Goal: Contribute content: Contribute content

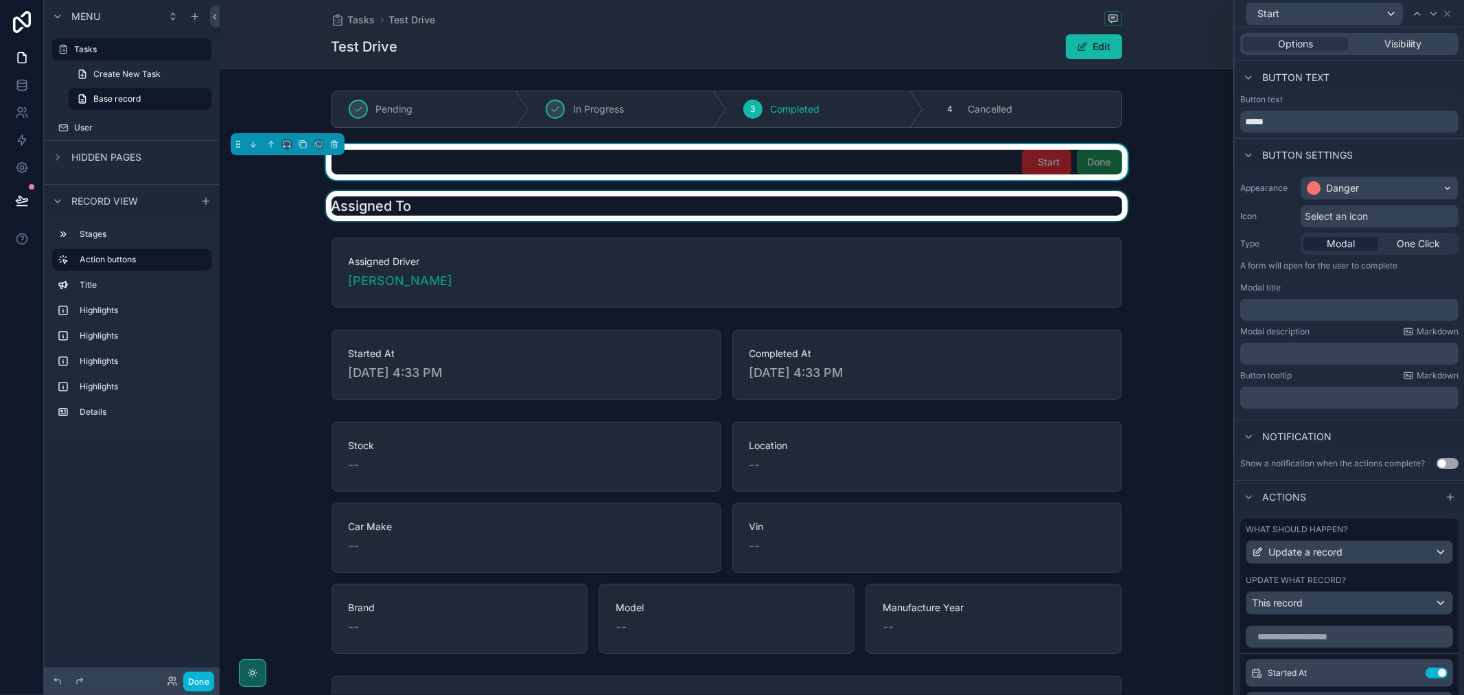
scroll to position [183, 0]
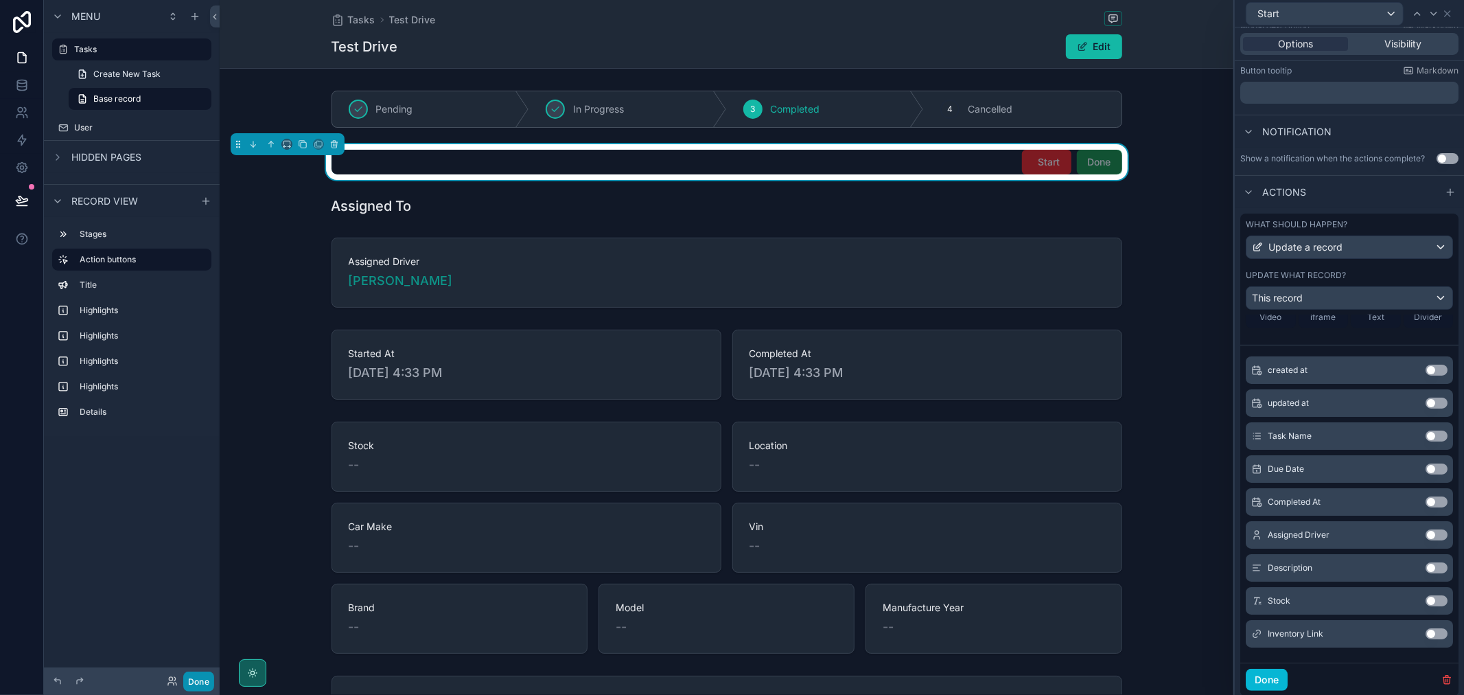
click at [199, 684] on button "Done" at bounding box center [198, 681] width 31 height 20
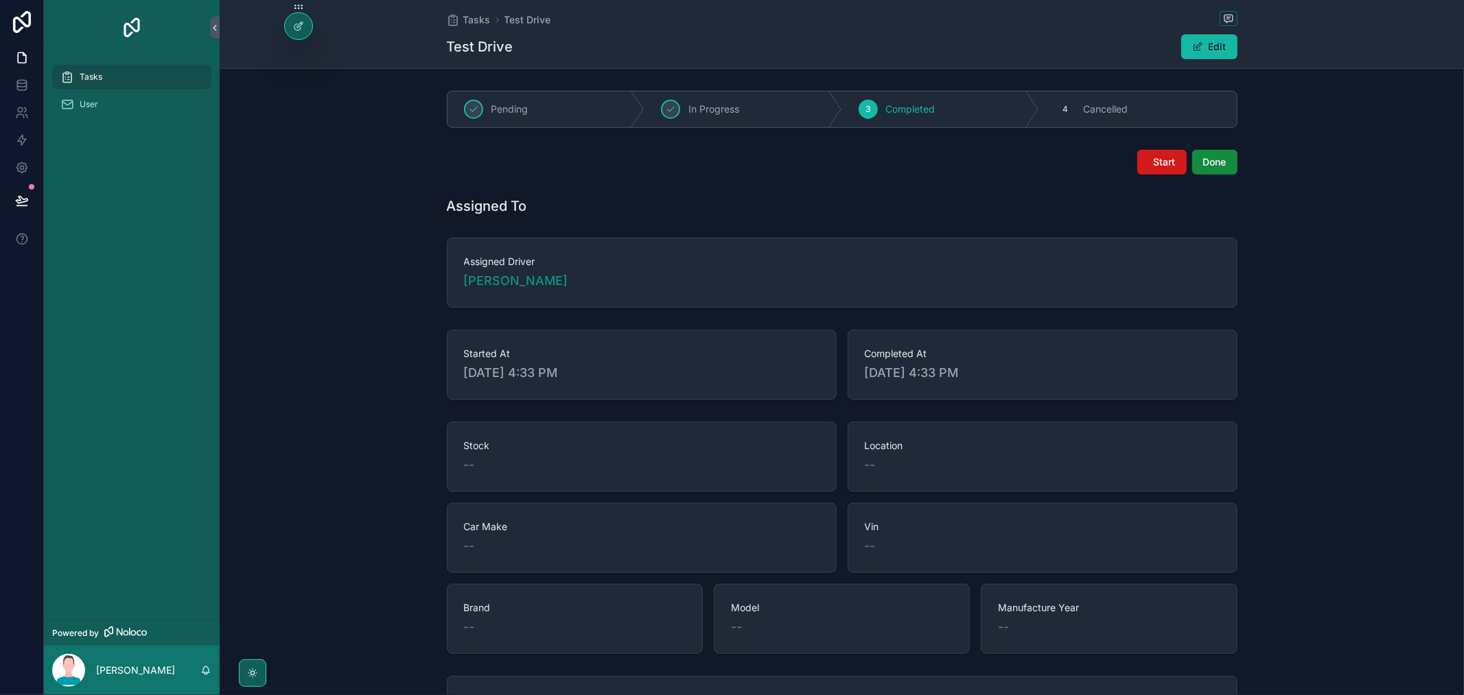
click at [1162, 165] on span "Start" at bounding box center [1165, 162] width 22 height 14
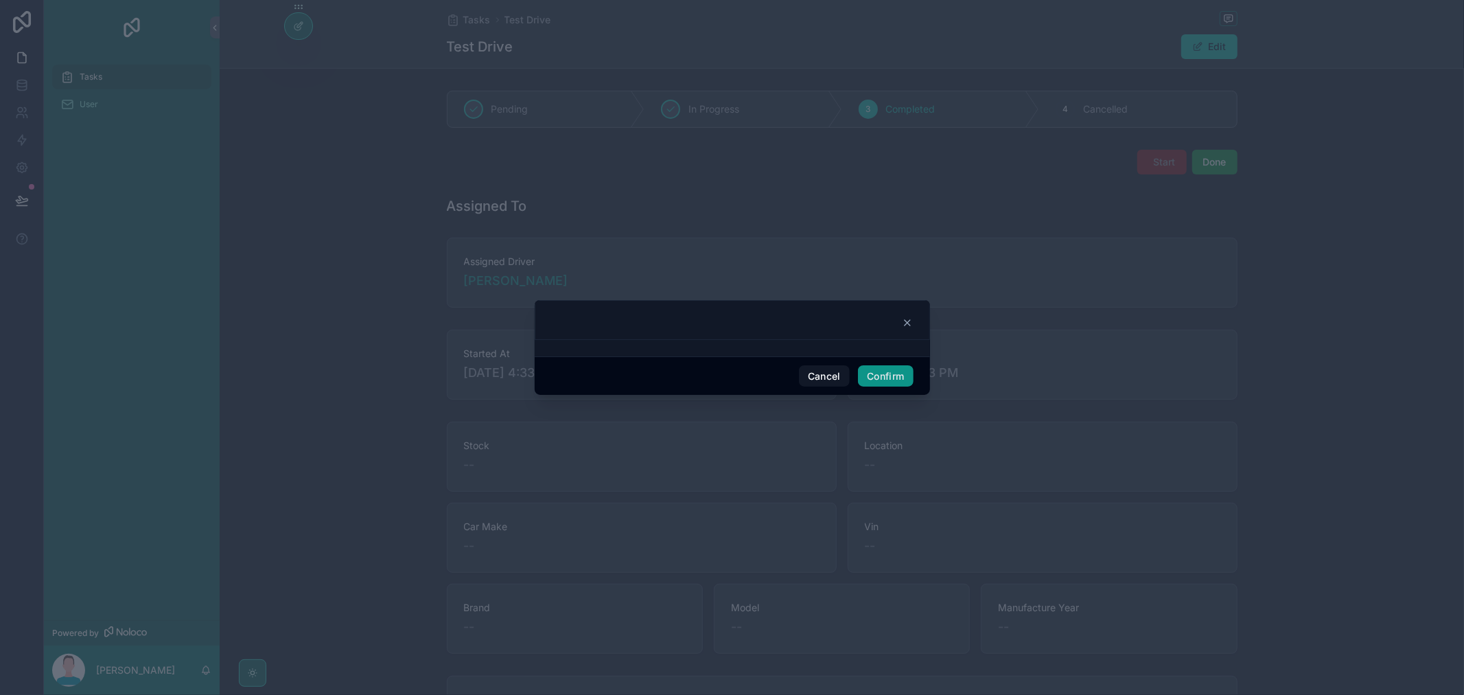
click at [879, 378] on button "Confirm" at bounding box center [885, 376] width 55 height 22
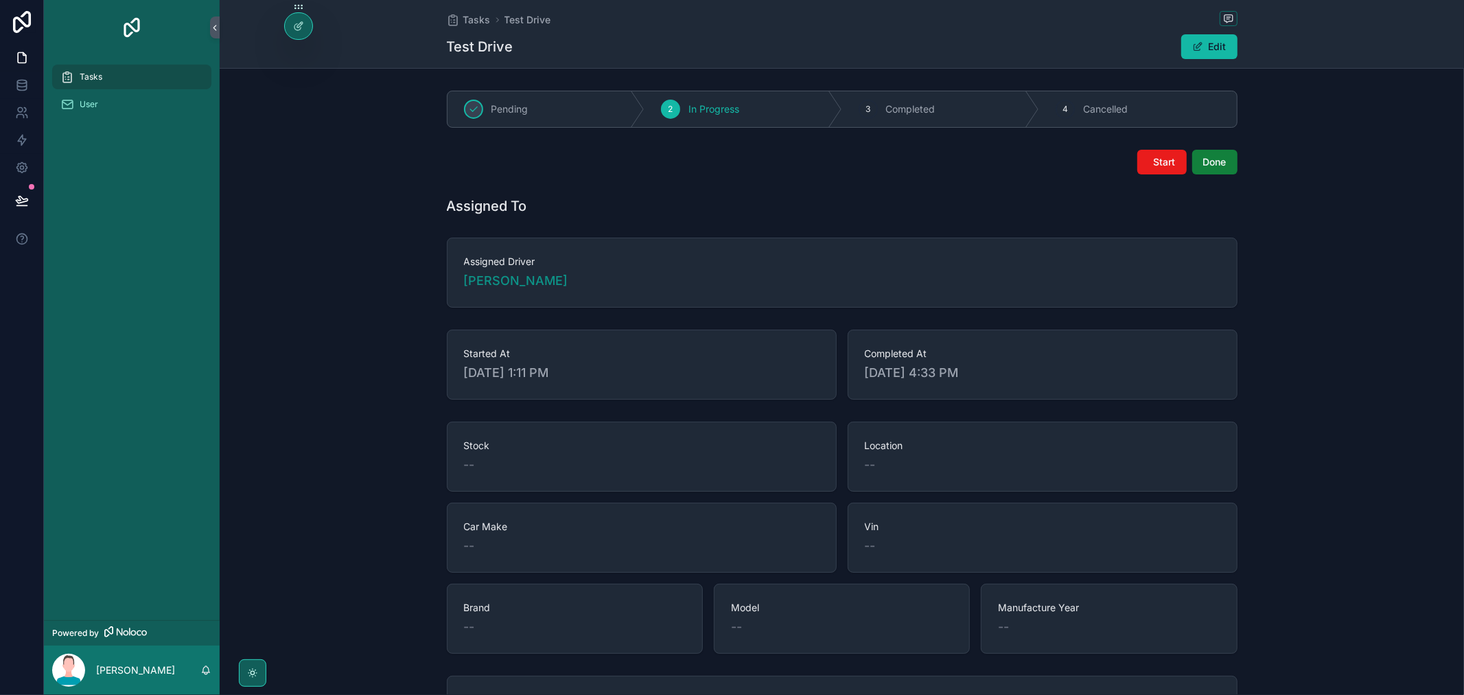
click at [1212, 170] on button "Done" at bounding box center [1214, 162] width 45 height 25
click at [1154, 166] on span "Start" at bounding box center [1165, 162] width 22 height 14
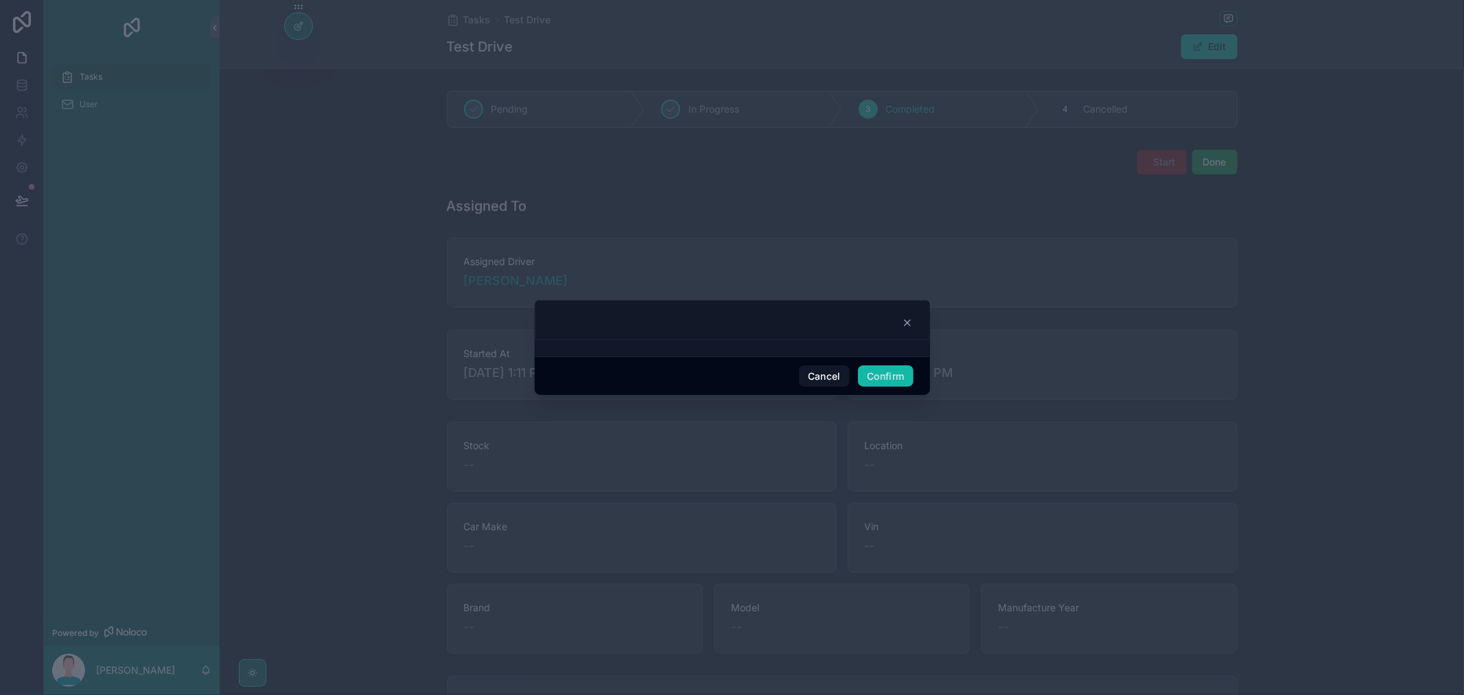
click at [908, 331] on div at bounding box center [732, 320] width 395 height 40
click at [908, 324] on icon at bounding box center [907, 322] width 5 height 5
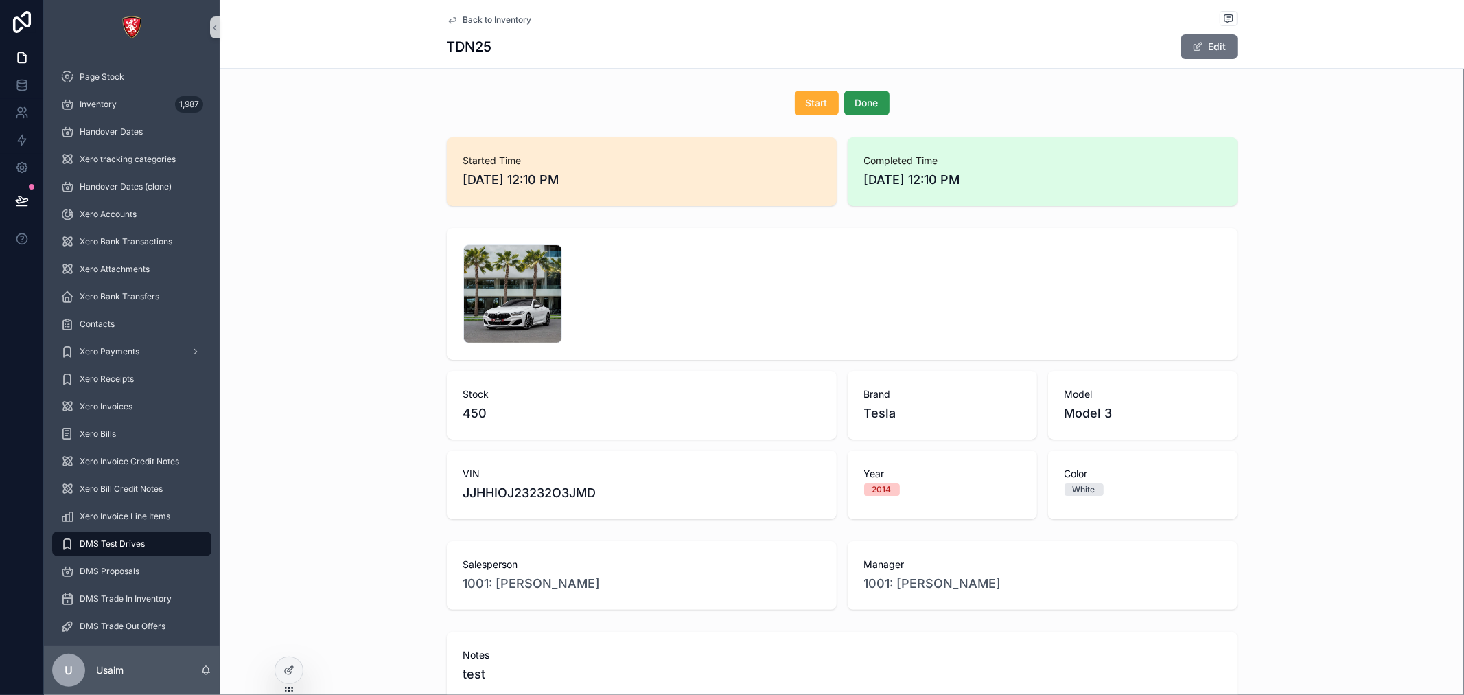
click at [855, 108] on span "Done" at bounding box center [866, 103] width 23 height 14
click at [288, 681] on div at bounding box center [288, 670] width 27 height 26
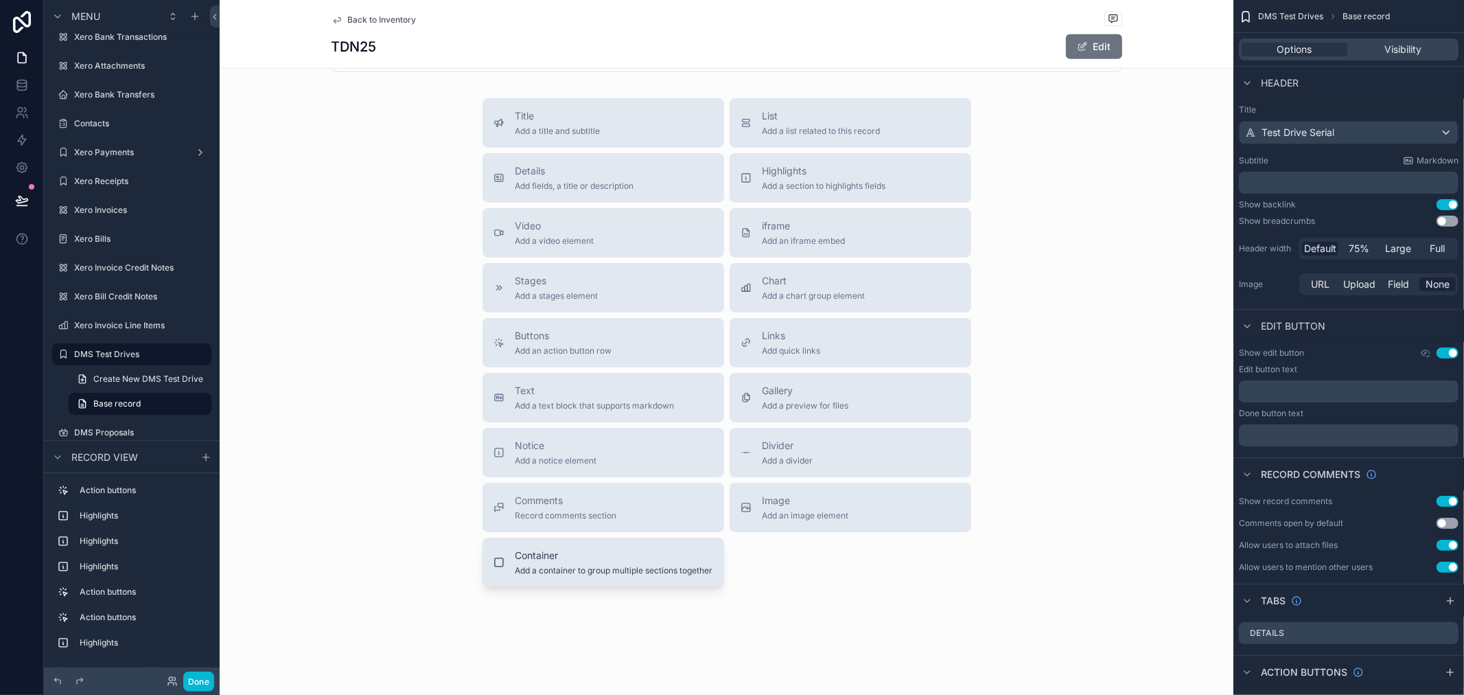
scroll to position [724, 0]
click at [614, 572] on span "Add a container to group multiple sections together" at bounding box center [615, 569] width 198 height 11
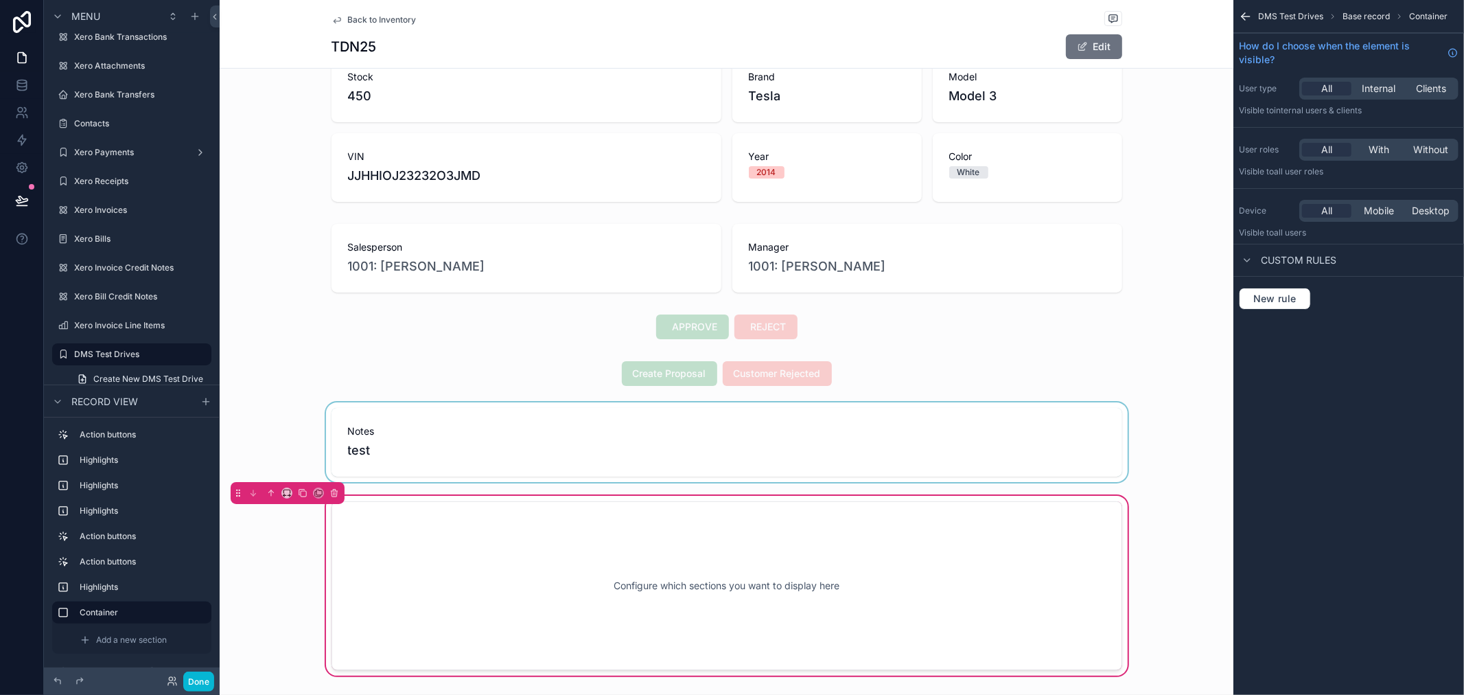
scroll to position [339, 0]
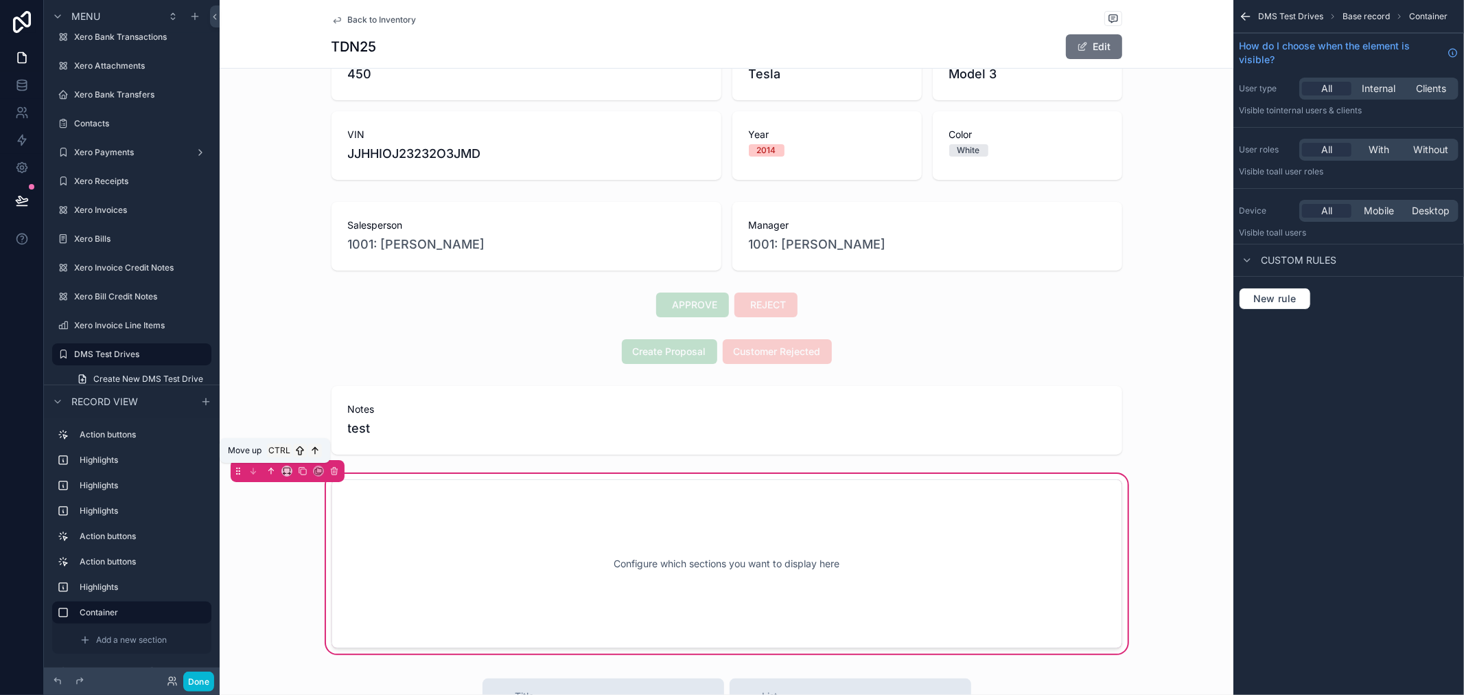
click at [272, 470] on icon "scrollable content" at bounding box center [271, 471] width 10 height 10
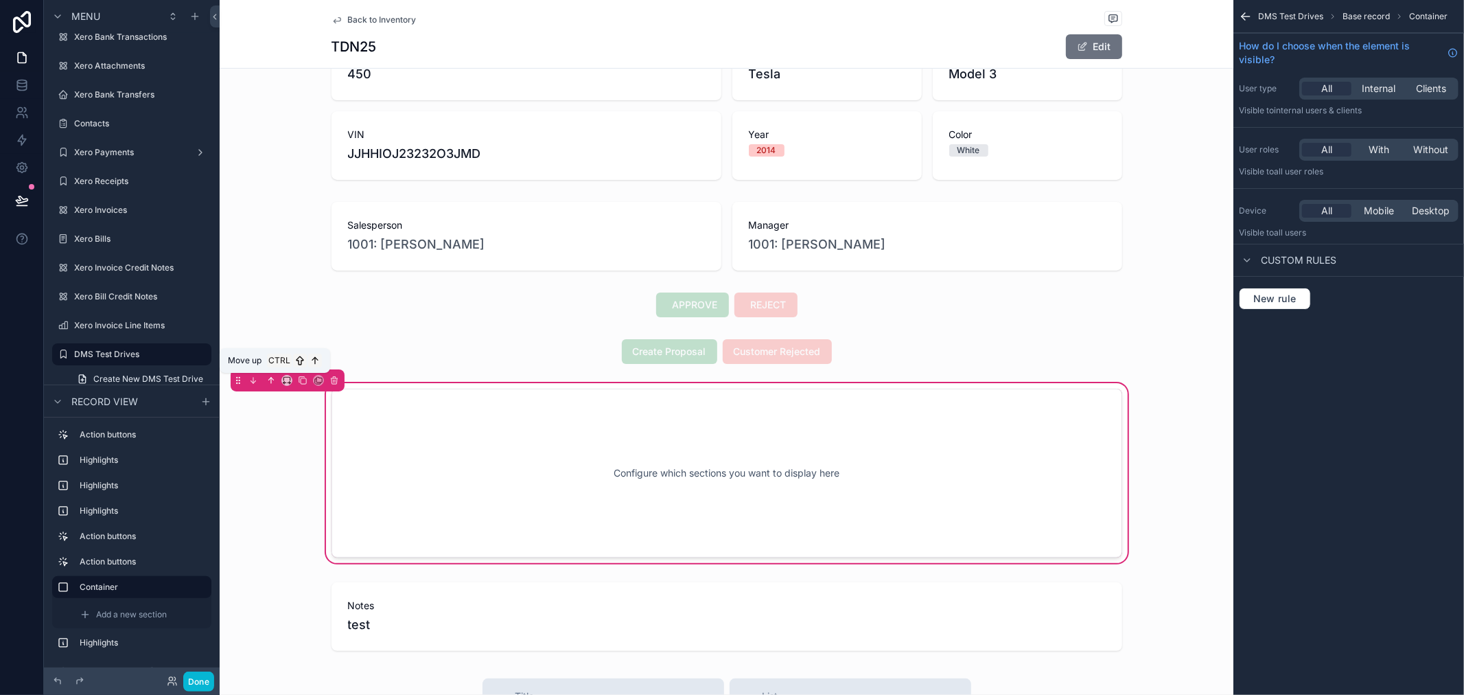
click at [270, 376] on icon "scrollable content" at bounding box center [271, 381] width 10 height 10
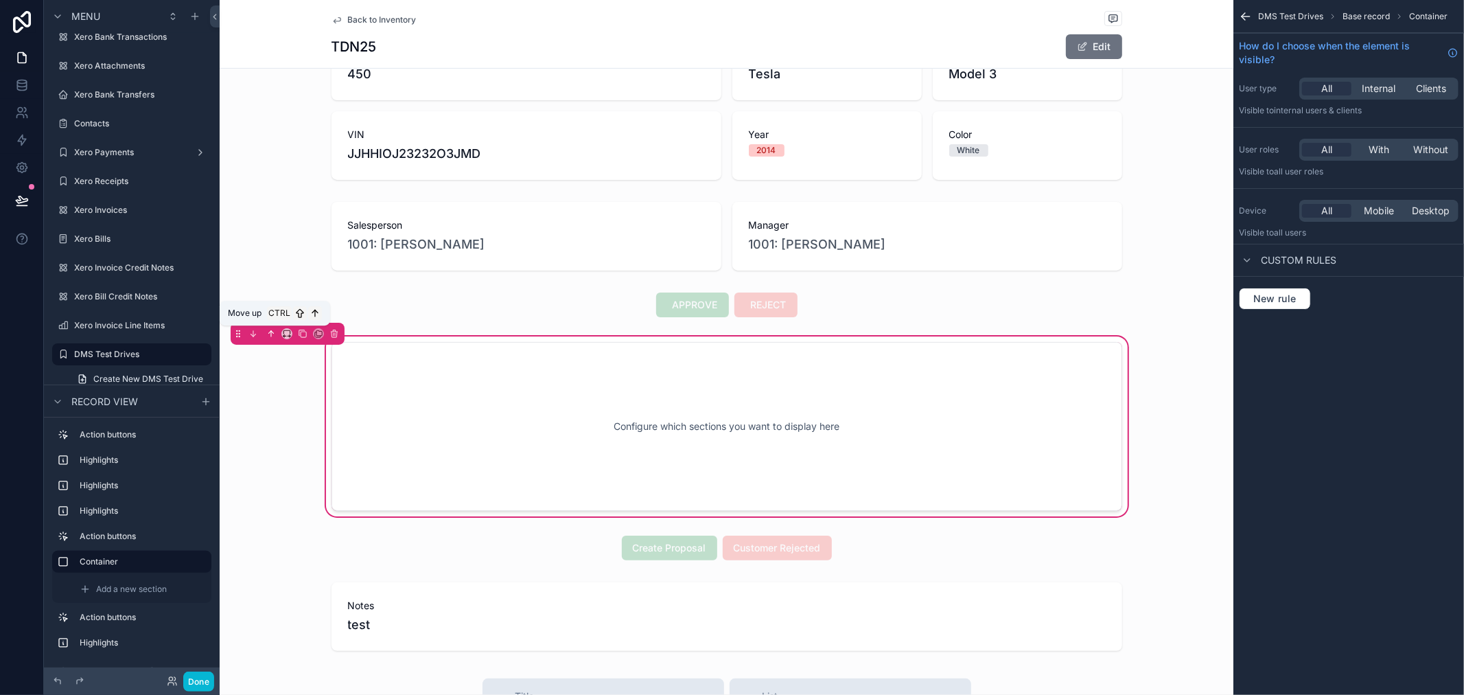
click at [272, 333] on icon "scrollable content" at bounding box center [271, 334] width 10 height 10
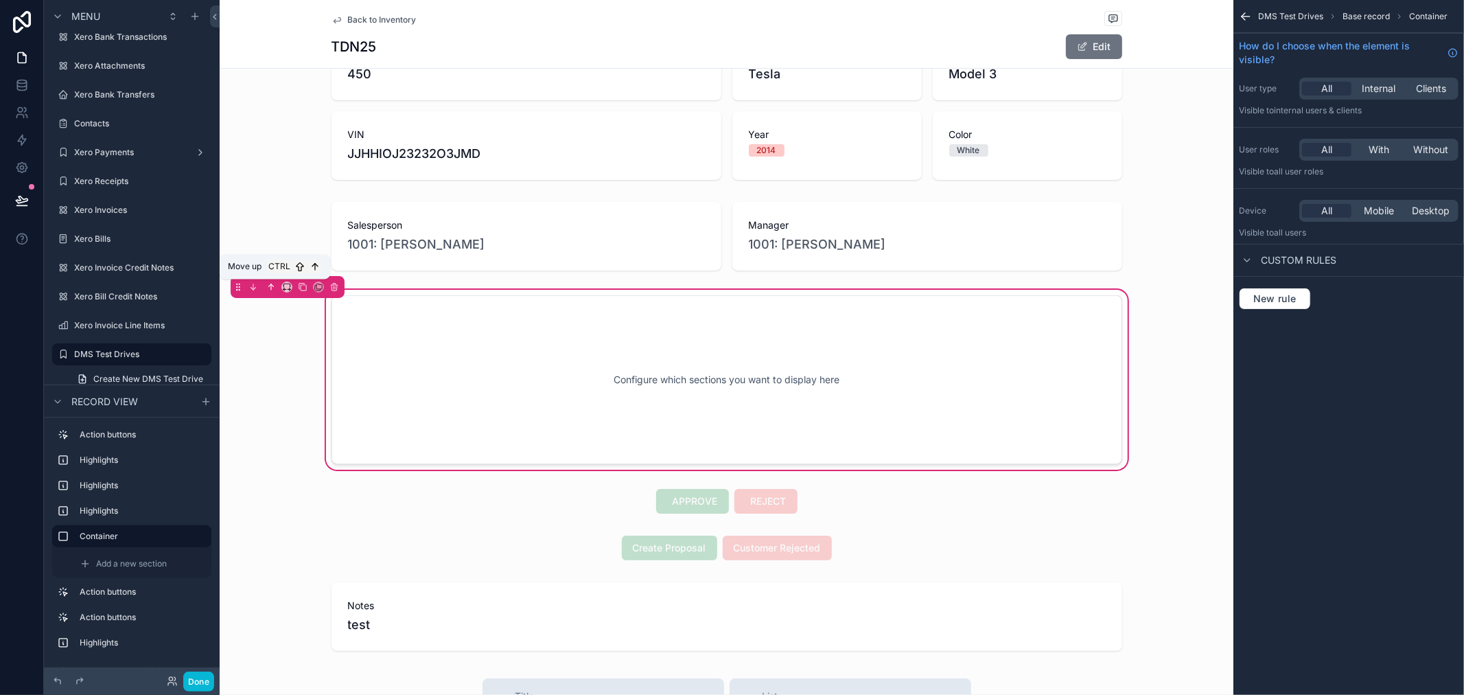
click at [272, 286] on icon "scrollable content" at bounding box center [271, 287] width 10 height 10
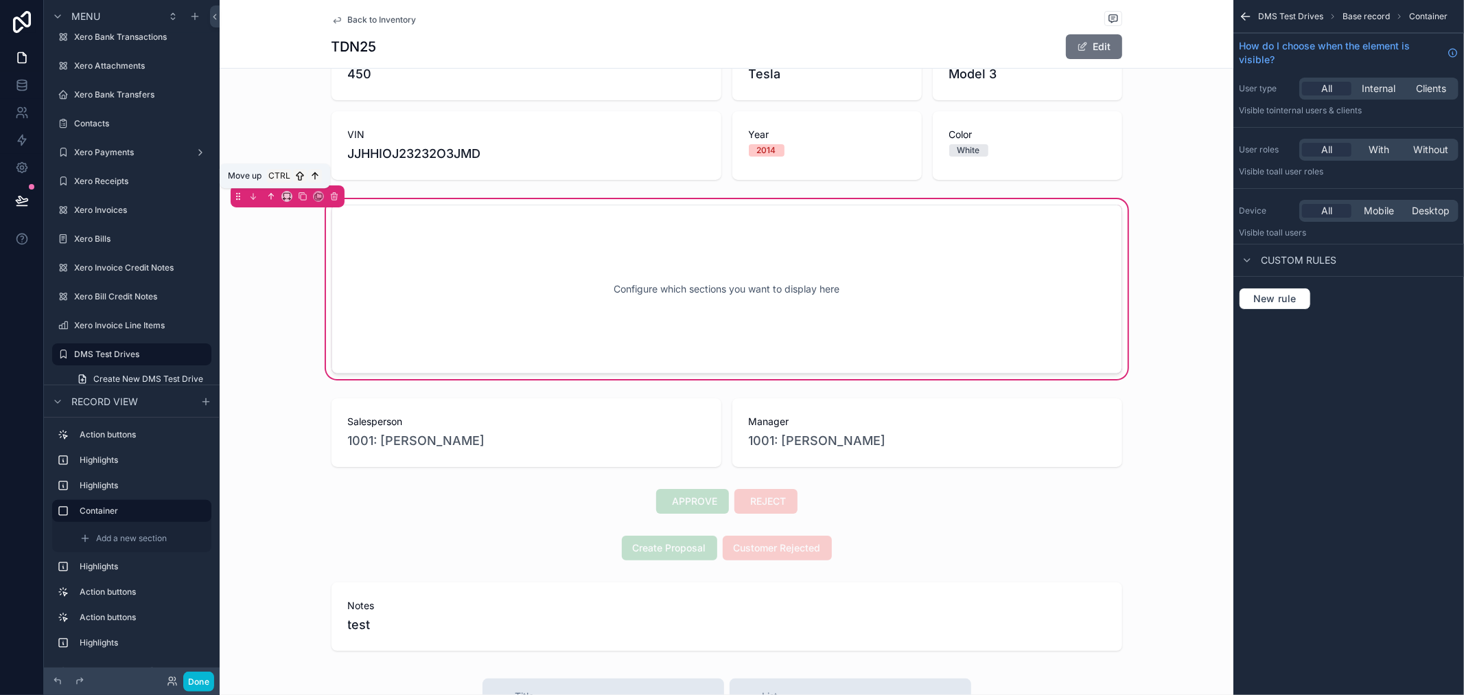
click at [270, 199] on icon "scrollable content" at bounding box center [271, 197] width 10 height 10
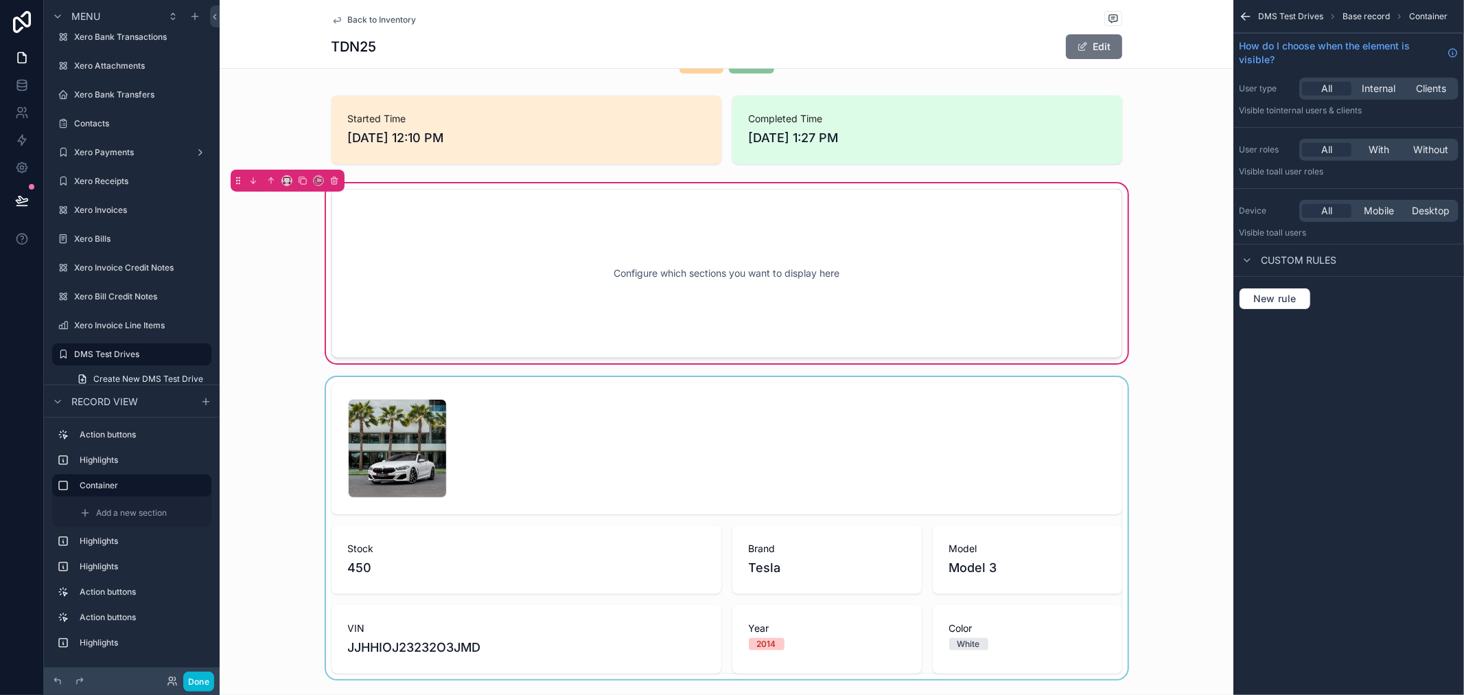
scroll to position [34, 0]
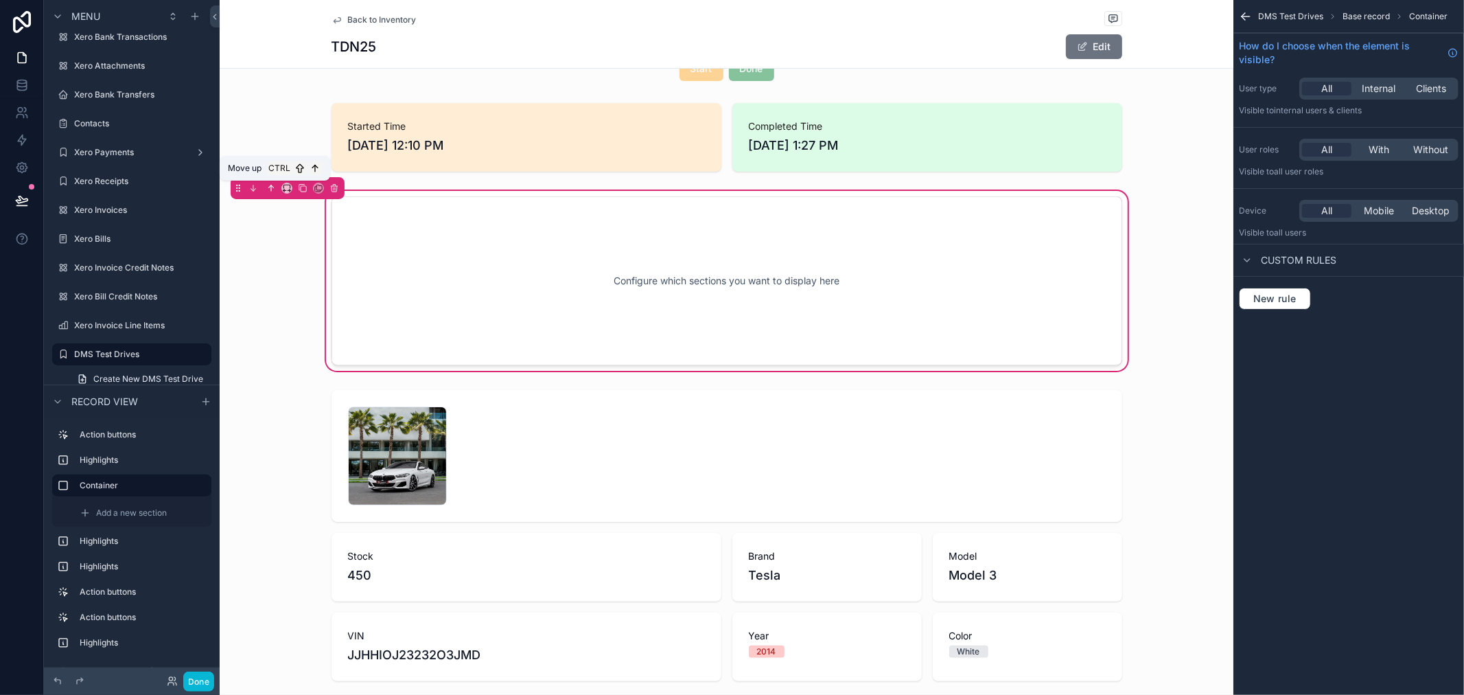
click at [268, 189] on icon "scrollable content" at bounding box center [271, 188] width 10 height 10
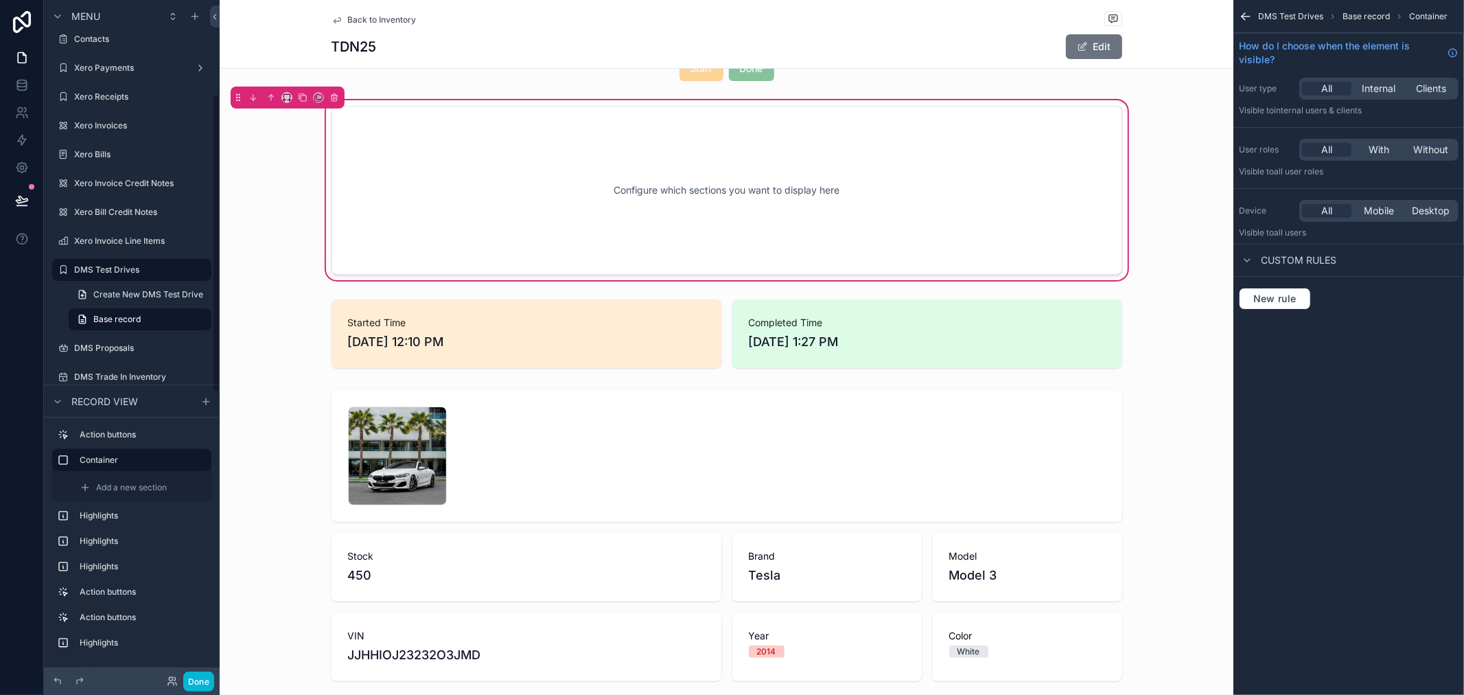
scroll to position [338, 0]
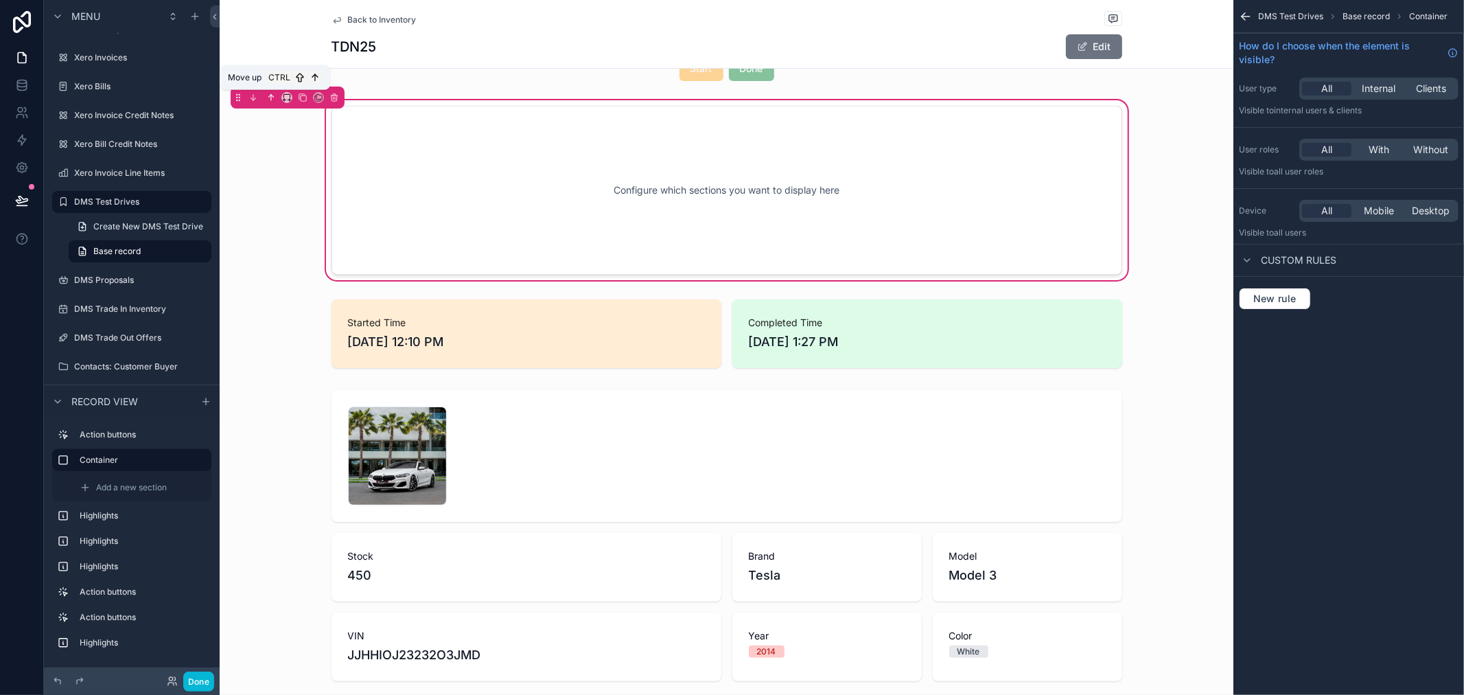
click at [272, 96] on icon "scrollable content" at bounding box center [272, 96] width 3 height 3
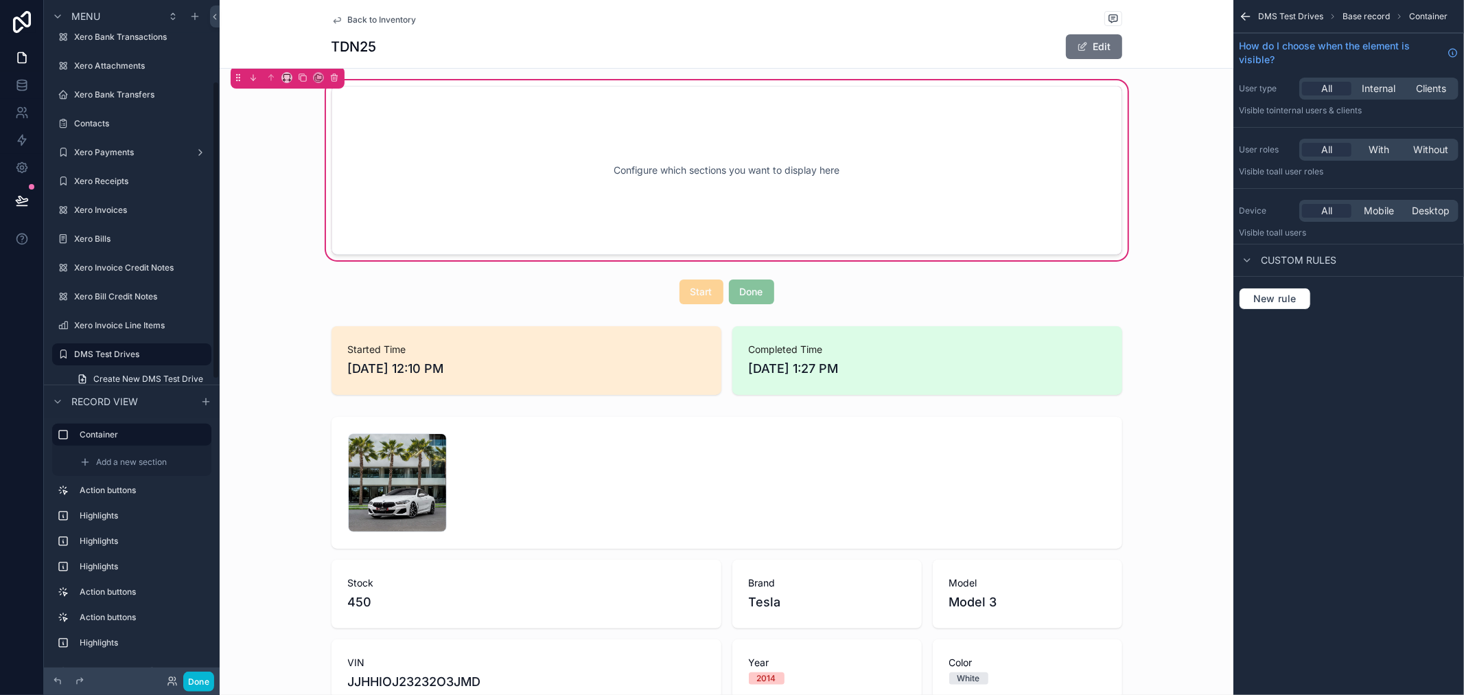
scroll to position [0, 0]
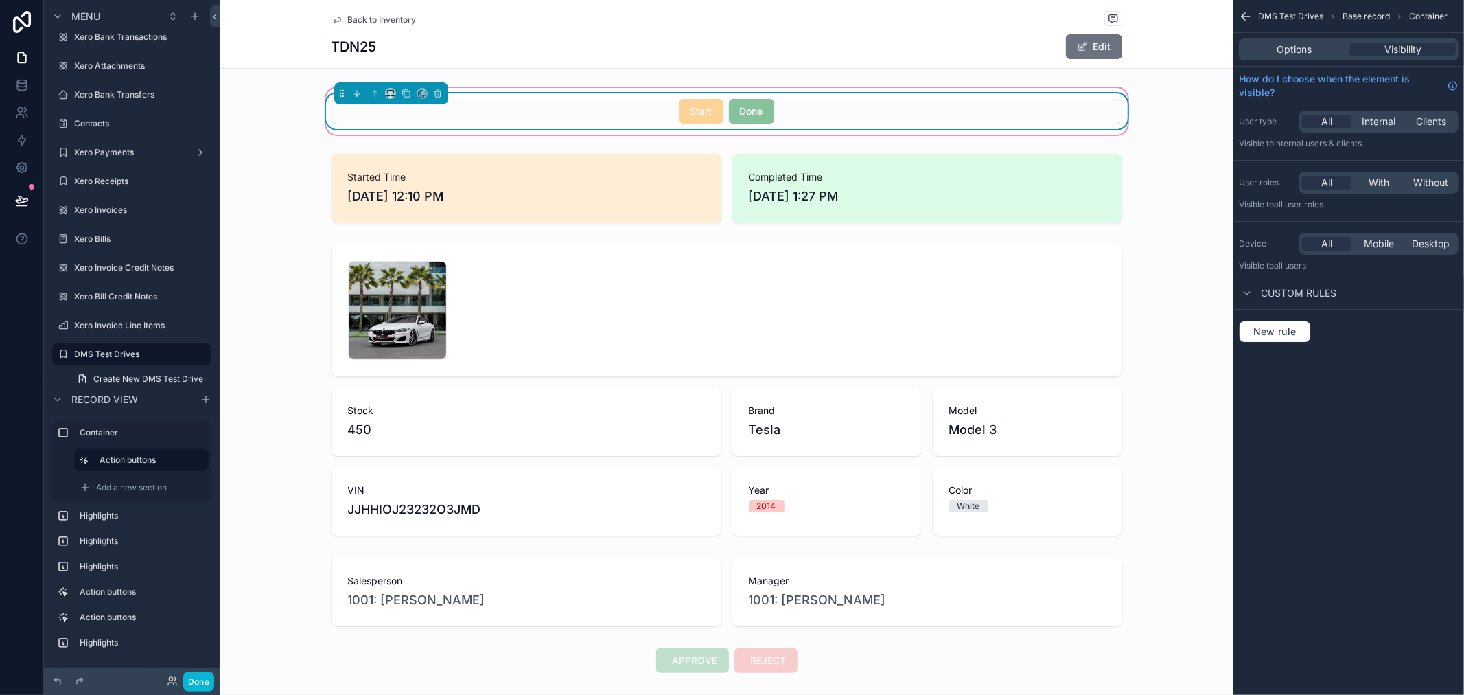
click at [784, 117] on div "Start Done" at bounding box center [727, 111] width 791 height 25
click at [1316, 49] on div "Options" at bounding box center [1295, 50] width 106 height 14
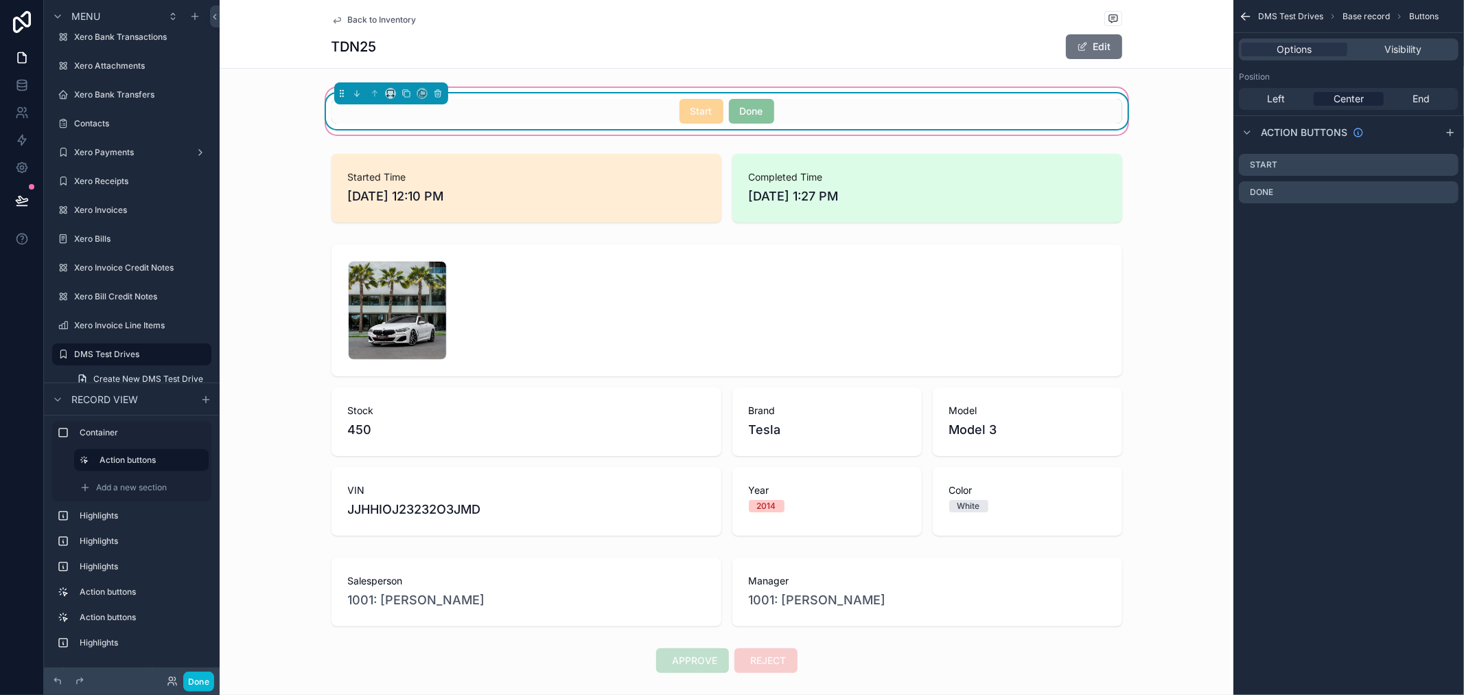
click at [991, 113] on div "Start Done" at bounding box center [727, 111] width 791 height 25
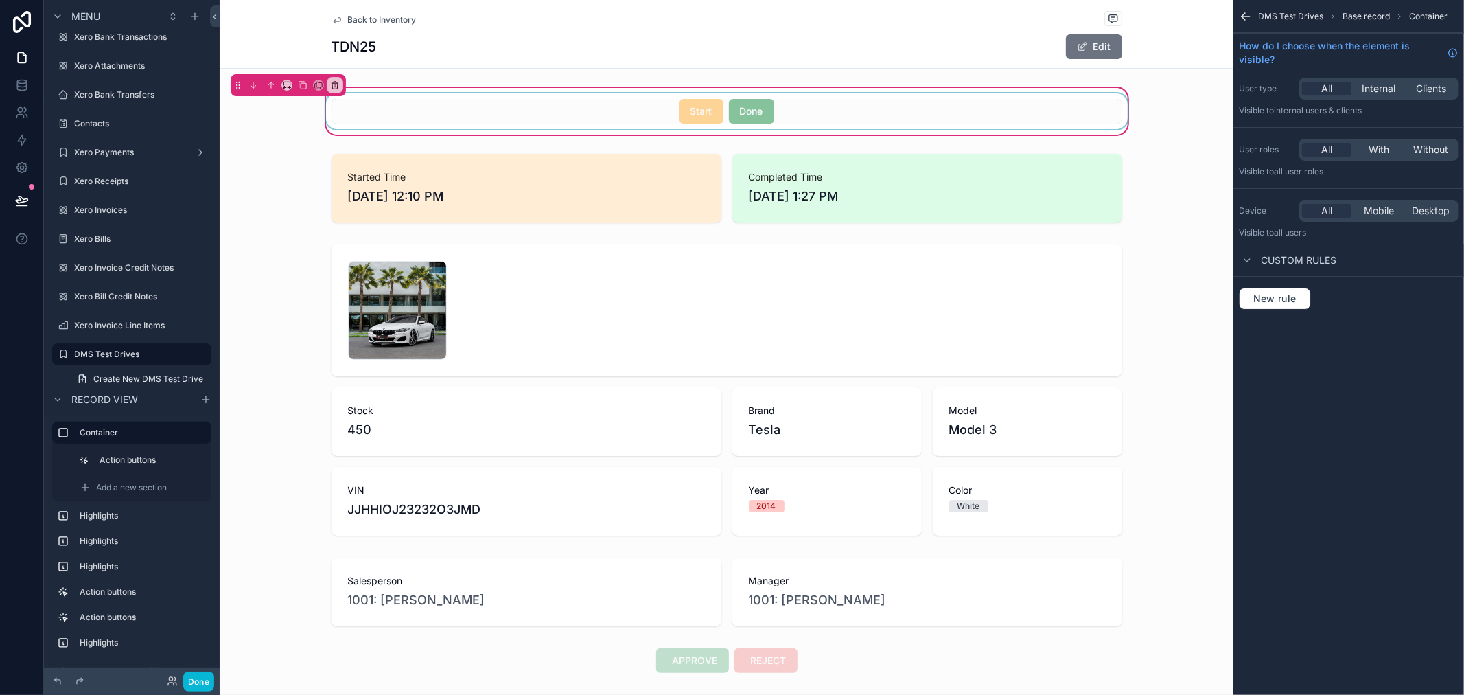
click at [792, 106] on div "scrollable content" at bounding box center [726, 111] width 807 height 36
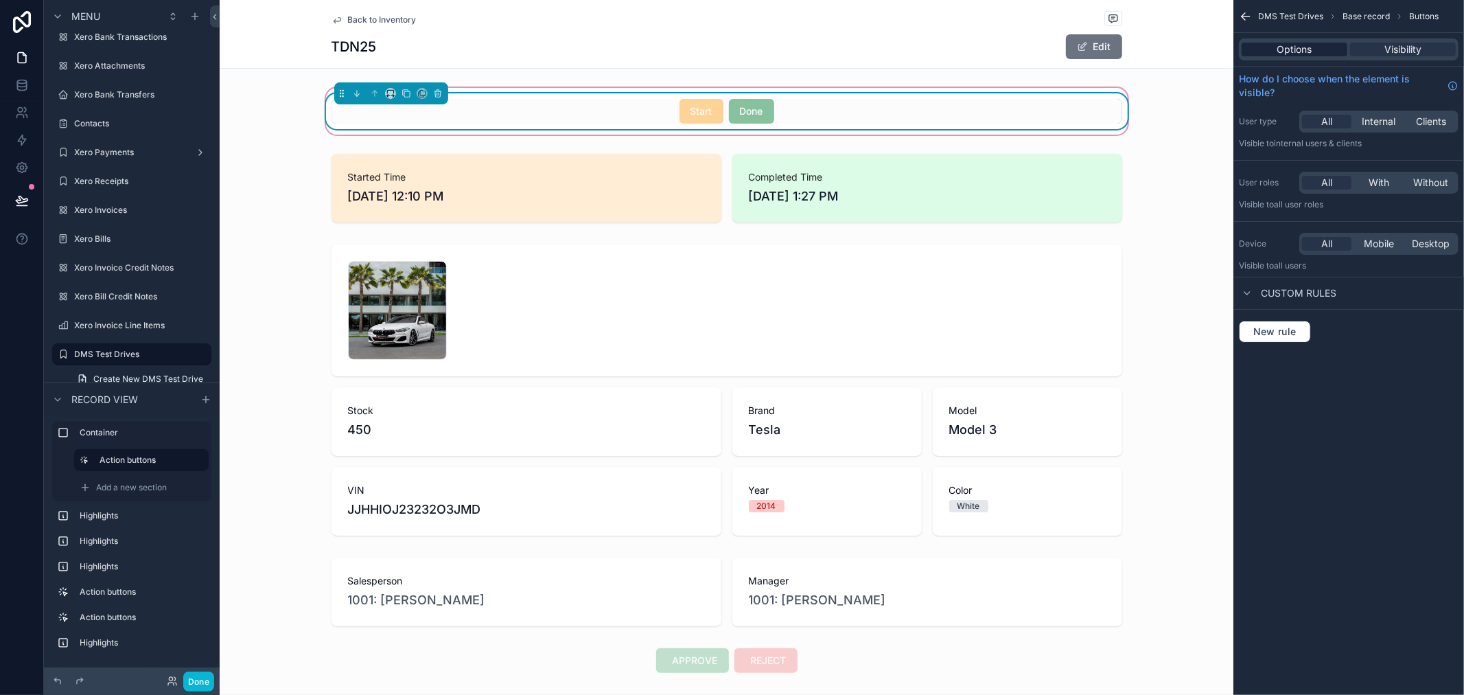
click at [1322, 49] on div "Options" at bounding box center [1295, 50] width 106 height 14
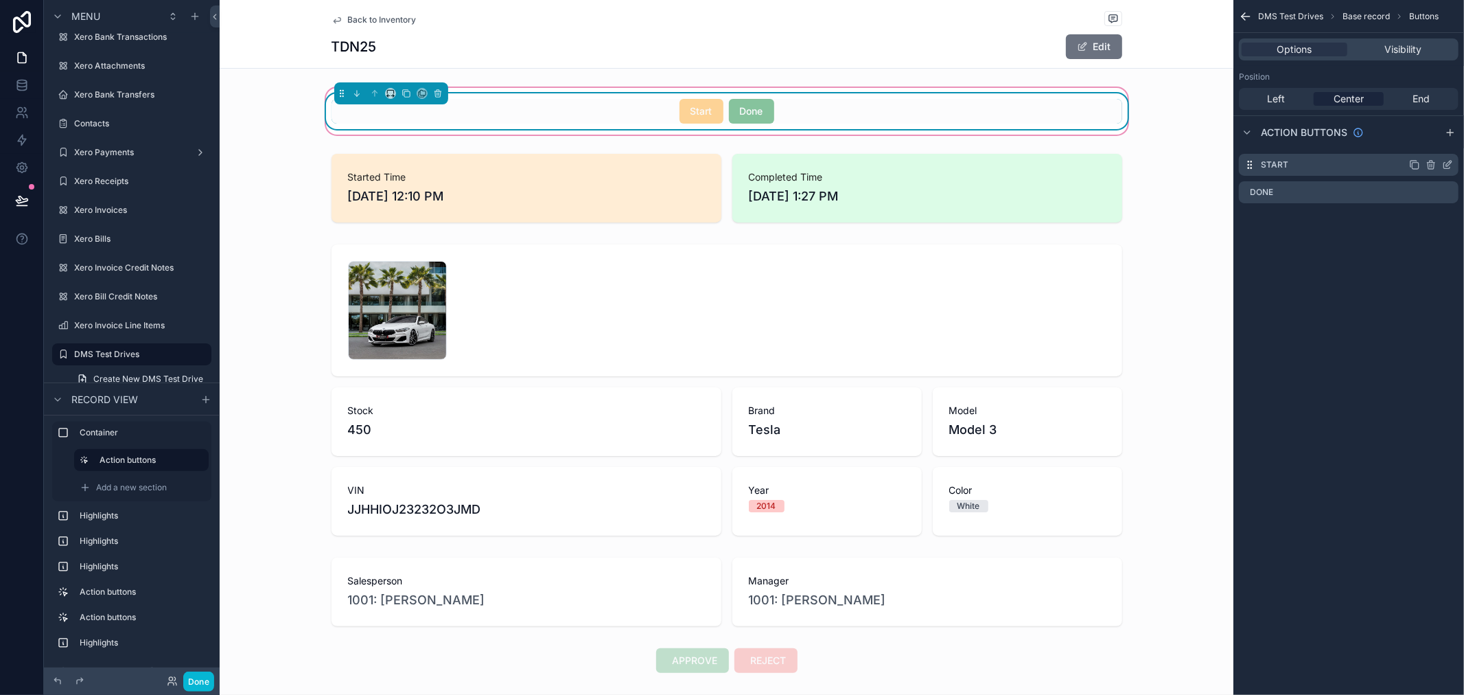
click at [1316, 168] on div "Start" at bounding box center [1349, 165] width 220 height 22
click at [1363, 18] on span "Base record" at bounding box center [1366, 16] width 47 height 11
click at [1363, 14] on span "Base record" at bounding box center [1366, 16] width 47 height 11
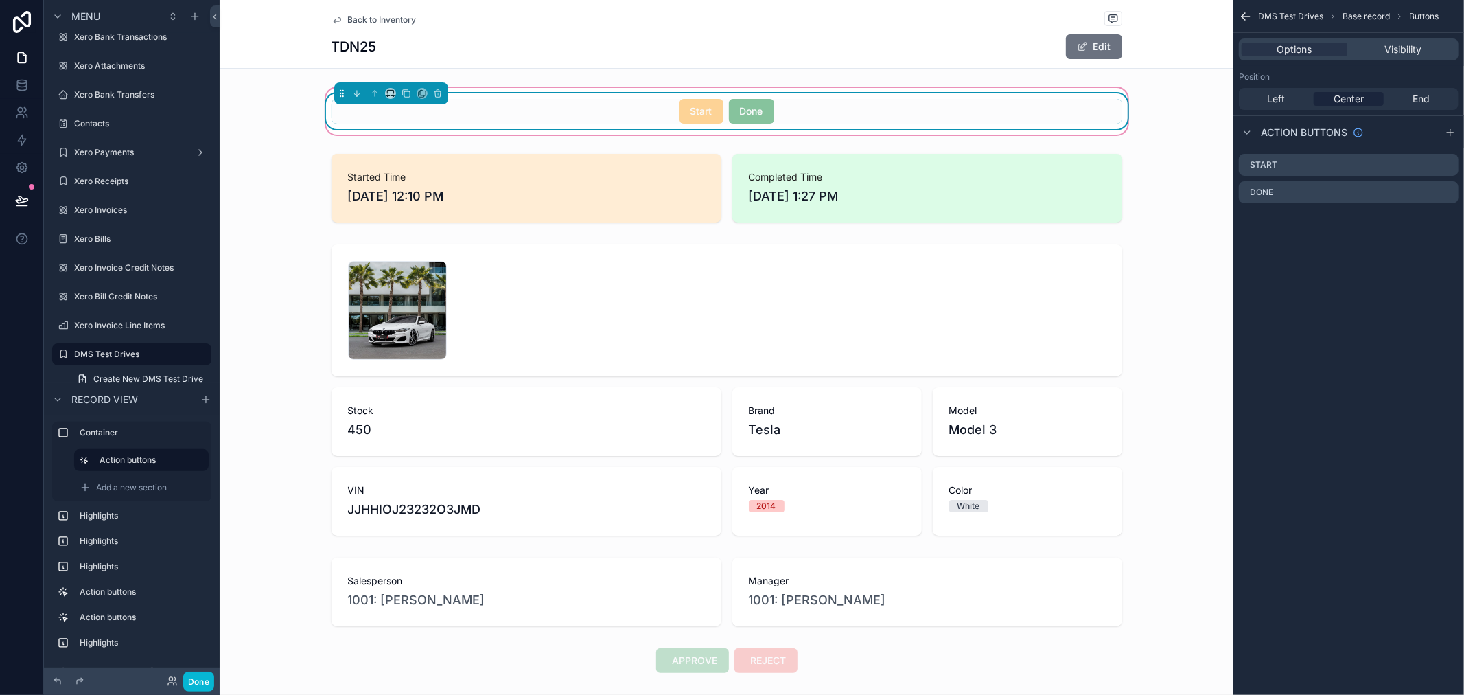
click at [1363, 14] on span "Base record" at bounding box center [1366, 16] width 47 height 11
click at [1444, 169] on icon "scrollable content" at bounding box center [1447, 164] width 11 height 11
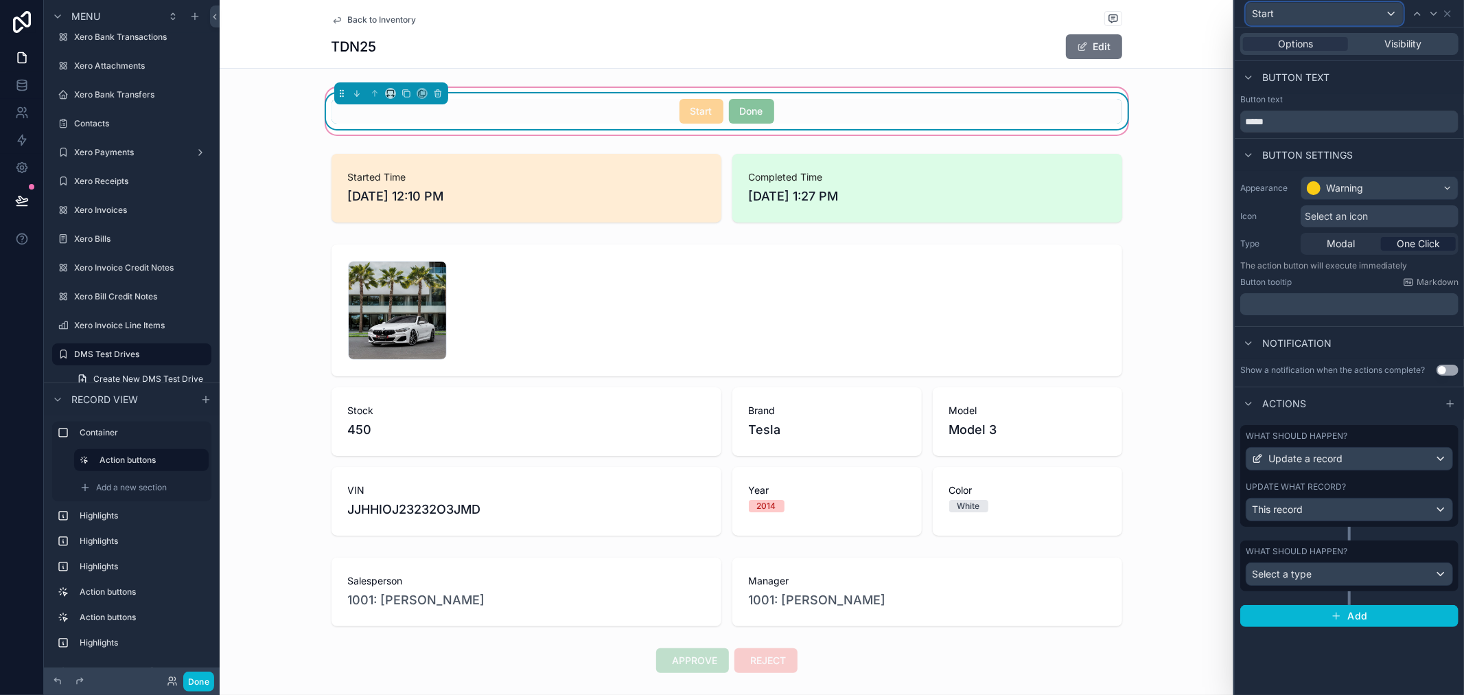
click at [1337, 12] on div "Start" at bounding box center [1325, 14] width 157 height 22
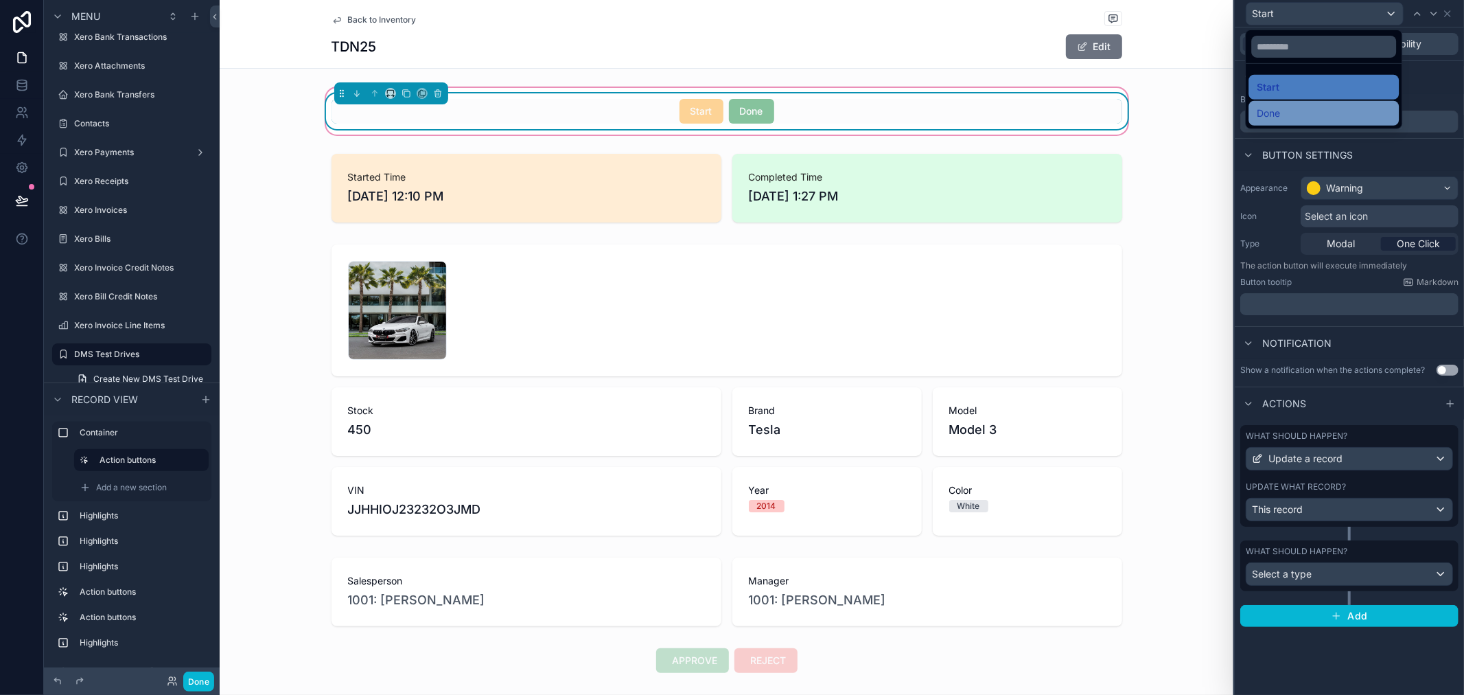
click at [1320, 101] on div "Done" at bounding box center [1324, 113] width 150 height 25
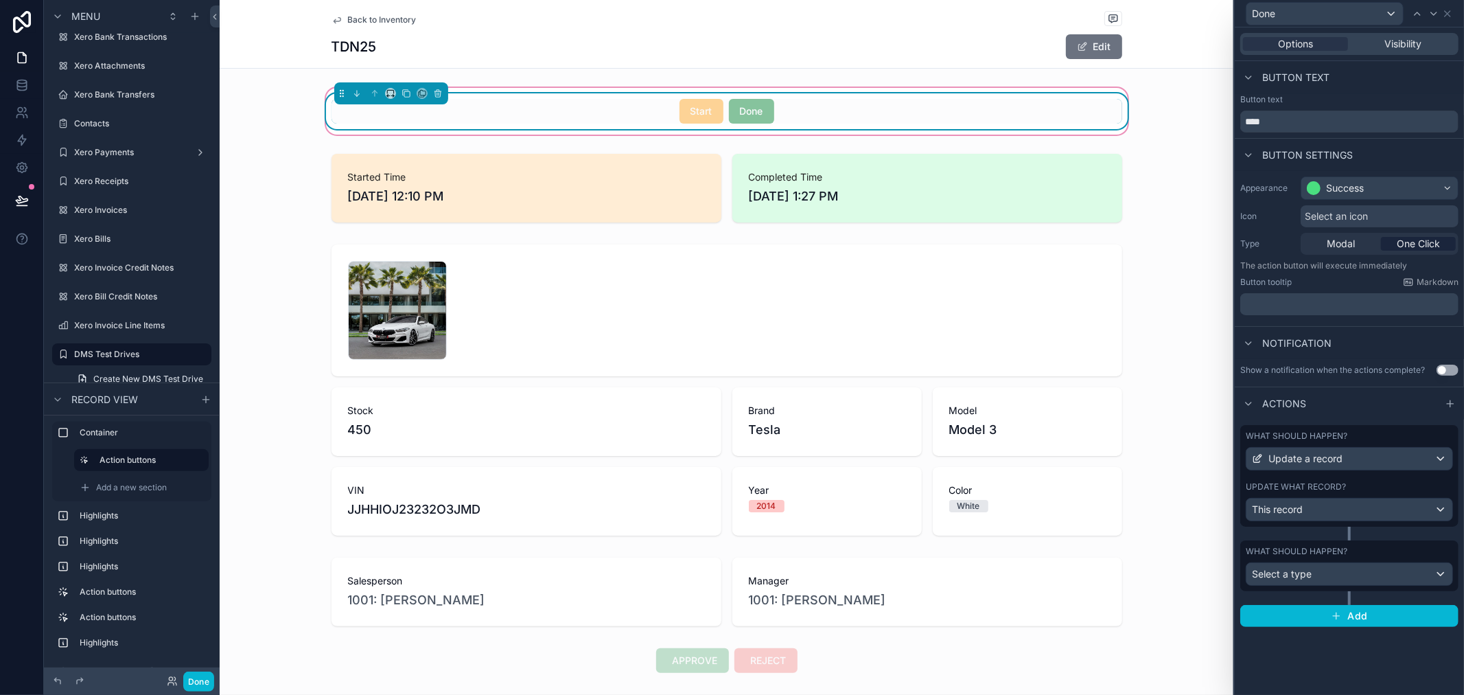
click at [1282, 654] on div "Options Visibility Button text Button text **** Button settings Appearance Succ…" at bounding box center [1349, 360] width 229 height 667
click at [826, 105] on div "Start Done" at bounding box center [727, 111] width 791 height 25
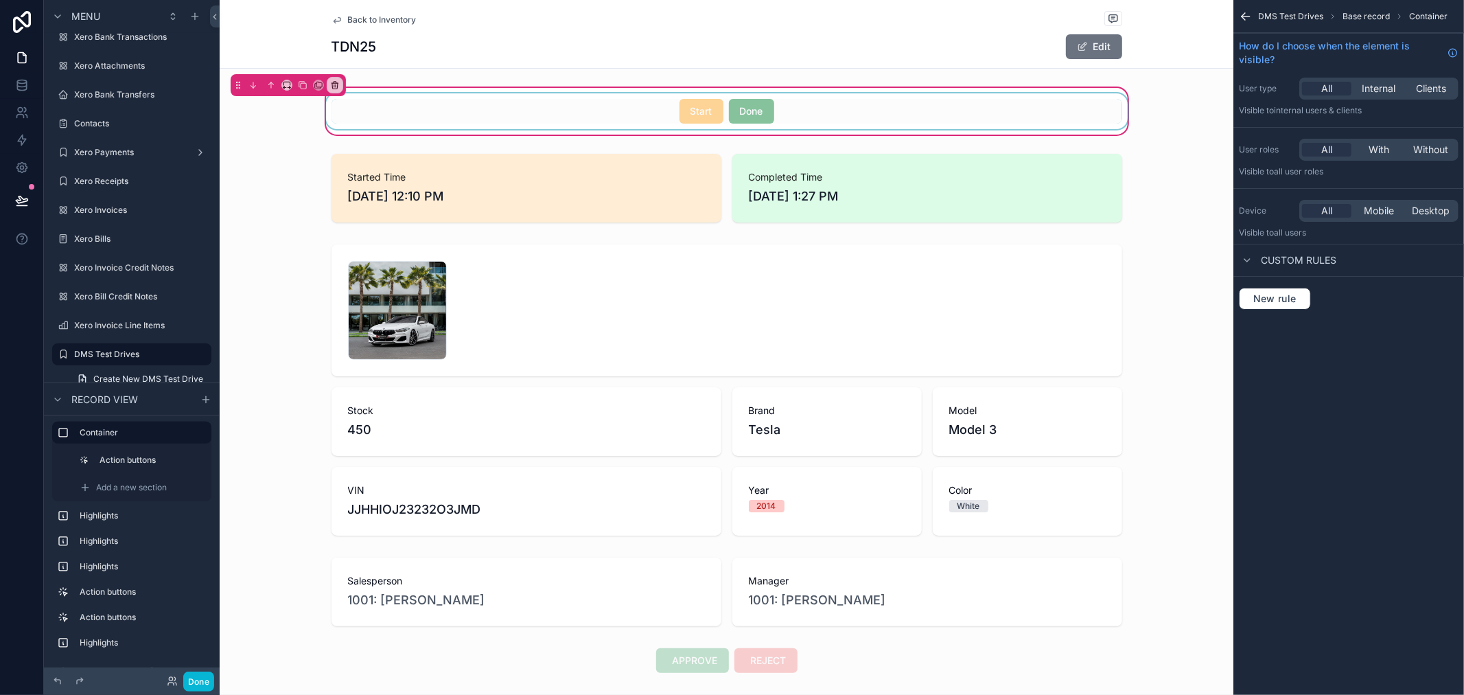
click at [448, 113] on div "scrollable content" at bounding box center [726, 111] width 807 height 36
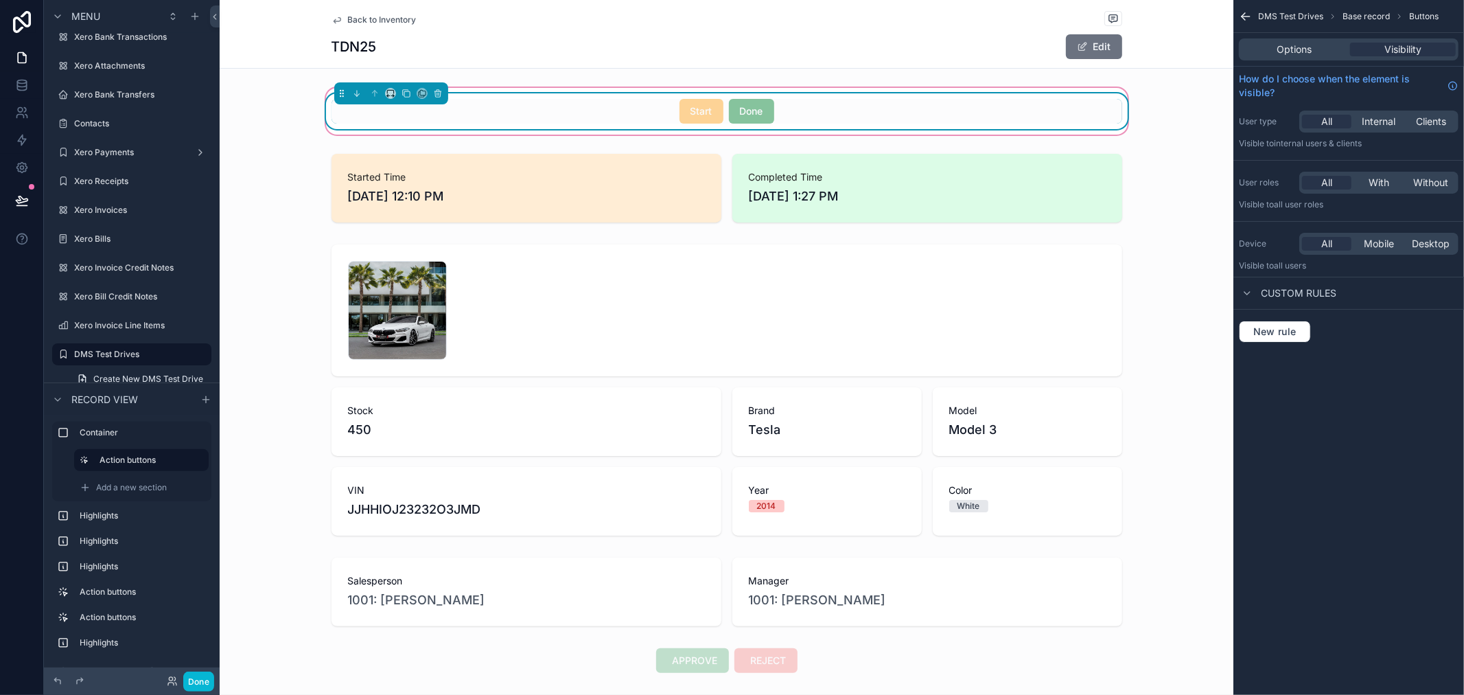
click at [1291, 285] on div "Custom rules" at bounding box center [1287, 293] width 97 height 16
click at [1257, 299] on div "Custom rules" at bounding box center [1287, 293] width 97 height 16
click at [1270, 332] on span "New rule" at bounding box center [1275, 331] width 54 height 12
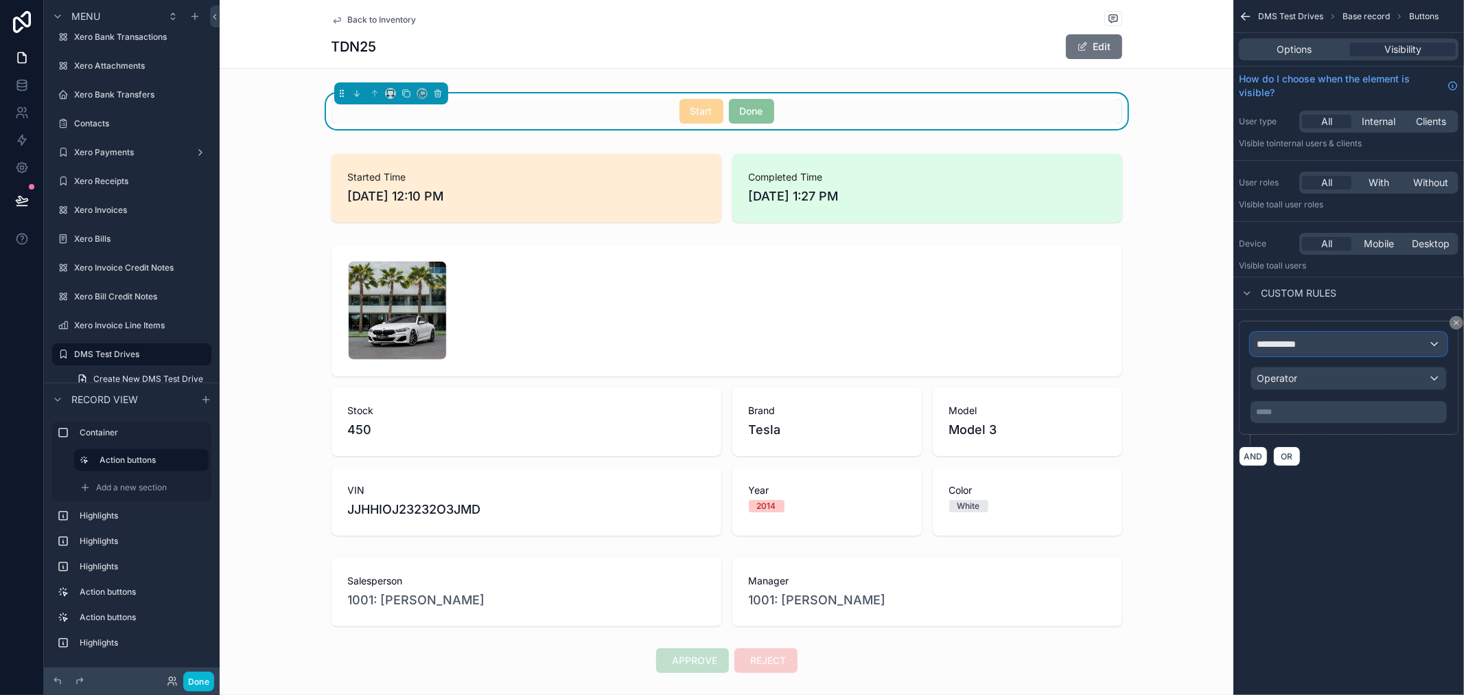
click at [1280, 334] on div "**********" at bounding box center [1348, 344] width 195 height 22
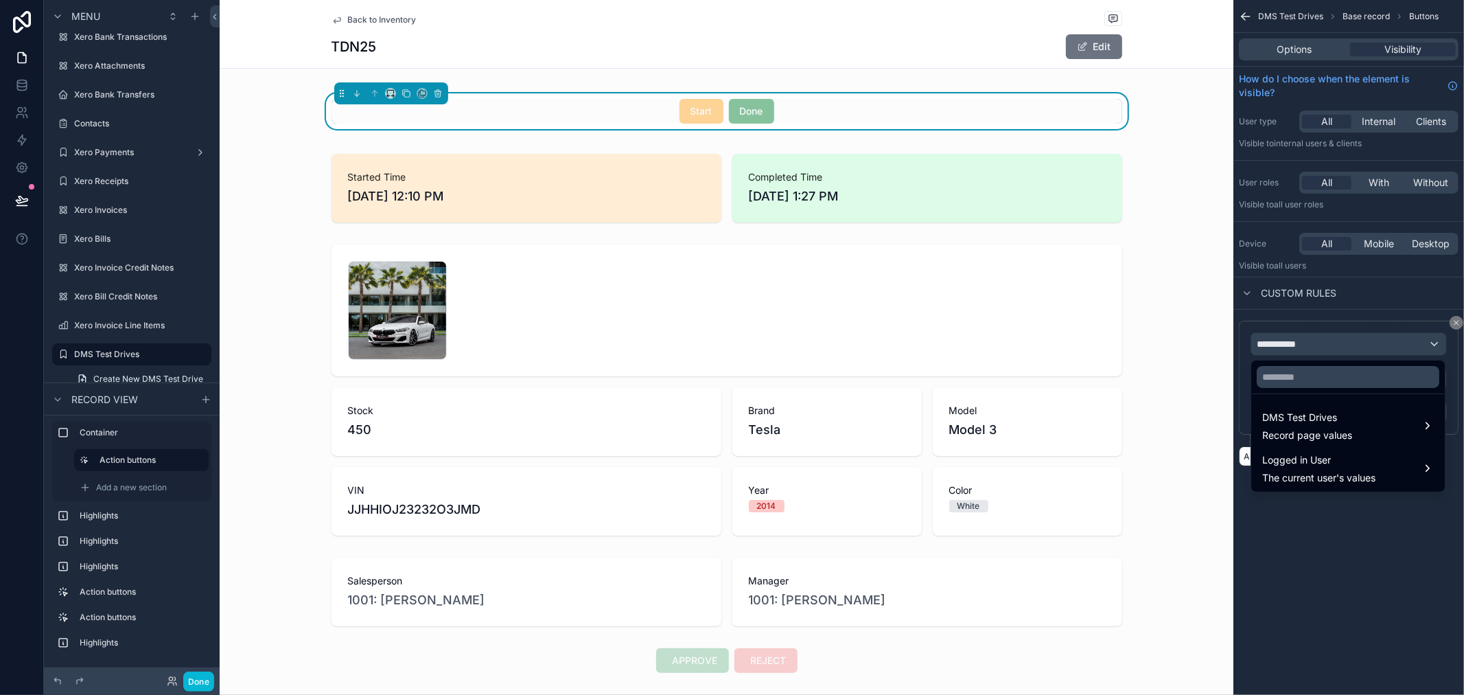
click at [1329, 566] on div "scrollable content" at bounding box center [732, 347] width 1464 height 695
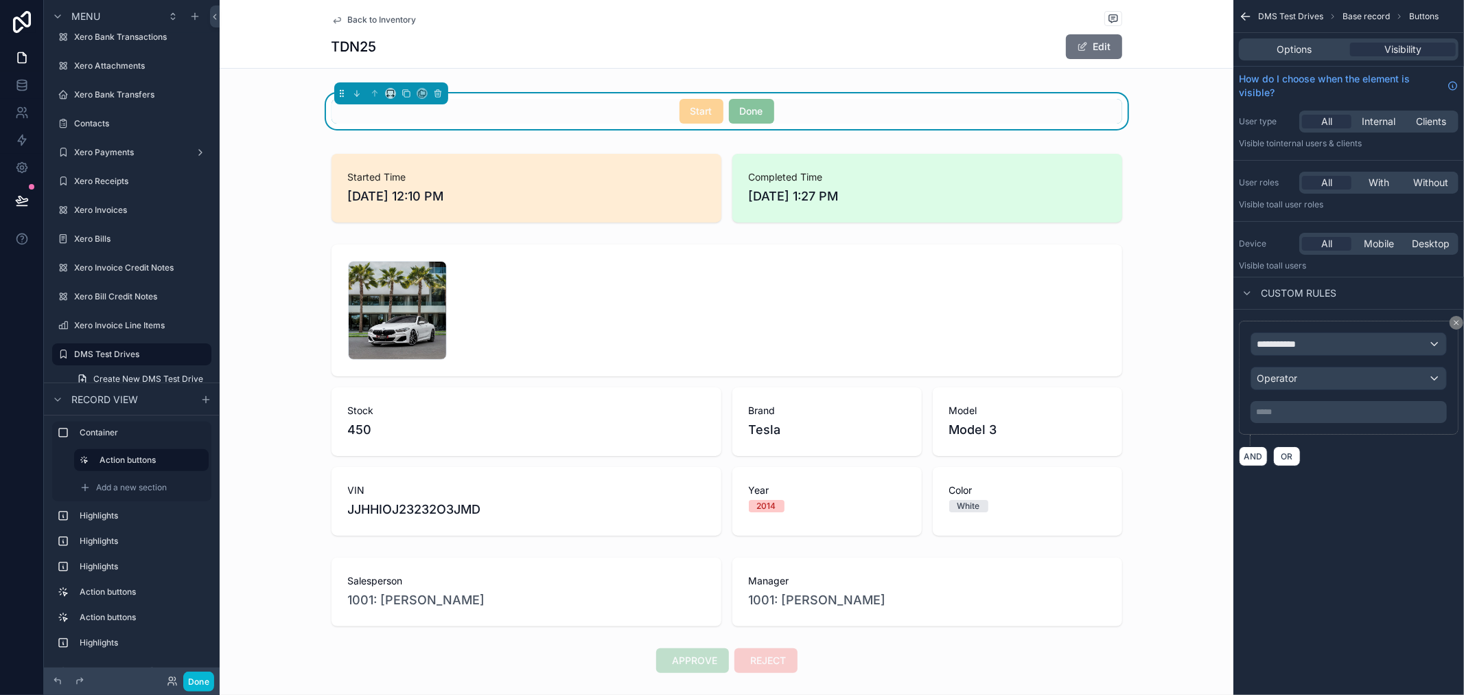
click at [1318, 411] on p "***** ﻿" at bounding box center [1350, 411] width 188 height 11
click at [1431, 465] on div "AND OR" at bounding box center [1349, 456] width 220 height 21
click at [1453, 321] on icon "scrollable content" at bounding box center [1457, 323] width 8 height 8
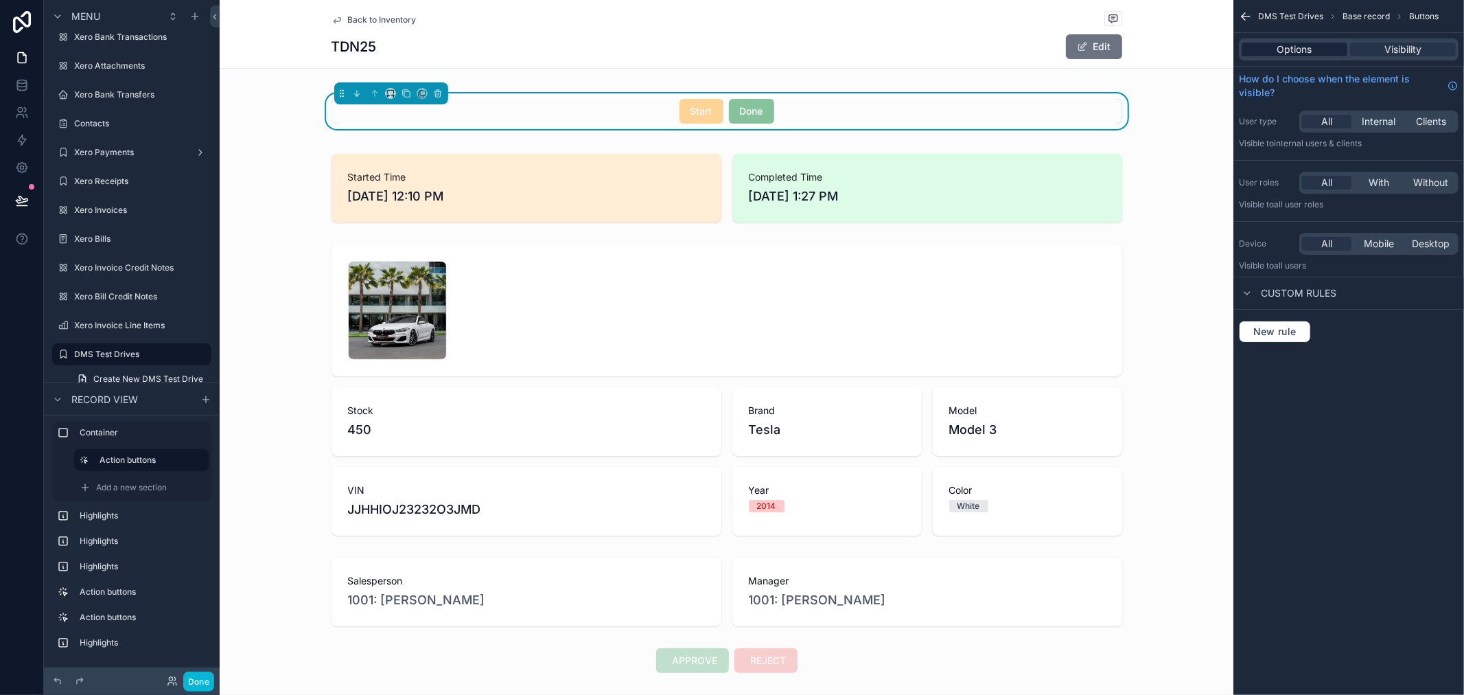
click at [1280, 54] on span "Options" at bounding box center [1295, 50] width 35 height 14
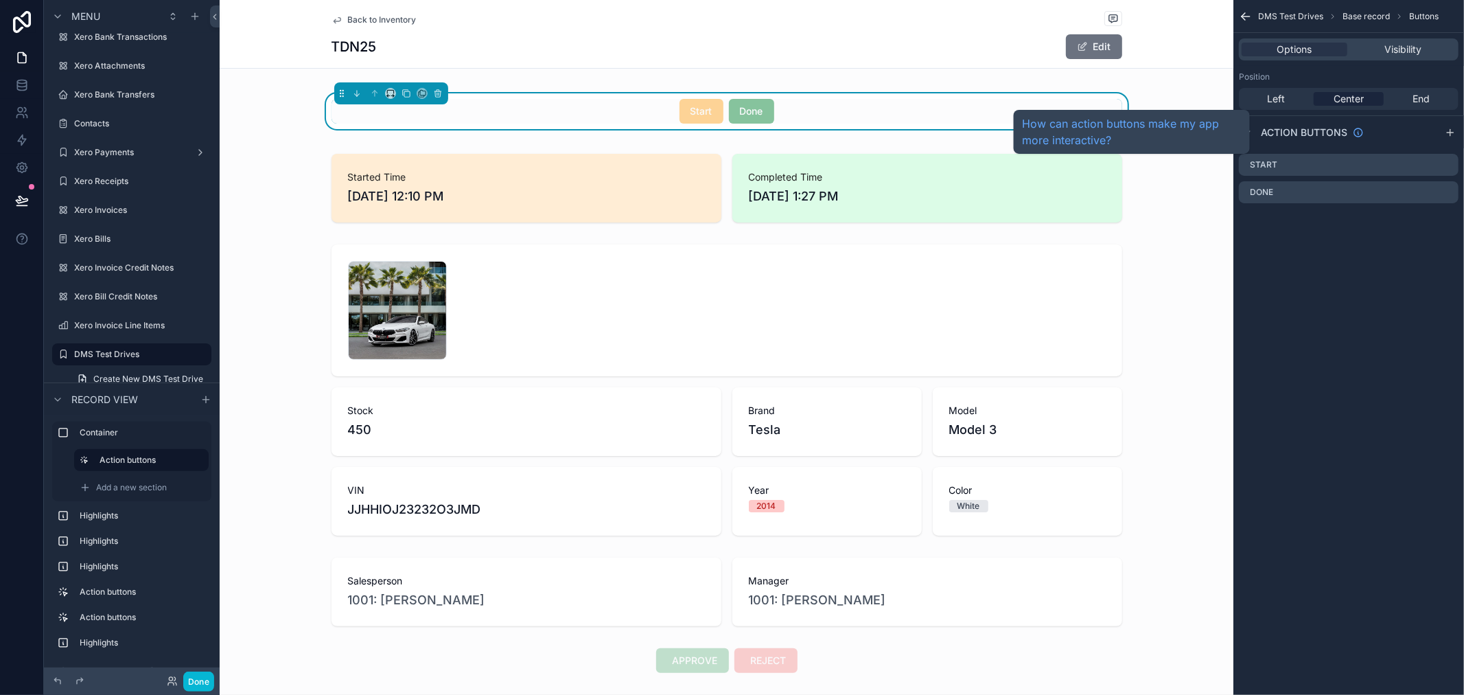
click at [1326, 135] on span "Action buttons" at bounding box center [1304, 133] width 86 height 14
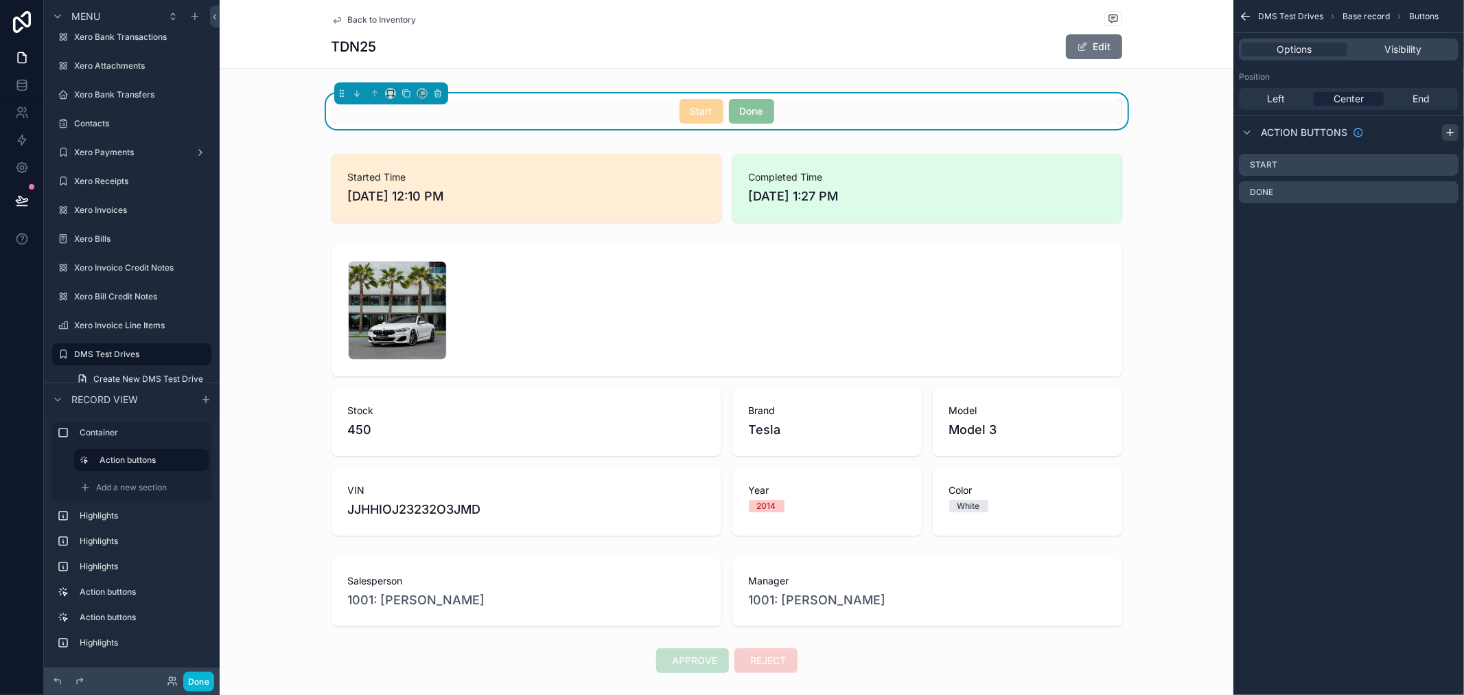
click at [1445, 133] on icon "scrollable content" at bounding box center [1450, 132] width 11 height 11
click at [1432, 221] on icon "scrollable content" at bounding box center [1432, 220] width 0 height 3
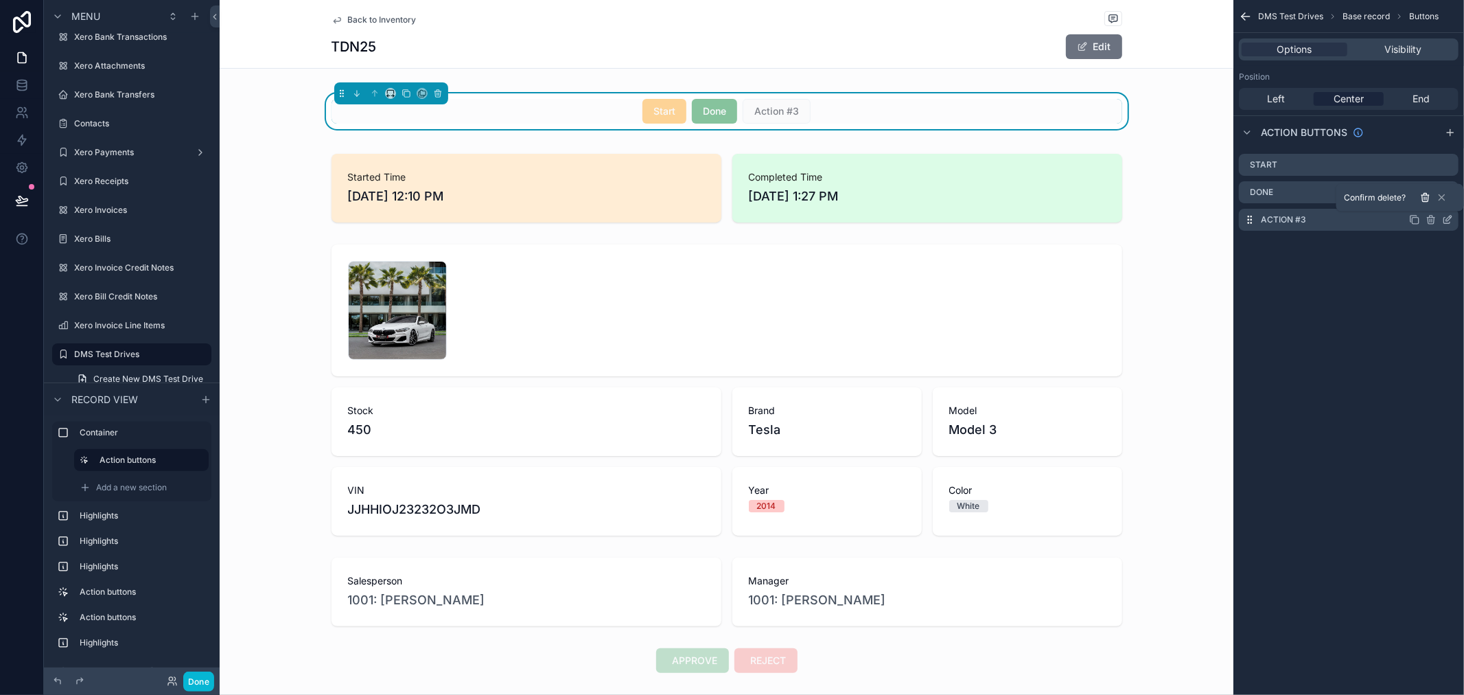
click at [1429, 196] on icon at bounding box center [1425, 197] width 11 height 11
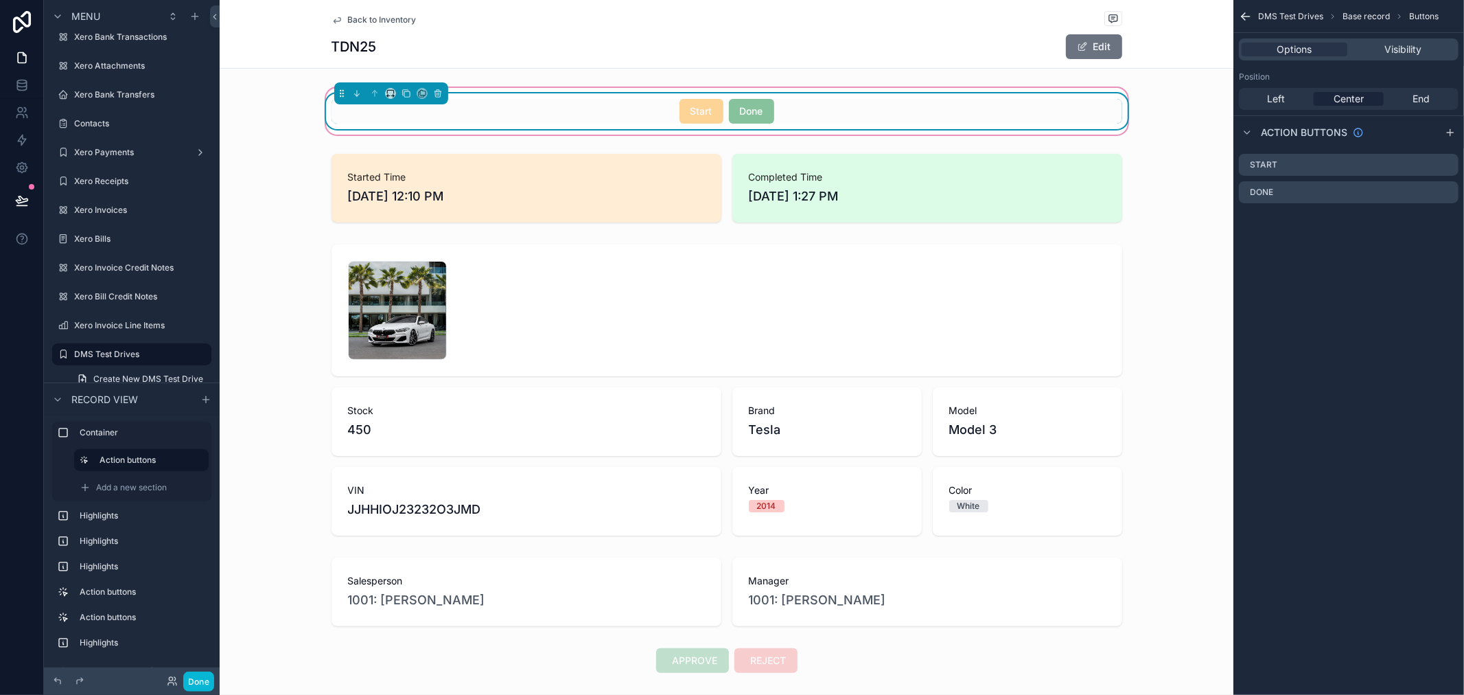
click at [979, 113] on div "Start Done" at bounding box center [727, 111] width 791 height 25
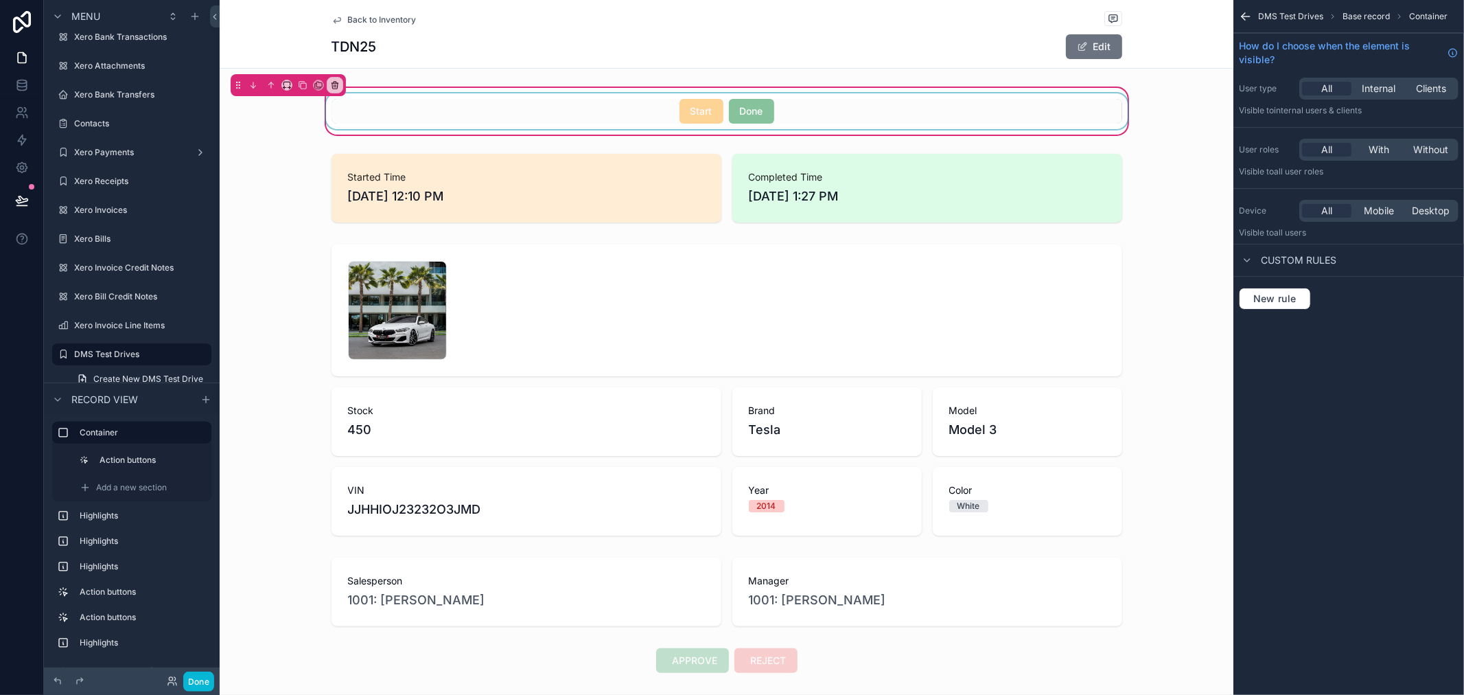
click at [979, 113] on div "scrollable content" at bounding box center [726, 111] width 807 height 36
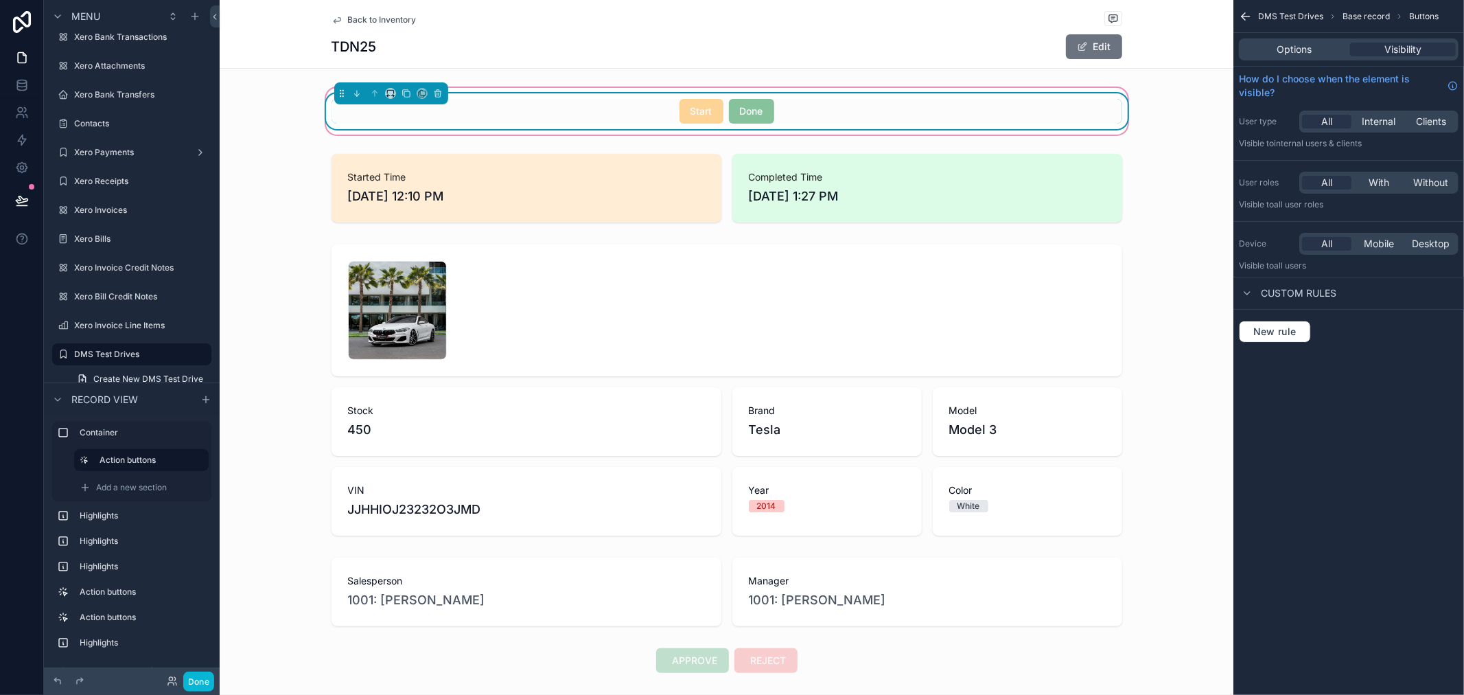
click at [815, 114] on div "Start Done" at bounding box center [727, 111] width 791 height 25
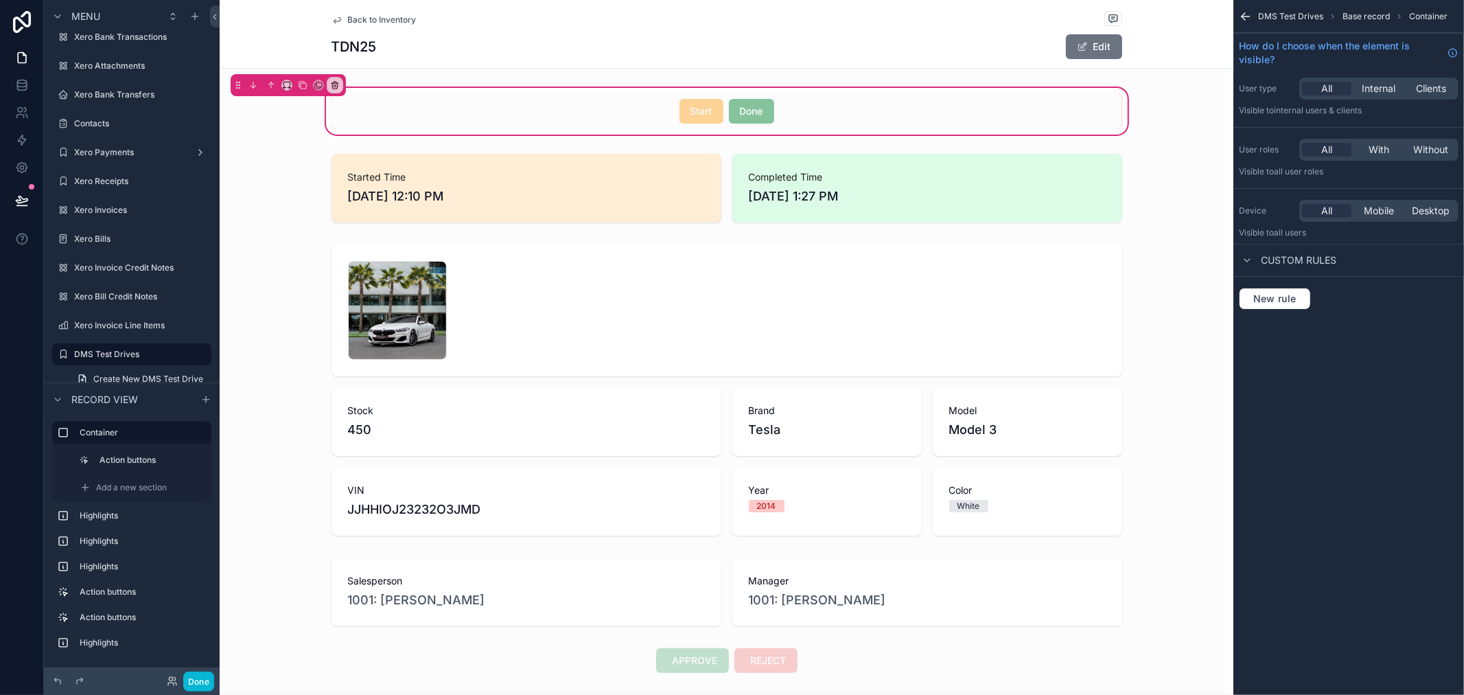
click at [1363, 12] on span "Base record" at bounding box center [1366, 16] width 47 height 11
click at [529, 113] on div "scrollable content" at bounding box center [726, 111] width 807 height 36
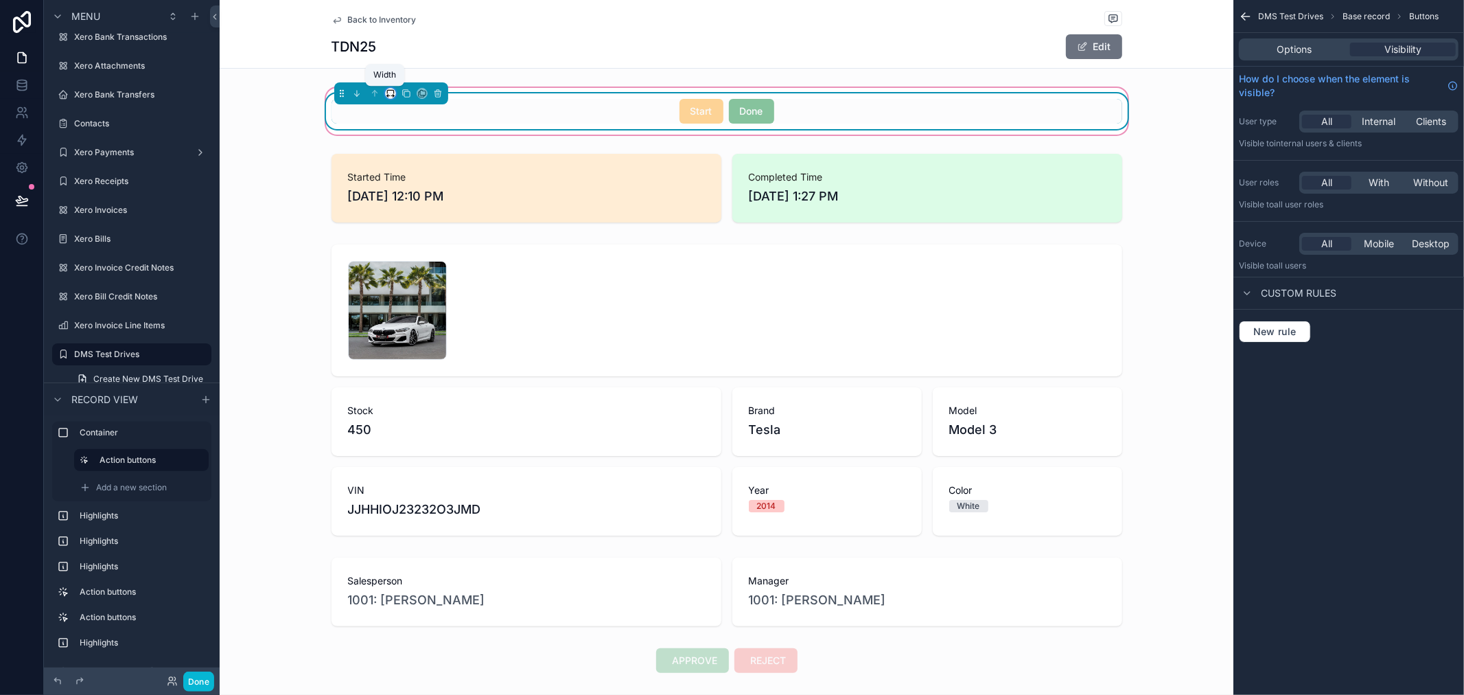
click at [386, 95] on icon "scrollable content" at bounding box center [391, 94] width 10 height 10
click at [408, 190] on span "50%" at bounding box center [401, 197] width 21 height 16
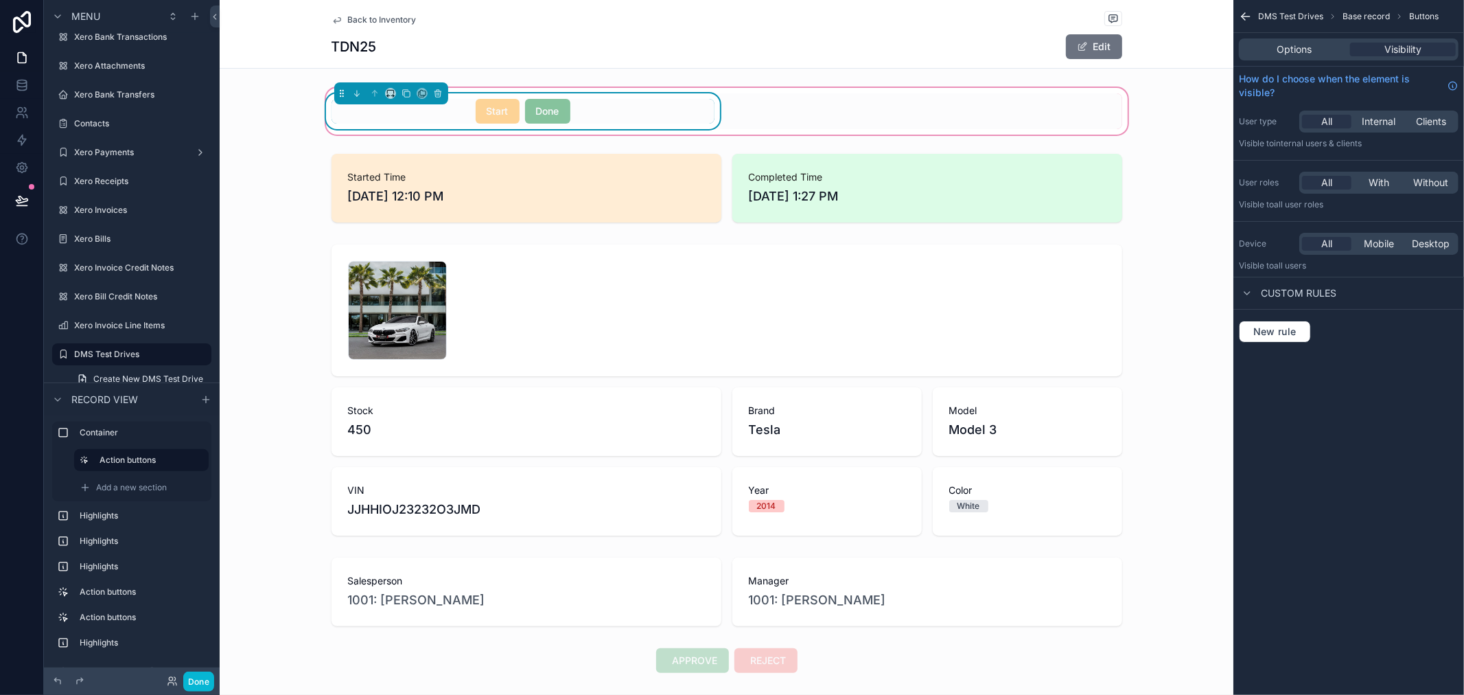
click at [835, 108] on div "Start Done" at bounding box center [726, 111] width 807 height 36
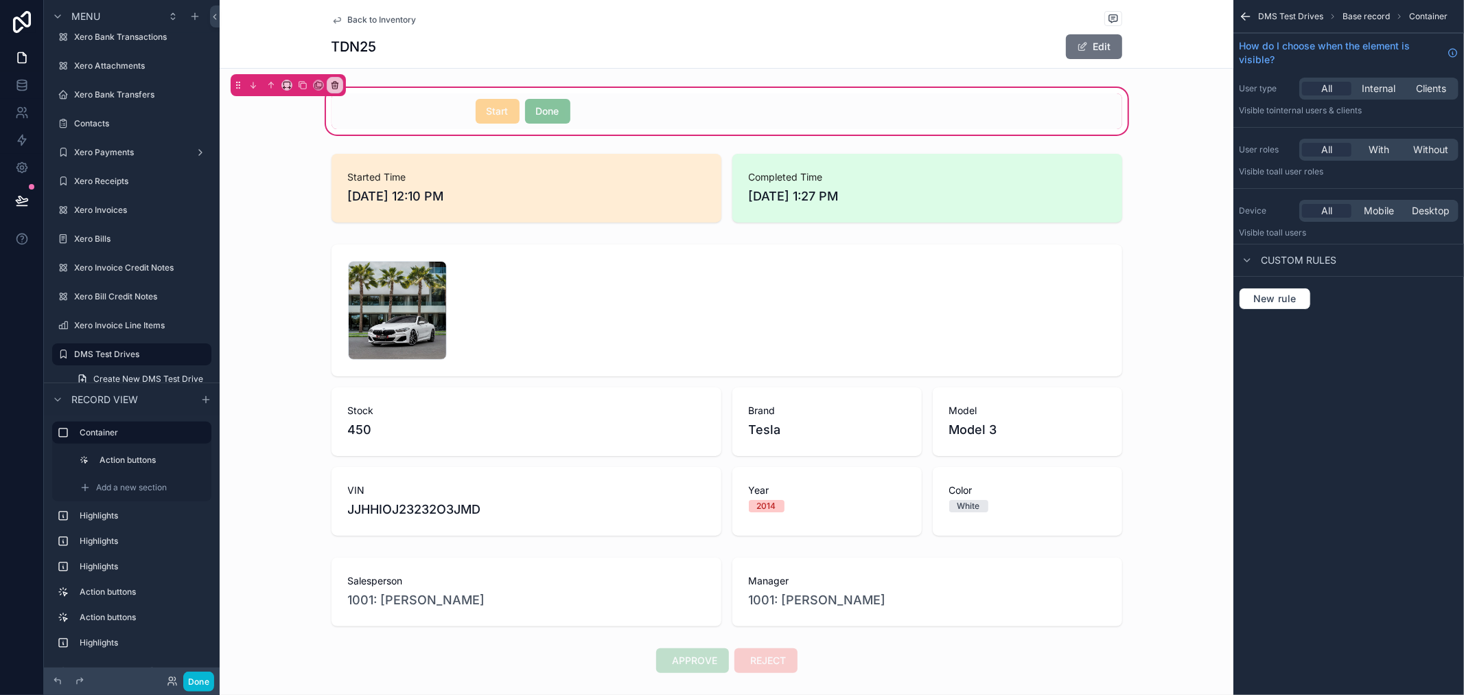
click at [846, 112] on div "Start Done" at bounding box center [726, 111] width 807 height 36
click at [657, 119] on div "scrollable content" at bounding box center [523, 111] width 400 height 36
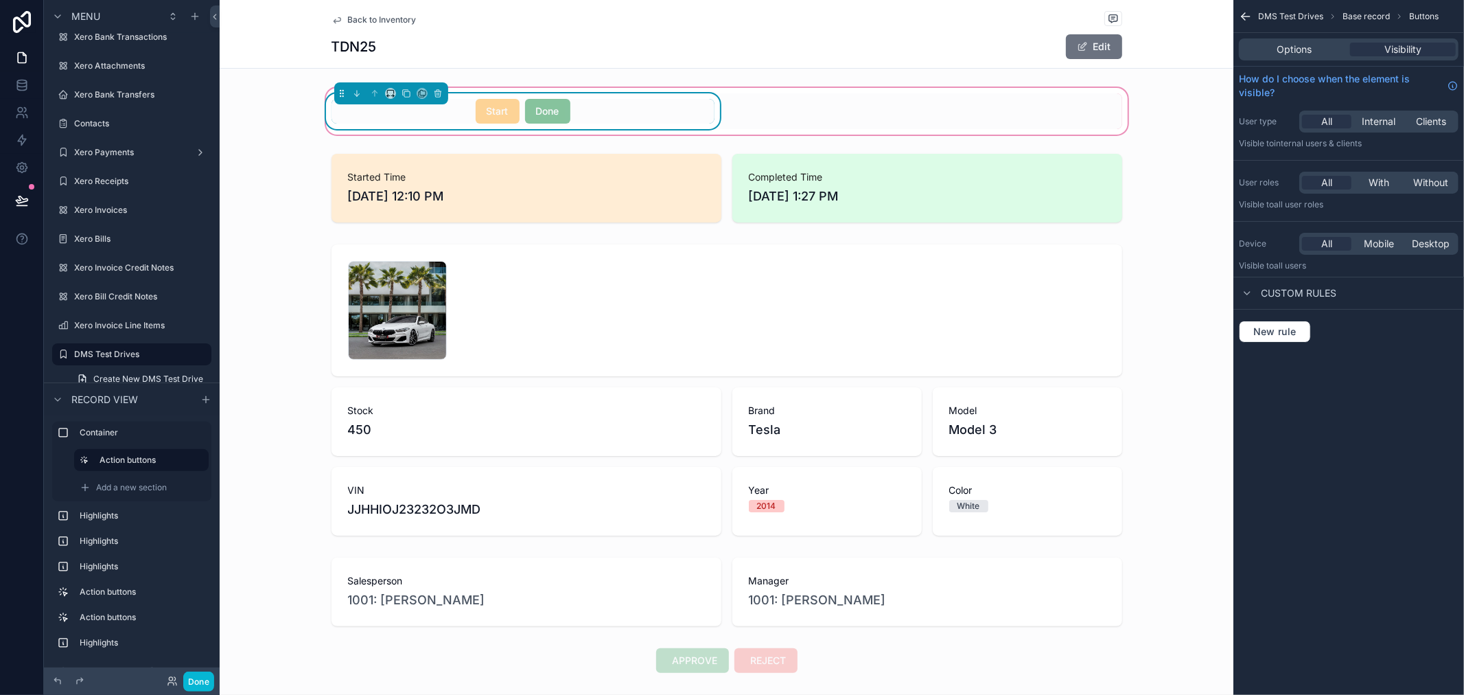
click at [635, 114] on div "Start Done" at bounding box center [523, 111] width 383 height 25
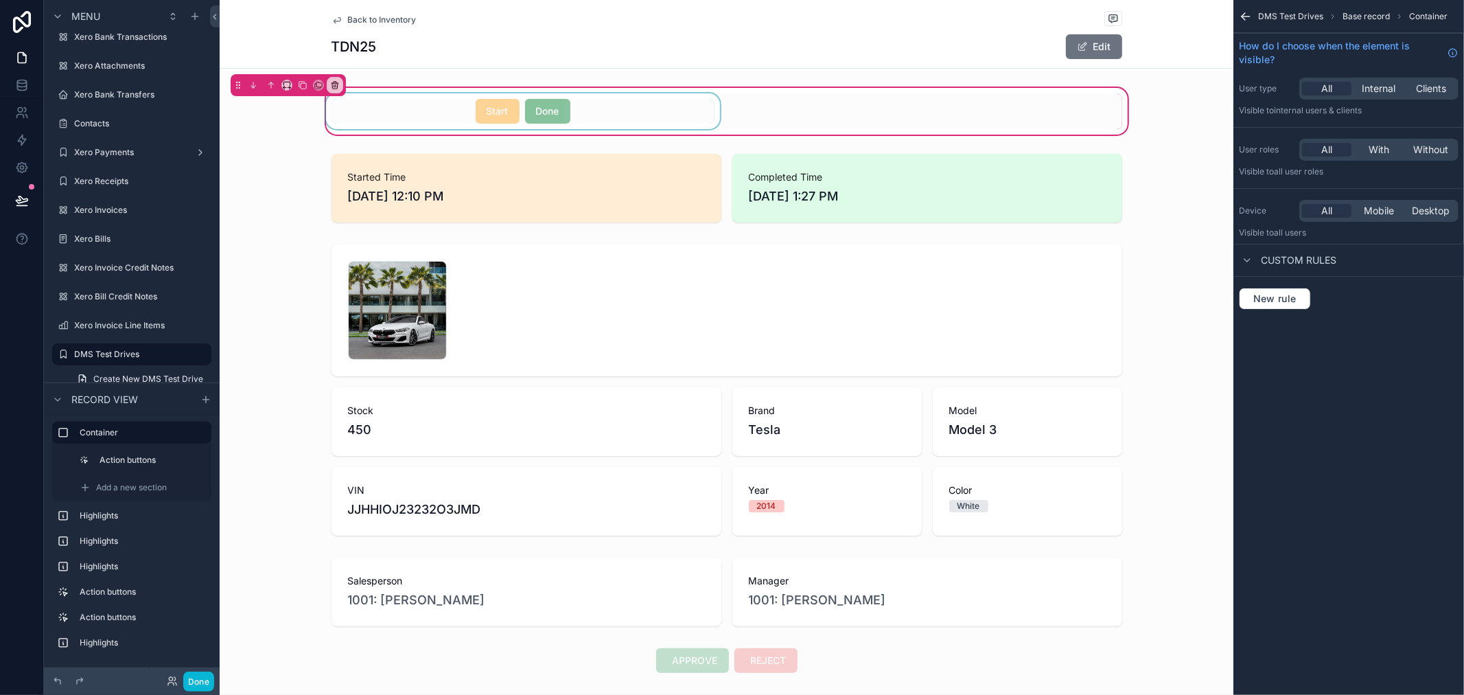
click at [648, 108] on div "scrollable content" at bounding box center [523, 111] width 400 height 36
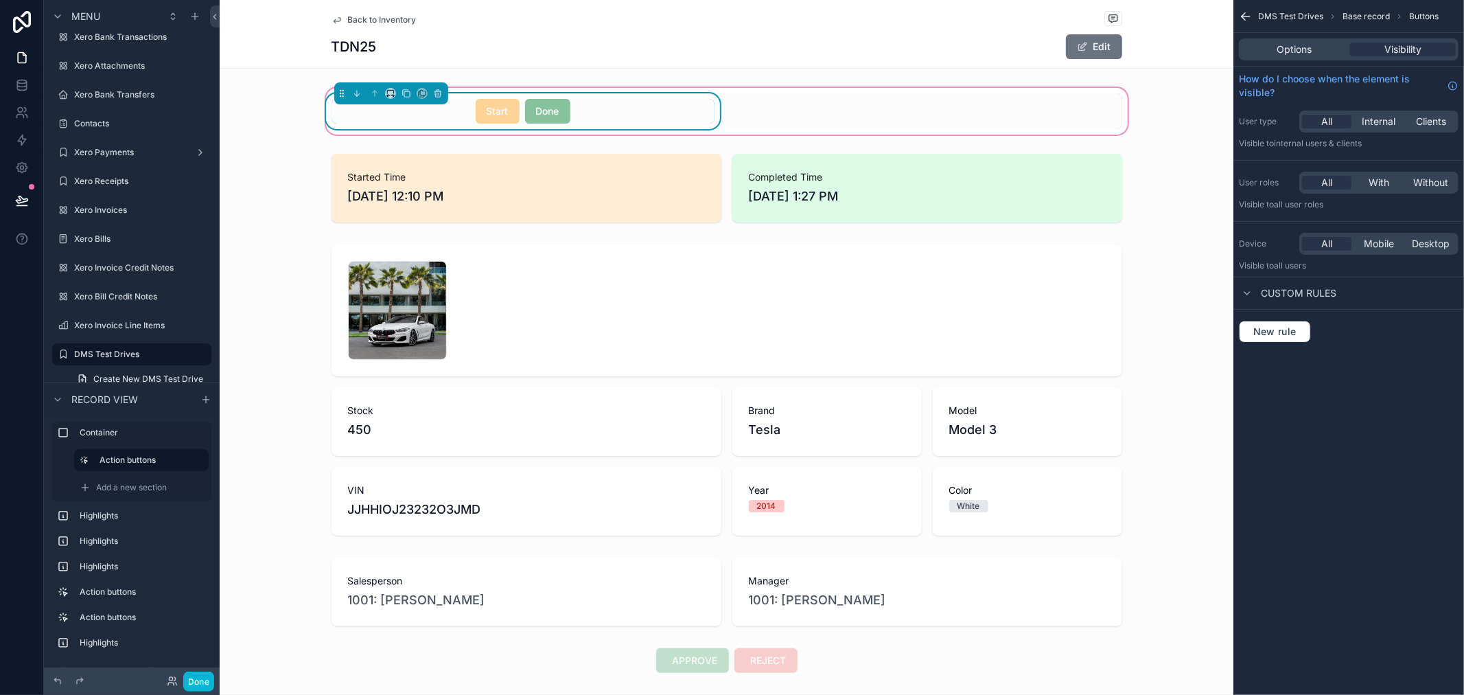
click at [638, 113] on div "Start Done" at bounding box center [523, 111] width 383 height 25
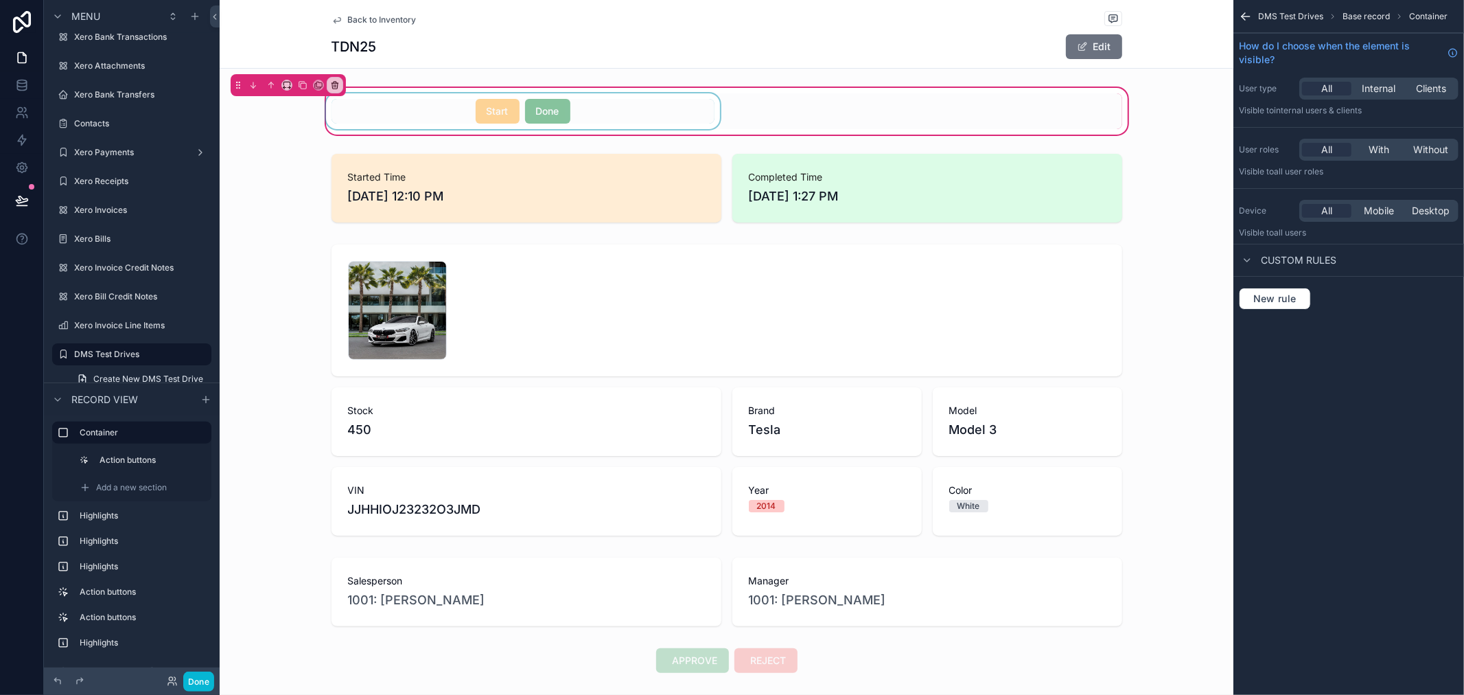
click at [638, 113] on div "scrollable content" at bounding box center [523, 111] width 400 height 36
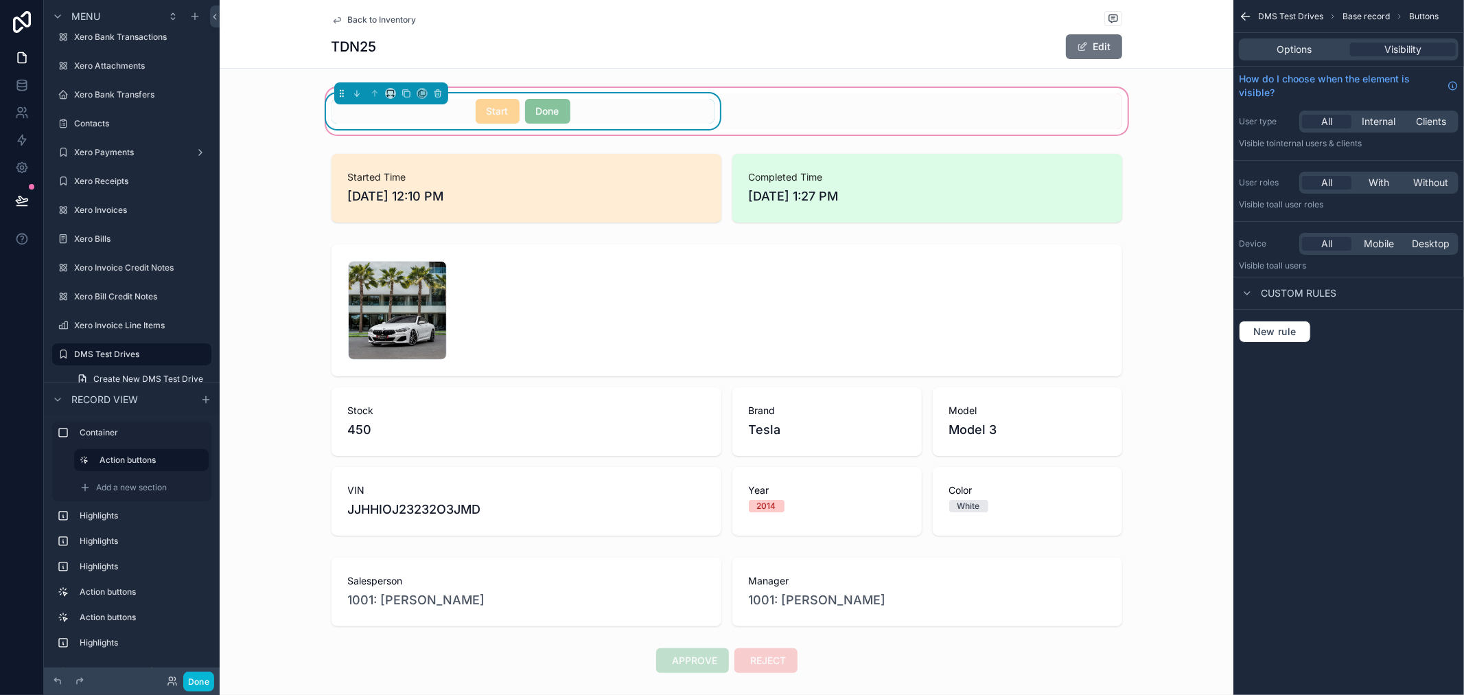
click at [641, 114] on div "Start Done" at bounding box center [523, 111] width 383 height 25
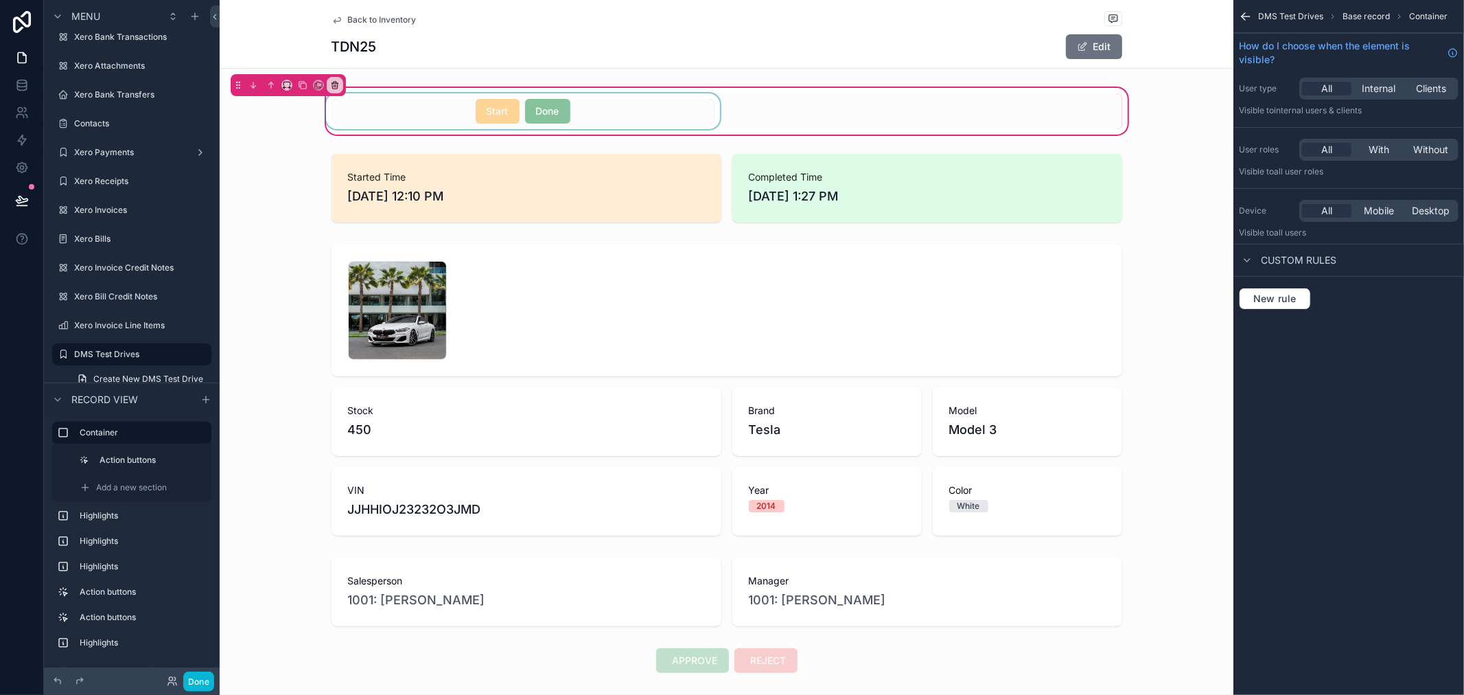
click at [676, 106] on div "scrollable content" at bounding box center [523, 111] width 400 height 36
click at [676, 106] on div "Start Done" at bounding box center [523, 111] width 383 height 25
click at [808, 107] on div "Start Done" at bounding box center [726, 111] width 807 height 36
click at [346, 106] on div "scrollable content" at bounding box center [523, 111] width 400 height 36
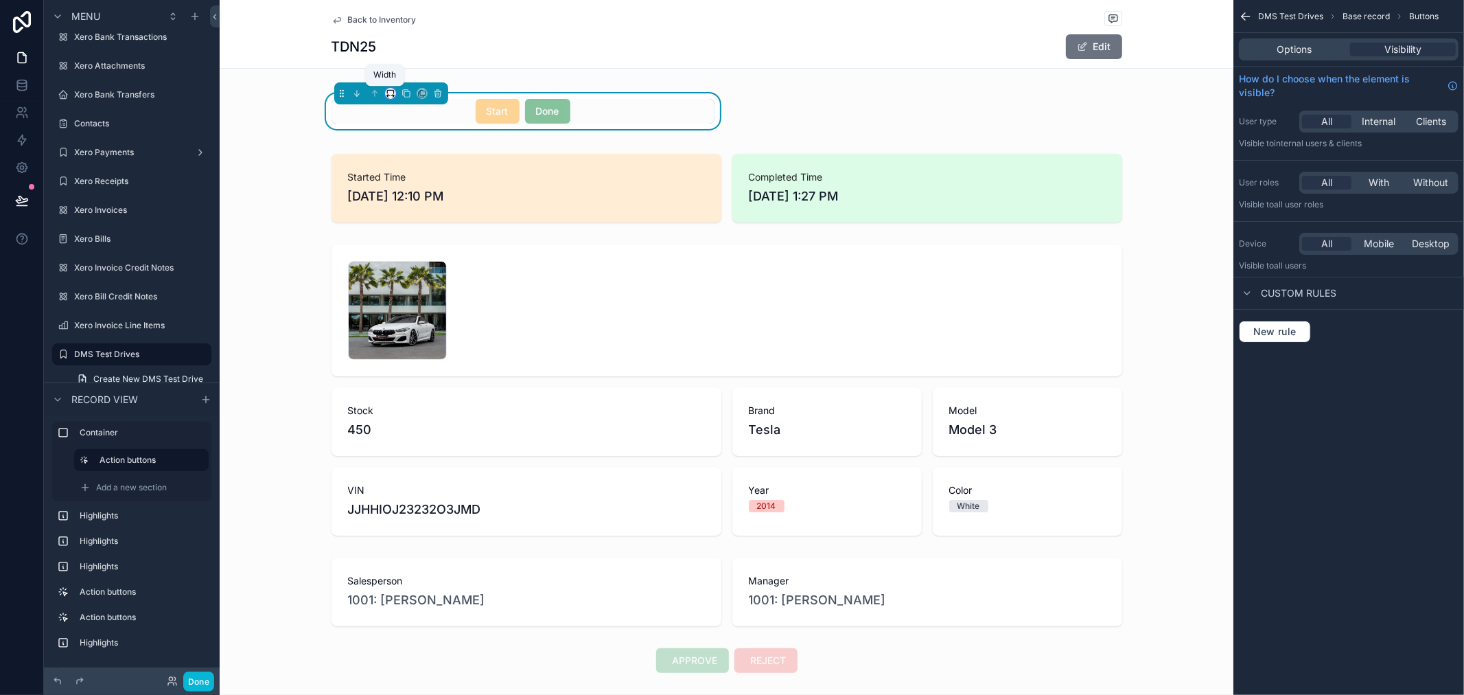
click at [387, 91] on icon "scrollable content" at bounding box center [390, 91] width 6 height 3
click at [420, 165] on div "33%" at bounding box center [412, 171] width 43 height 16
click at [386, 96] on icon "scrollable content" at bounding box center [387, 96] width 3 height 0
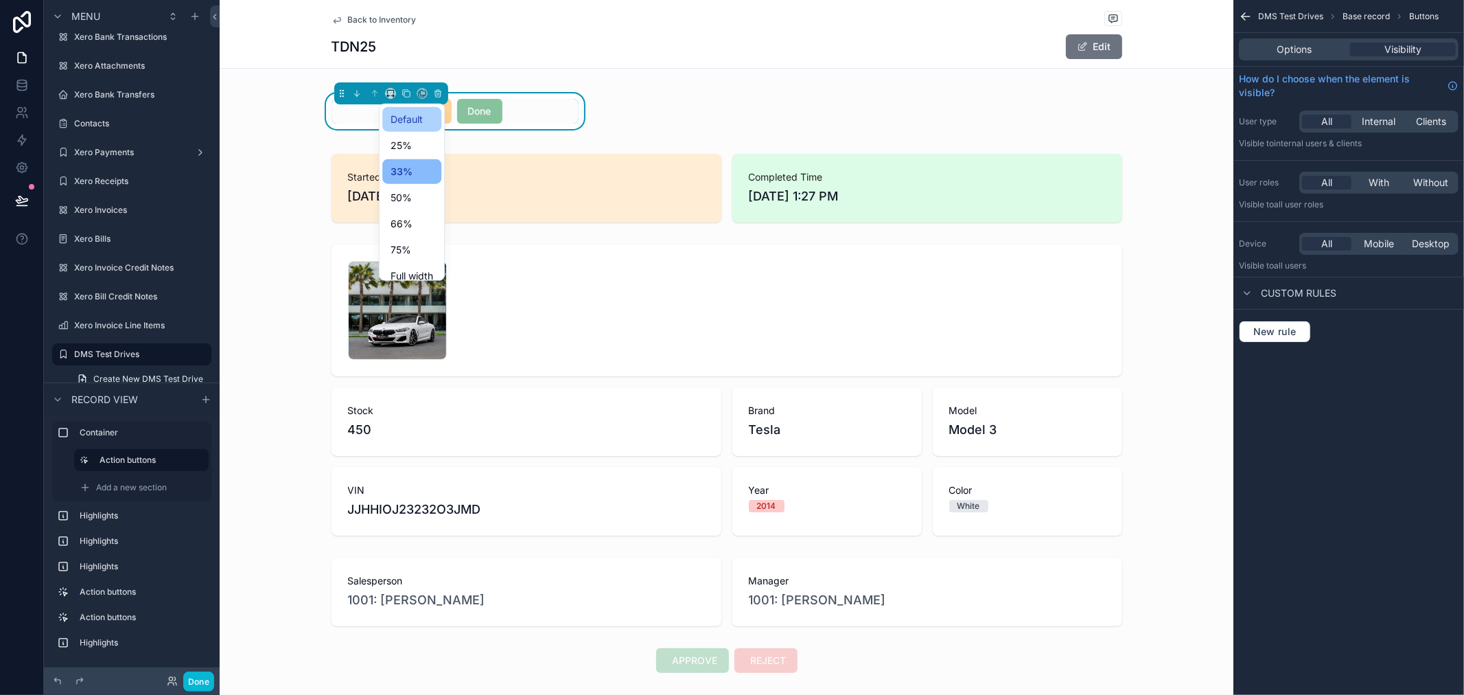
click at [400, 124] on span "Default" at bounding box center [407, 119] width 32 height 16
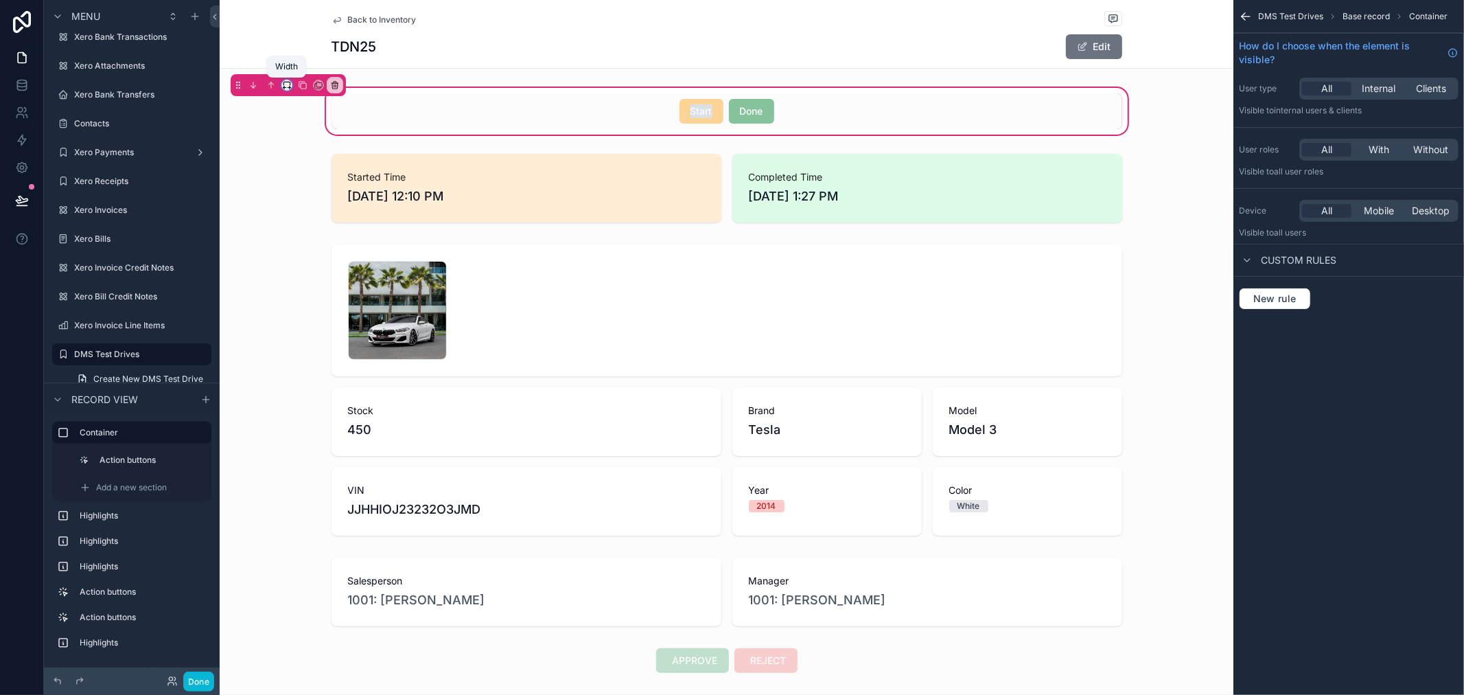
click at [287, 84] on icon "scrollable content" at bounding box center [287, 85] width 10 height 10
click at [323, 233] on div "75%" at bounding box center [314, 241] width 43 height 16
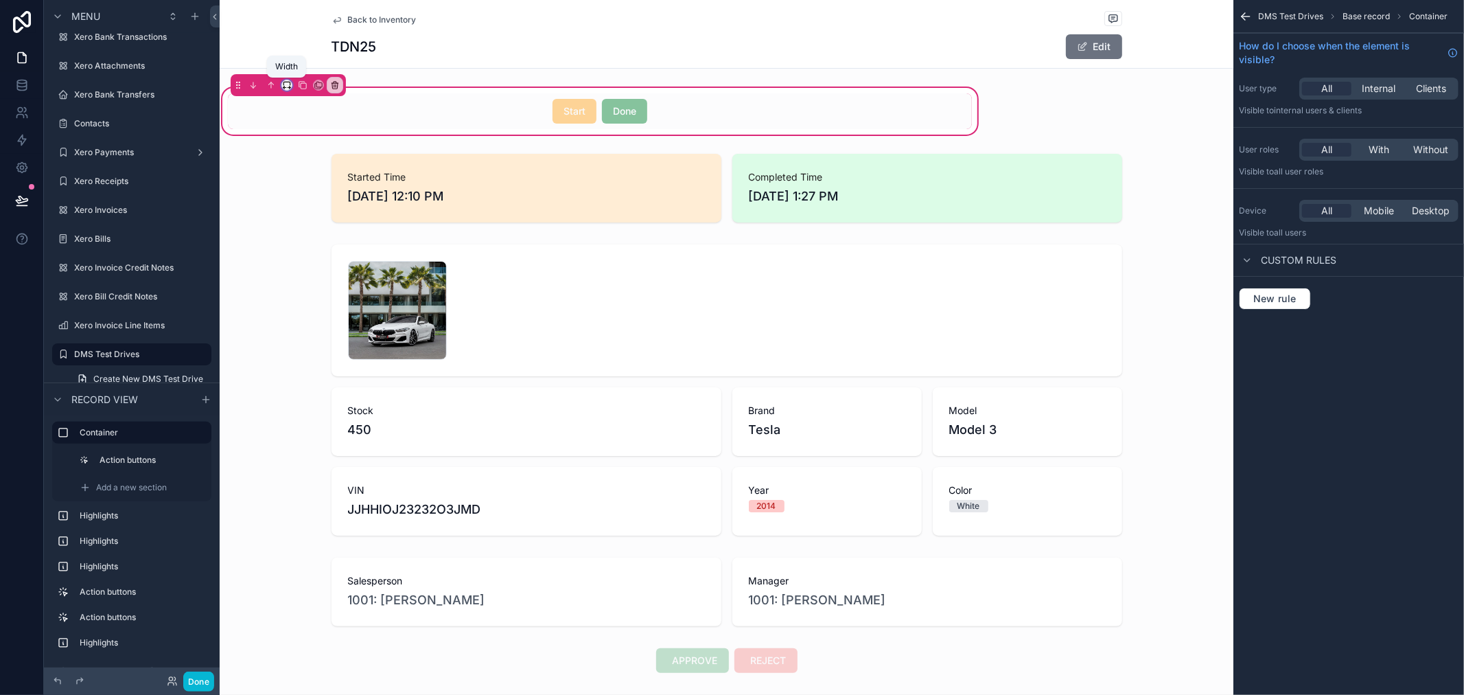
click at [286, 85] on icon "scrollable content" at bounding box center [287, 85] width 10 height 10
click at [305, 121] on div "Default" at bounding box center [314, 110] width 59 height 25
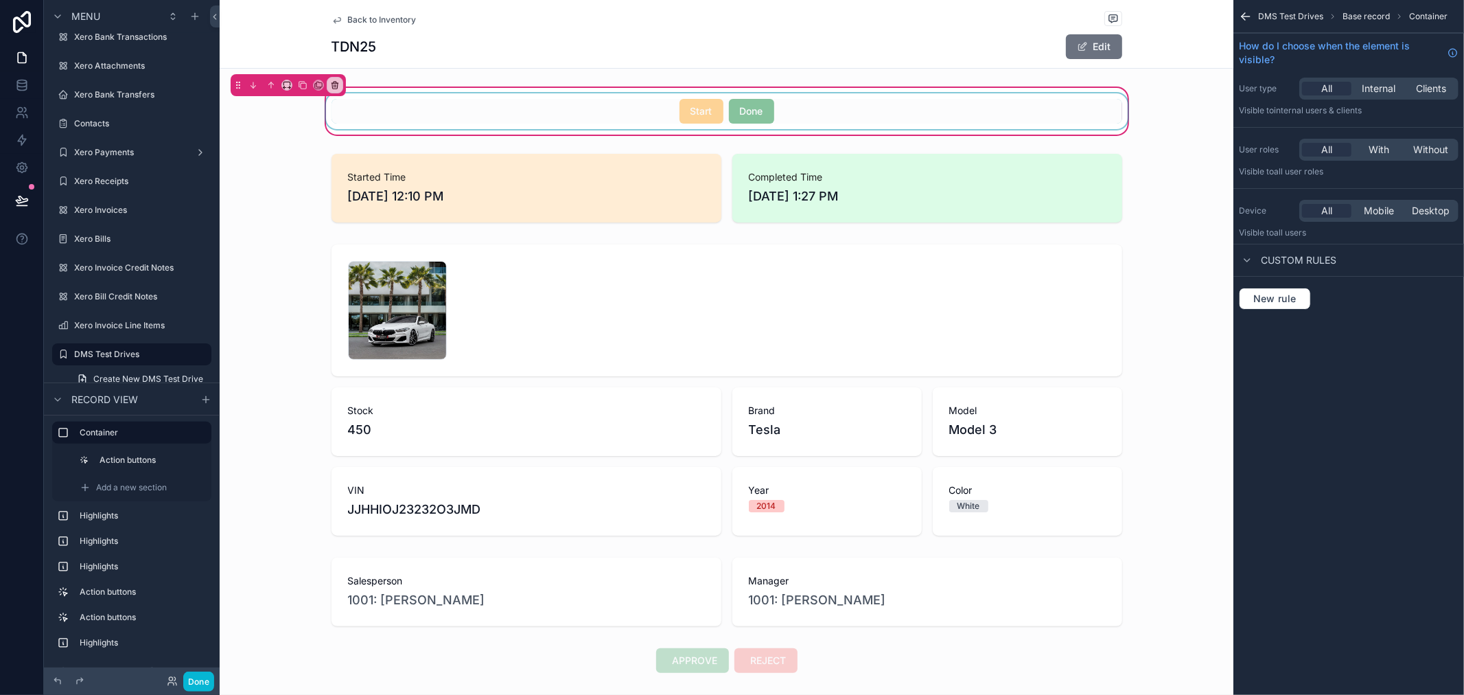
click at [383, 105] on div "scrollable content" at bounding box center [726, 111] width 807 height 36
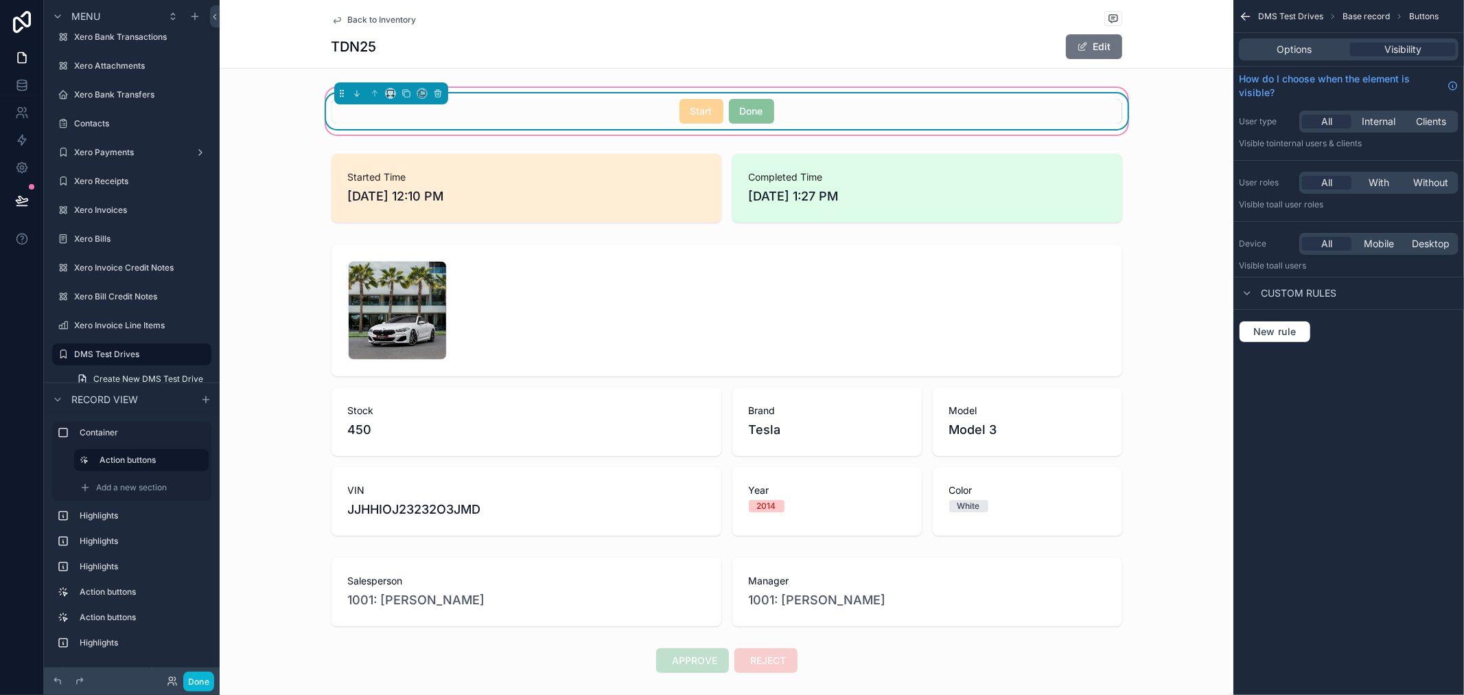
click at [382, 86] on div "scrollable content" at bounding box center [391, 93] width 114 height 22
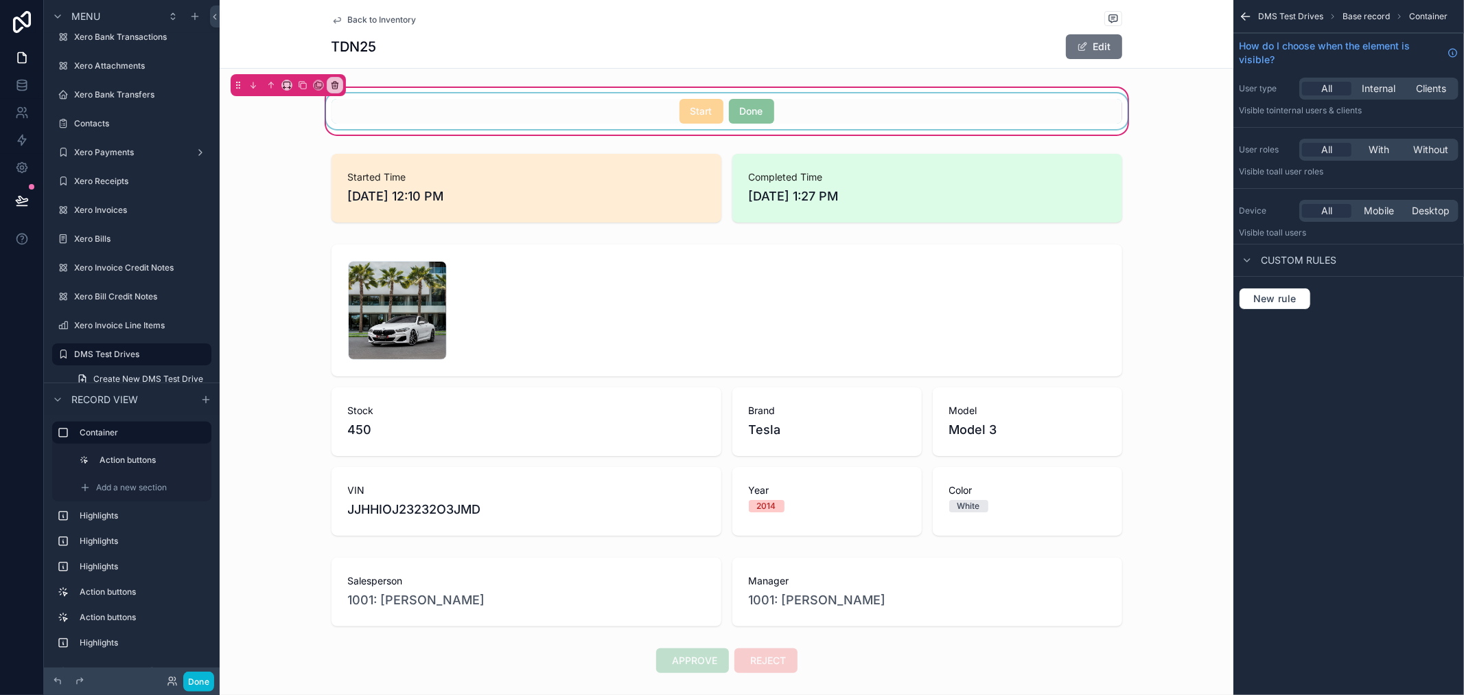
click at [393, 117] on div "scrollable content" at bounding box center [726, 111] width 807 height 36
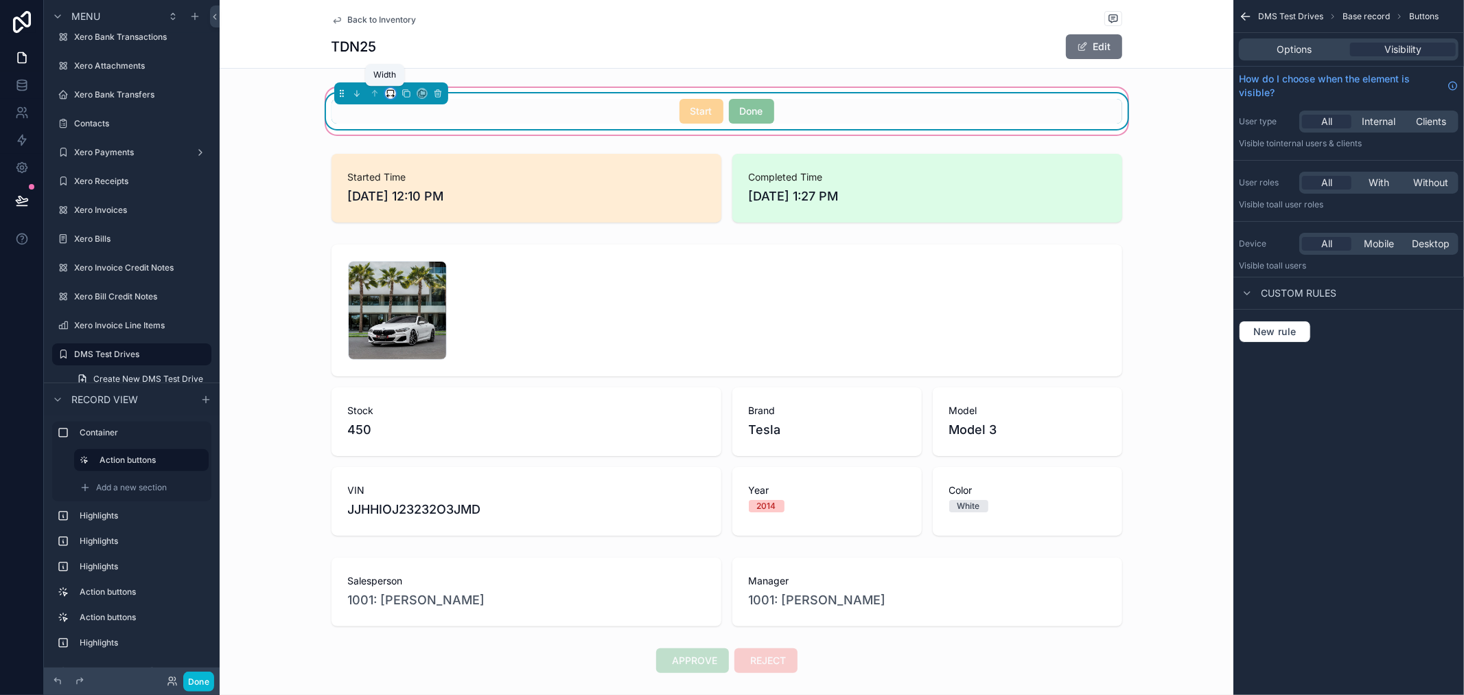
click at [386, 93] on icon "scrollable content" at bounding box center [391, 94] width 10 height 10
click at [410, 252] on span "75%" at bounding box center [401, 250] width 21 height 16
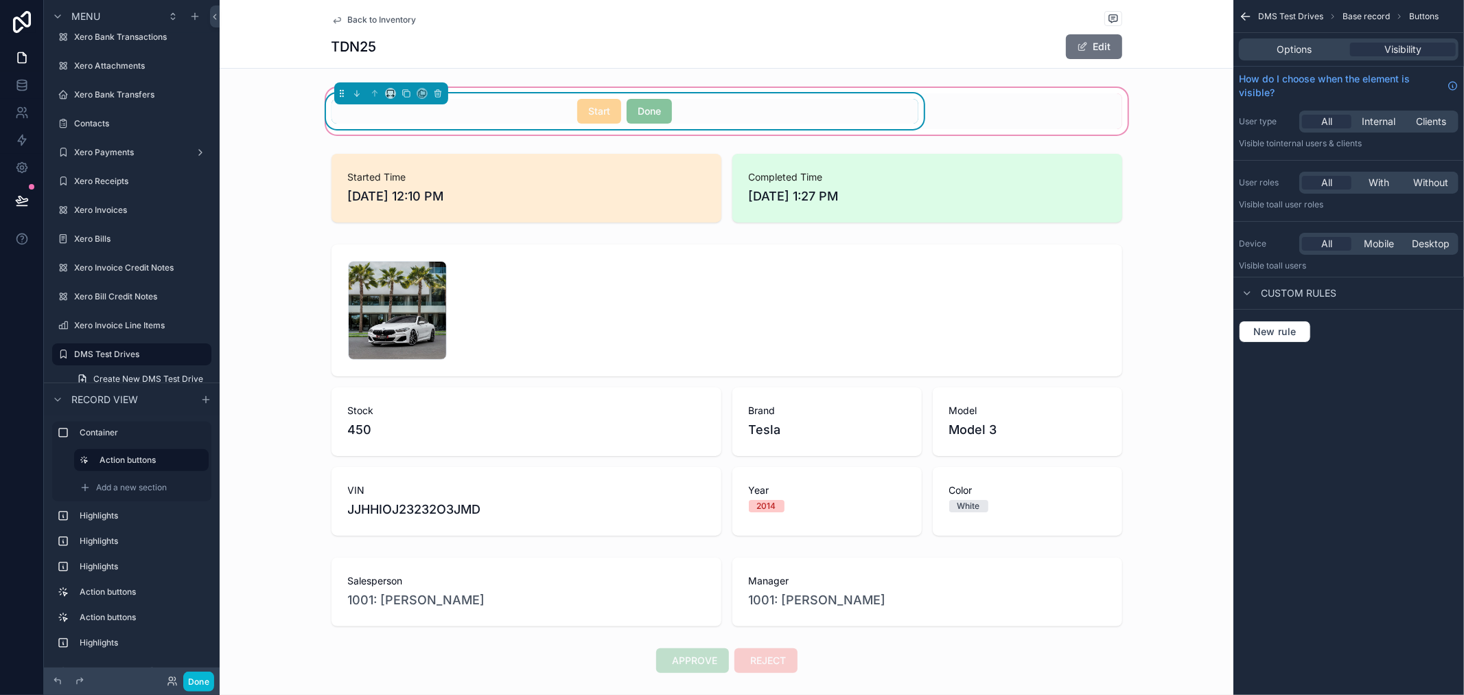
click at [1015, 124] on div "Start Done" at bounding box center [726, 111] width 807 height 36
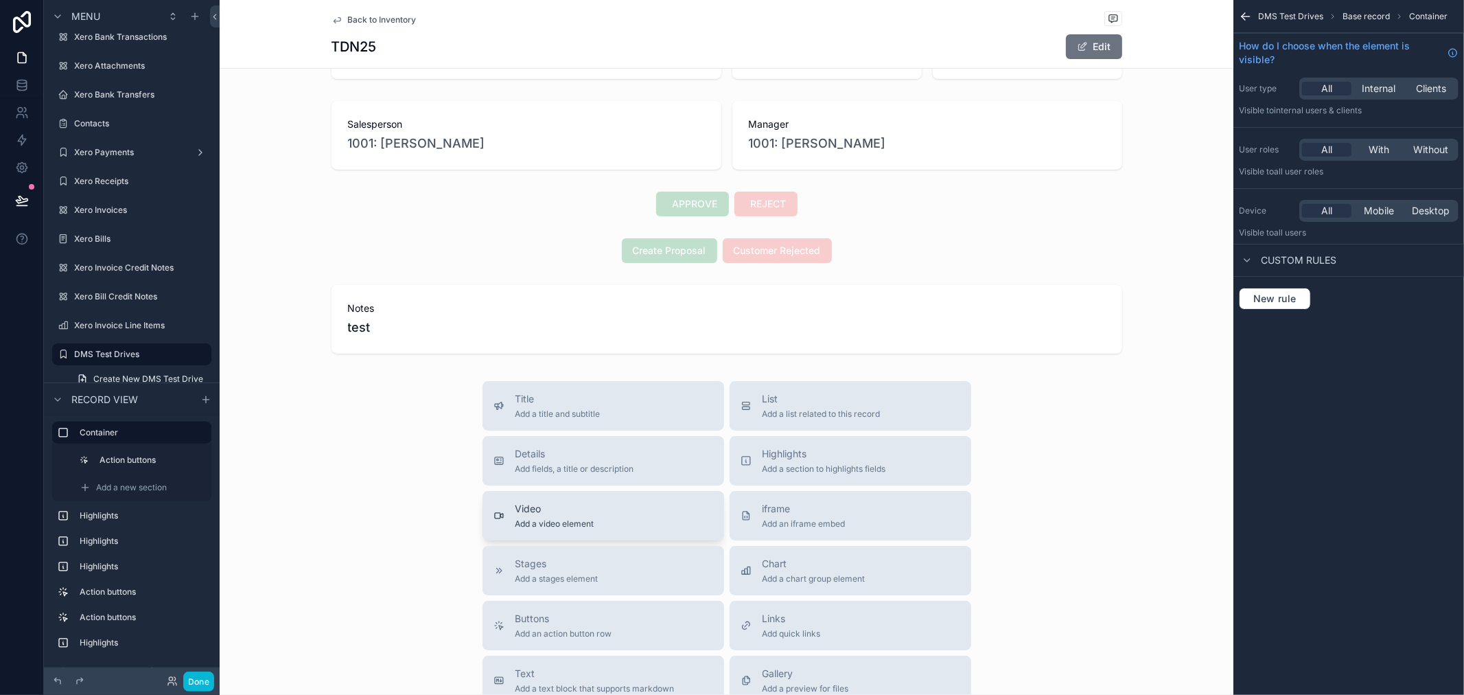
scroll to position [457, 0]
click at [557, 619] on span "Buttons" at bounding box center [564, 618] width 97 height 14
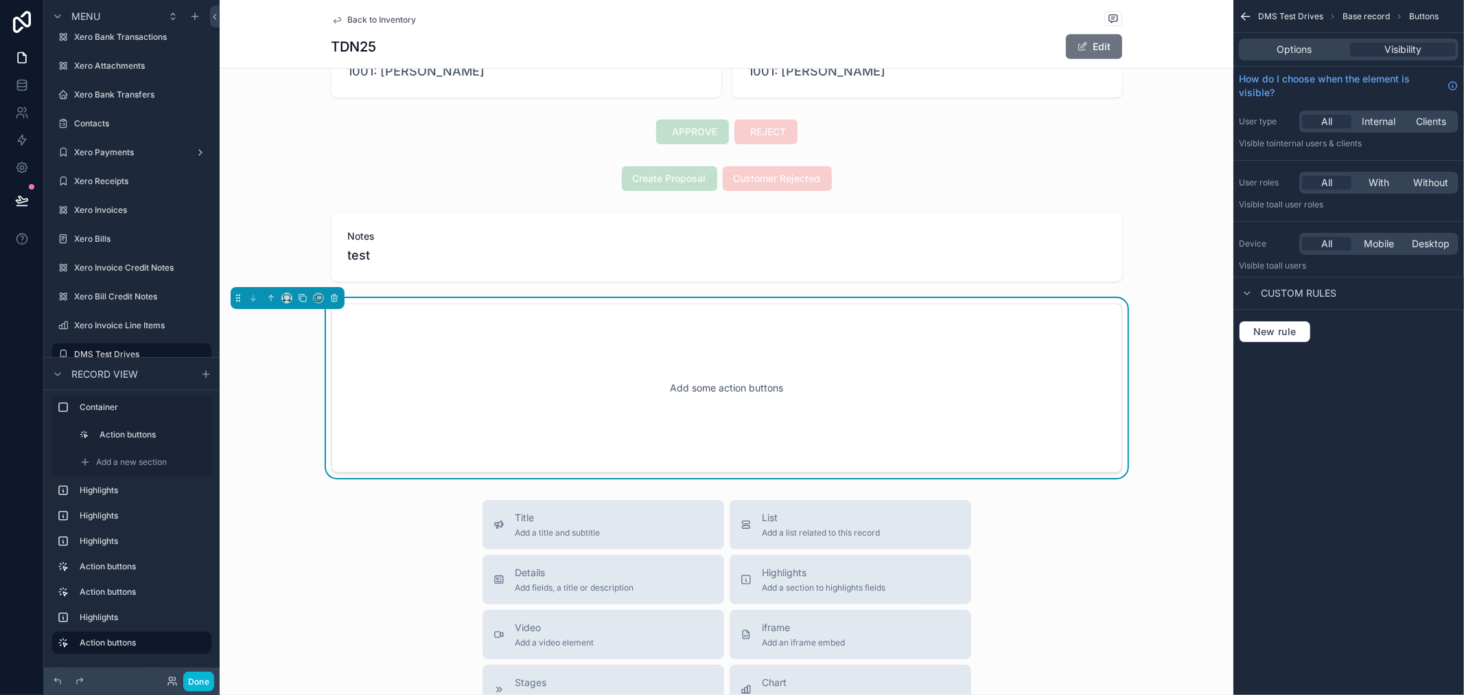
scroll to position [568, 0]
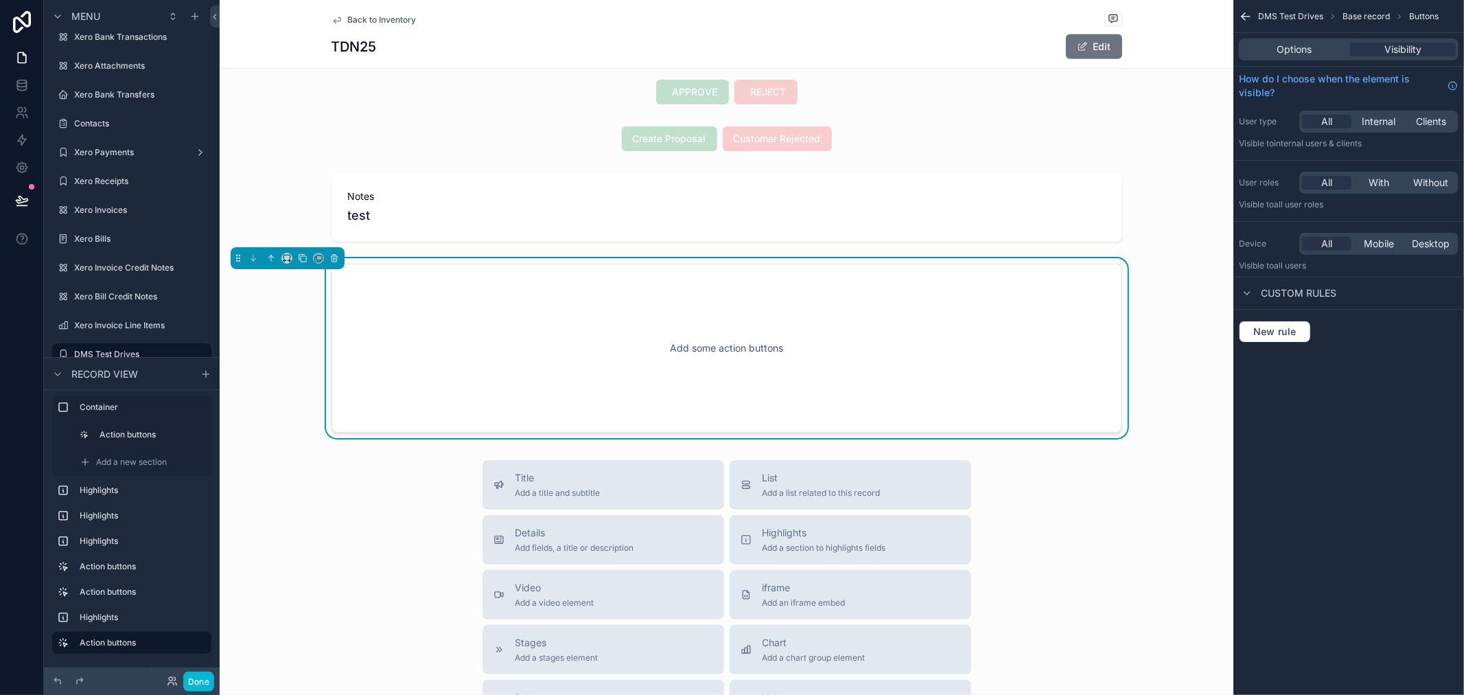
click at [645, 398] on div "Add some action buttons" at bounding box center [727, 348] width 746 height 124
click at [1298, 54] on span "Options" at bounding box center [1295, 50] width 35 height 14
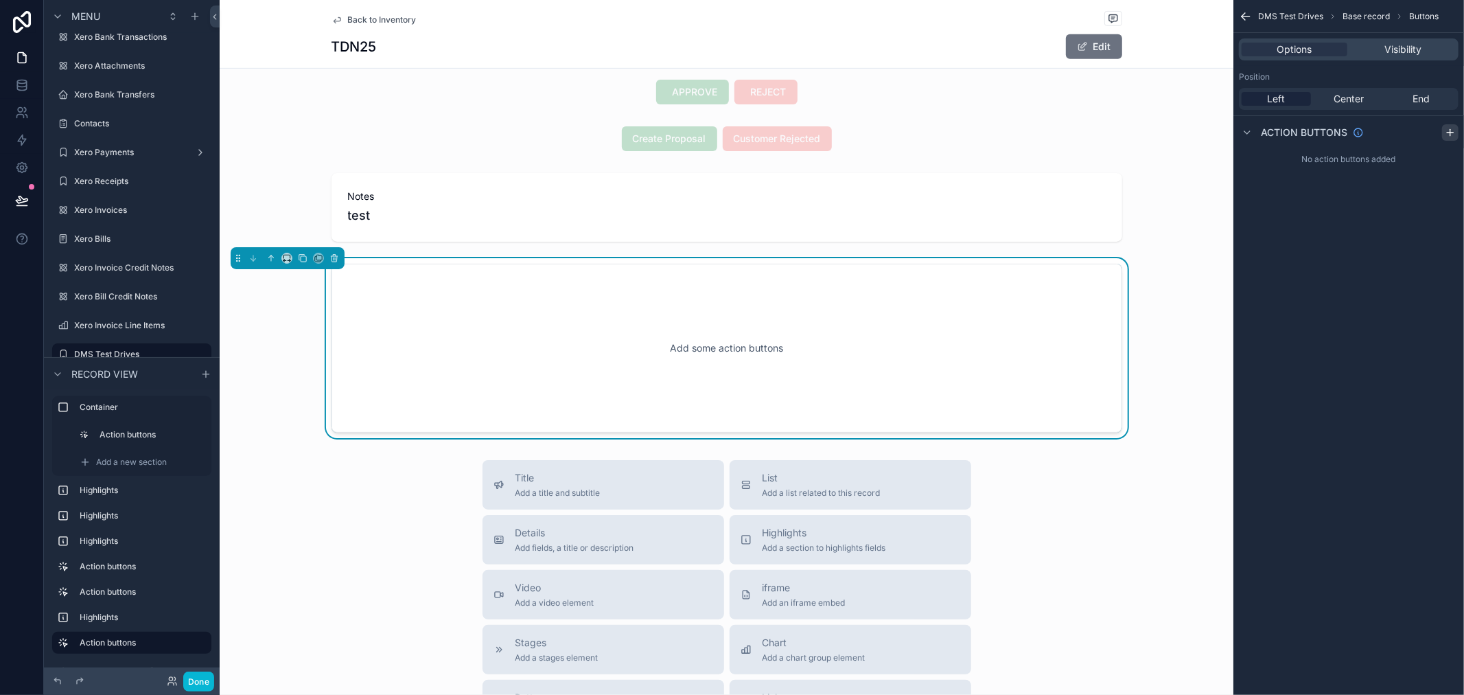
click at [1449, 129] on icon "scrollable content" at bounding box center [1450, 132] width 11 height 11
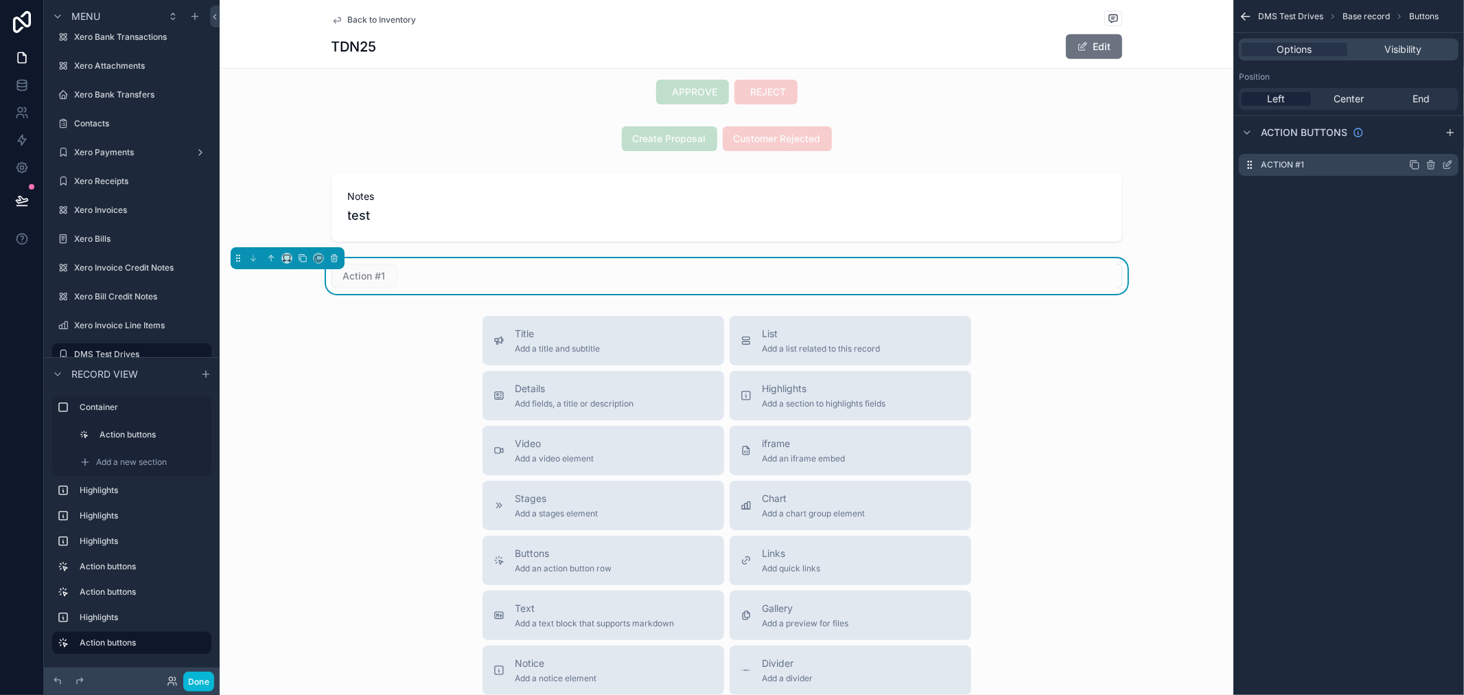
click at [1450, 163] on icon "scrollable content" at bounding box center [1447, 164] width 11 height 11
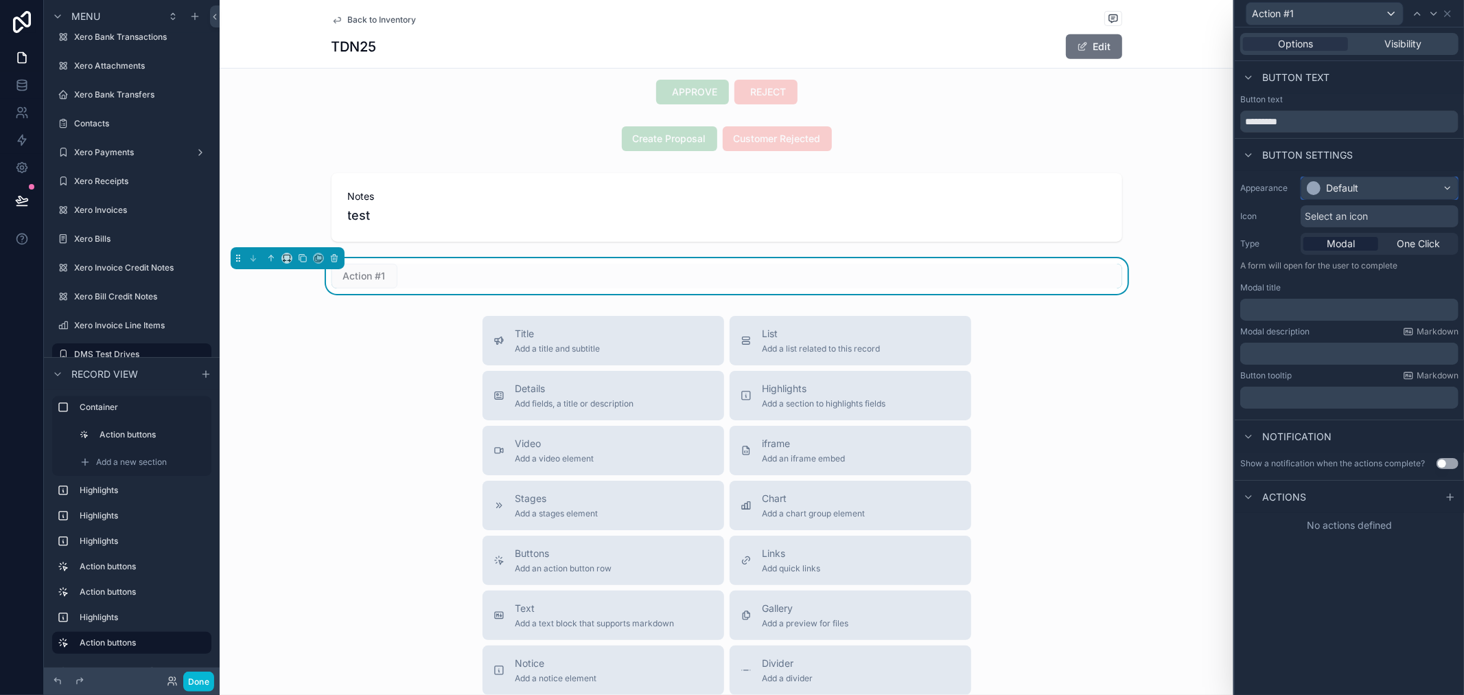
click at [1440, 186] on div "Default" at bounding box center [1380, 188] width 157 height 22
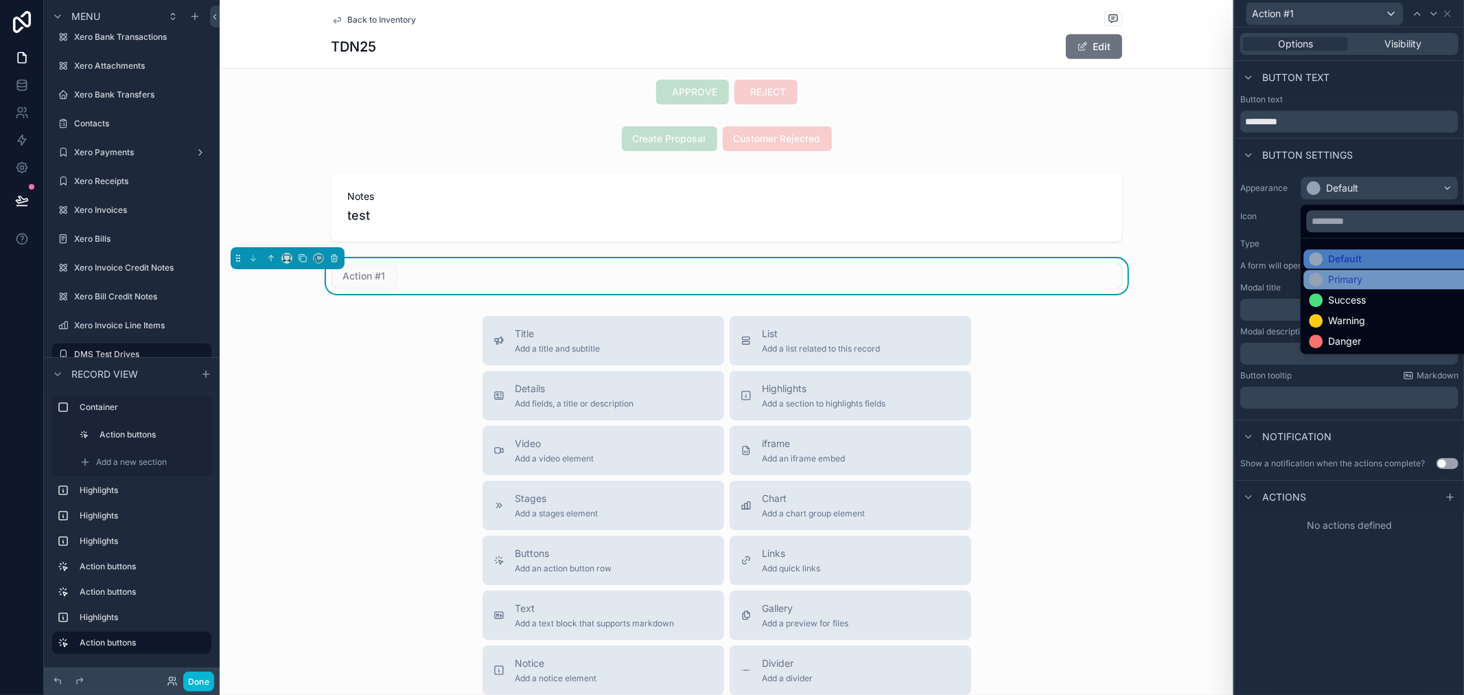
click at [1343, 273] on div "Primary" at bounding box center [1345, 280] width 34 height 14
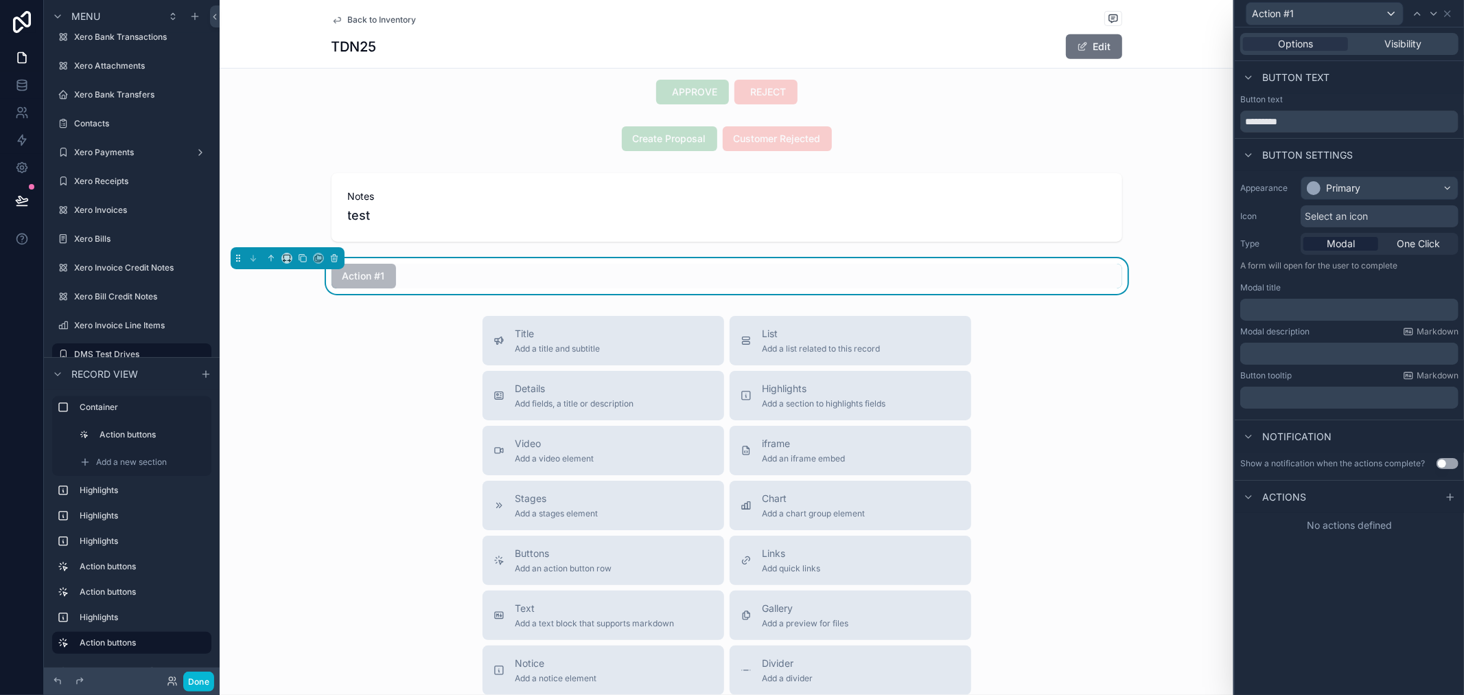
click at [1363, 216] on span "Select an icon" at bounding box center [1336, 216] width 63 height 14
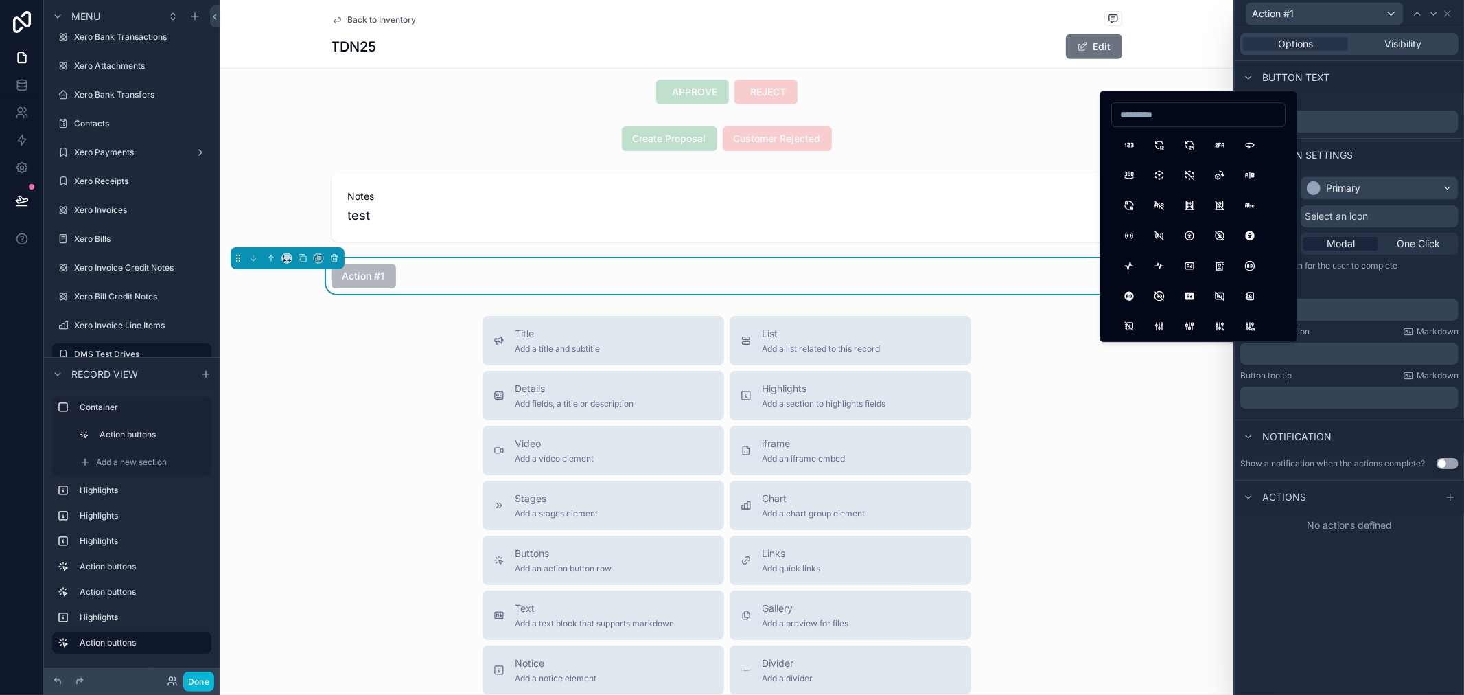
click at [1196, 125] on div at bounding box center [1198, 114] width 174 height 25
click at [1197, 122] on input at bounding box center [1198, 114] width 173 height 19
type input "****"
click at [1252, 176] on button "CameraFilled" at bounding box center [1250, 175] width 25 height 25
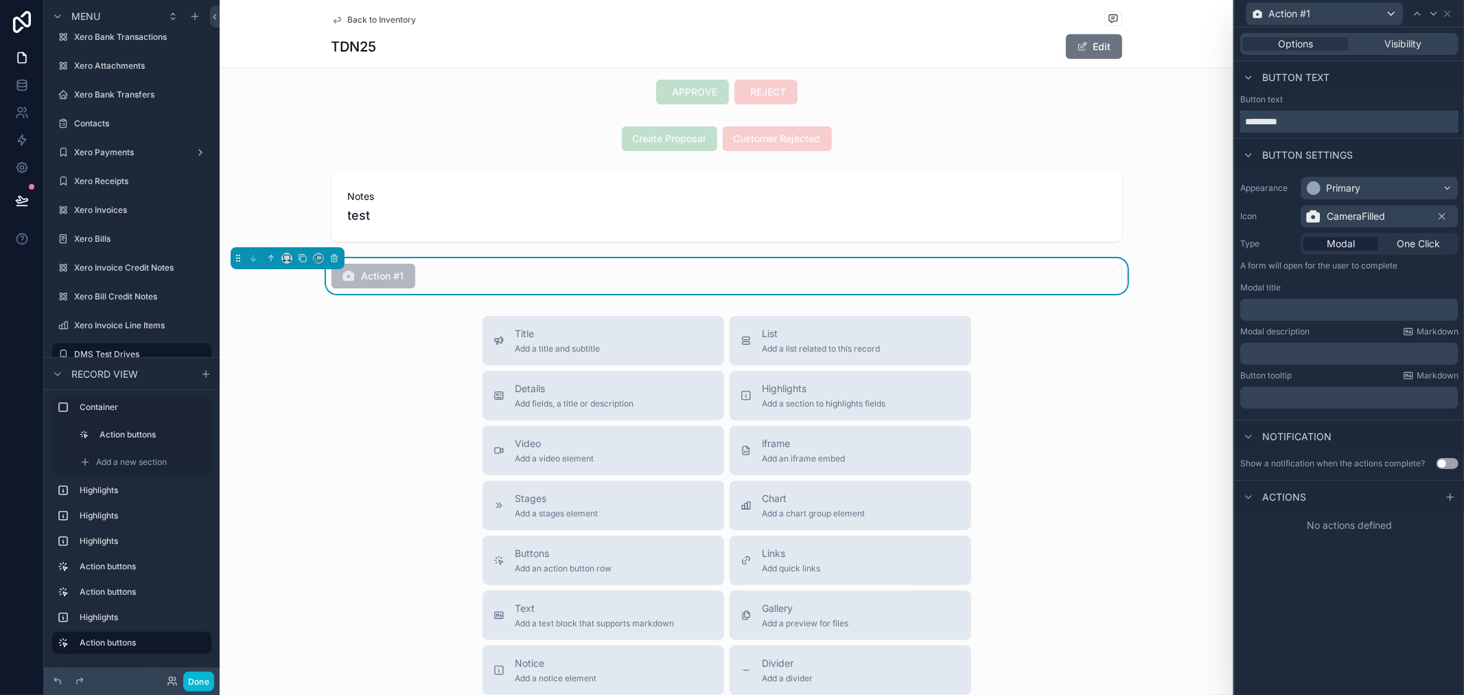
click at [1324, 120] on input "*********" at bounding box center [1349, 122] width 218 height 22
click at [1323, 120] on input "*********" at bounding box center [1349, 122] width 218 height 22
type input "******"
click at [1369, 103] on div "Button text" at bounding box center [1349, 99] width 218 height 11
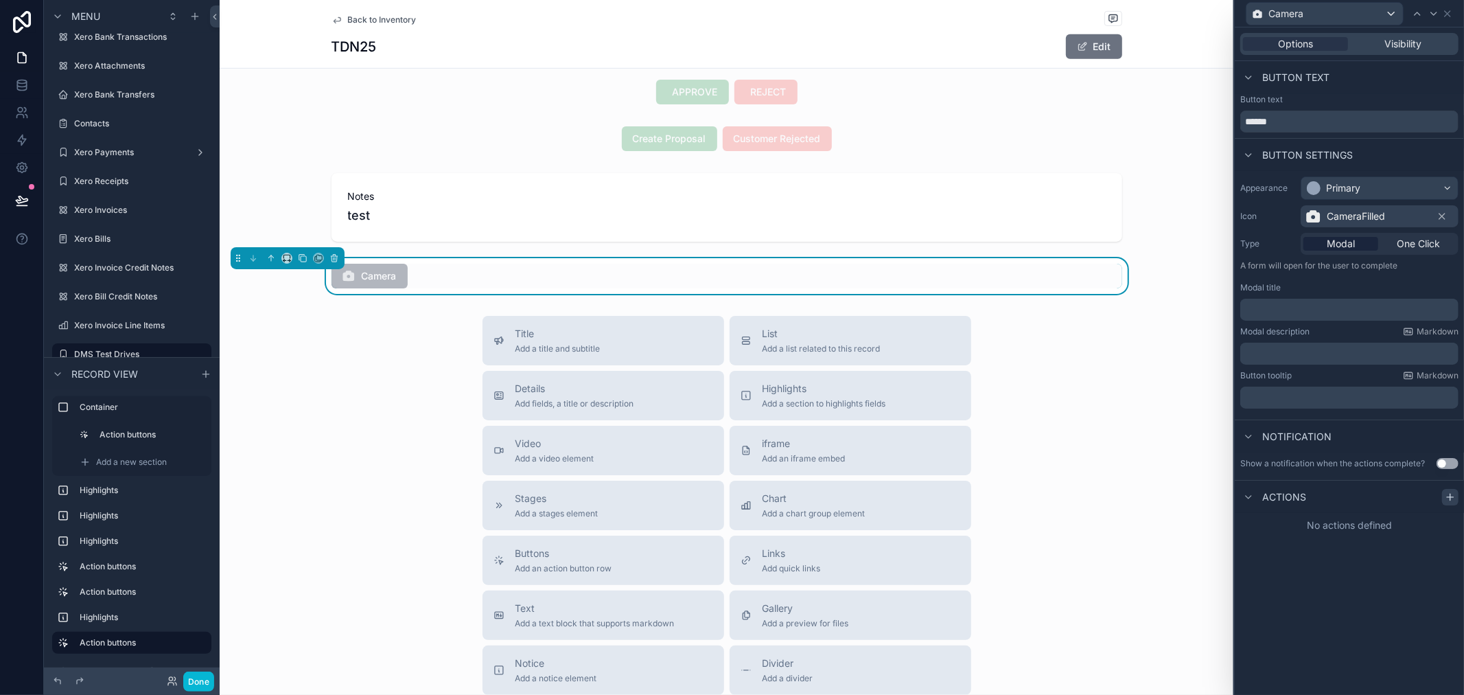
click at [1449, 498] on icon at bounding box center [1450, 497] width 11 height 11
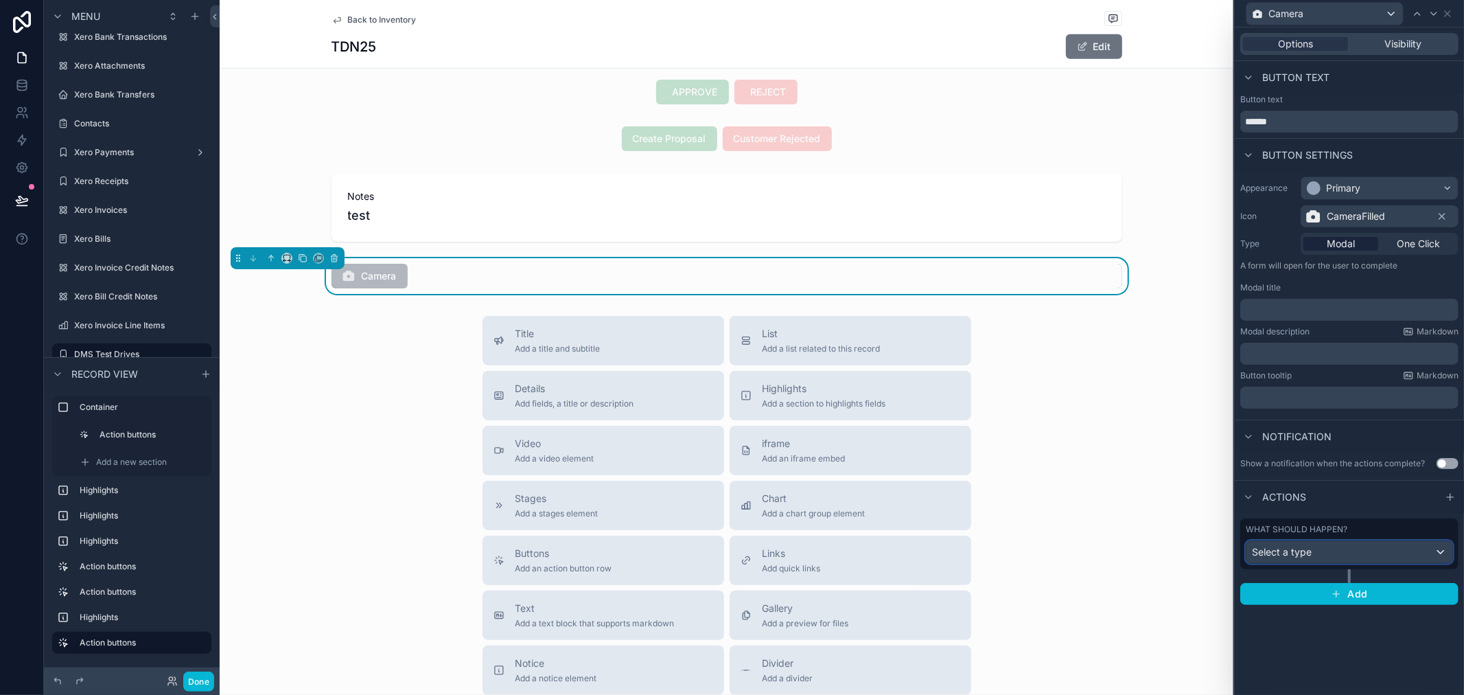
click at [1398, 554] on div "Select a type" at bounding box center [1350, 552] width 206 height 22
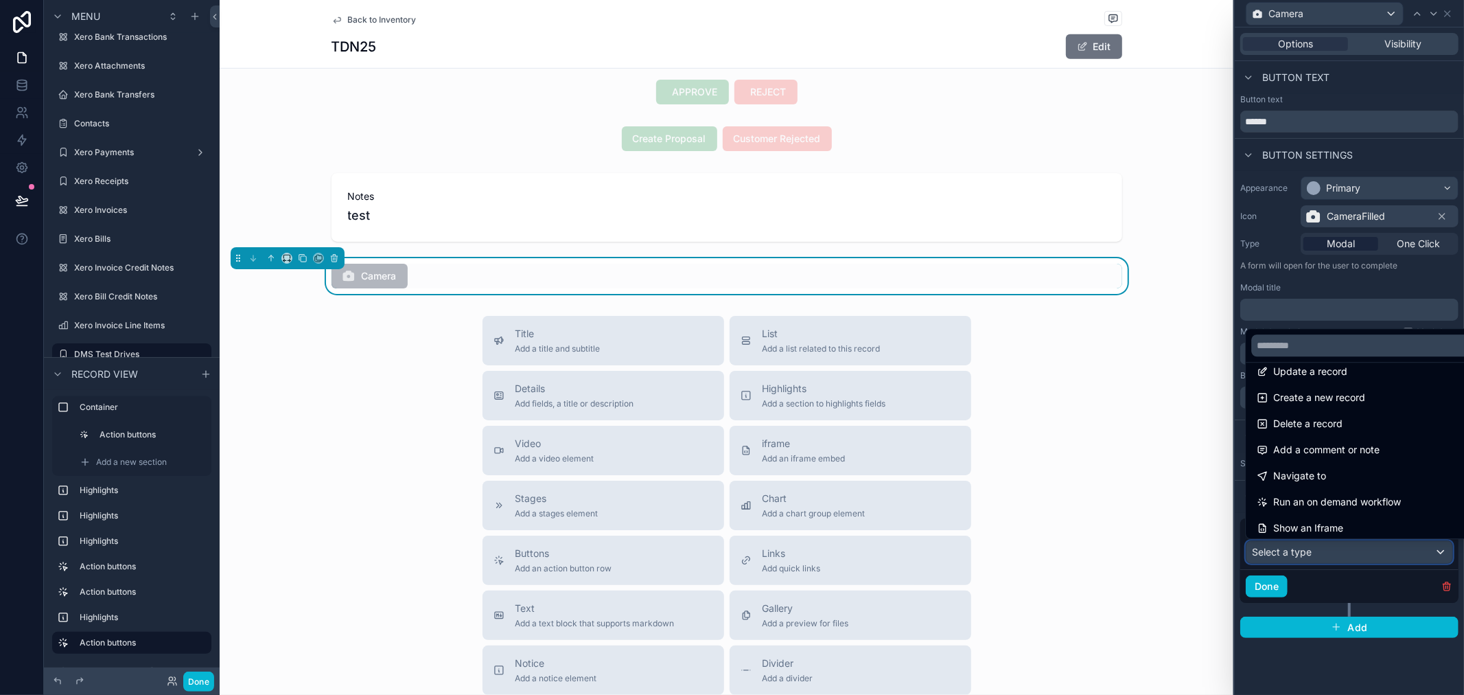
scroll to position [0, 0]
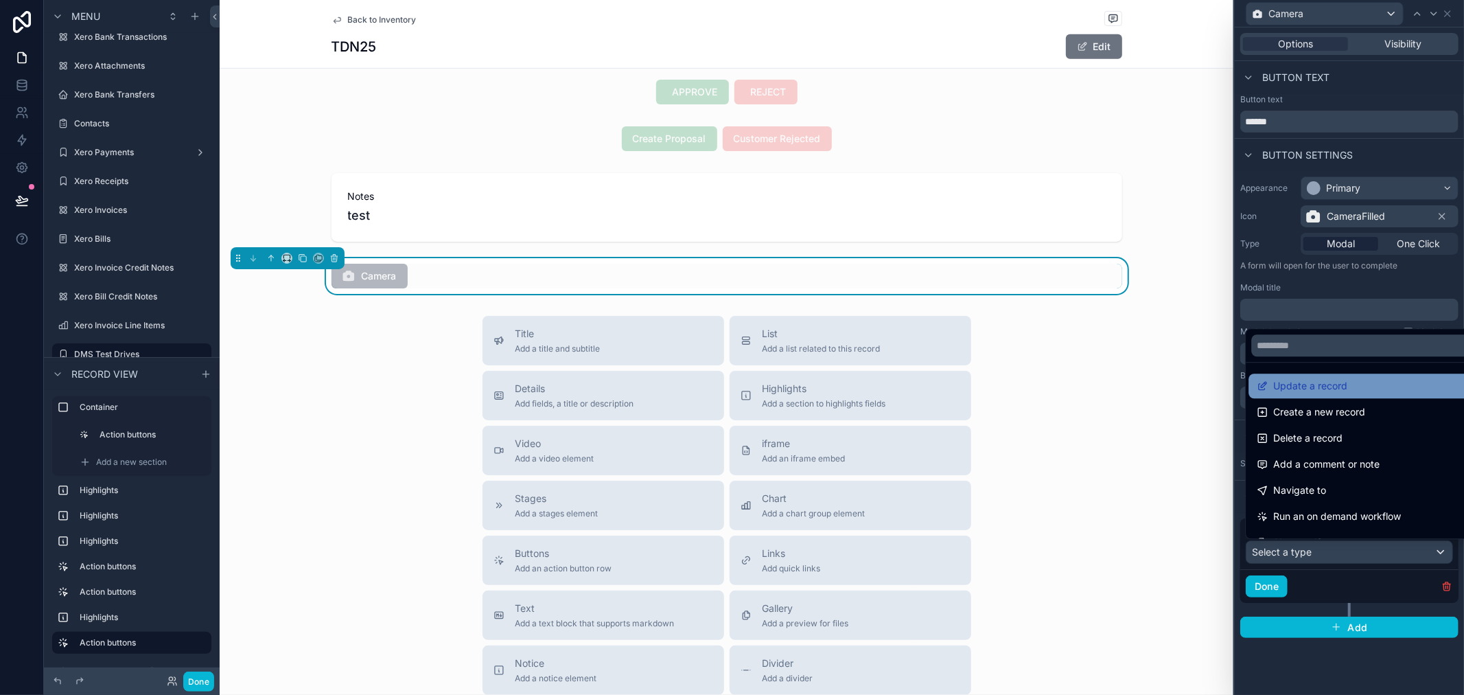
click at [1368, 392] on div "Update a record" at bounding box center [1365, 386] width 216 height 16
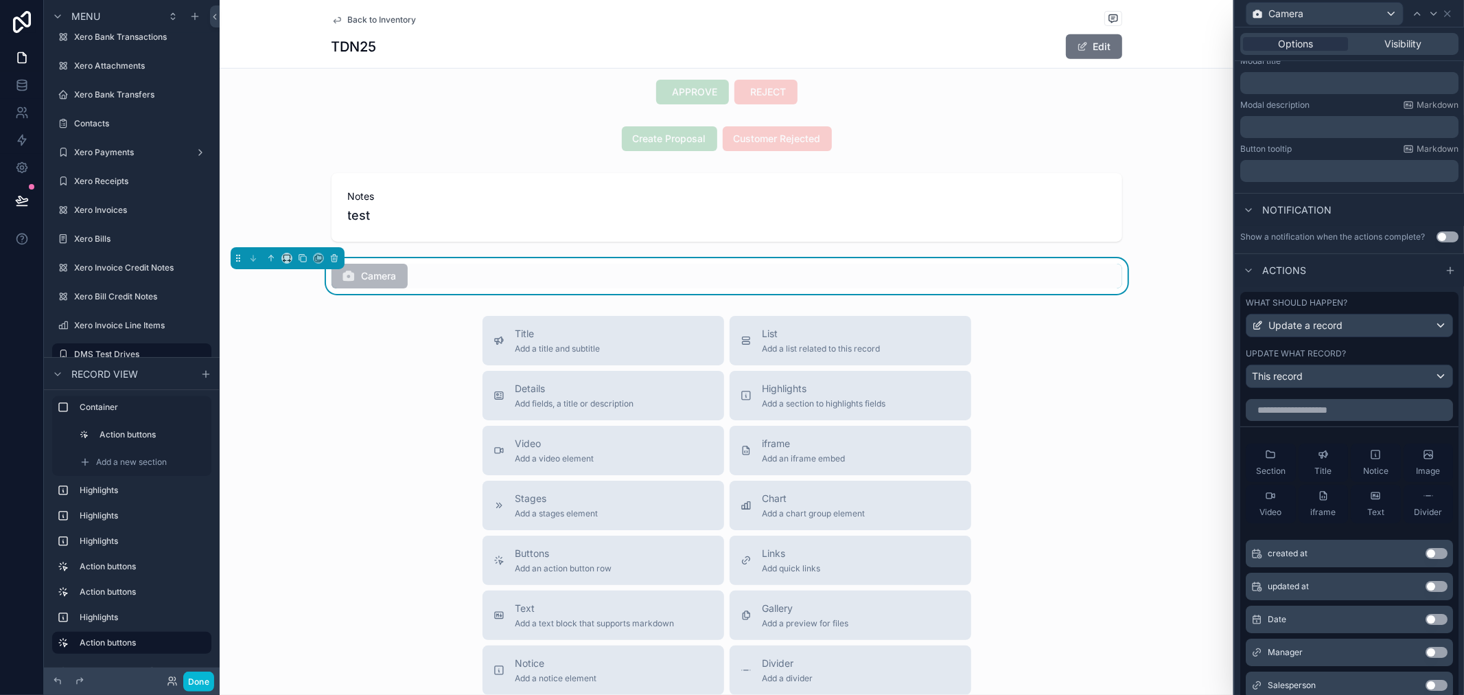
scroll to position [229, 0]
click at [1360, 384] on div "This record" at bounding box center [1350, 374] width 206 height 22
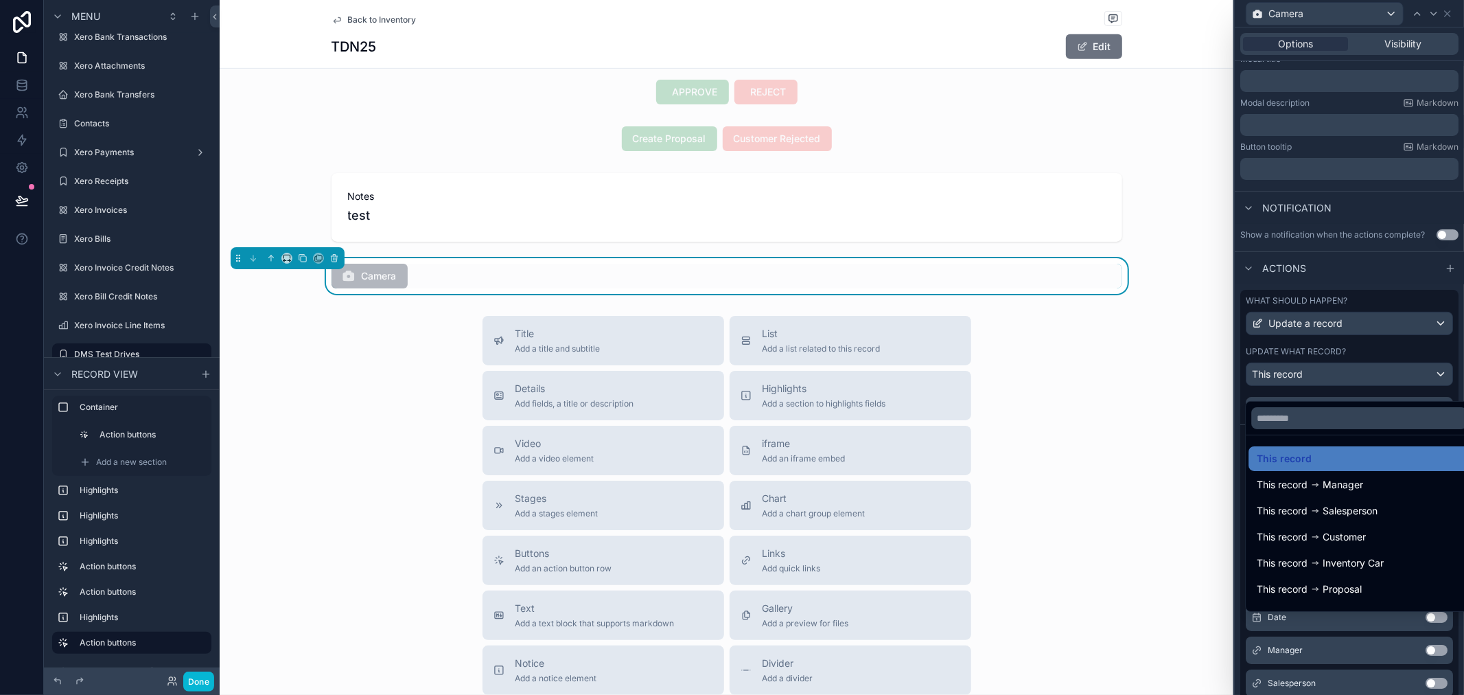
click at [1431, 364] on div at bounding box center [1349, 347] width 229 height 695
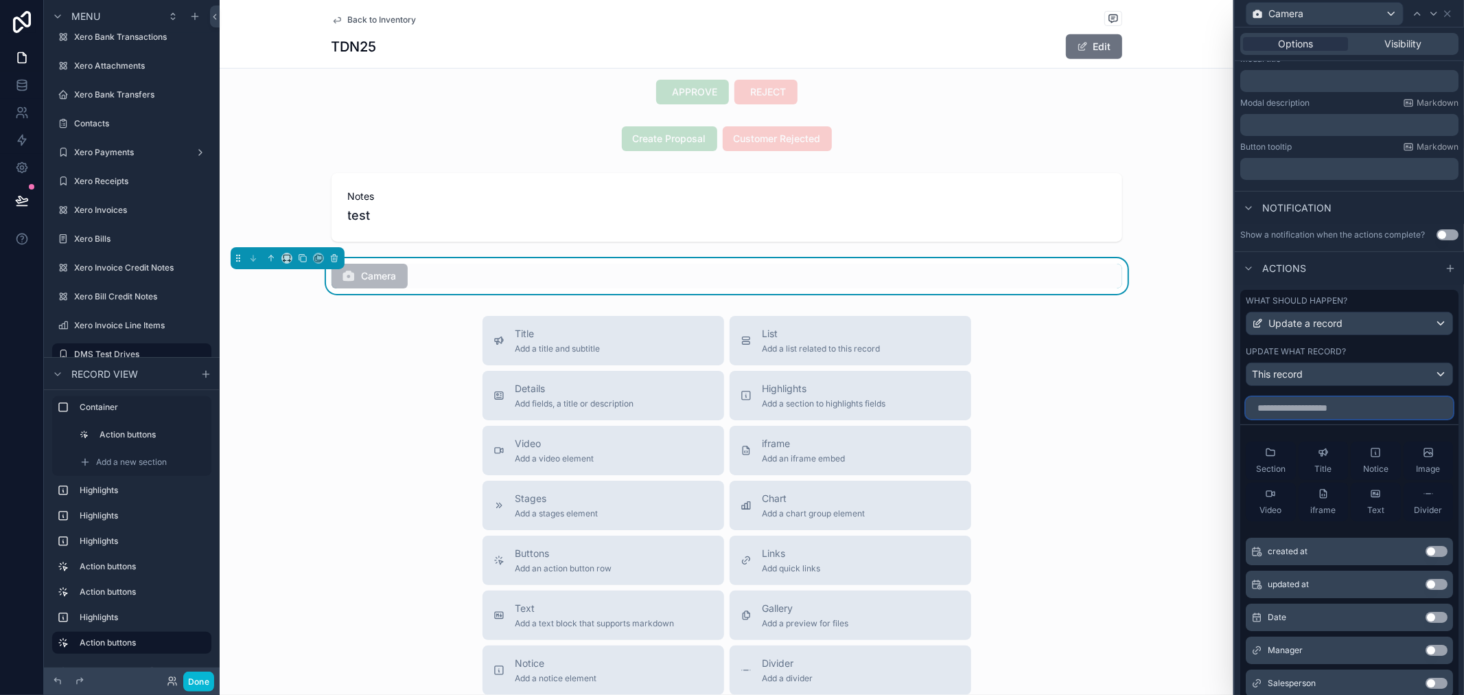
click at [1363, 419] on input "text" at bounding box center [1349, 408] width 207 height 22
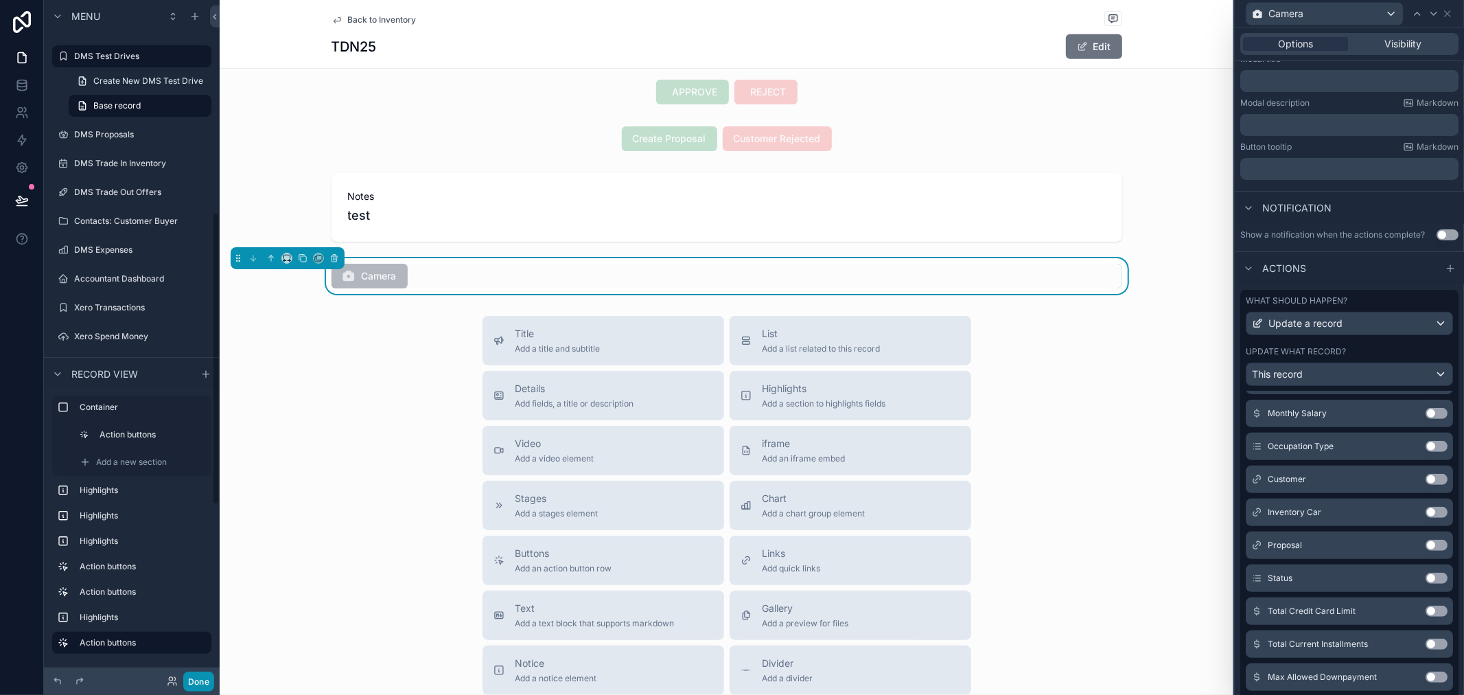
scroll to position [490, 0]
click at [207, 681] on button "Done" at bounding box center [198, 681] width 31 height 20
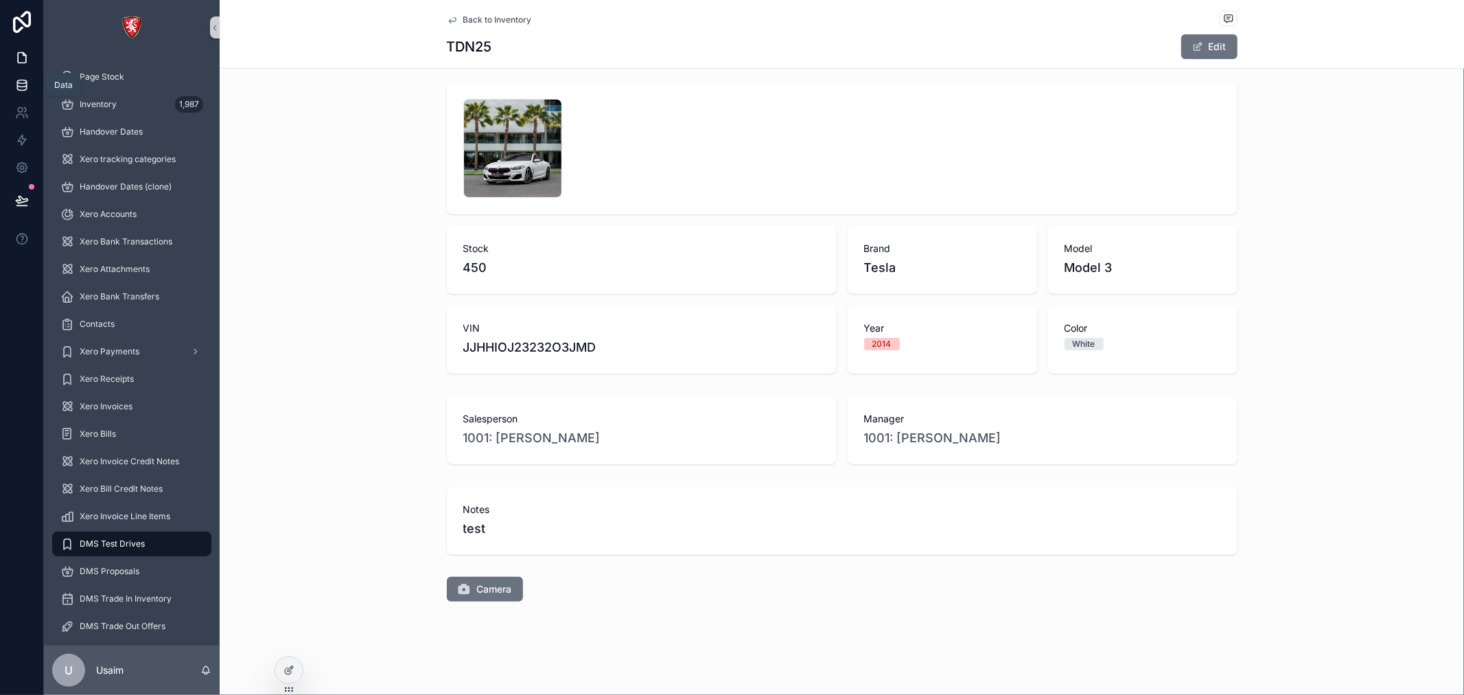
click at [12, 91] on link at bounding box center [21, 84] width 43 height 27
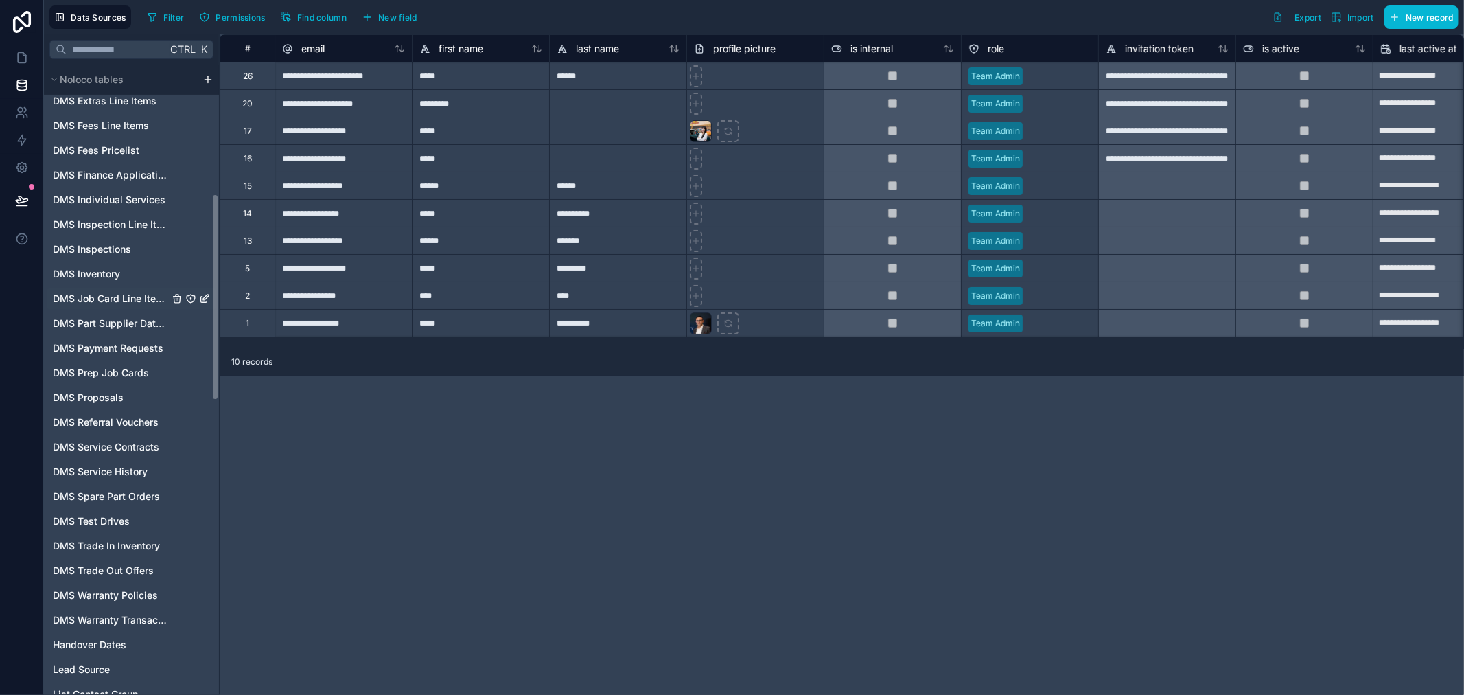
scroll to position [457, 0]
click at [108, 447] on span "DMS Test Drives" at bounding box center [91, 445] width 77 height 14
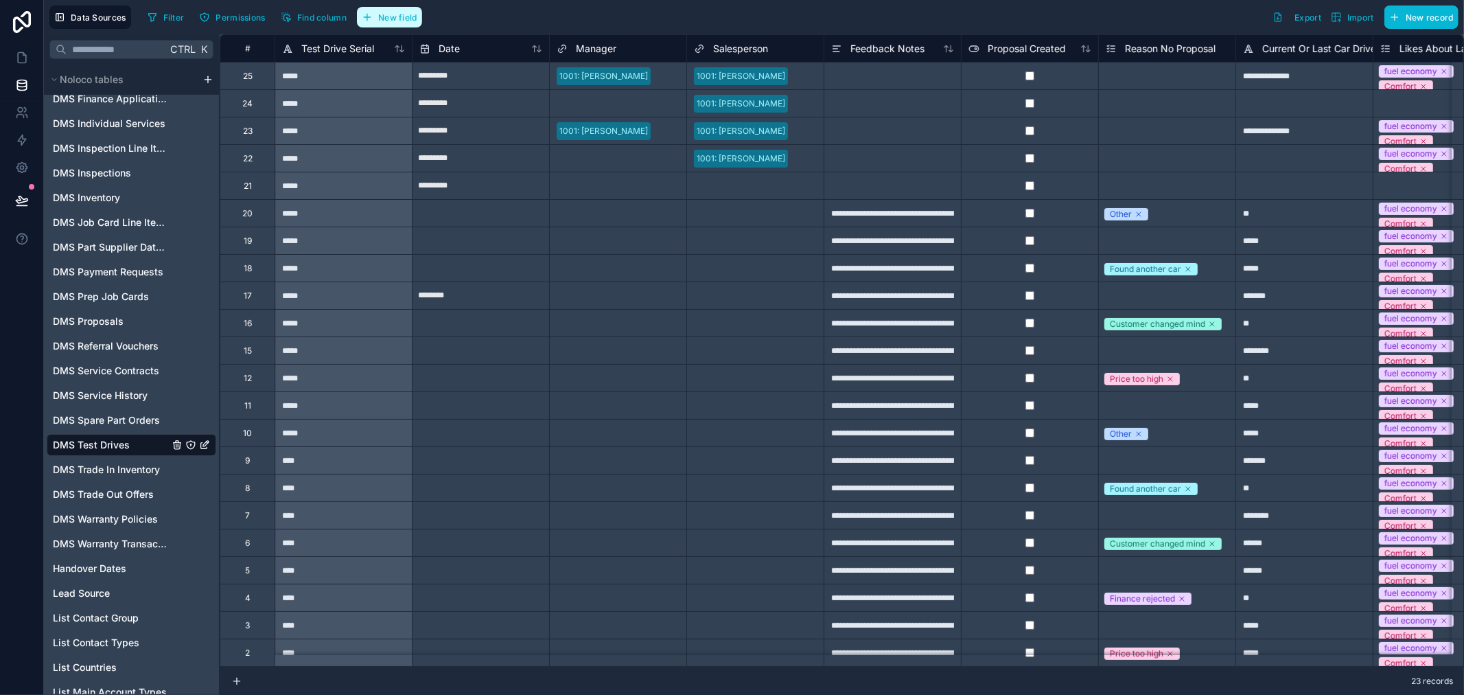
click at [380, 21] on span "New field" at bounding box center [397, 17] width 39 height 10
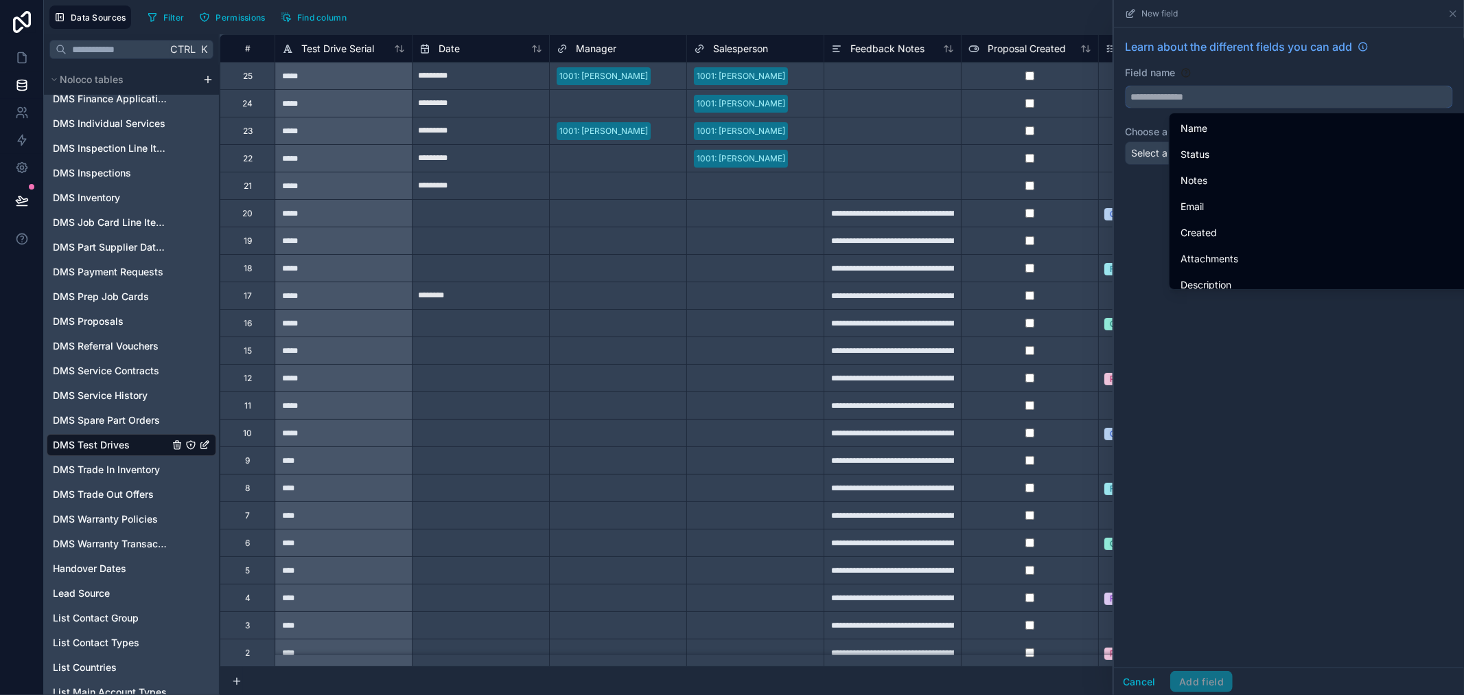
click at [1231, 97] on input "text" at bounding box center [1289, 97] width 327 height 22
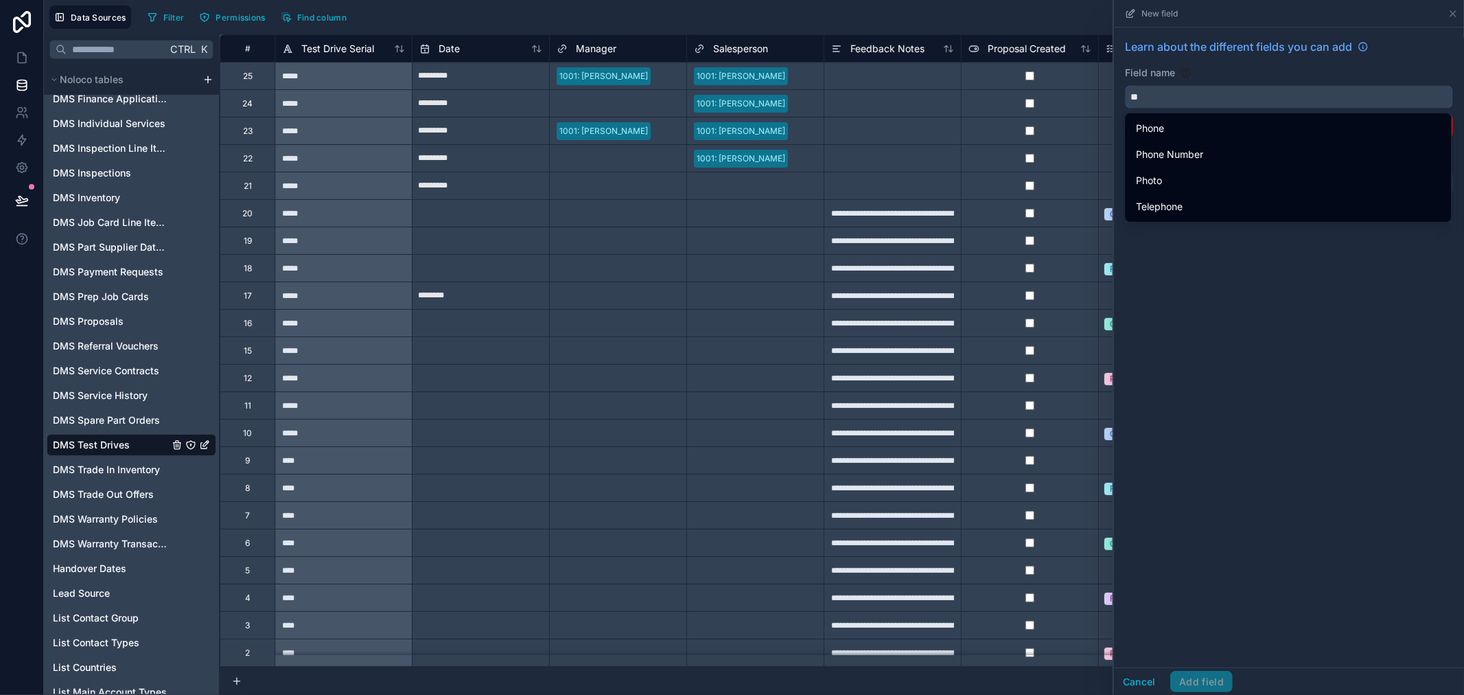
type input "*"
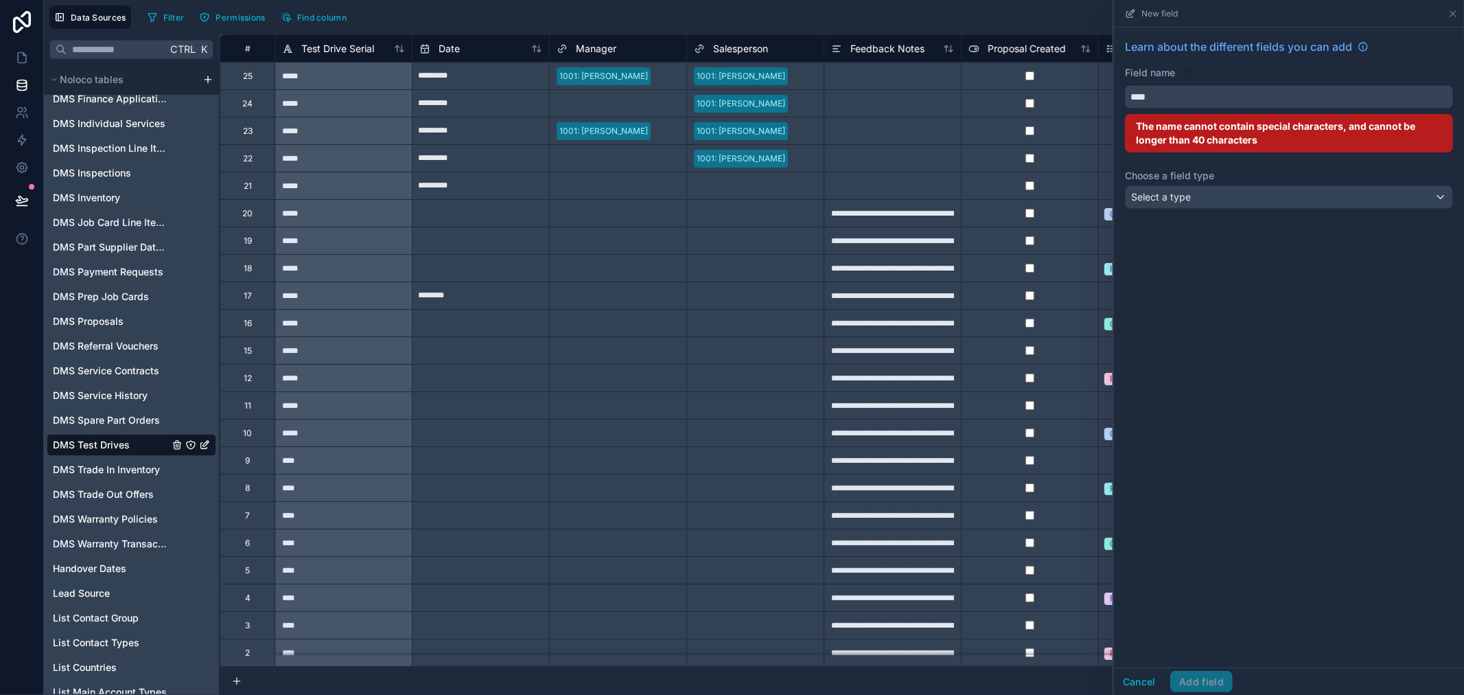
click at [1125, 85] on button "***" at bounding box center [1289, 96] width 328 height 23
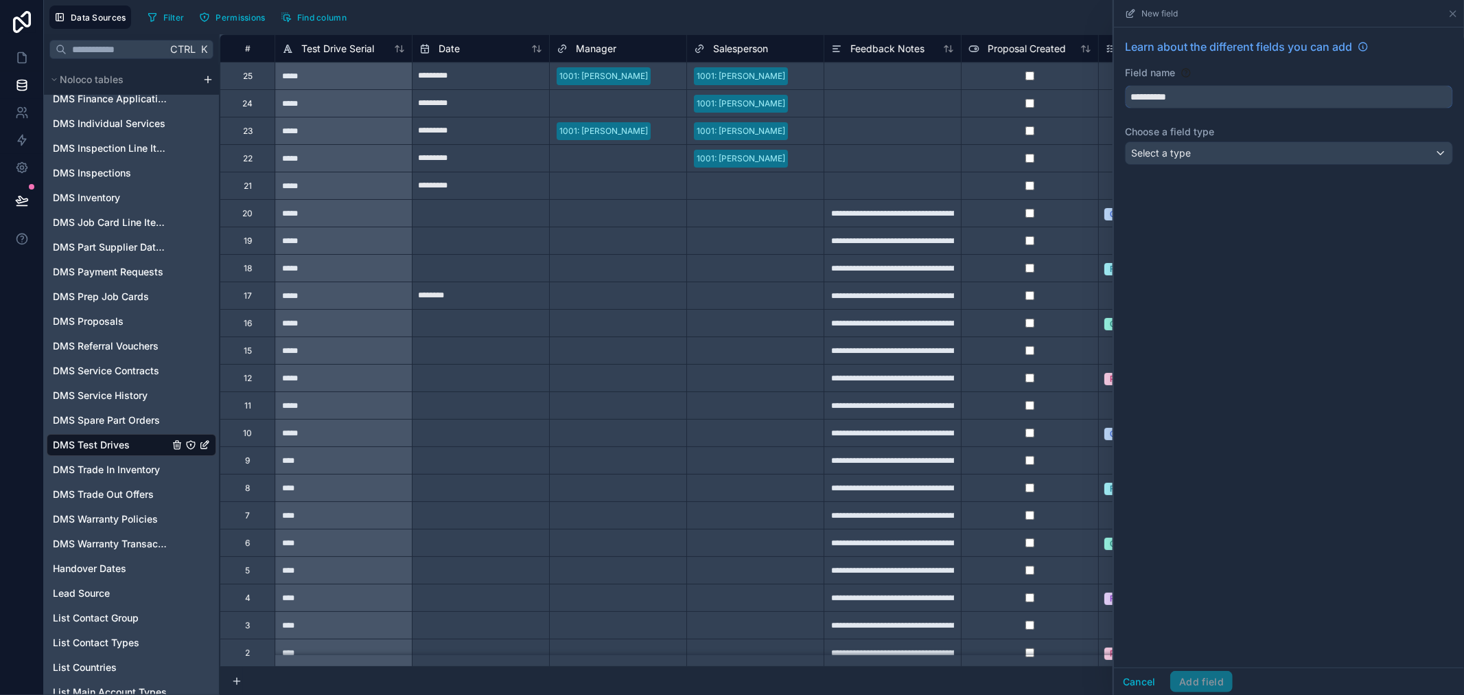
type input "**********"
click at [1223, 201] on div "**********" at bounding box center [1289, 347] width 350 height 640
click at [1222, 163] on div "Select a type" at bounding box center [1289, 153] width 327 height 22
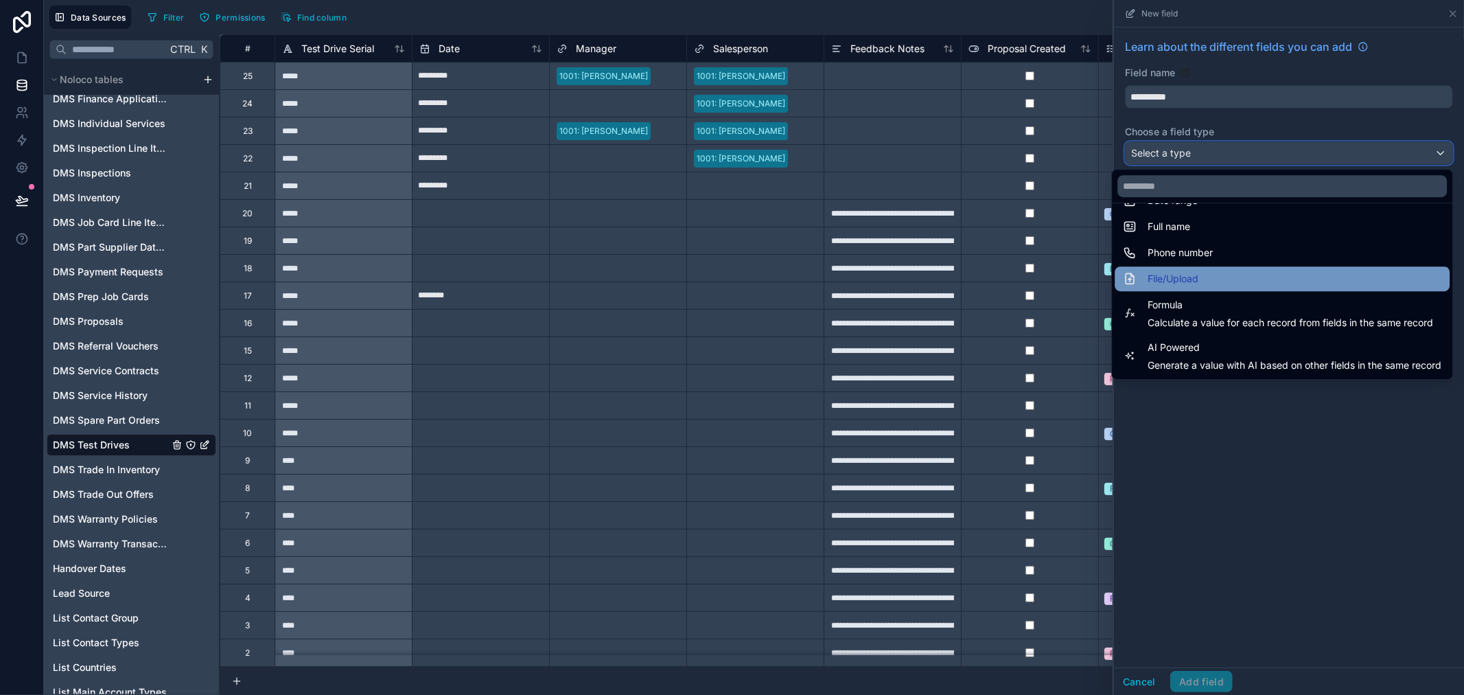
scroll to position [305, 0]
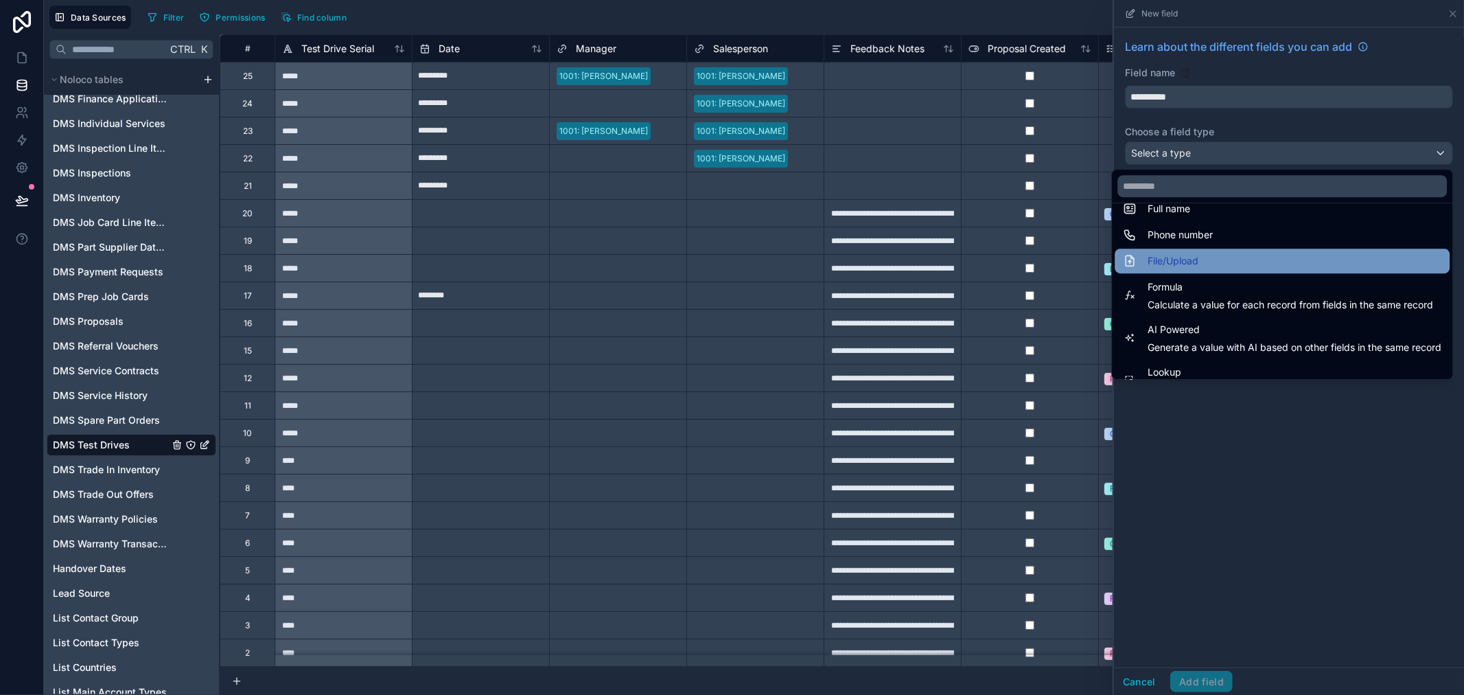
click at [1215, 257] on div "File/Upload" at bounding box center [1282, 261] width 319 height 16
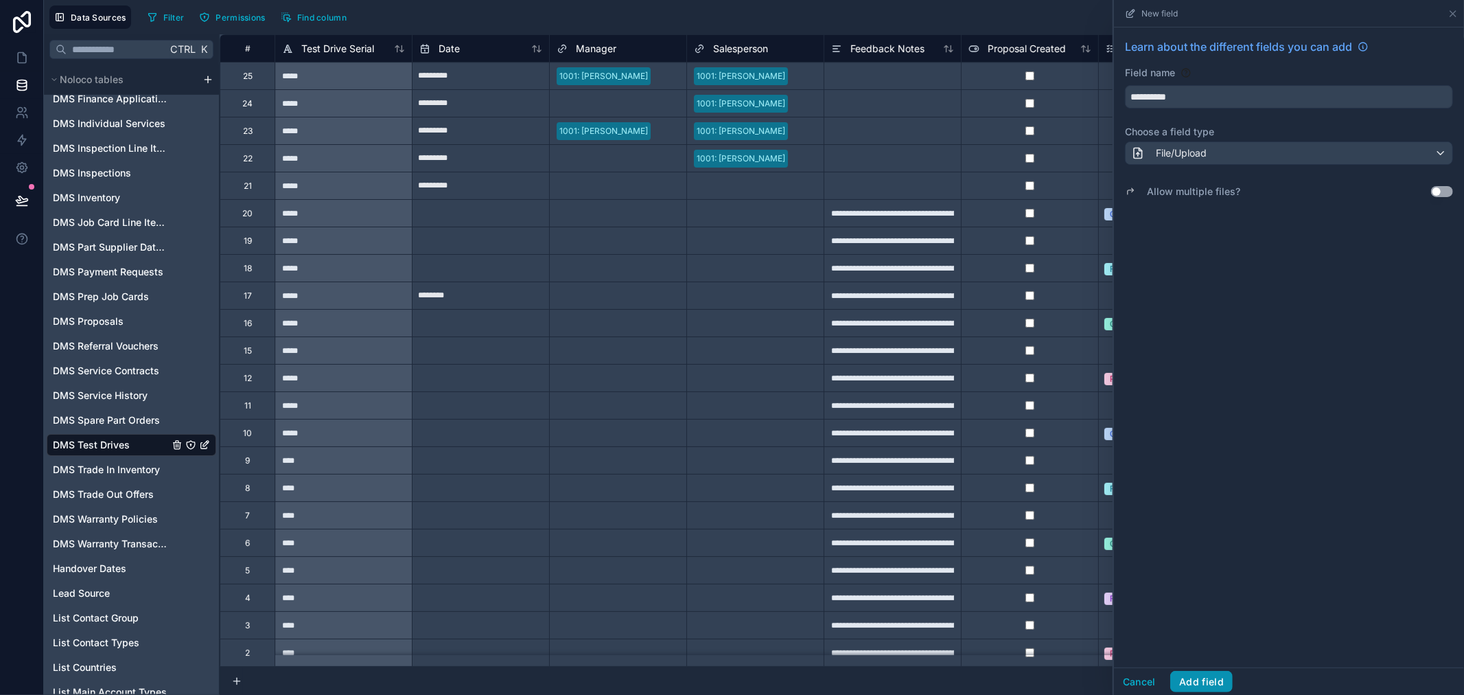
click at [1208, 685] on button "Add field" at bounding box center [1201, 682] width 62 height 22
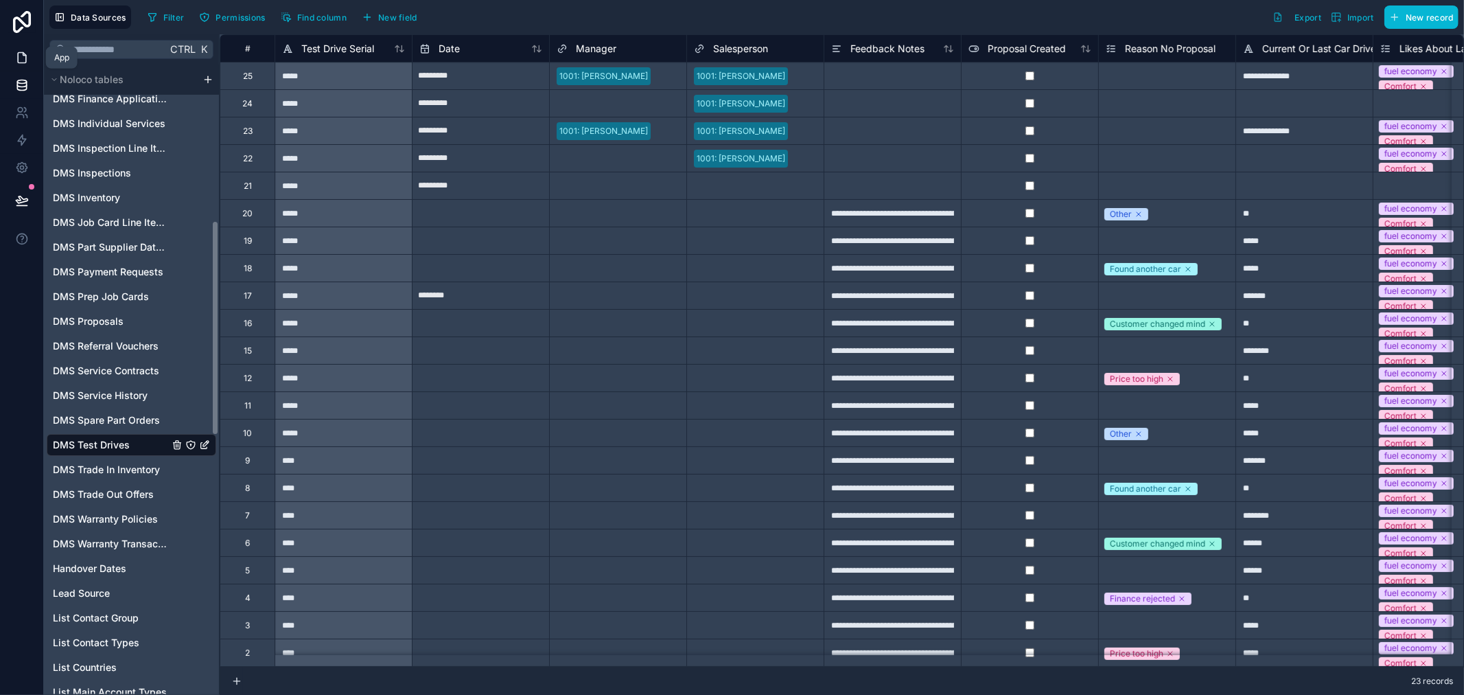
click at [30, 60] on link at bounding box center [21, 57] width 43 height 27
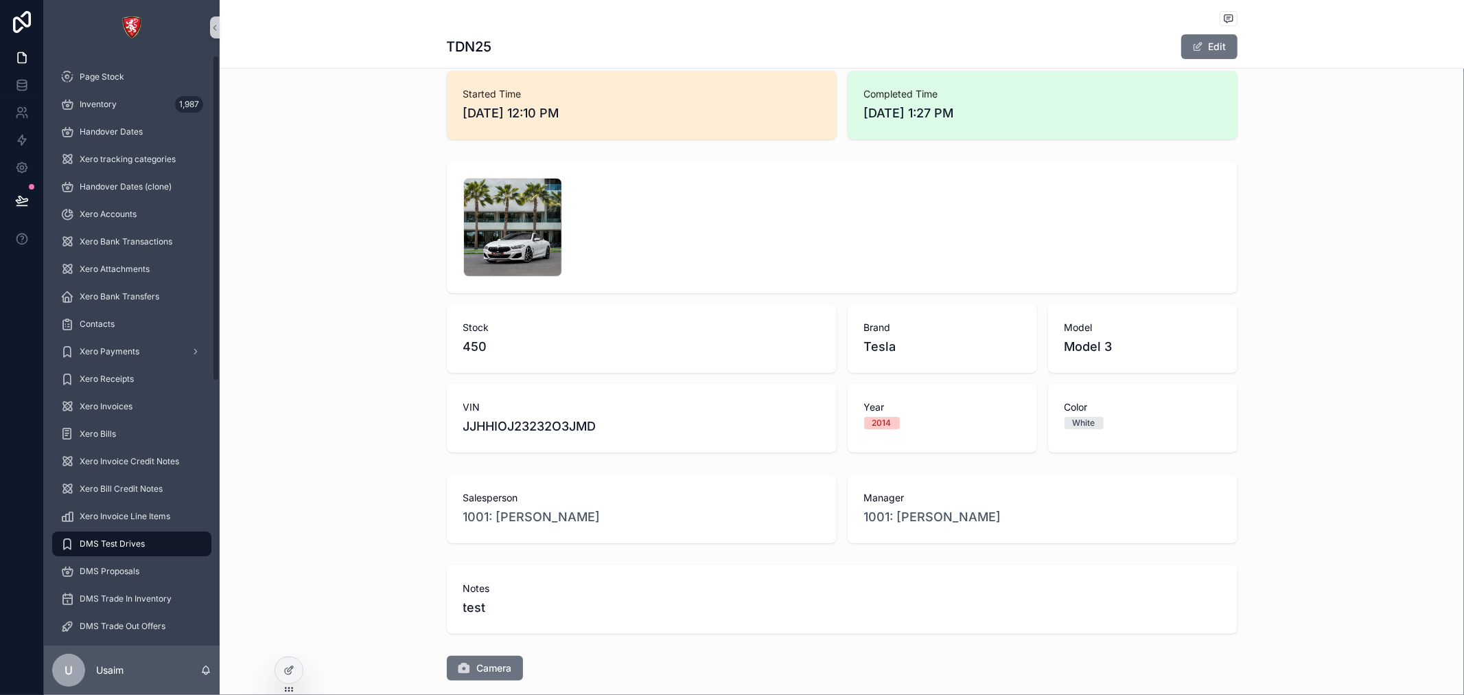
scroll to position [146, 0]
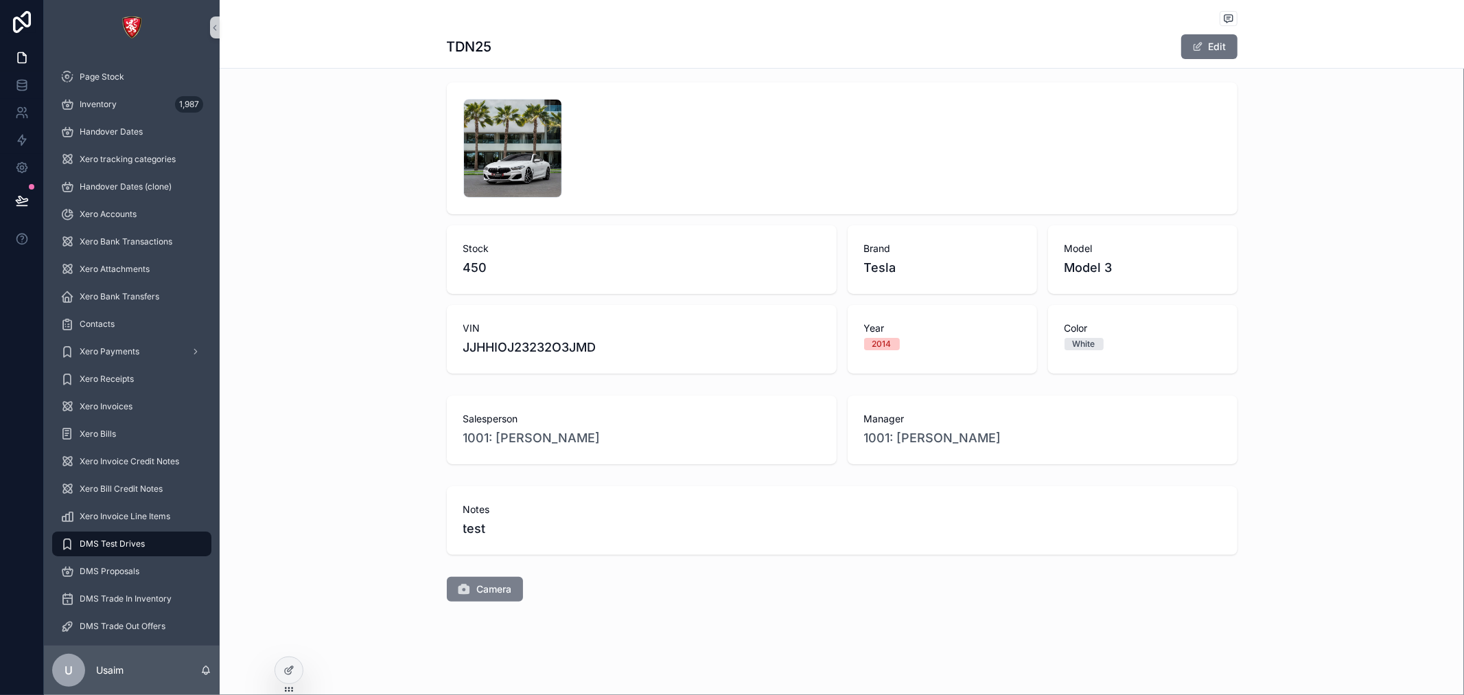
click at [493, 586] on span "Camera" at bounding box center [494, 589] width 35 height 14
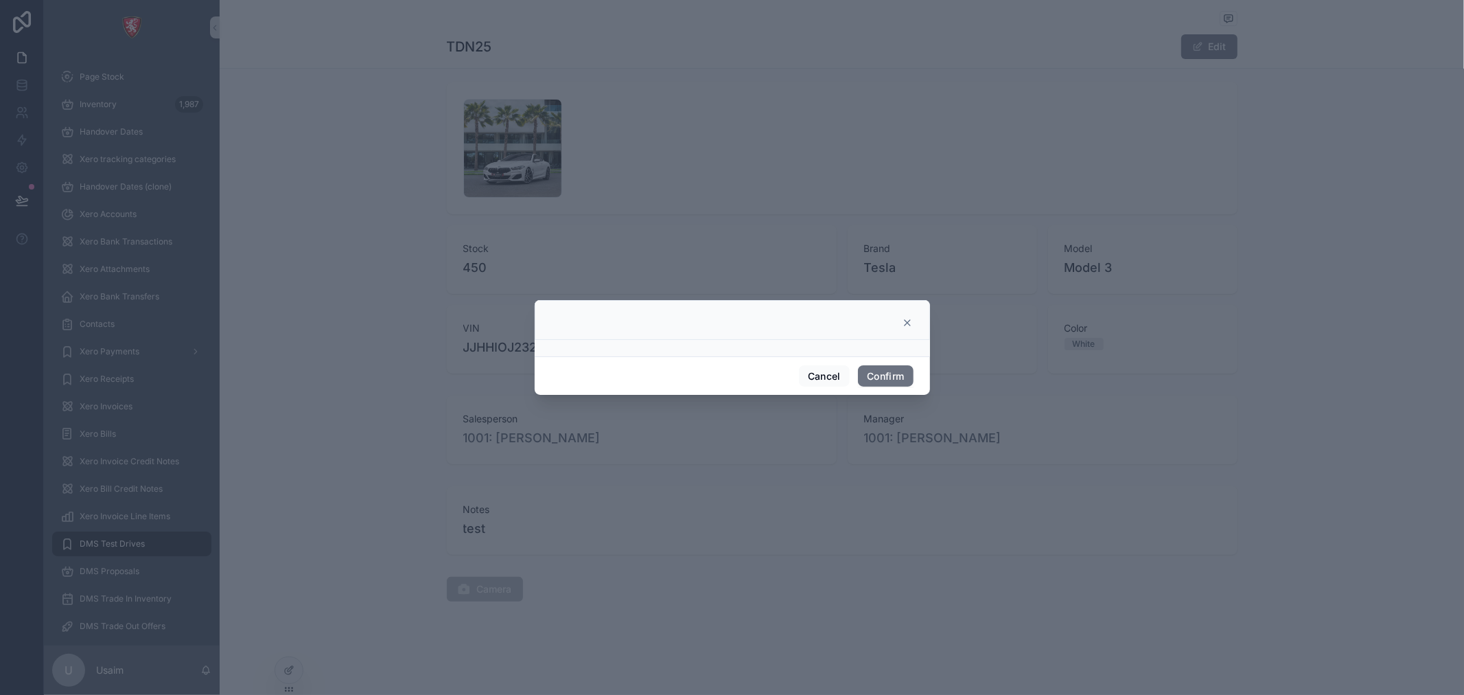
click at [906, 325] on icon at bounding box center [907, 322] width 11 height 11
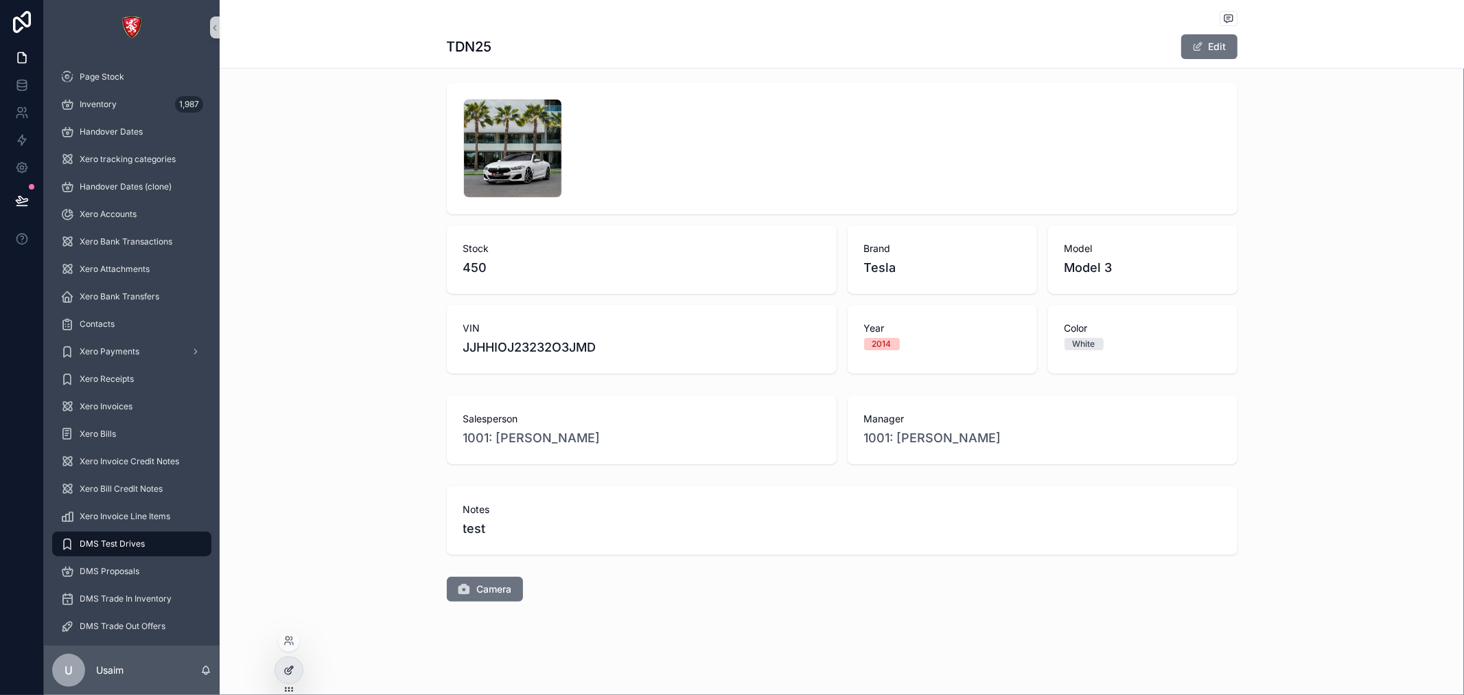
click at [290, 665] on icon at bounding box center [289, 670] width 11 height 11
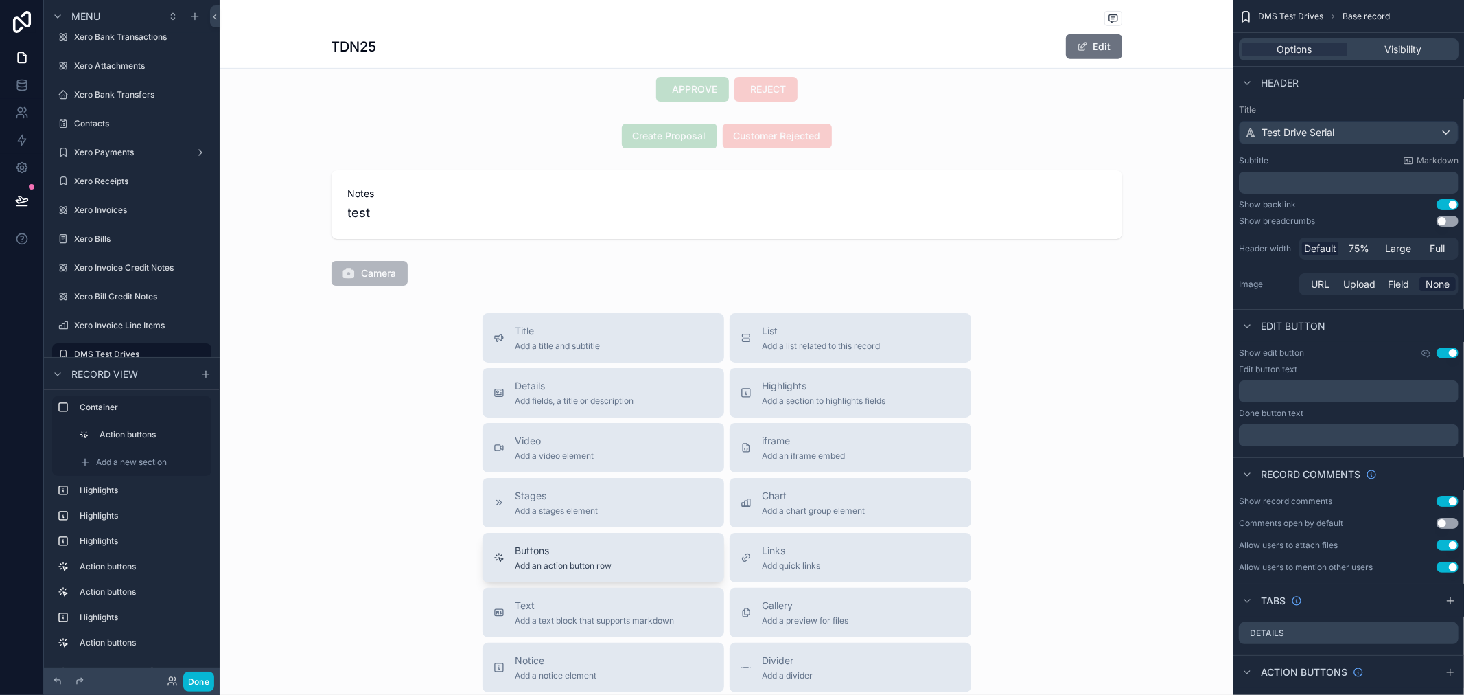
scroll to position [603, 0]
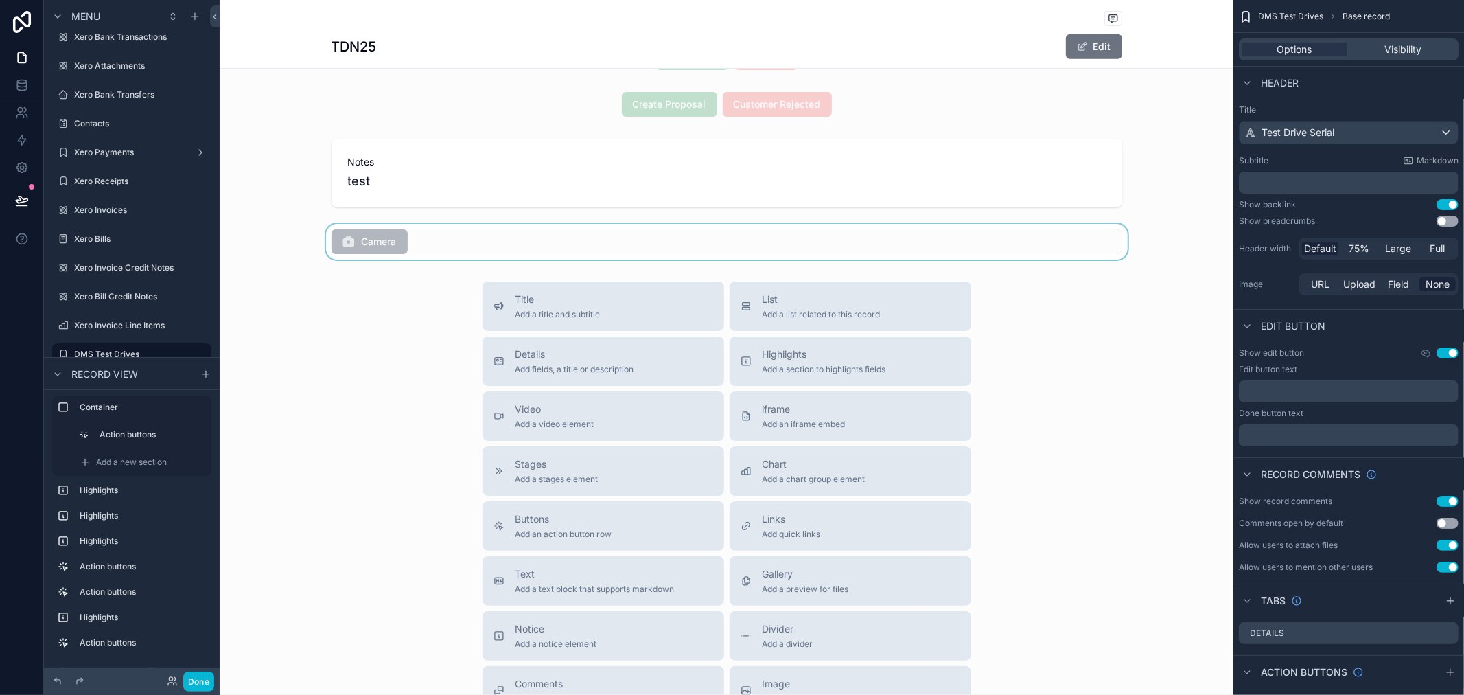
click at [392, 248] on div "scrollable content" at bounding box center [727, 242] width 1014 height 36
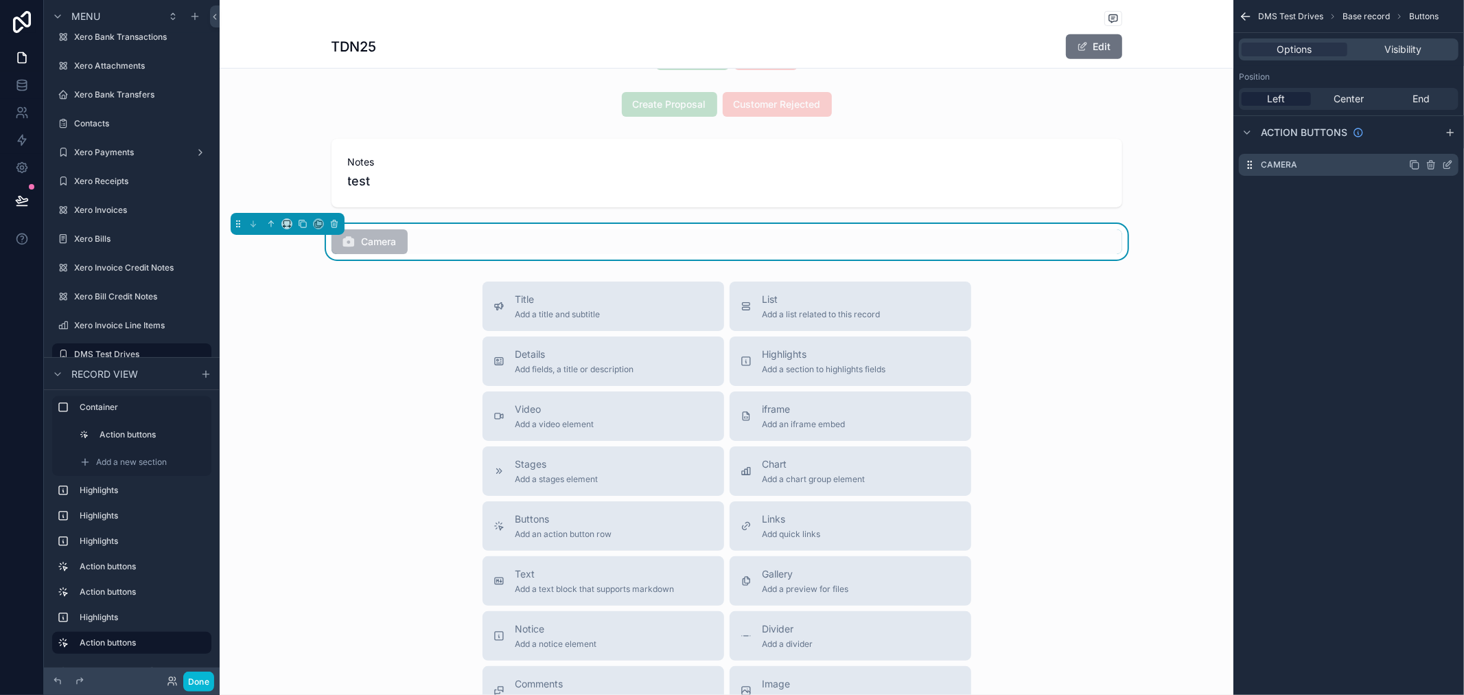
click at [1451, 163] on icon "scrollable content" at bounding box center [1447, 164] width 11 height 11
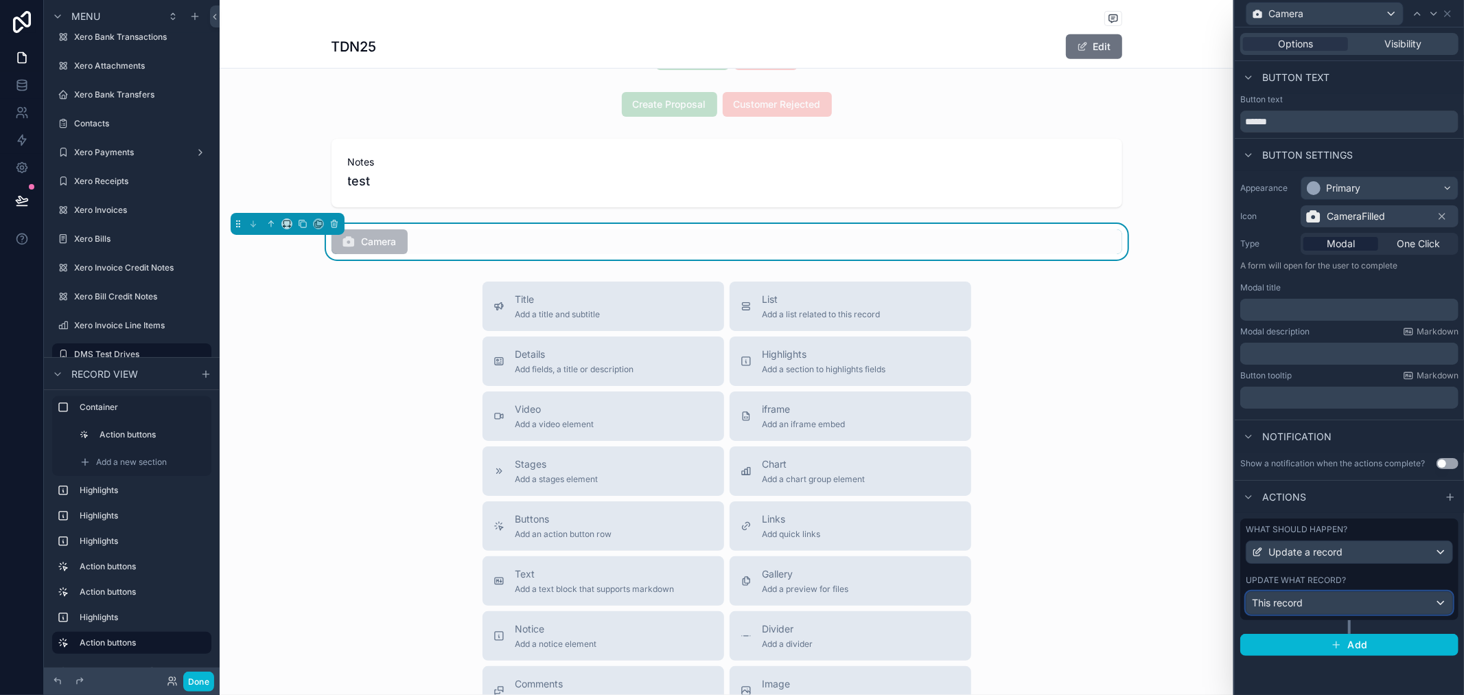
click at [1346, 605] on div "This record" at bounding box center [1350, 603] width 206 height 22
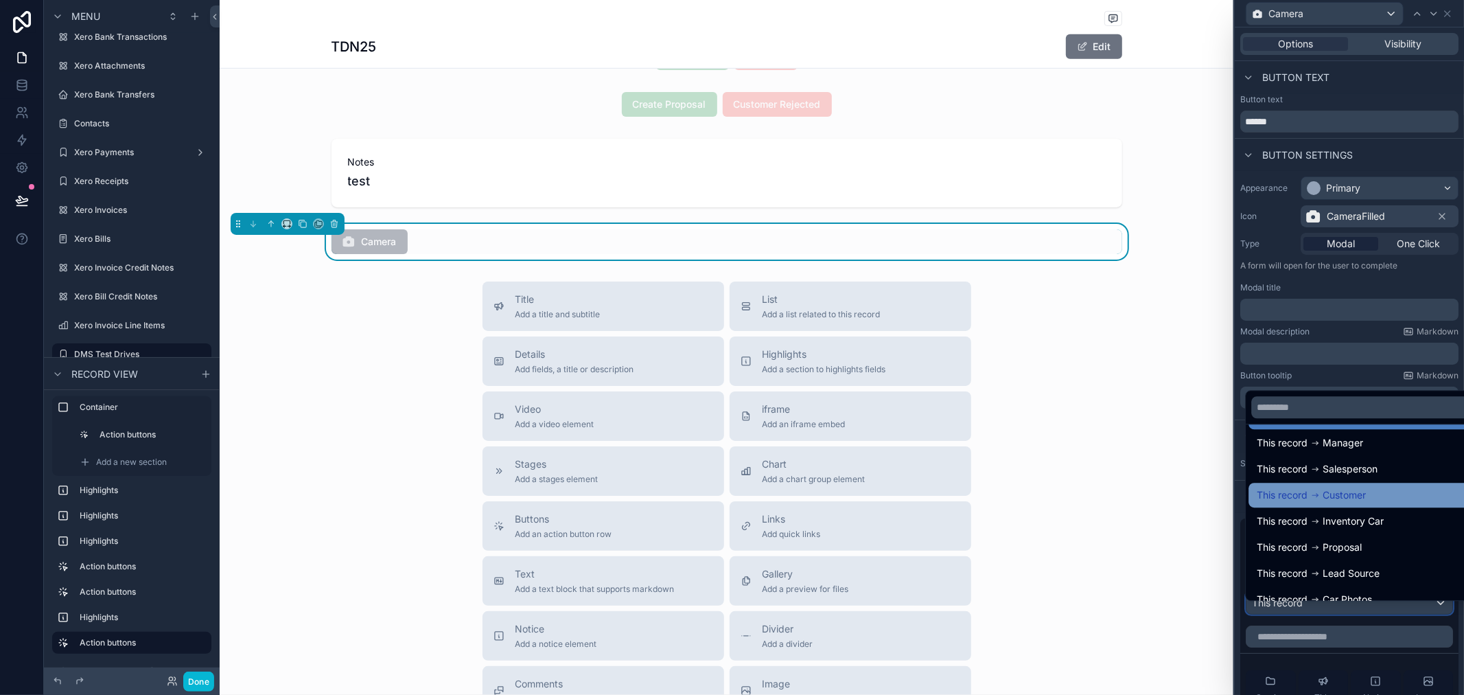
scroll to position [45, 0]
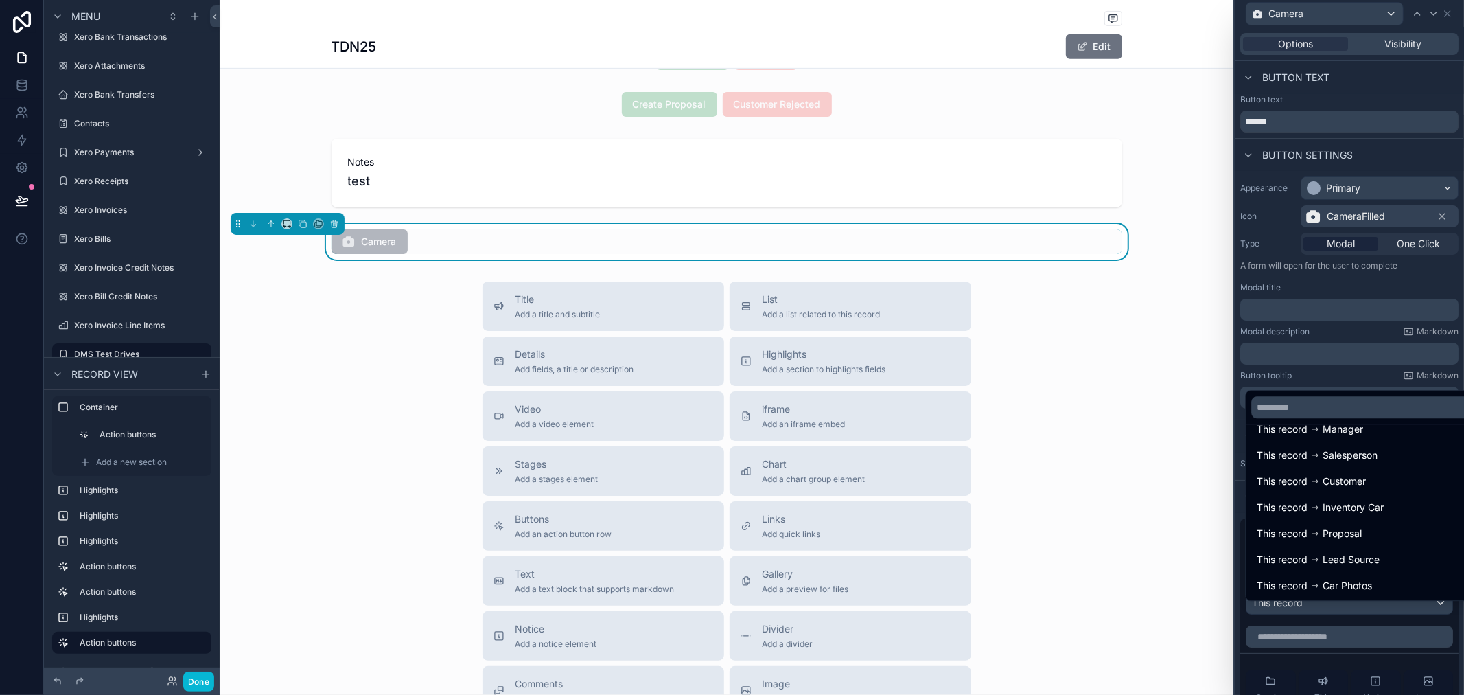
click at [1335, 378] on div at bounding box center [1349, 347] width 229 height 695
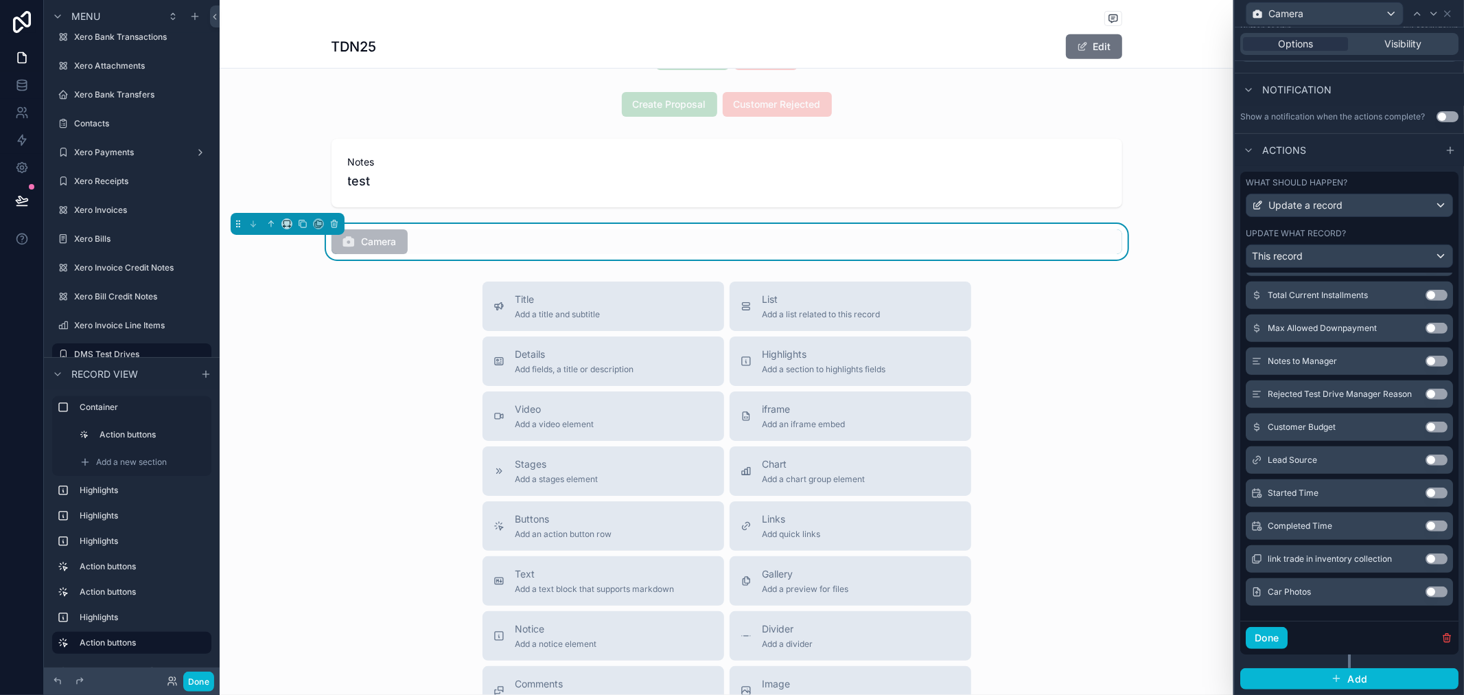
scroll to position [358, 0]
click at [1426, 591] on button "Use setting" at bounding box center [1437, 591] width 22 height 11
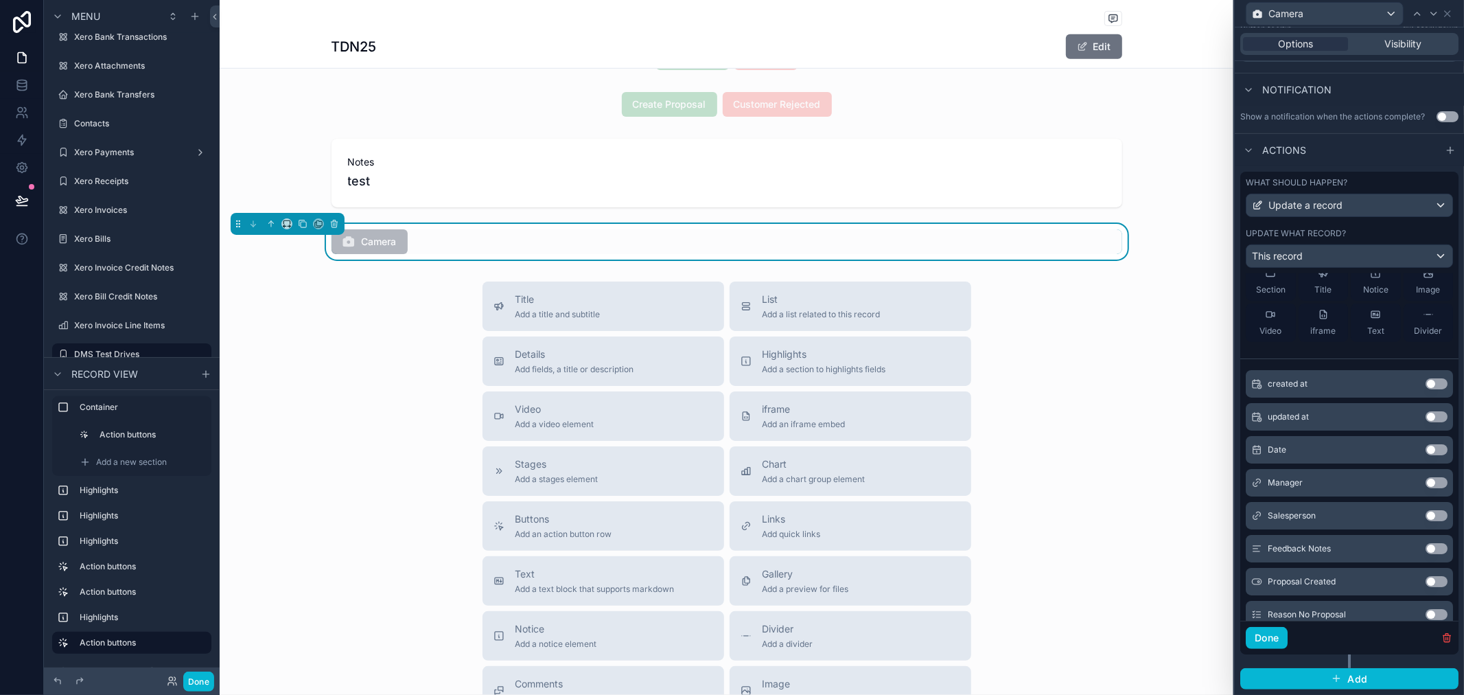
scroll to position [0, 0]
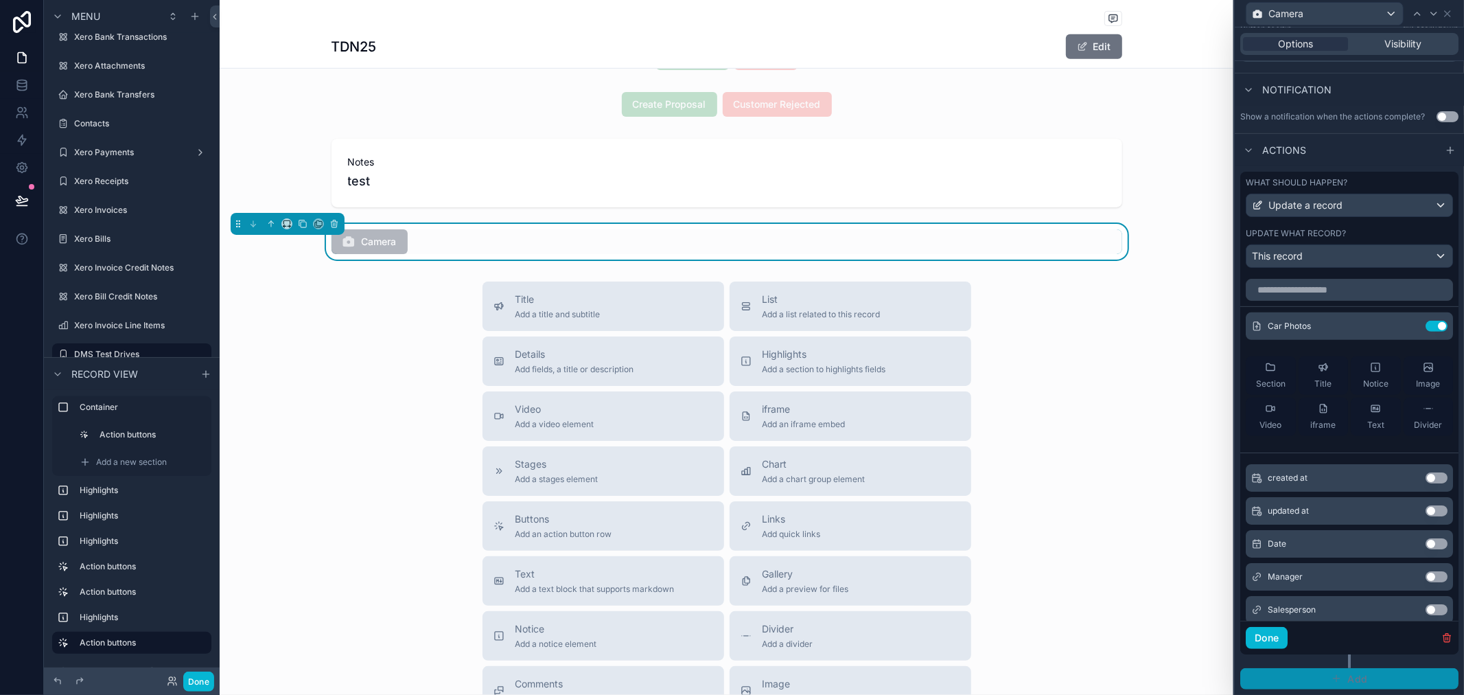
click at [1348, 678] on span "Add" at bounding box center [1358, 679] width 20 height 12
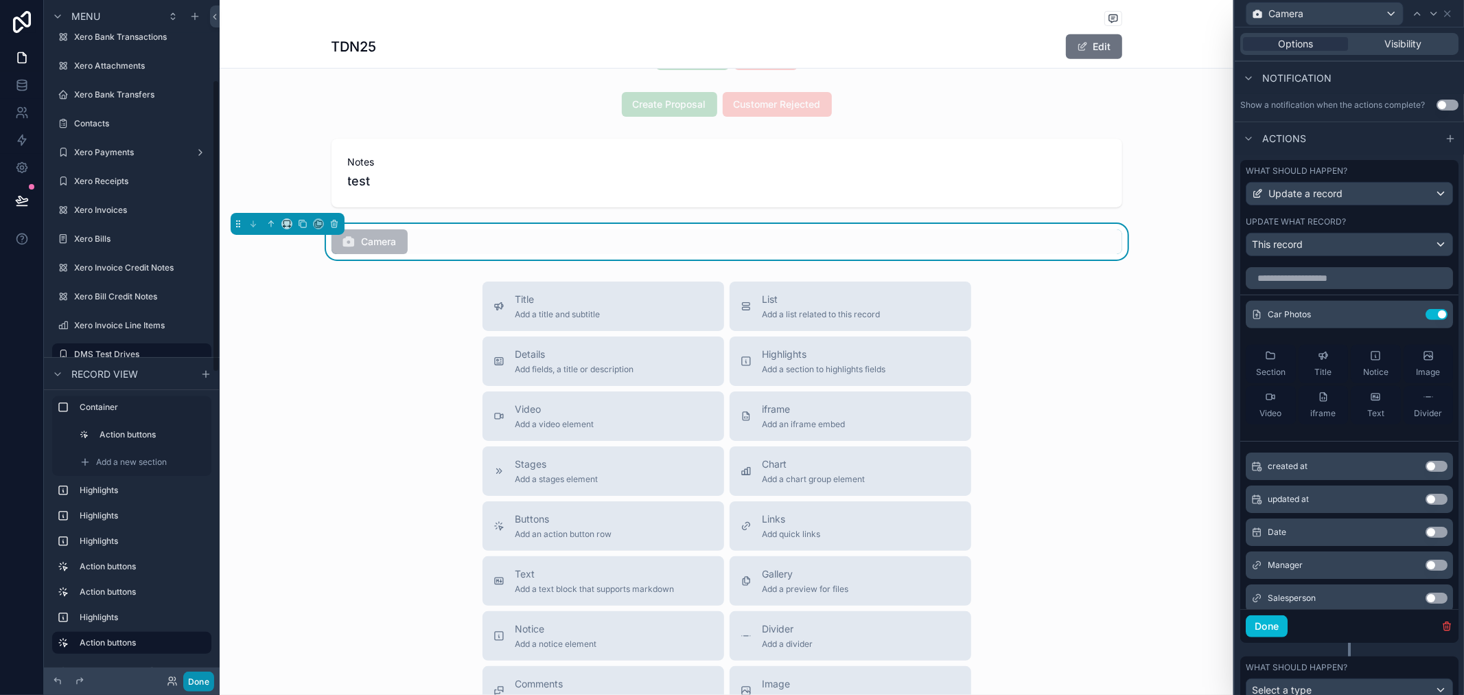
click at [198, 682] on button "Done" at bounding box center [198, 681] width 31 height 20
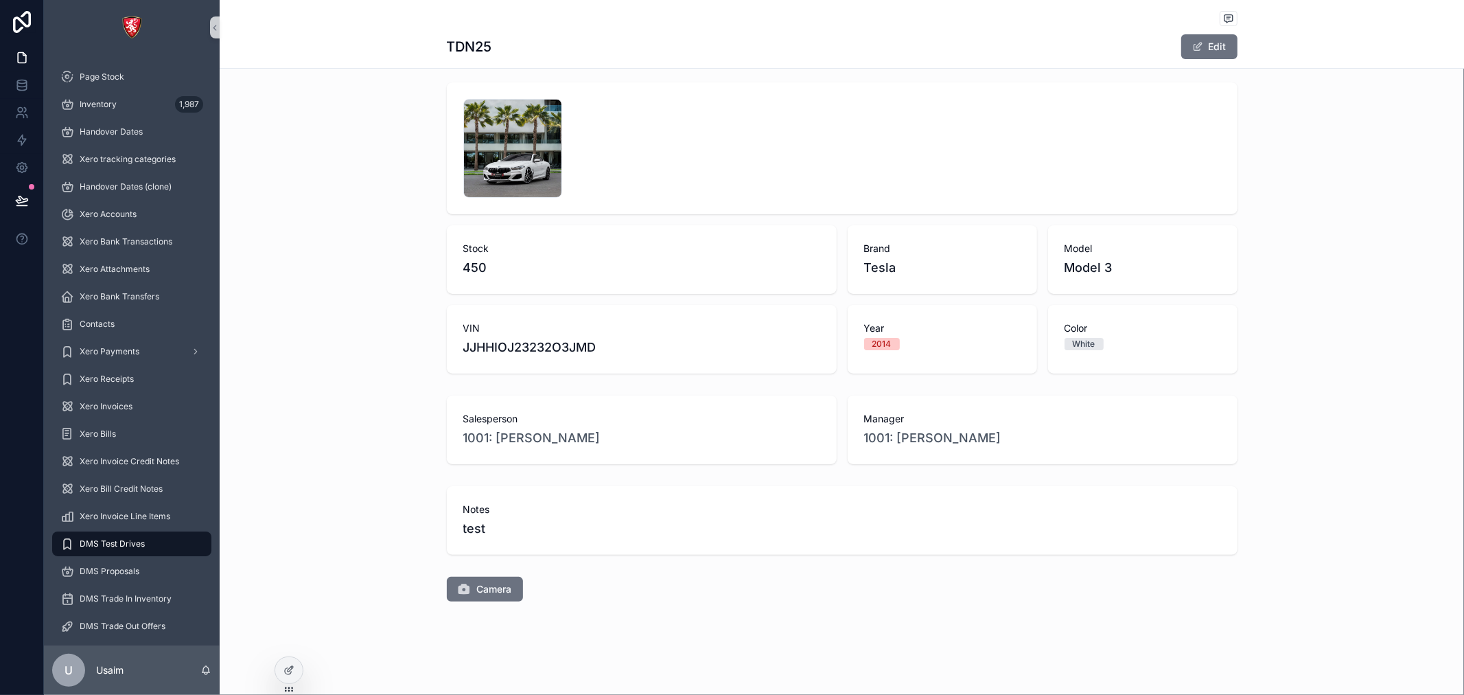
scroll to position [146, 0]
click at [468, 593] on button "Camera" at bounding box center [485, 589] width 76 height 25
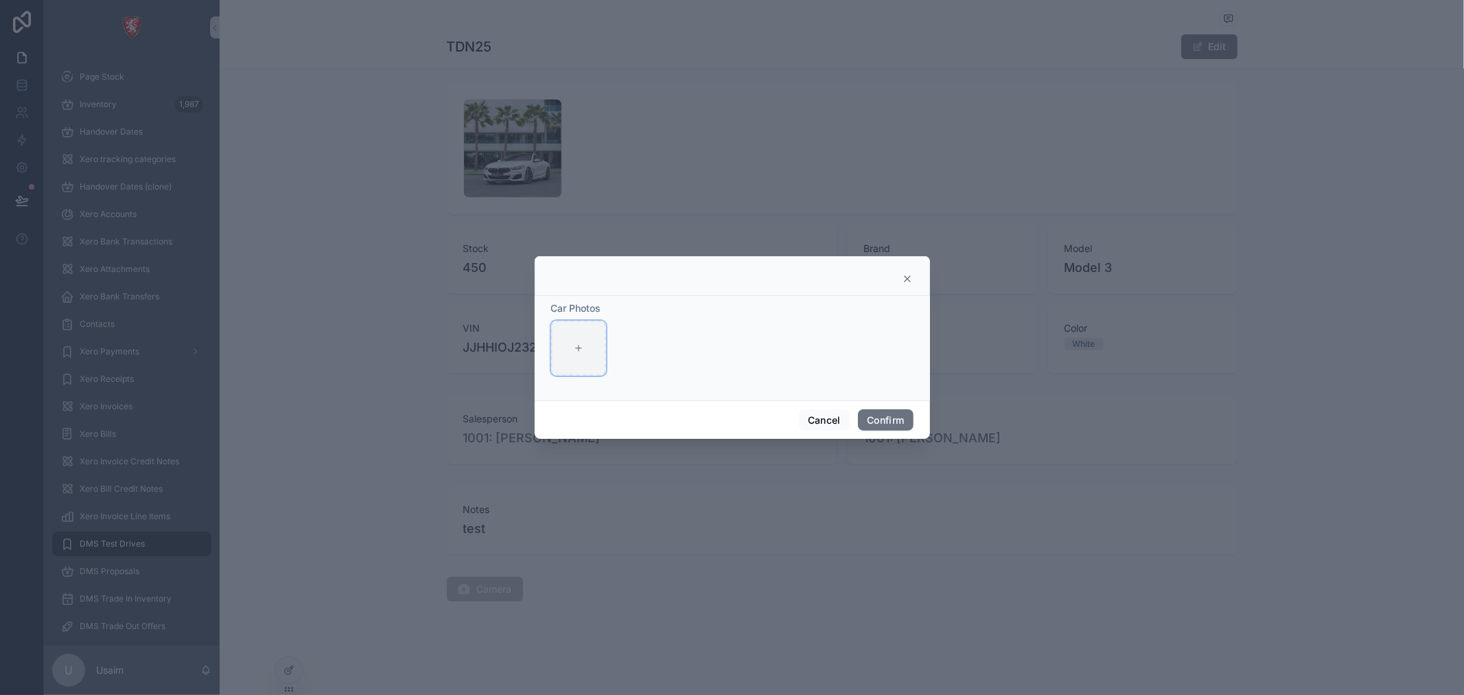
click at [584, 343] on div at bounding box center [578, 348] width 55 height 55
click at [555, 361] on div at bounding box center [578, 348] width 55 height 55
click at [571, 351] on div at bounding box center [578, 348] width 55 height 55
click at [908, 279] on icon at bounding box center [907, 278] width 5 height 5
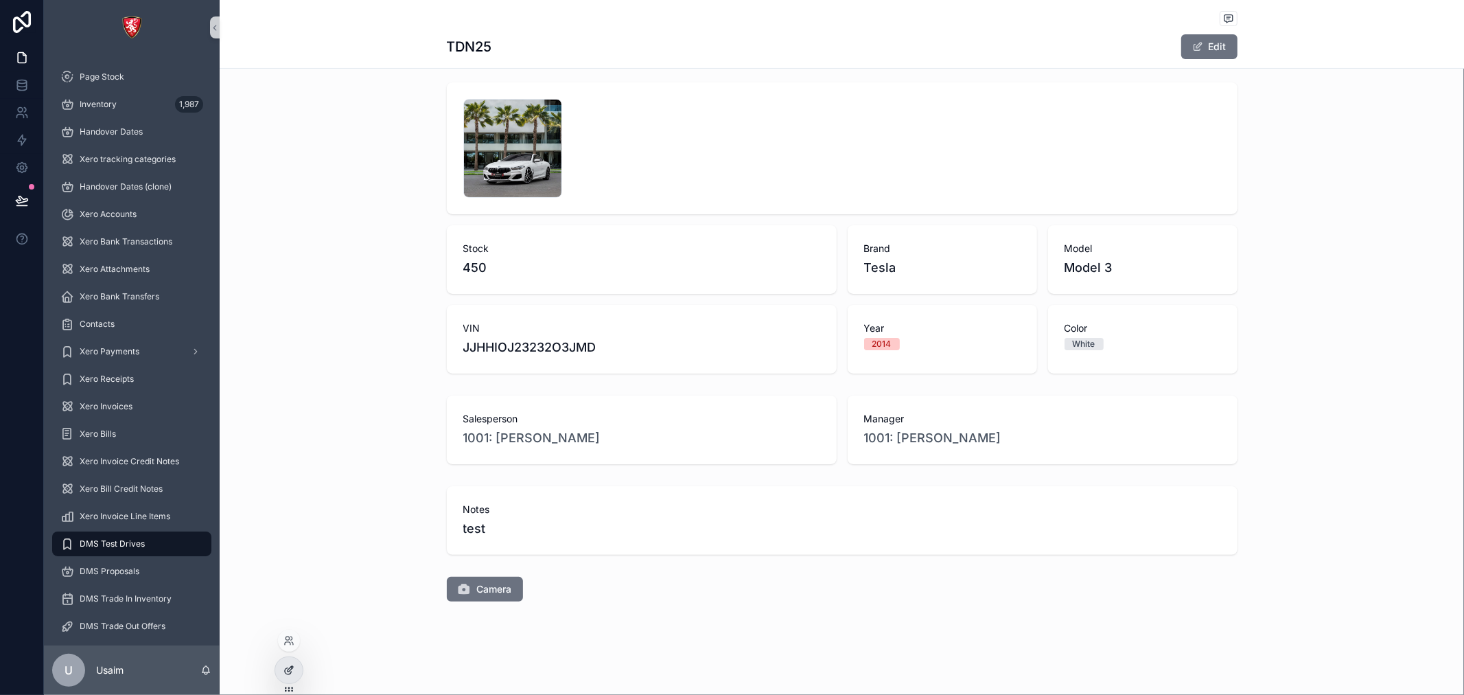
click at [291, 667] on icon at bounding box center [291, 667] width 1 height 1
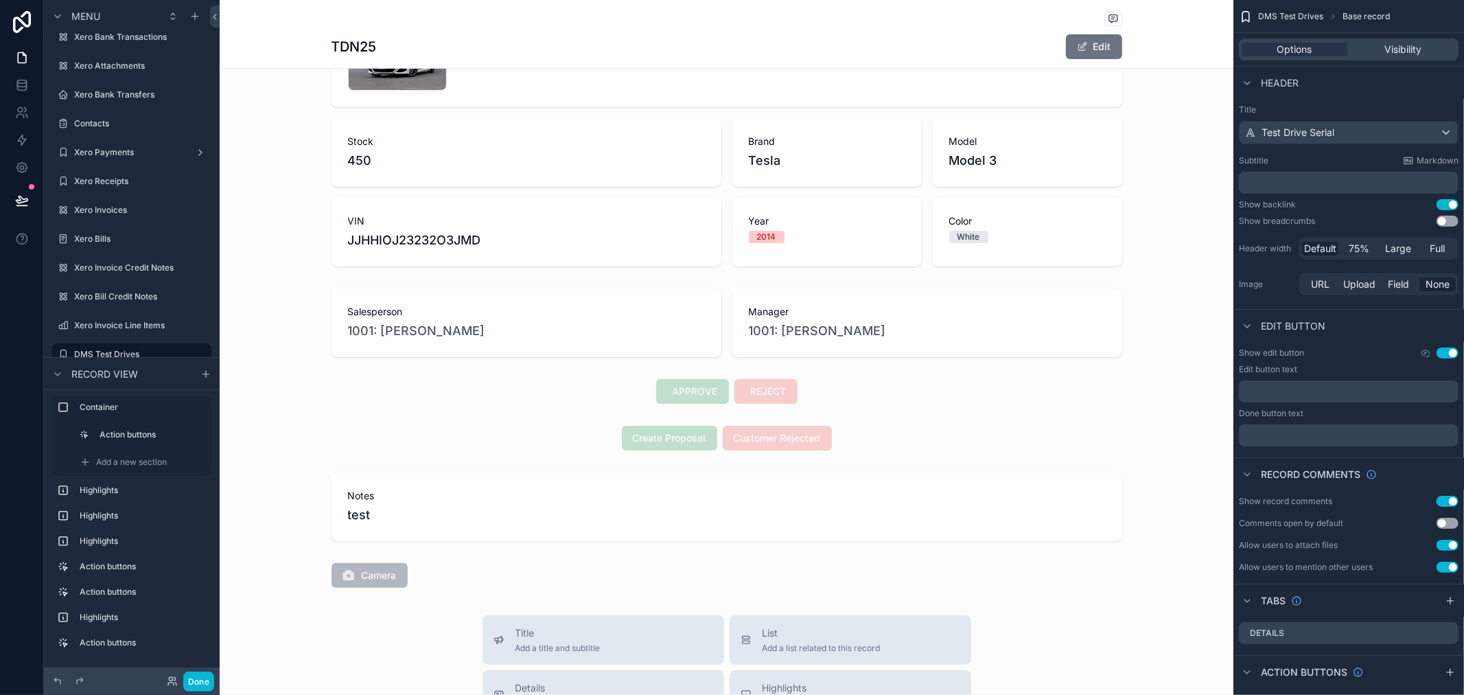
scroll to position [298, 0]
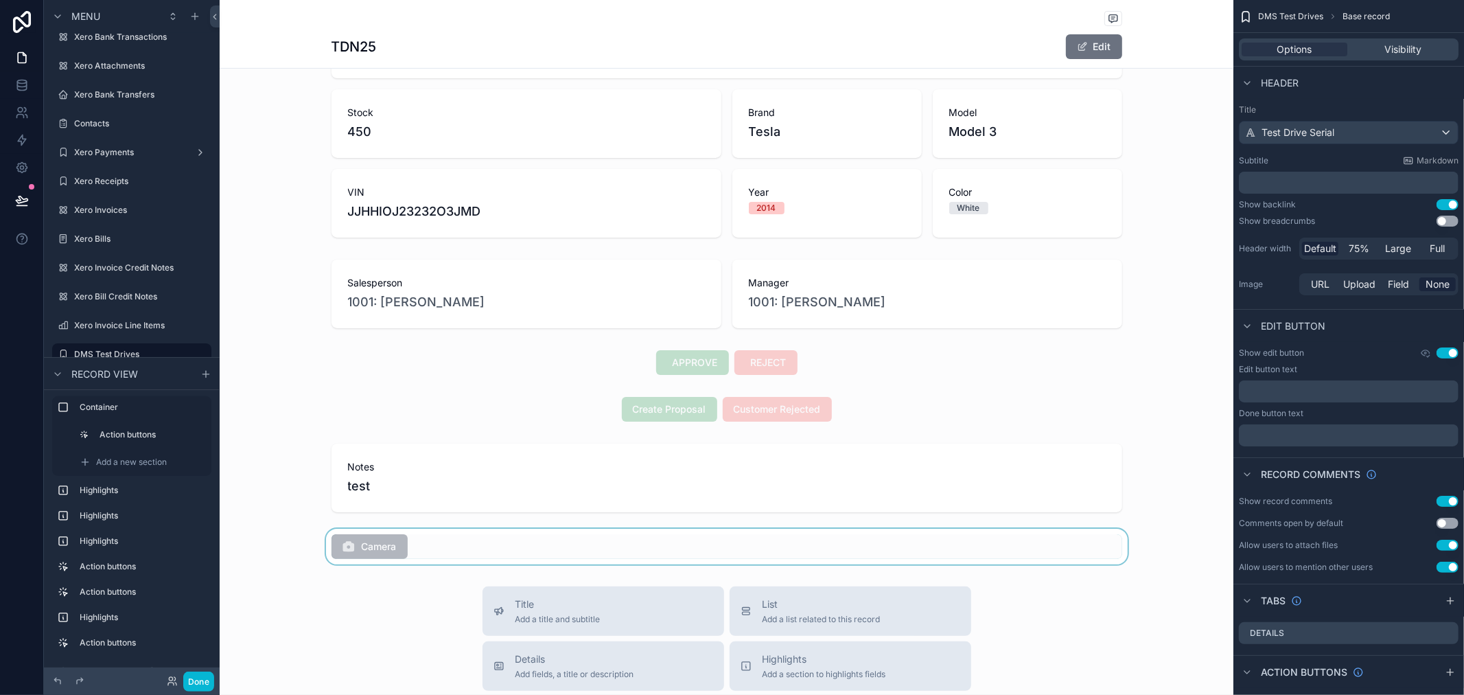
click at [394, 556] on div "scrollable content" at bounding box center [727, 547] width 1014 height 36
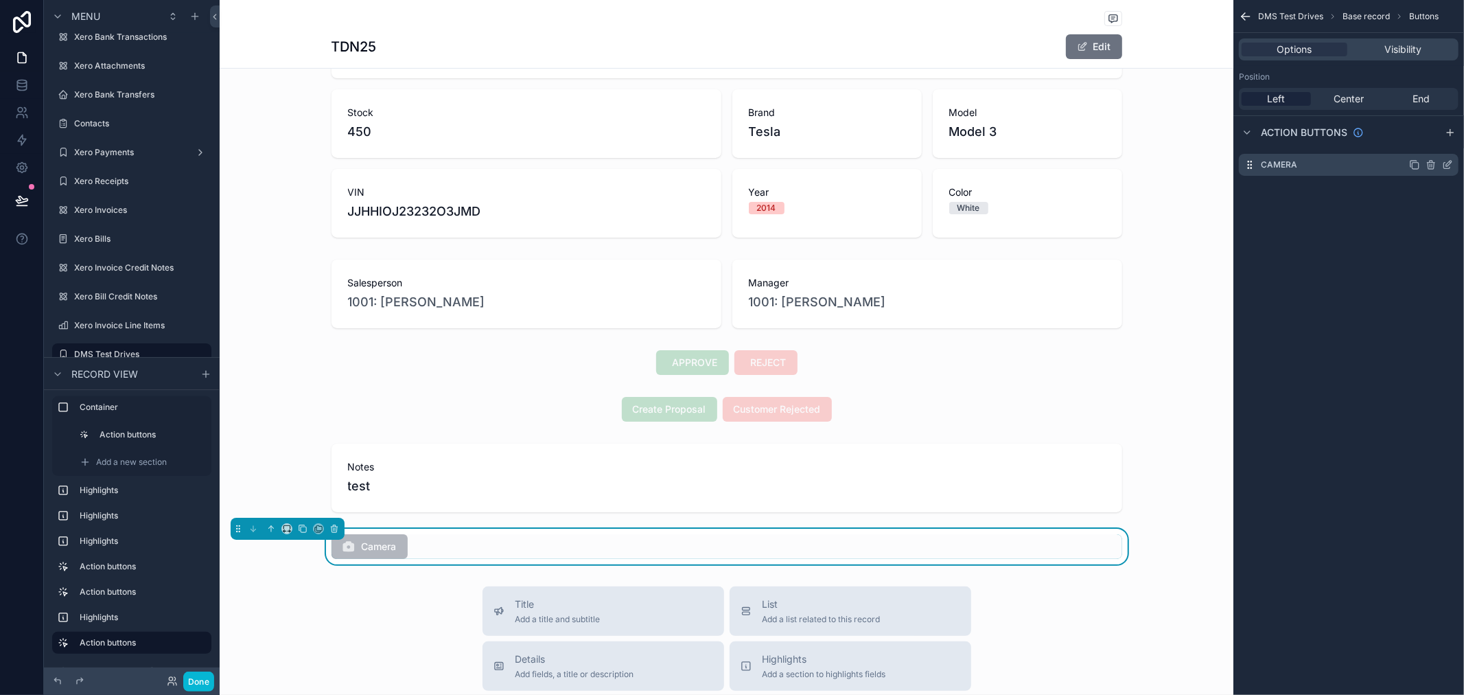
click at [1450, 161] on icon "scrollable content" at bounding box center [1448, 163] width 5 height 5
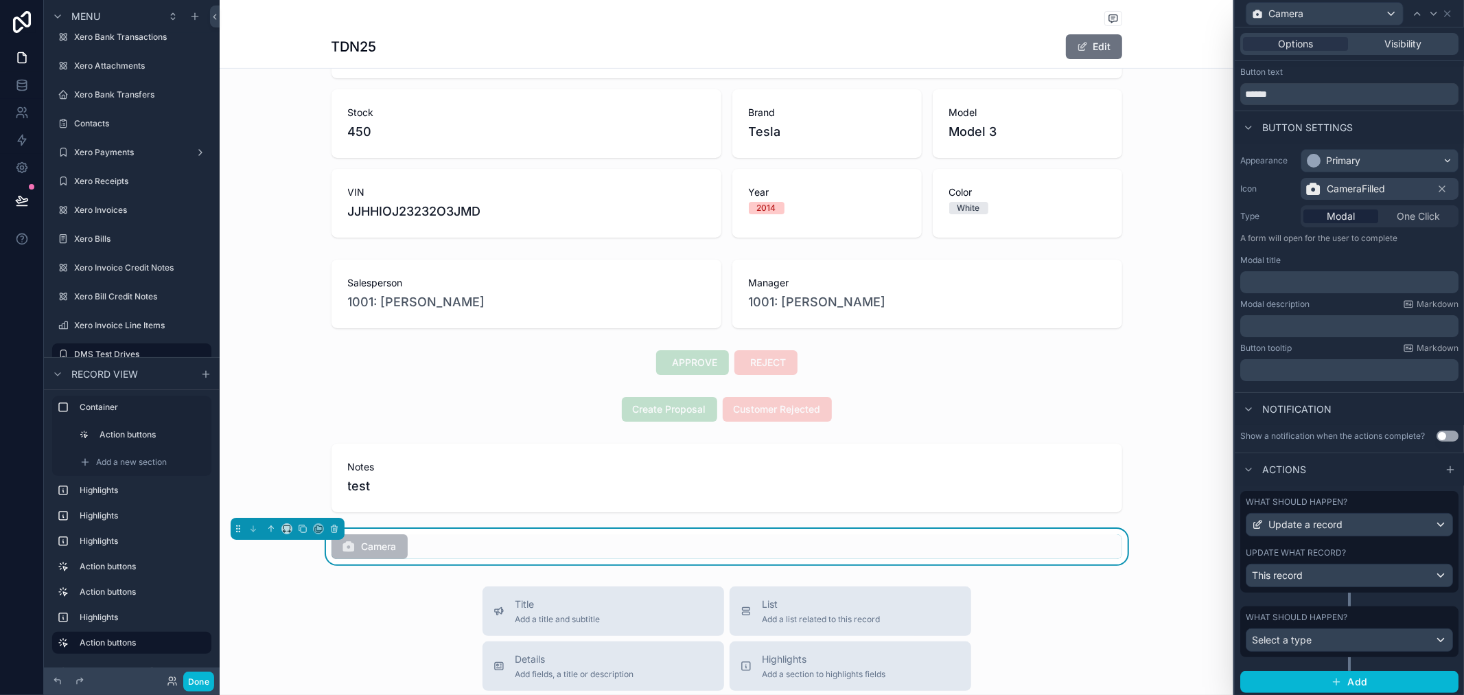
scroll to position [42, 0]
click at [1396, 575] on div "This record" at bounding box center [1350, 572] width 206 height 22
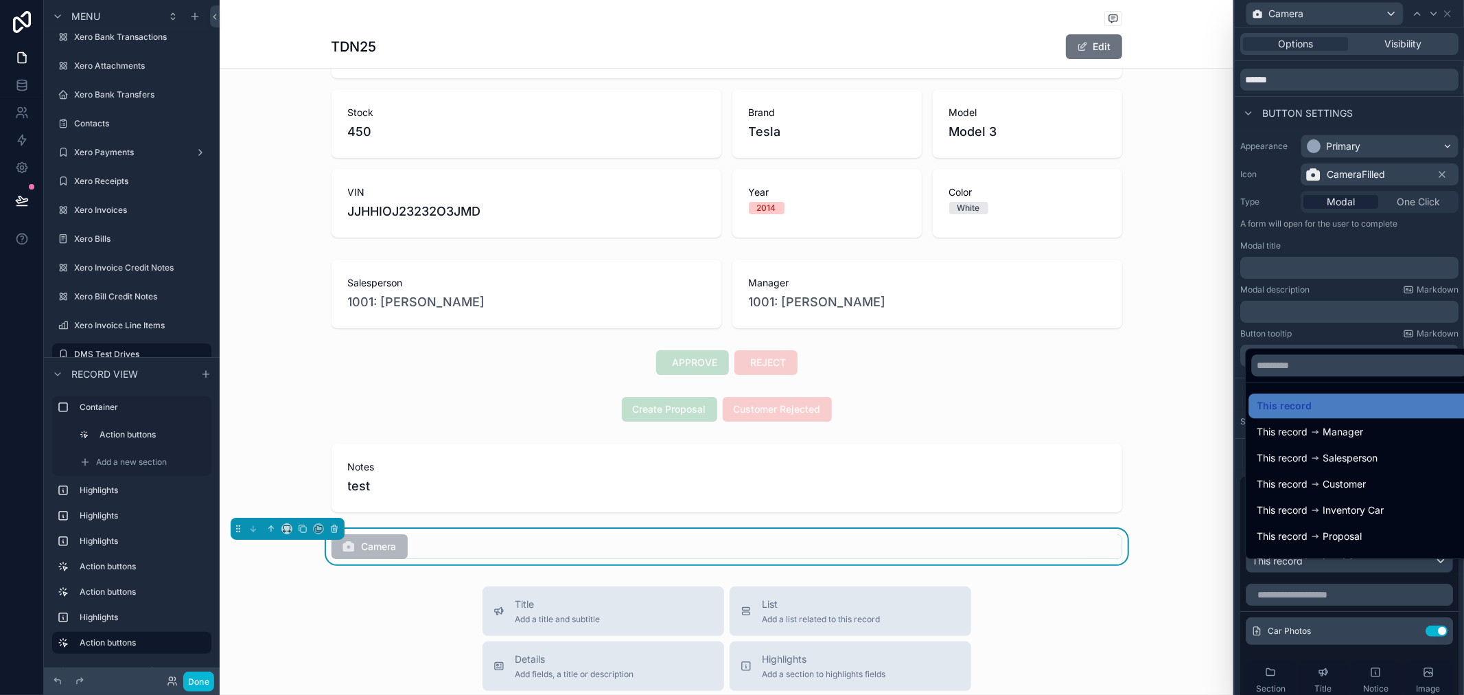
click at [1385, 330] on div at bounding box center [1349, 347] width 229 height 695
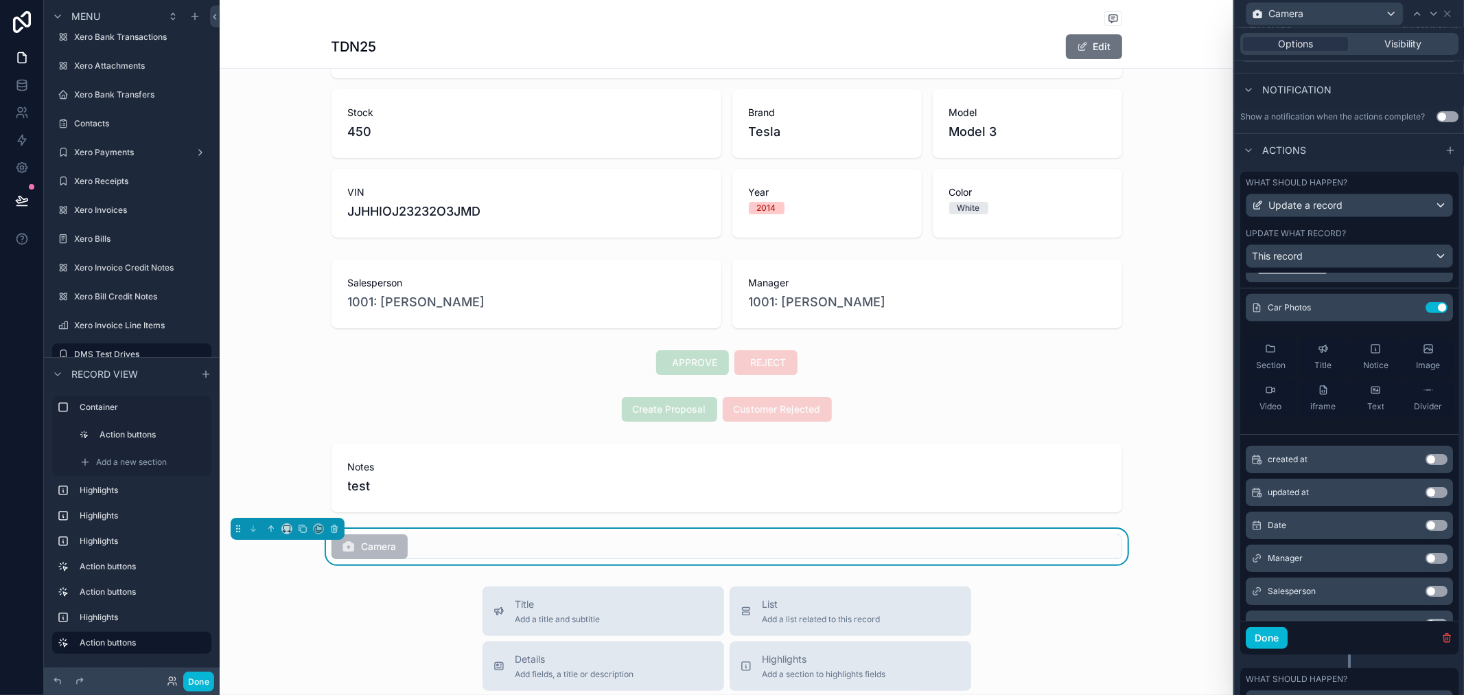
scroll to position [0, 0]
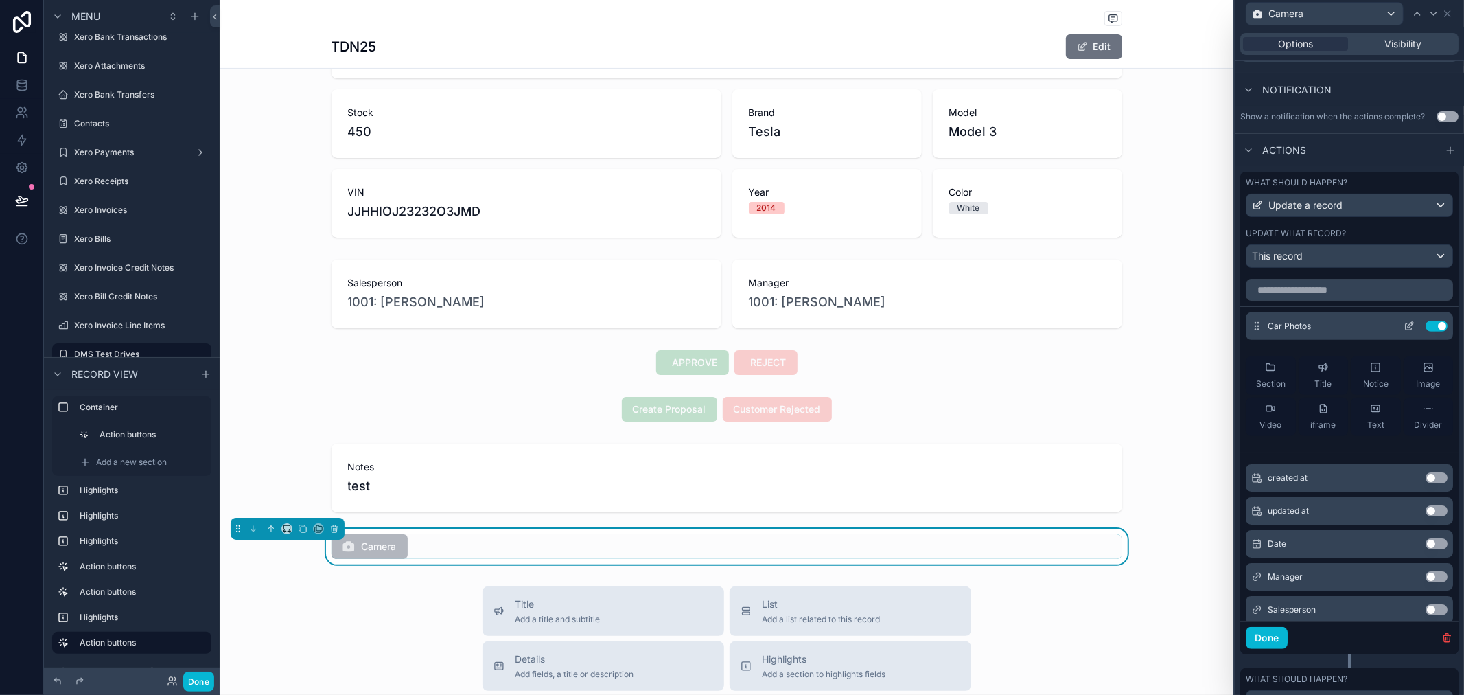
click at [1404, 332] on icon at bounding box center [1409, 326] width 11 height 11
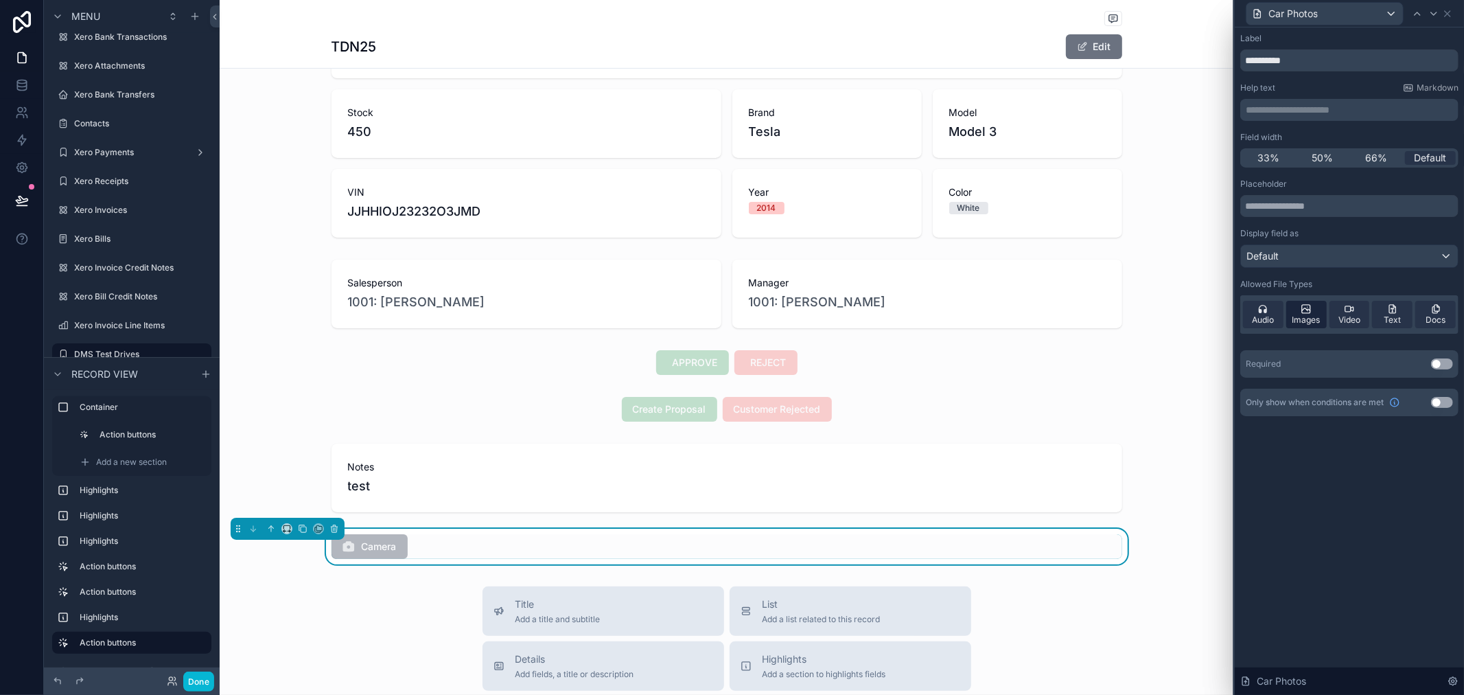
click at [1310, 316] on span "Images" at bounding box center [1307, 319] width 28 height 11
click at [1349, 252] on div "Default" at bounding box center [1349, 256] width 217 height 22
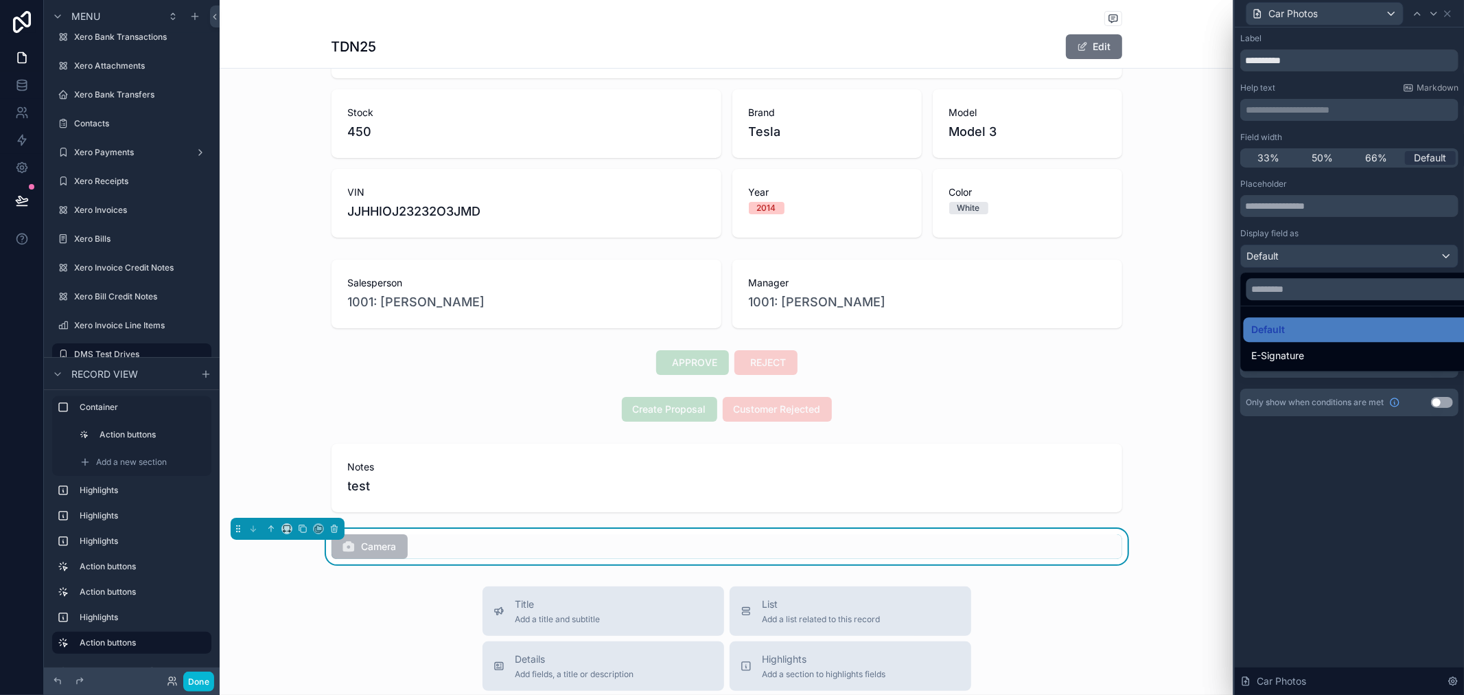
click at [1347, 457] on div at bounding box center [1349, 347] width 229 height 695
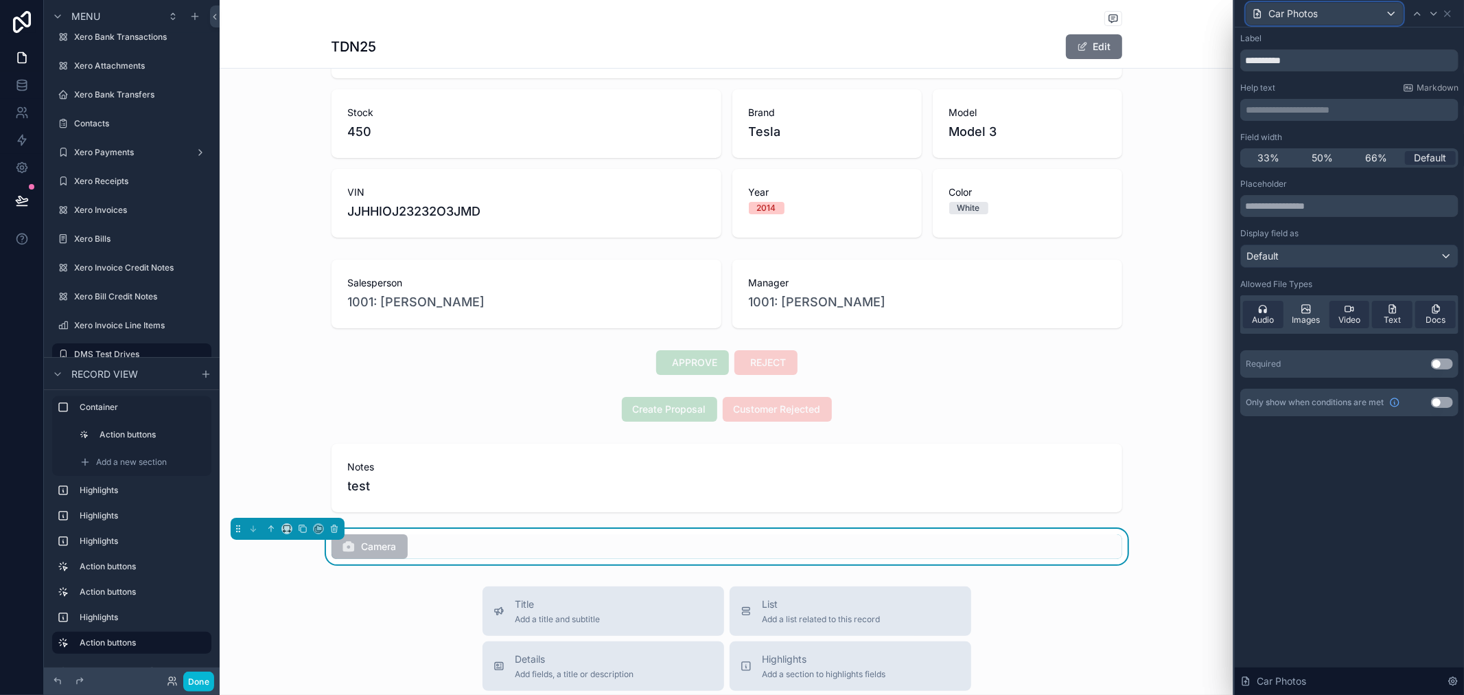
click at [1319, 14] on div "Car Photos" at bounding box center [1325, 14] width 157 height 22
click at [1426, 35] on div at bounding box center [1349, 347] width 229 height 695
click at [1309, 445] on div "**********" at bounding box center [1349, 238] width 229 height 422
click at [199, 682] on button "Done" at bounding box center [198, 681] width 31 height 20
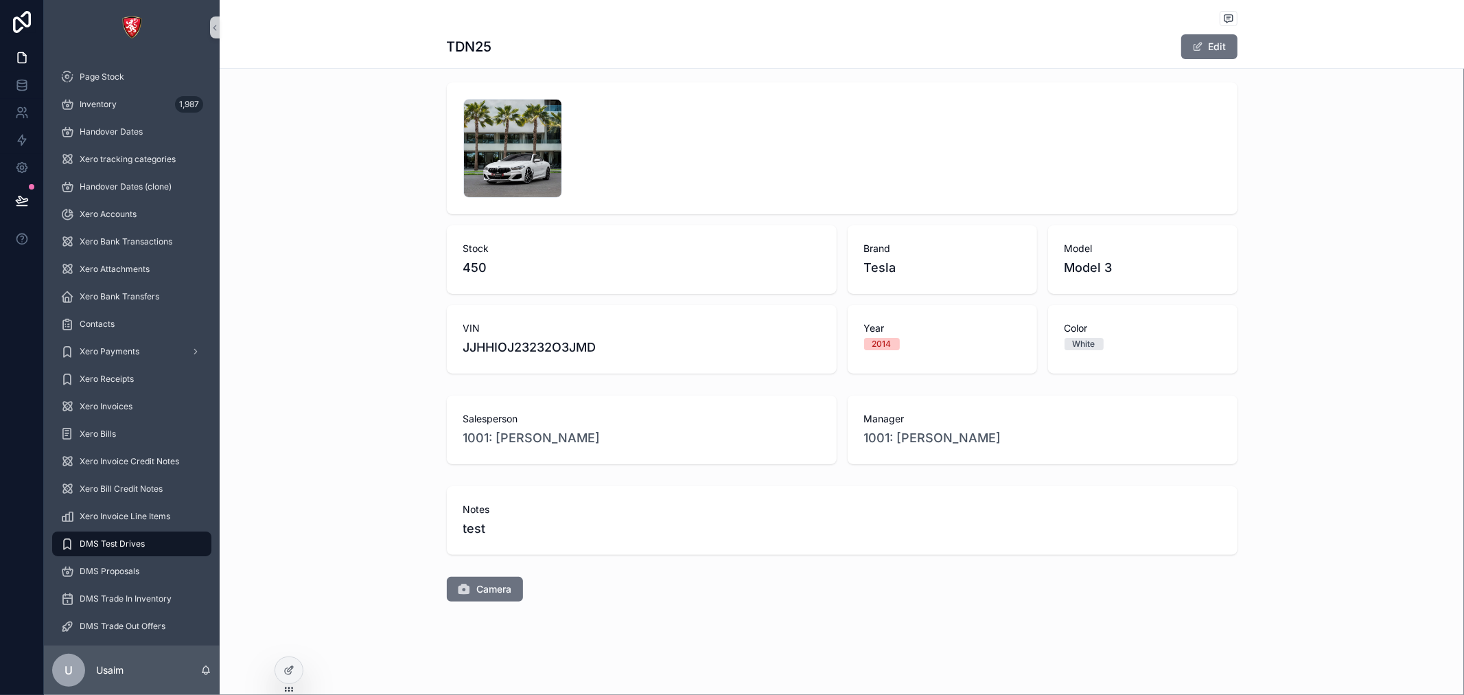
scroll to position [146, 0]
click at [496, 591] on span "Camera" at bounding box center [494, 589] width 35 height 14
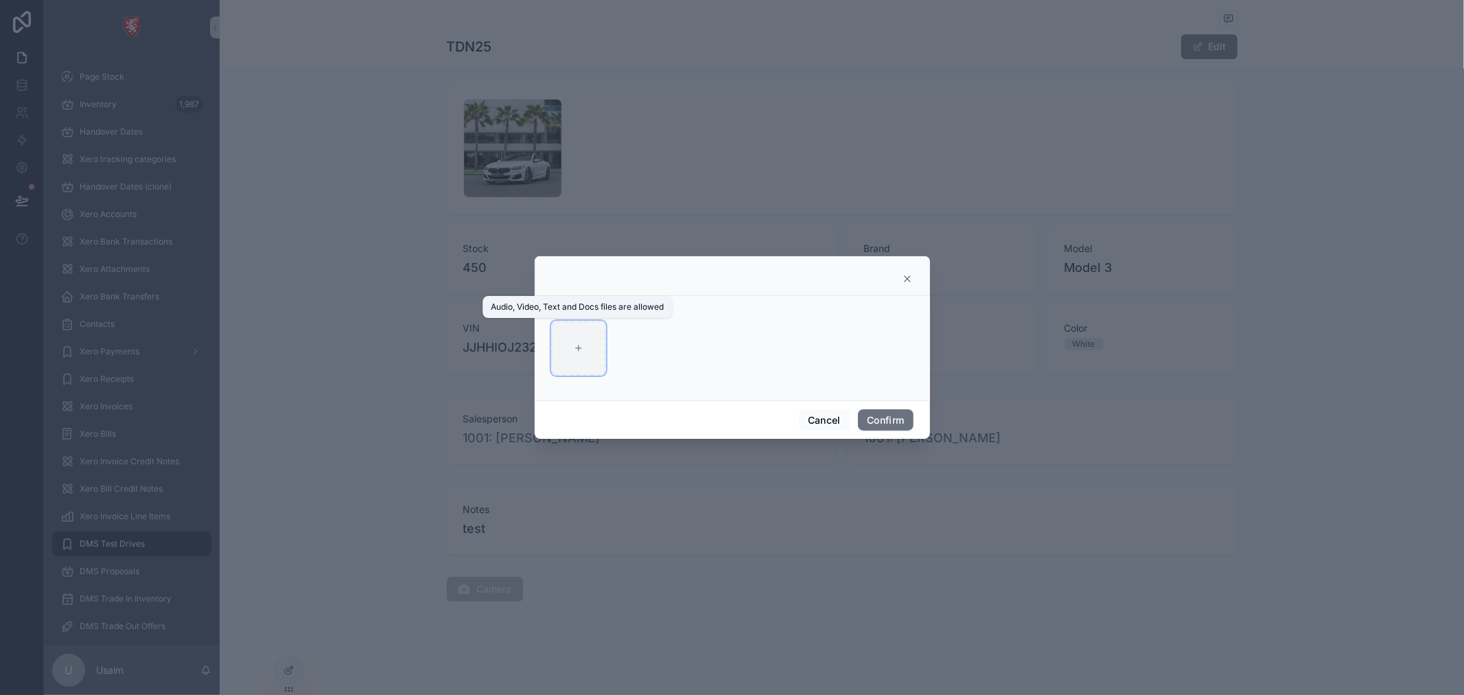
click at [571, 355] on div at bounding box center [578, 348] width 55 height 55
click at [910, 268] on div at bounding box center [732, 276] width 395 height 40
click at [903, 275] on icon at bounding box center [907, 278] width 11 height 11
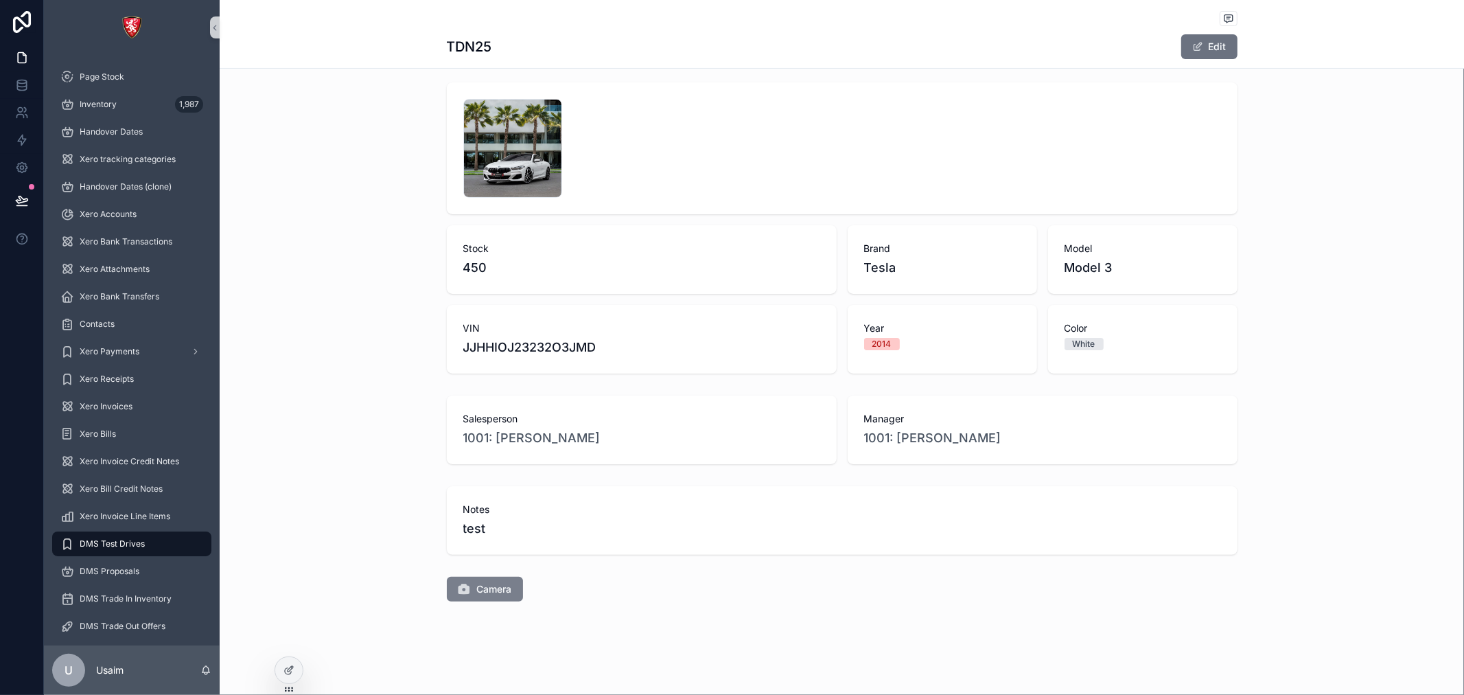
click at [485, 591] on span "Camera" at bounding box center [494, 589] width 35 height 14
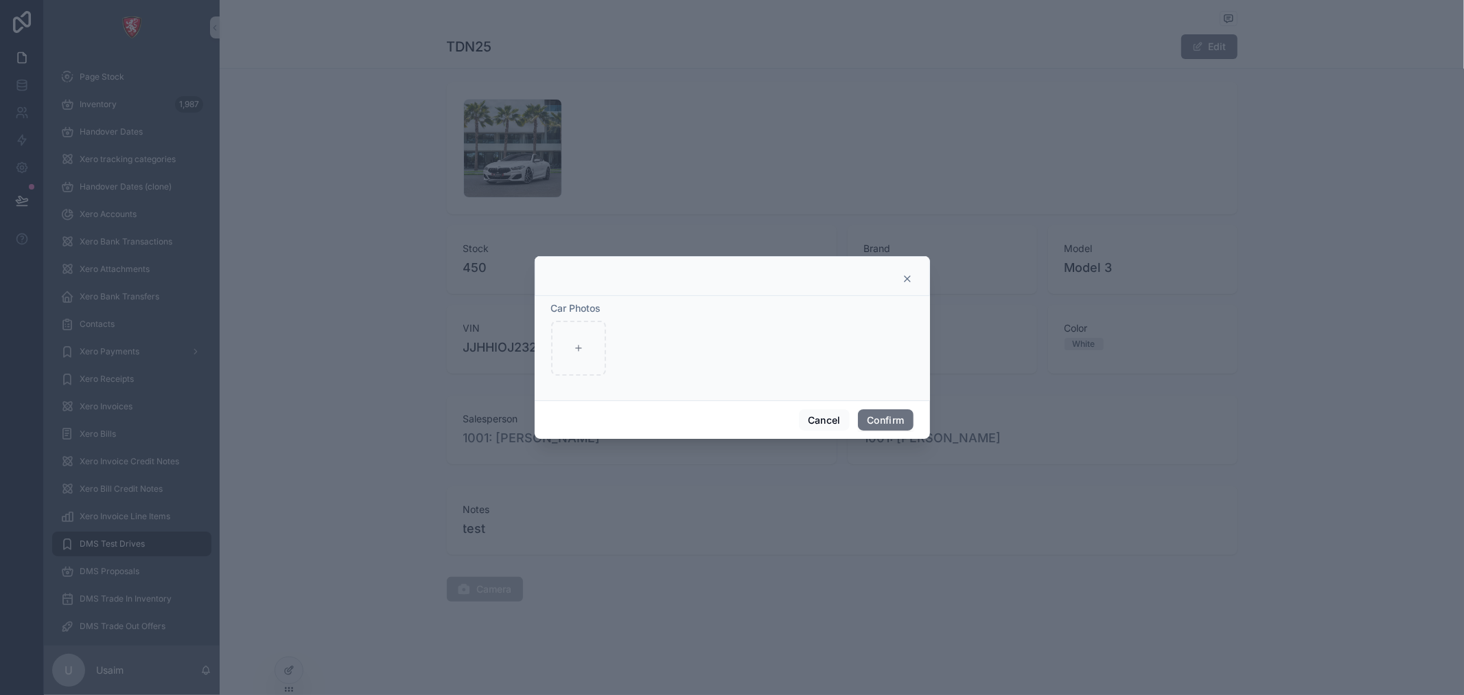
click at [908, 266] on div at bounding box center [732, 276] width 395 height 40
click at [914, 275] on div at bounding box center [732, 276] width 395 height 40
click at [911, 277] on div at bounding box center [732, 276] width 395 height 40
click at [910, 277] on icon at bounding box center [907, 278] width 11 height 11
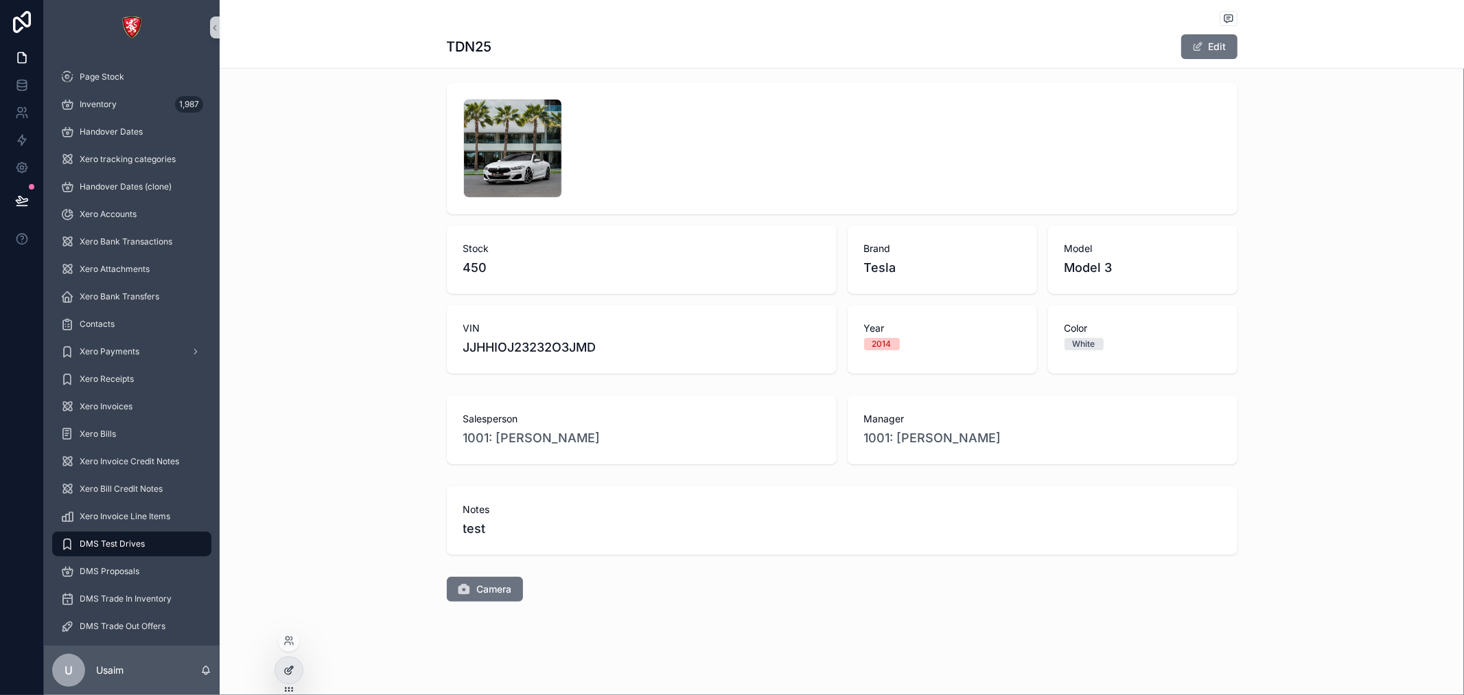
click at [300, 668] on div at bounding box center [288, 670] width 27 height 26
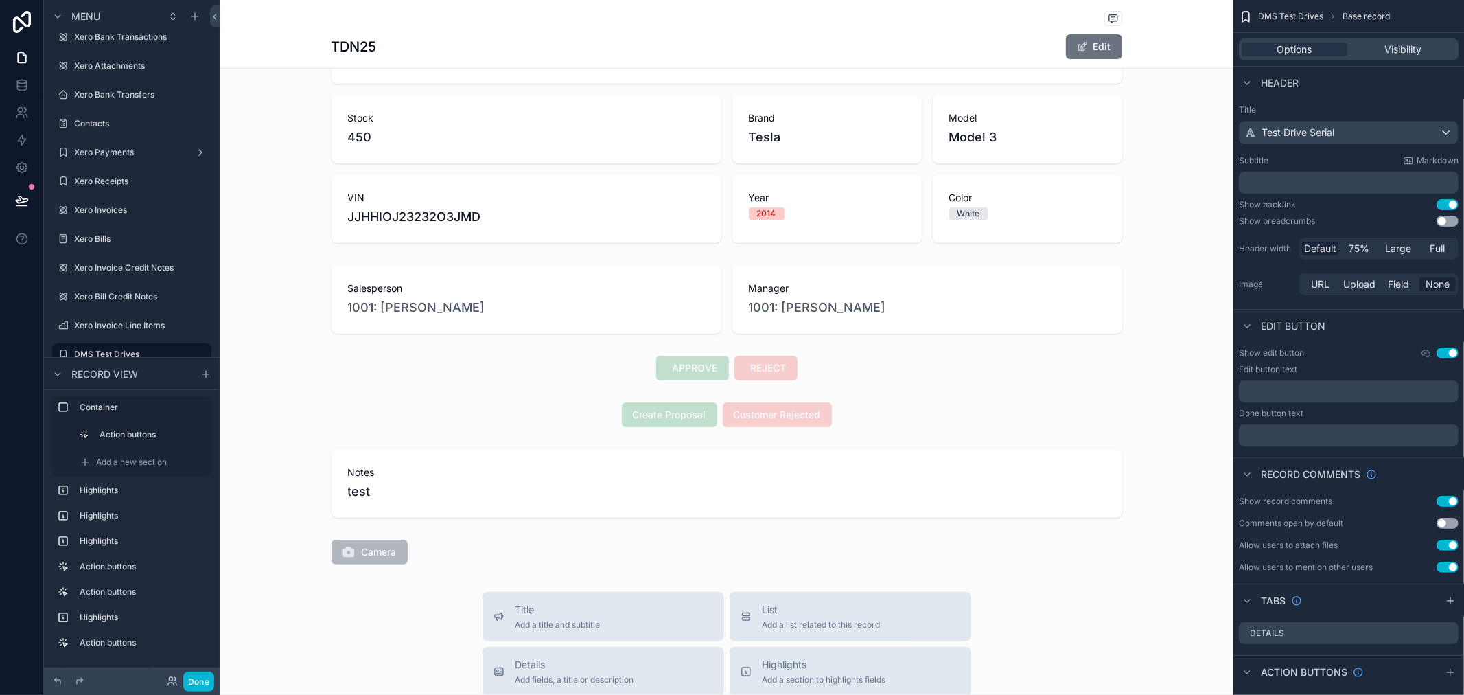
scroll to position [298, 0]
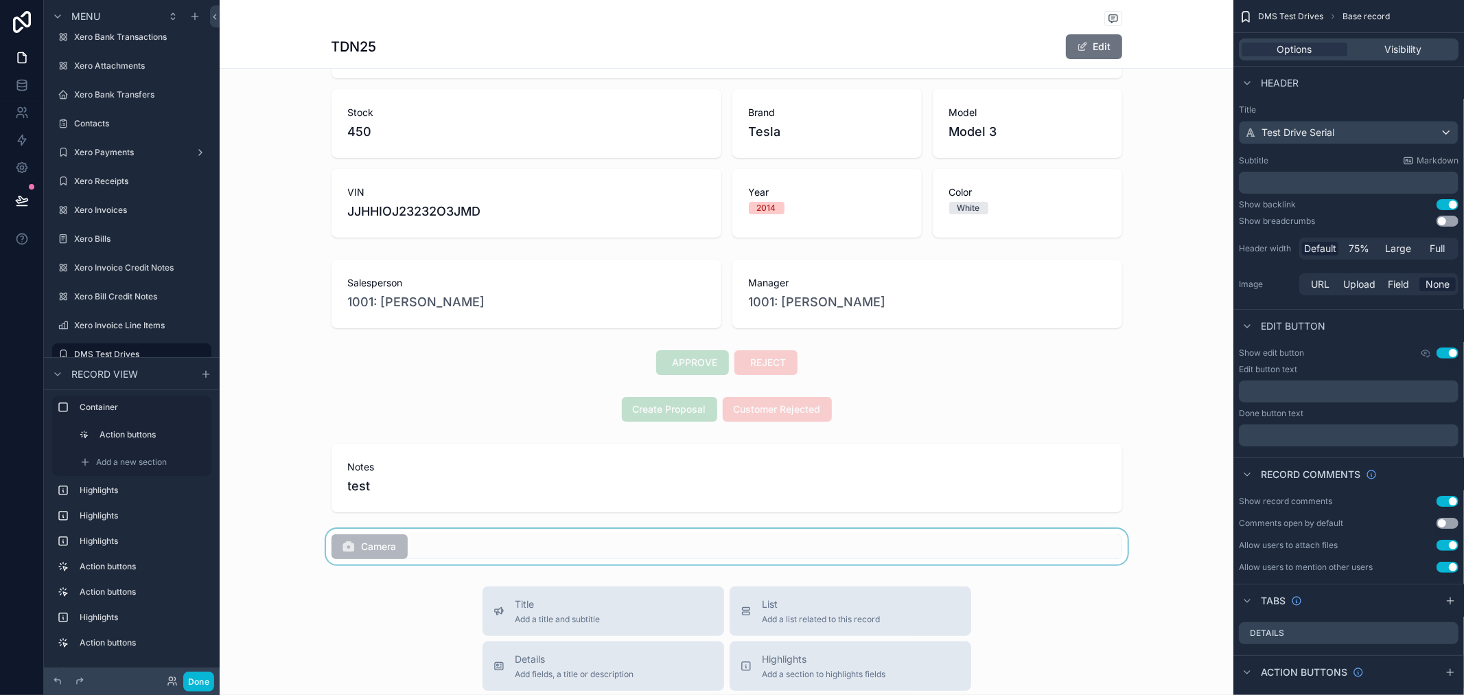
click at [390, 540] on div "scrollable content" at bounding box center [727, 547] width 1014 height 36
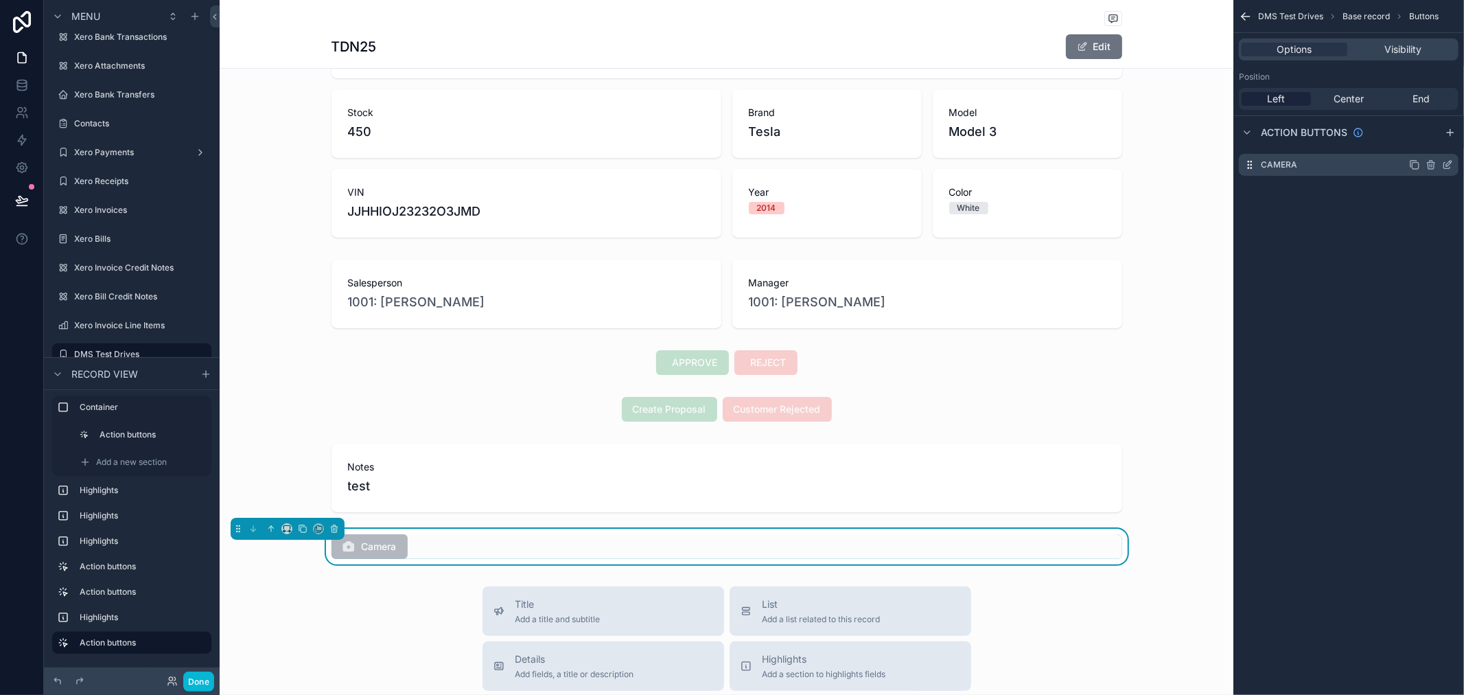
click at [1446, 163] on icon "scrollable content" at bounding box center [1447, 166] width 6 height 6
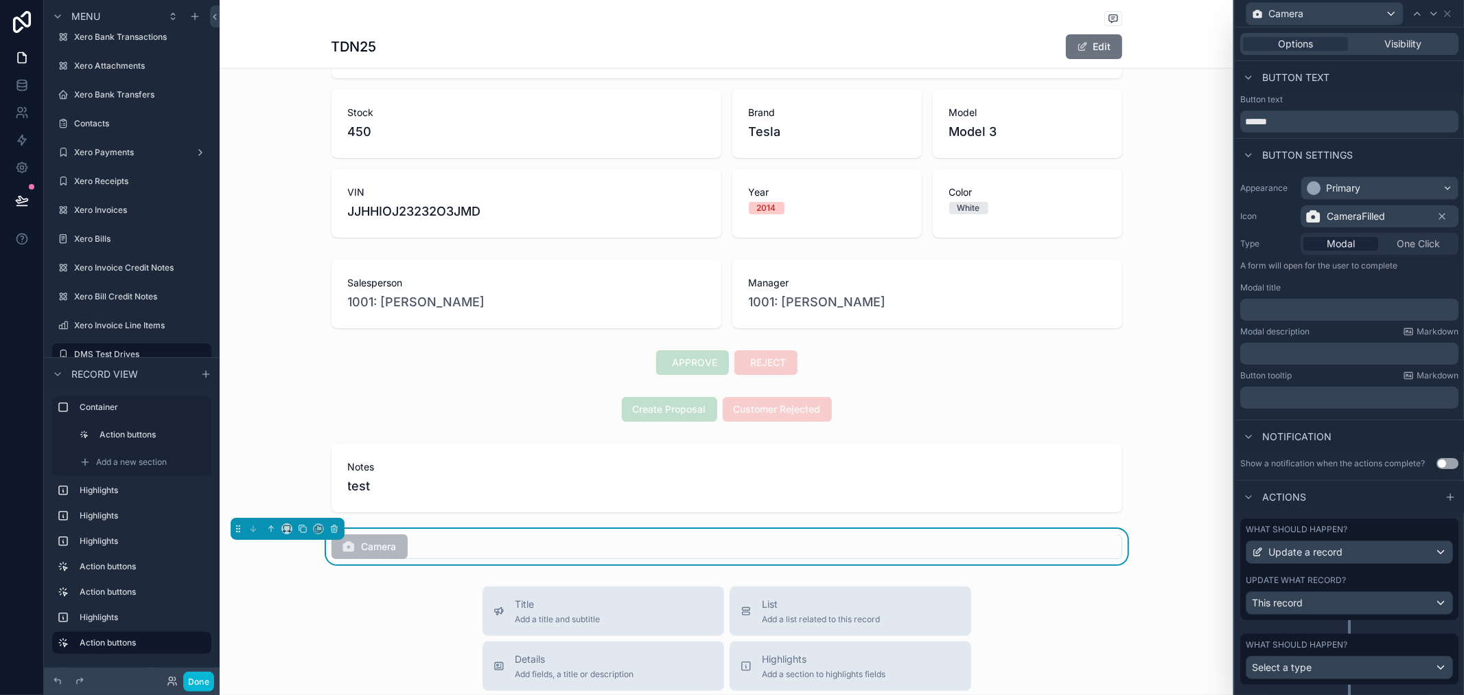
scroll to position [42, 0]
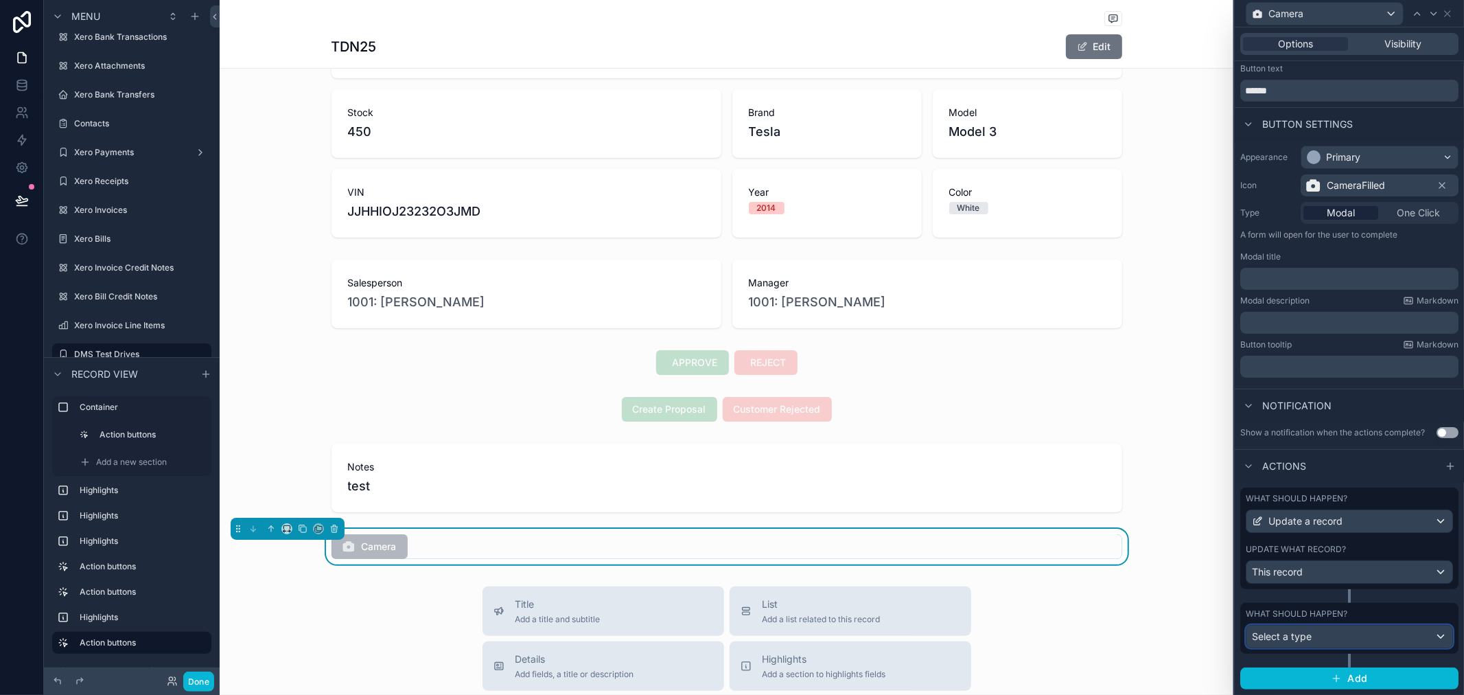
click at [1362, 636] on div "Select a type" at bounding box center [1350, 636] width 206 height 22
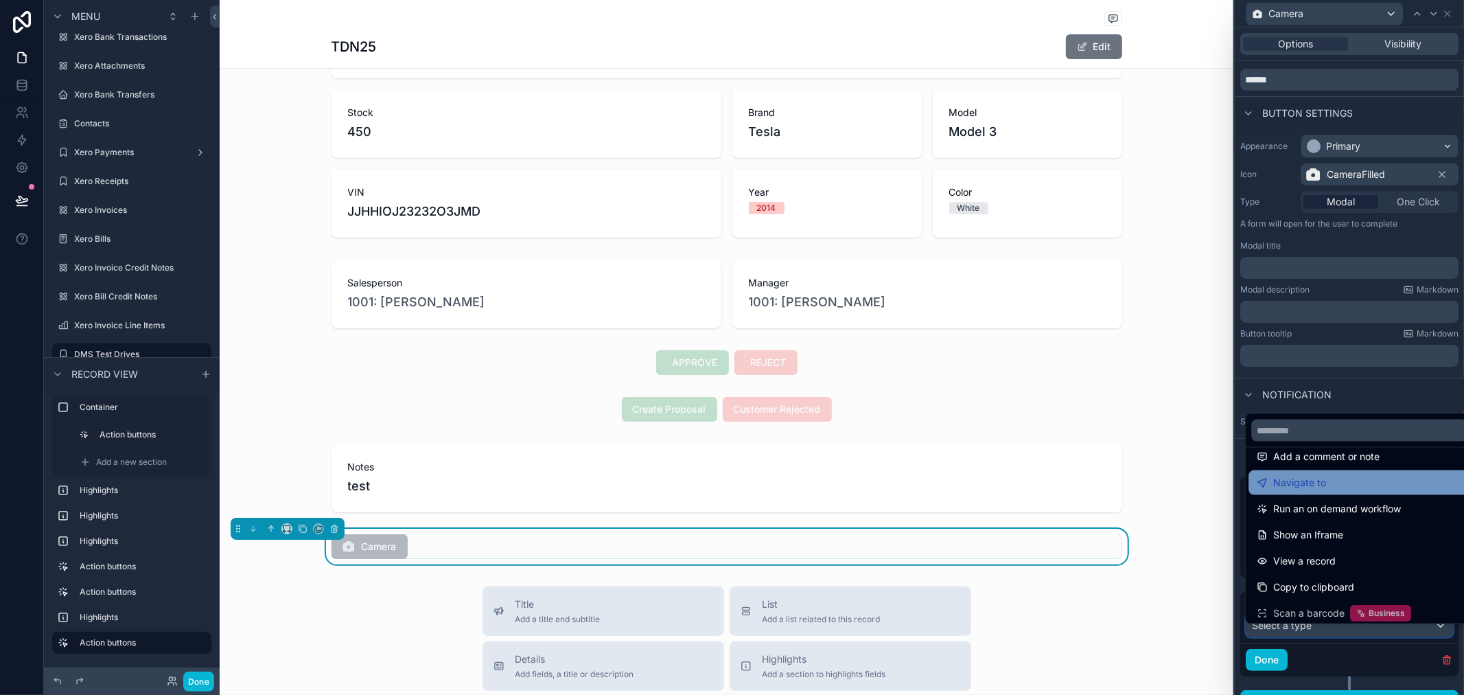
scroll to position [97, 0]
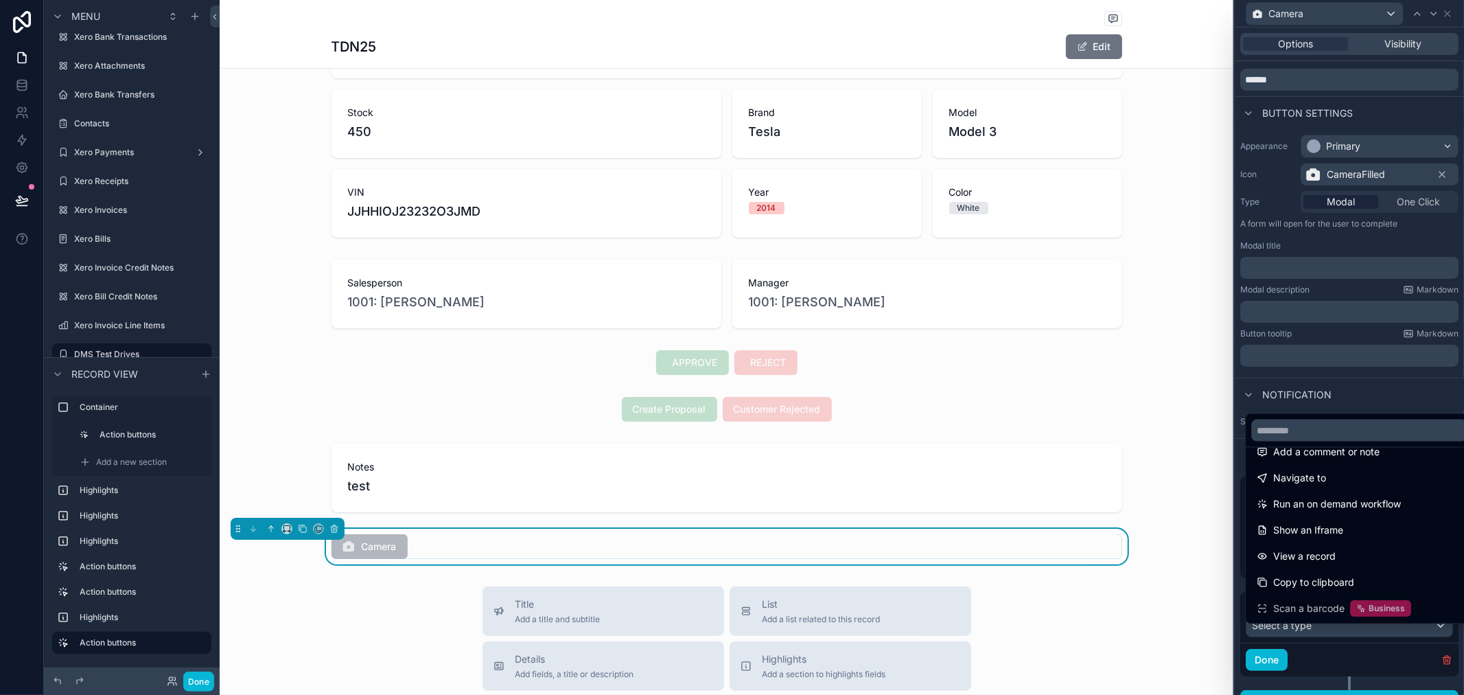
click at [1378, 387] on div at bounding box center [1349, 347] width 229 height 695
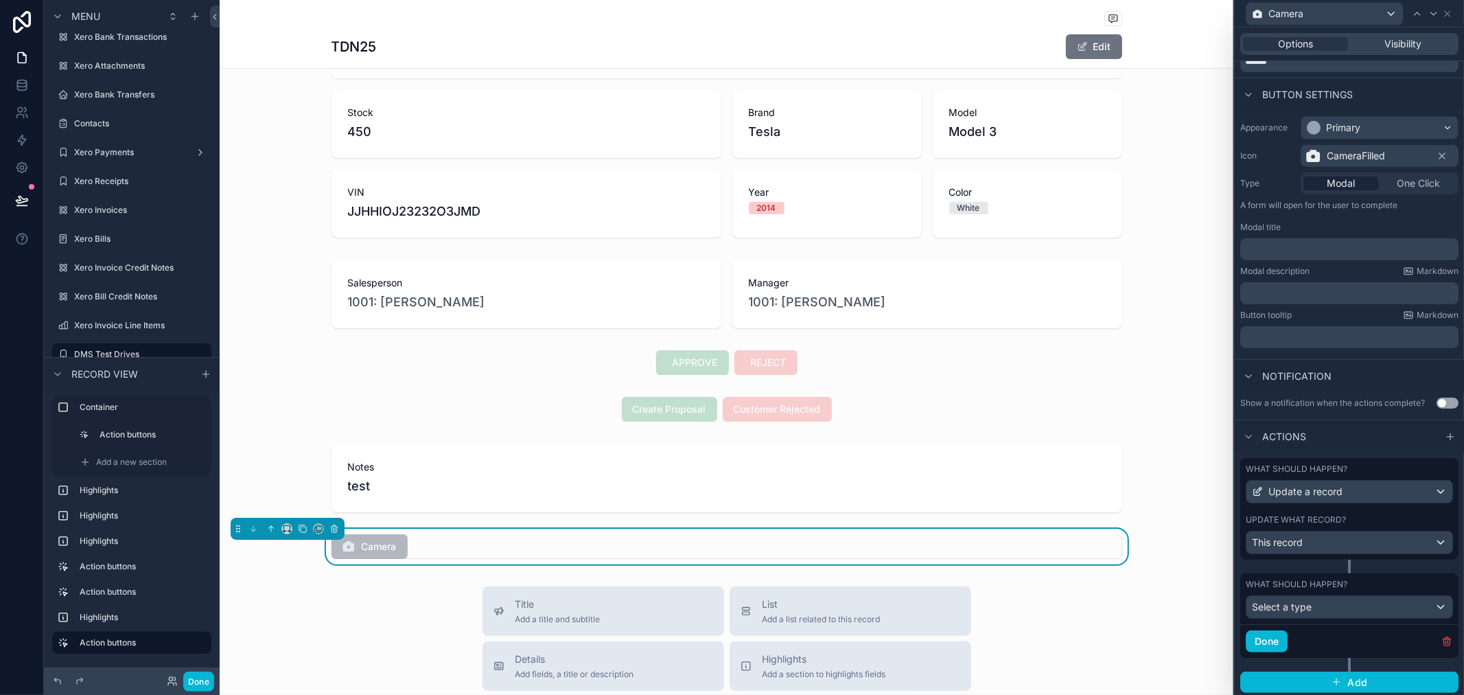
scroll to position [76, 0]
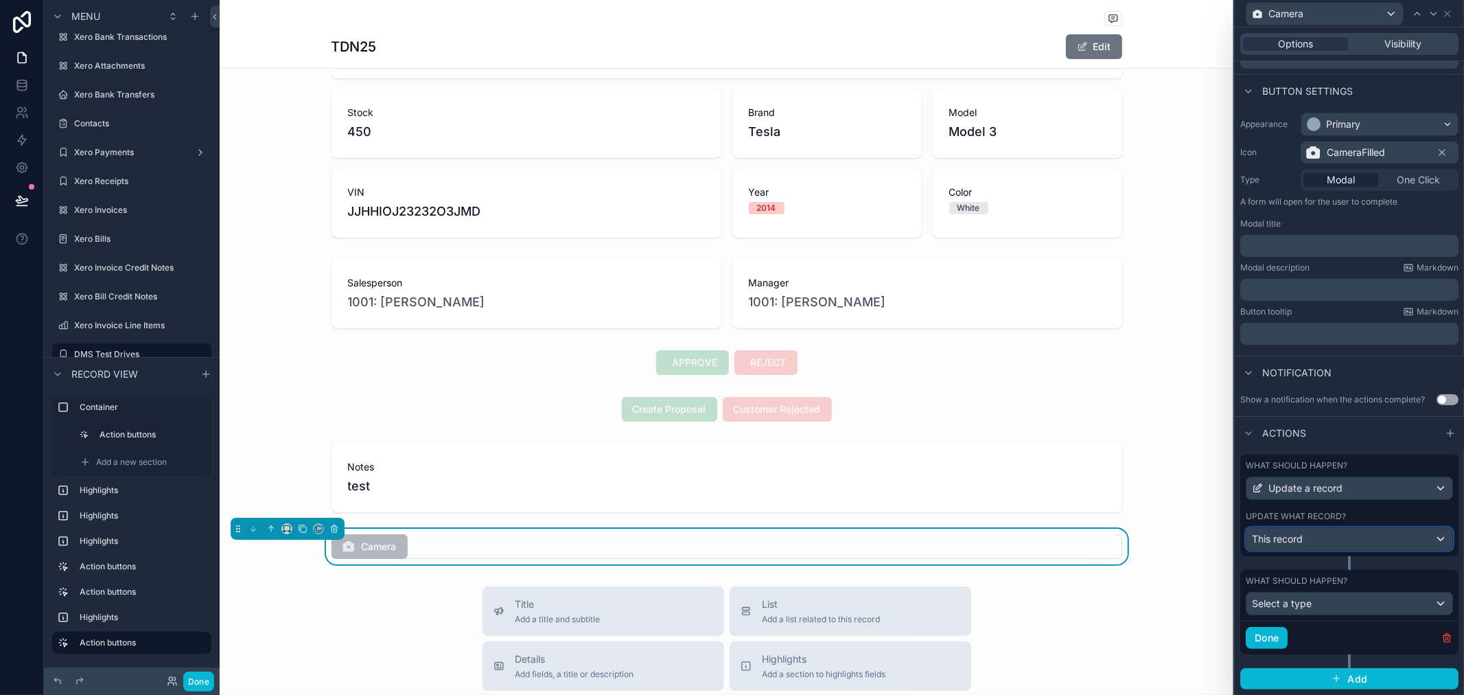
click at [1350, 529] on div "This record" at bounding box center [1350, 539] width 206 height 22
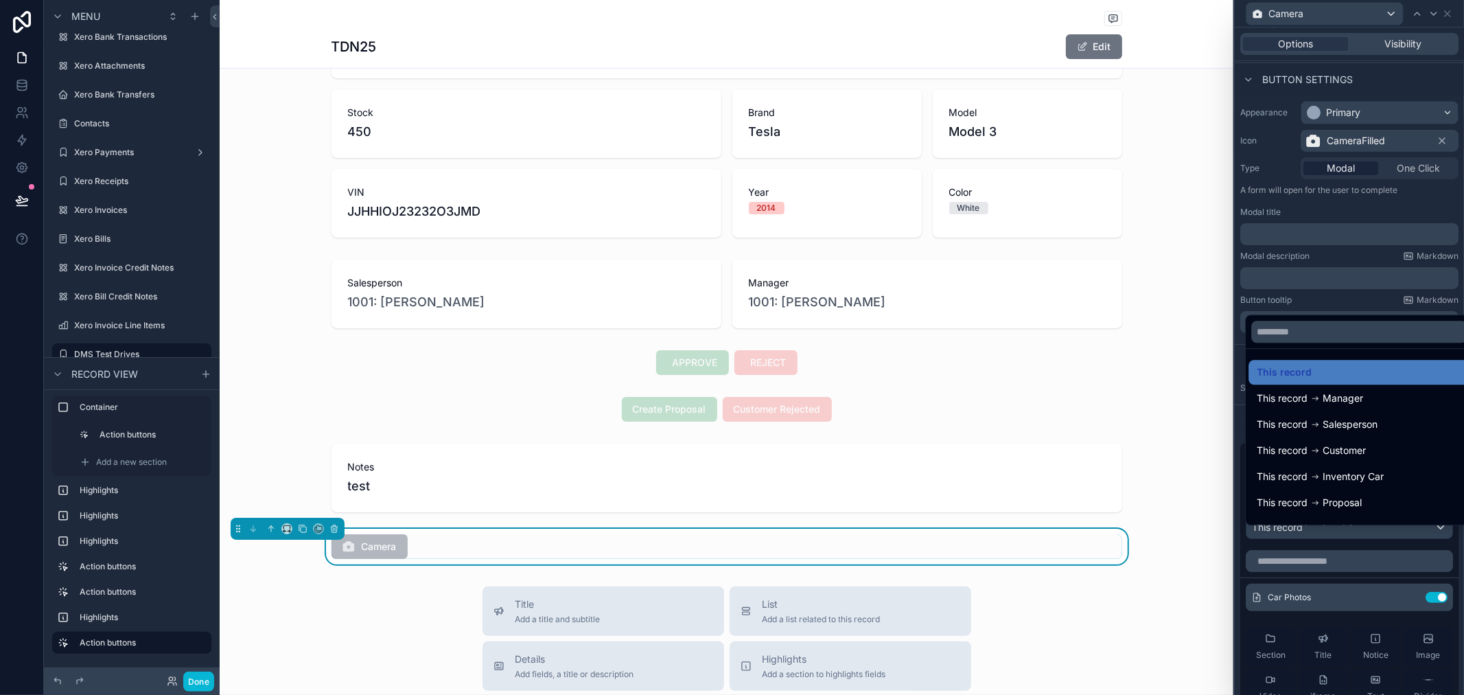
click at [1361, 299] on div at bounding box center [1349, 347] width 229 height 695
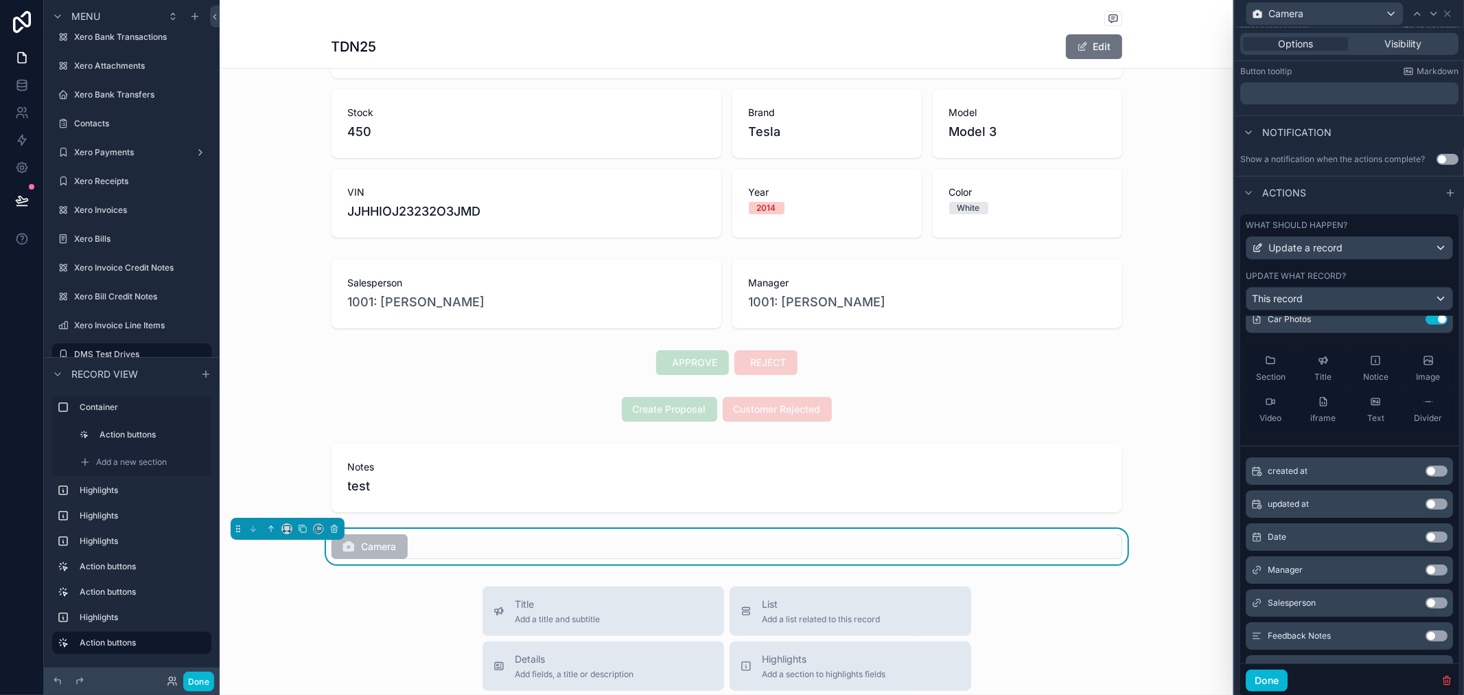
scroll to position [76, 0]
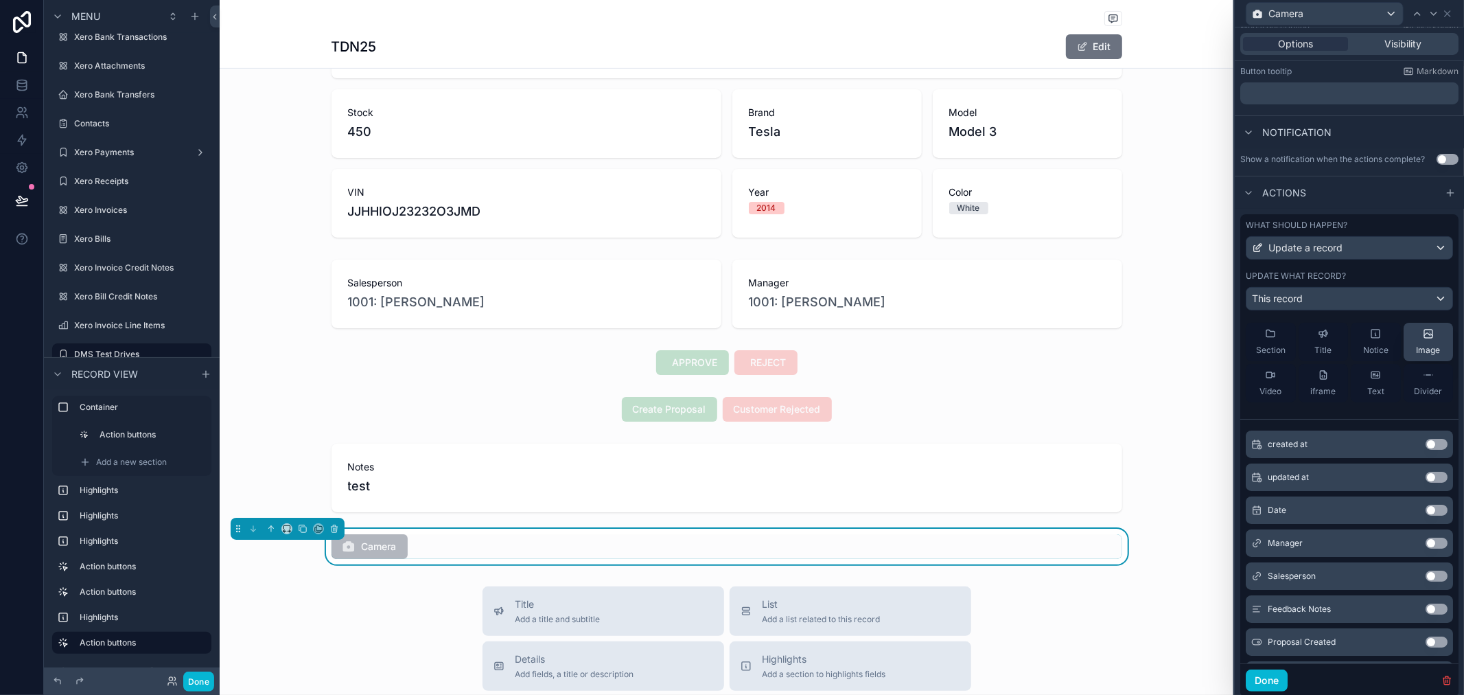
click at [1416, 355] on span "Image" at bounding box center [1428, 350] width 24 height 11
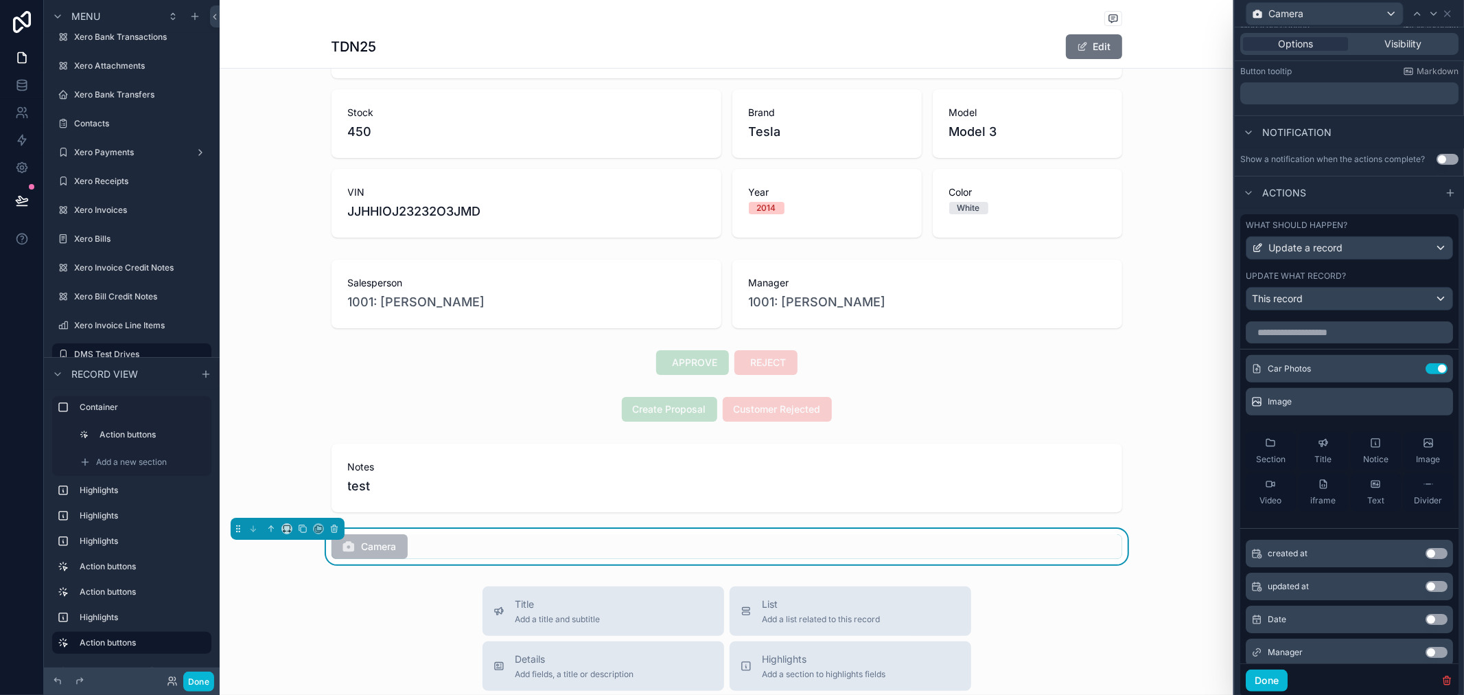
scroll to position [152, 0]
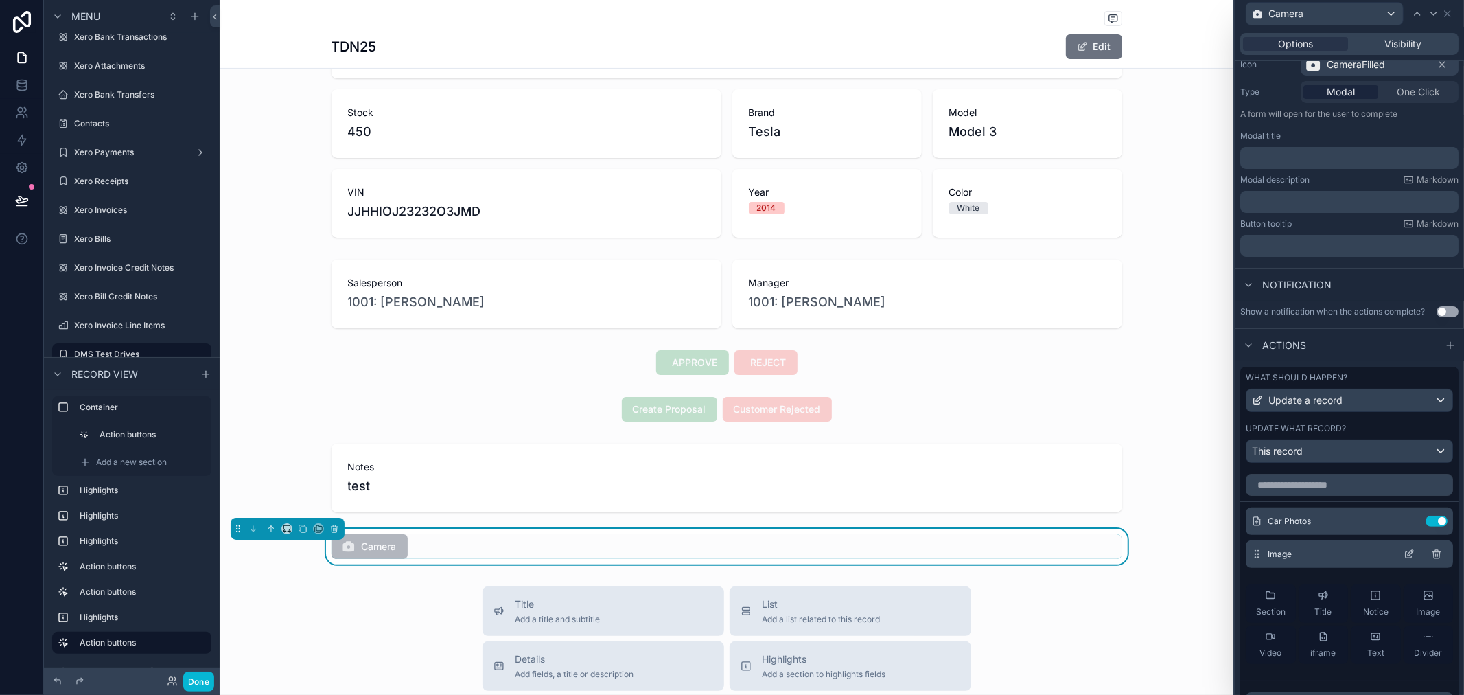
click at [1404, 559] on icon at bounding box center [1409, 554] width 11 height 11
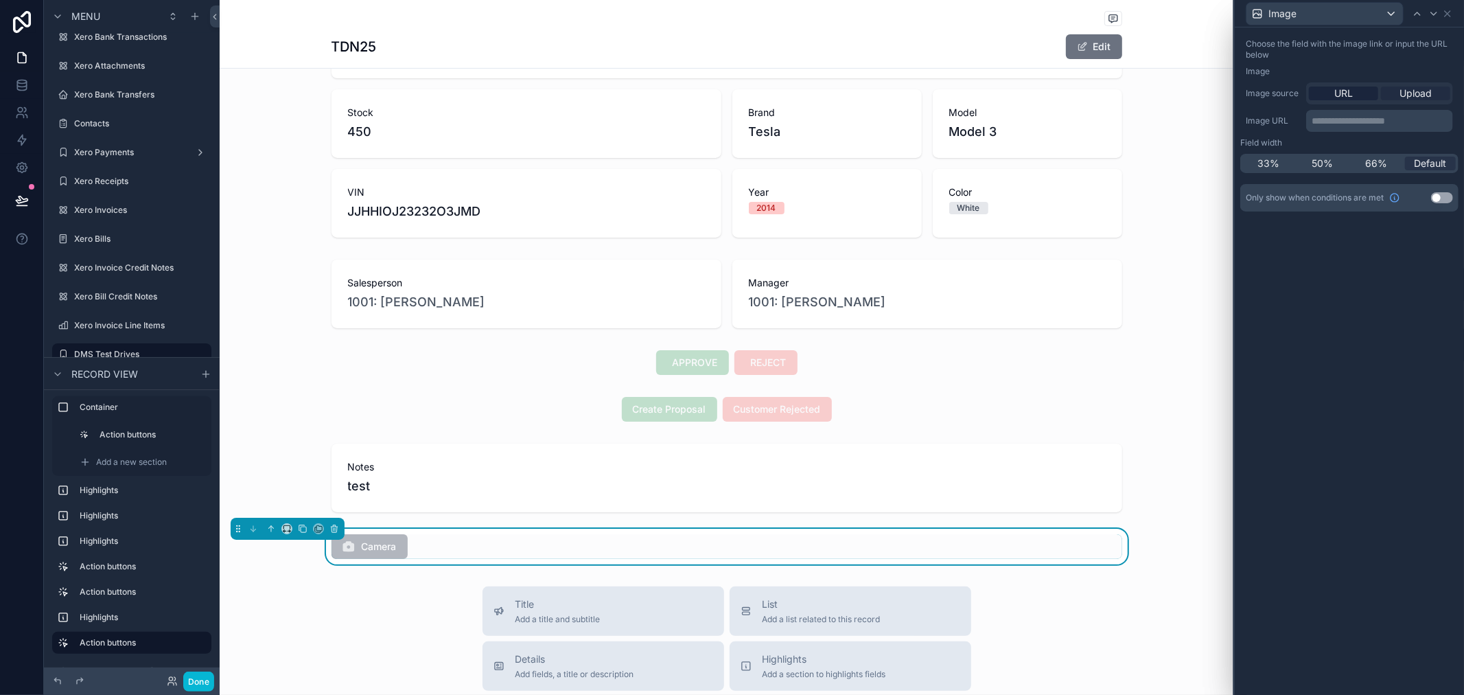
click at [1418, 95] on span "Upload" at bounding box center [1416, 93] width 32 height 14
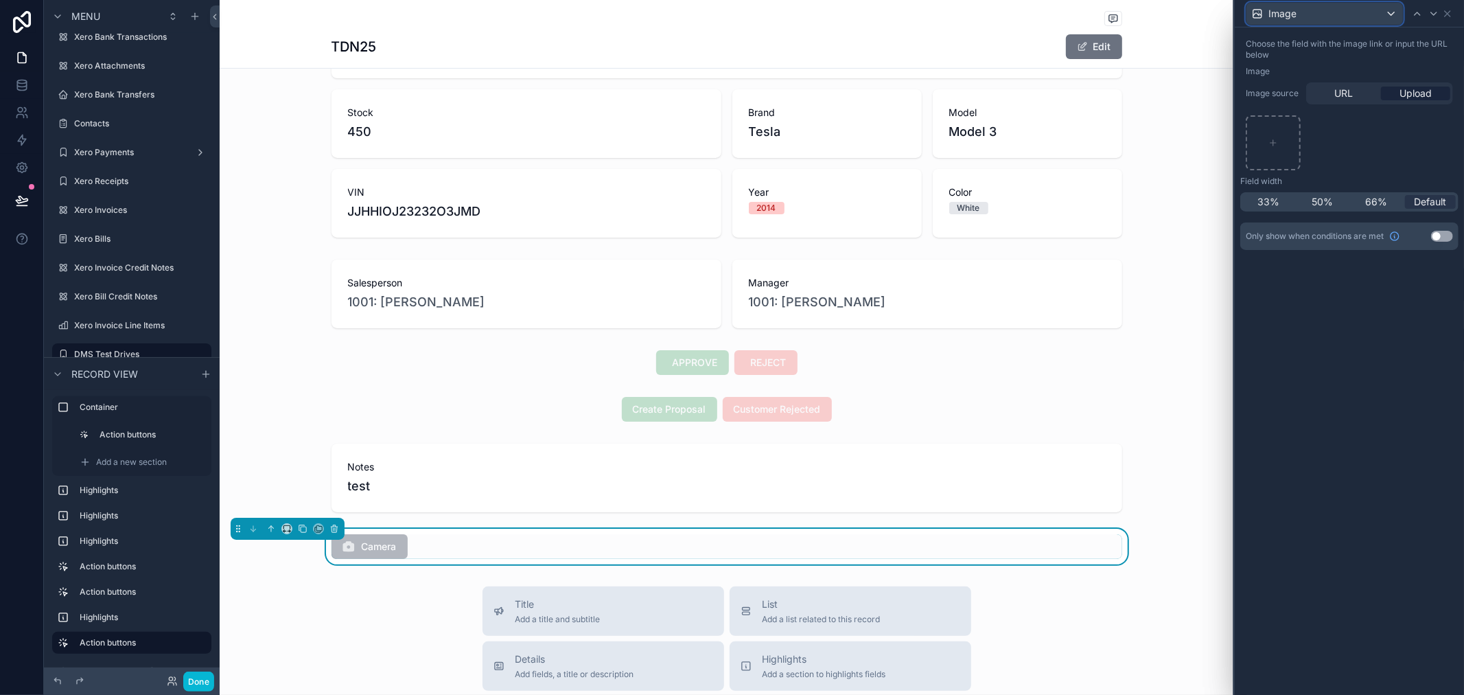
click at [1344, 15] on div "Image" at bounding box center [1325, 14] width 157 height 22
click at [1334, 95] on div "Car Photos" at bounding box center [1324, 87] width 134 height 16
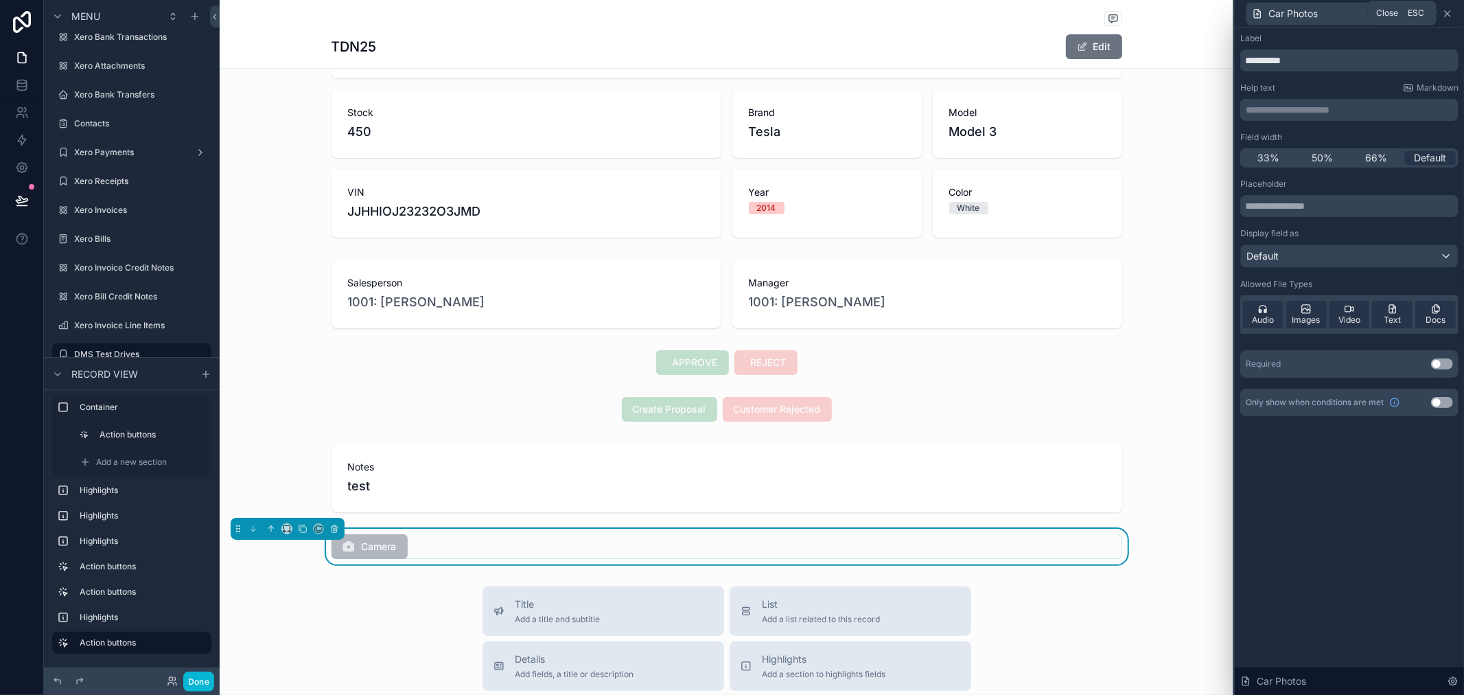
click at [1447, 16] on icon at bounding box center [1447, 13] width 11 height 11
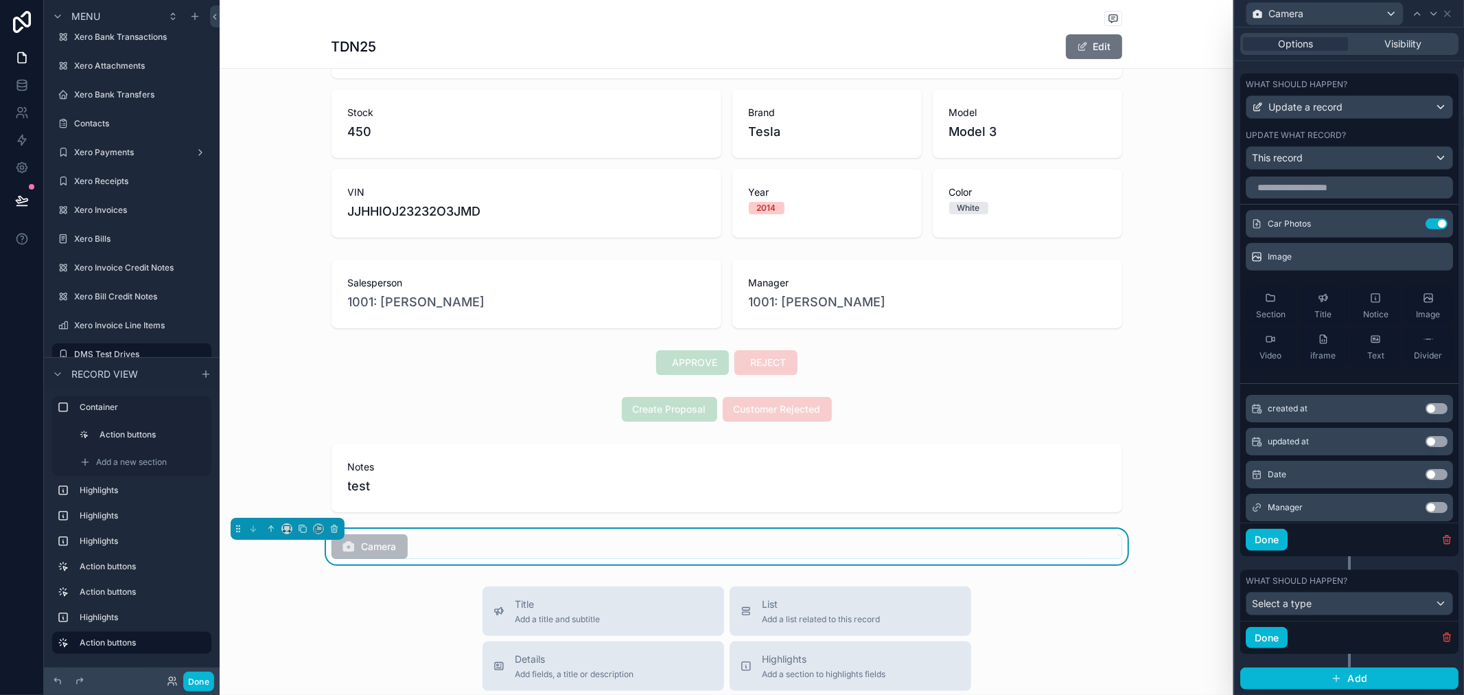
scroll to position [0, 0]
click at [1404, 257] on icon at bounding box center [1409, 260] width 11 height 11
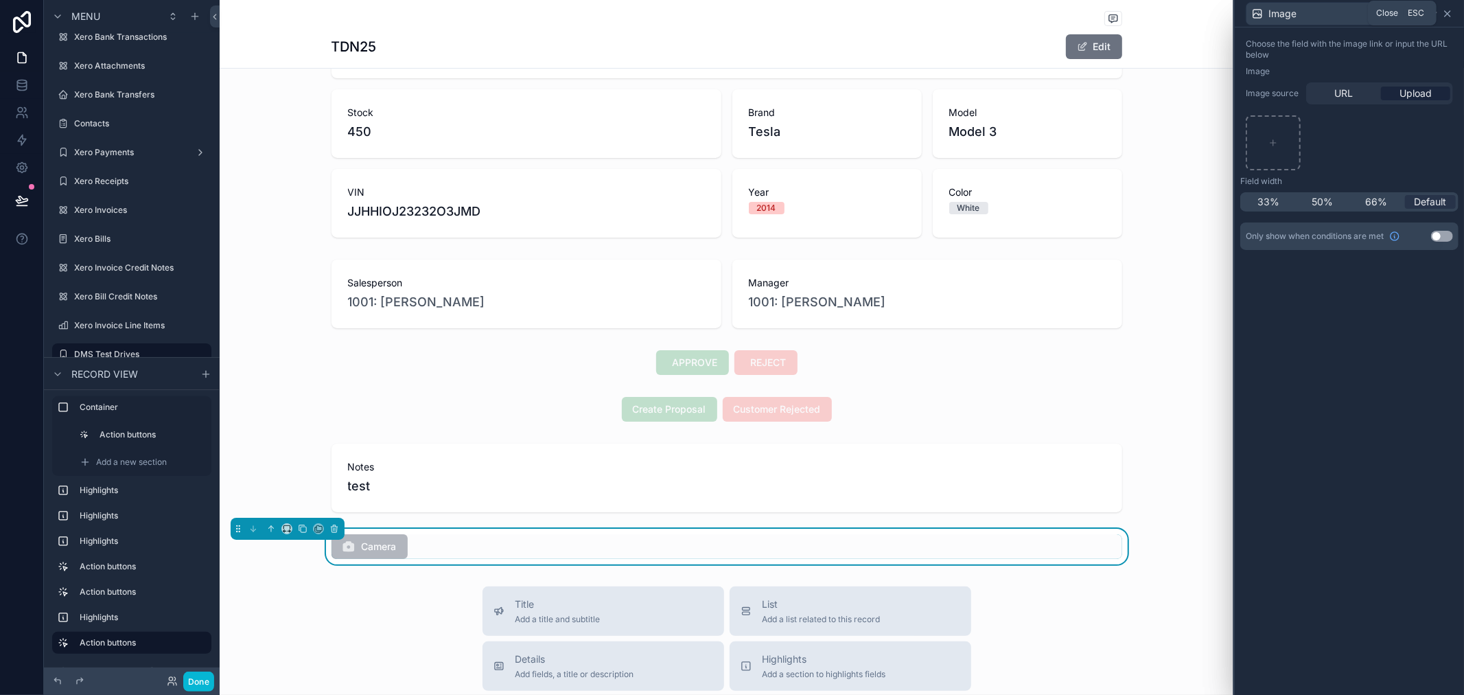
click at [1449, 12] on icon at bounding box center [1447, 13] width 11 height 11
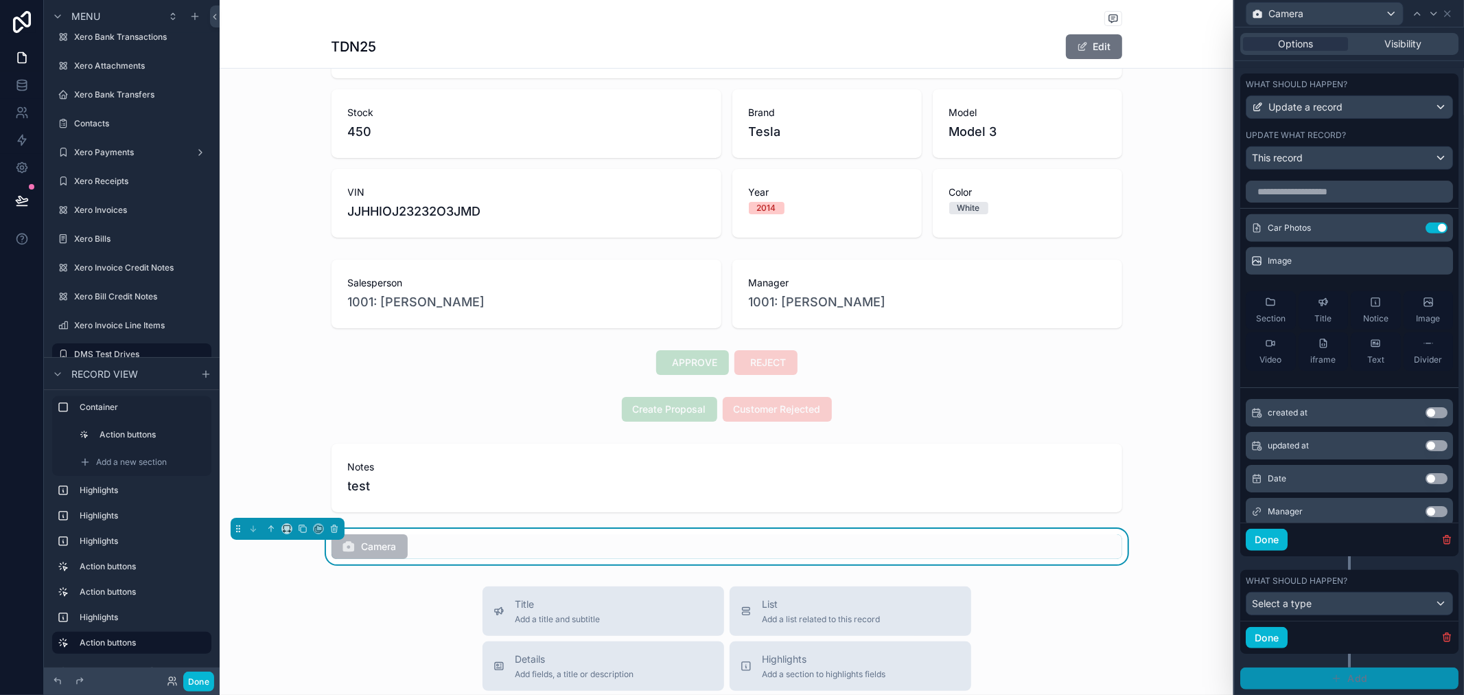
click at [1350, 678] on span "Add" at bounding box center [1358, 678] width 20 height 12
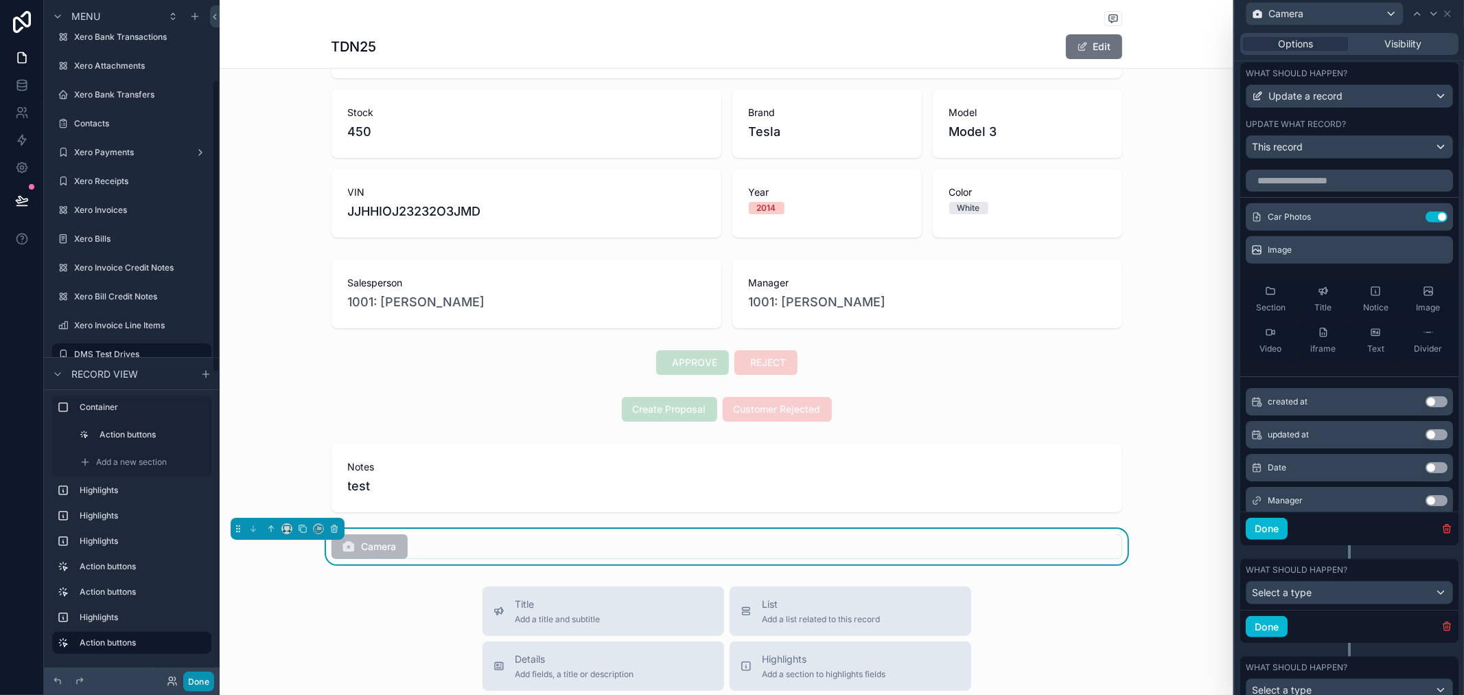
click at [203, 673] on button "Done" at bounding box center [198, 681] width 31 height 20
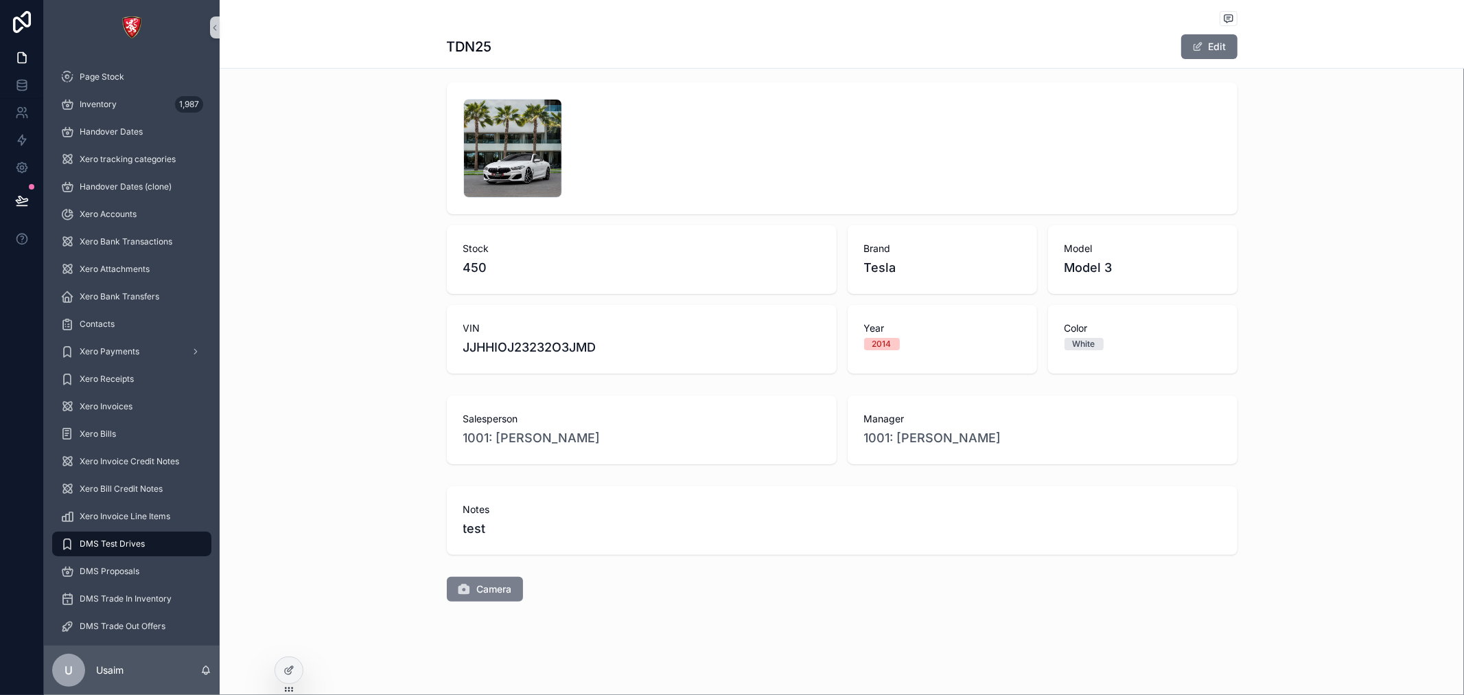
click at [458, 591] on icon "scrollable content" at bounding box center [465, 589] width 14 height 14
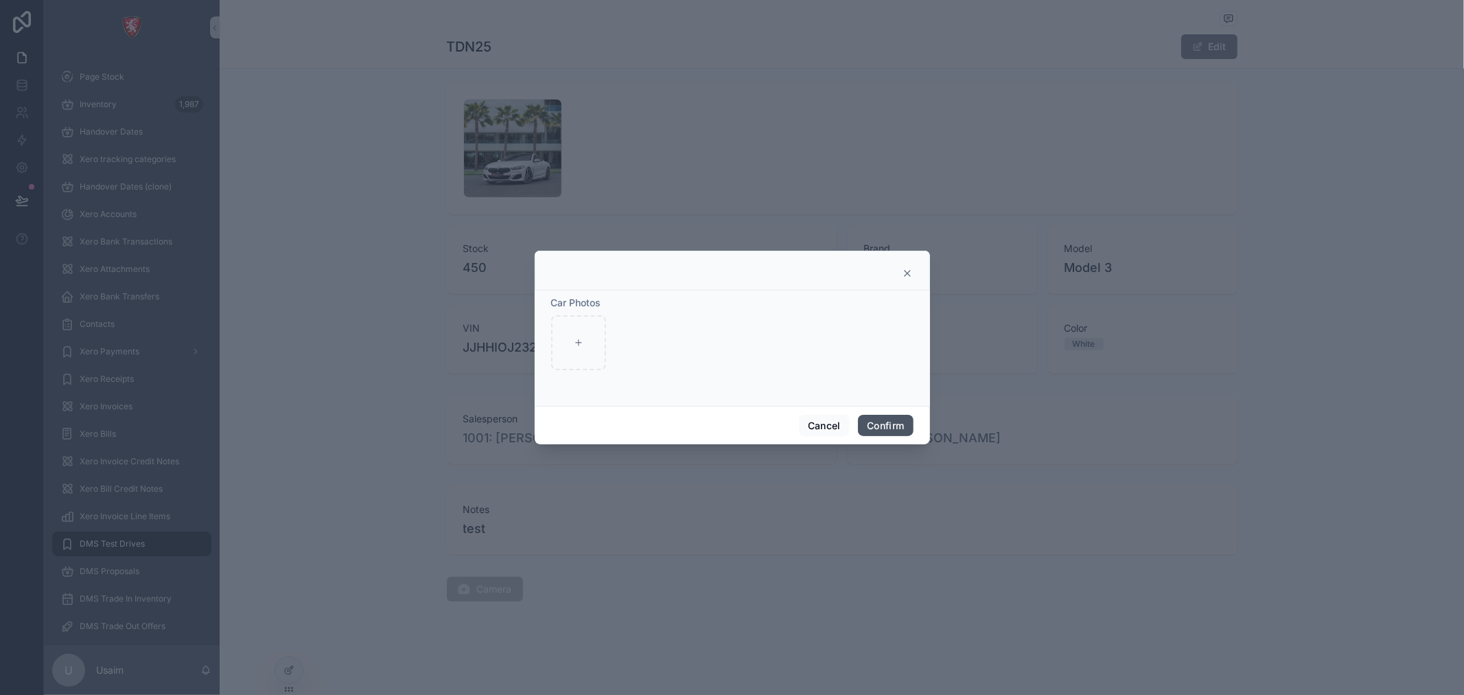
click at [879, 422] on button "Confirm" at bounding box center [885, 426] width 55 height 22
click at [577, 346] on icon at bounding box center [579, 343] width 10 height 10
type input "**********"
click at [872, 422] on button "Confirm" at bounding box center [885, 426] width 55 height 22
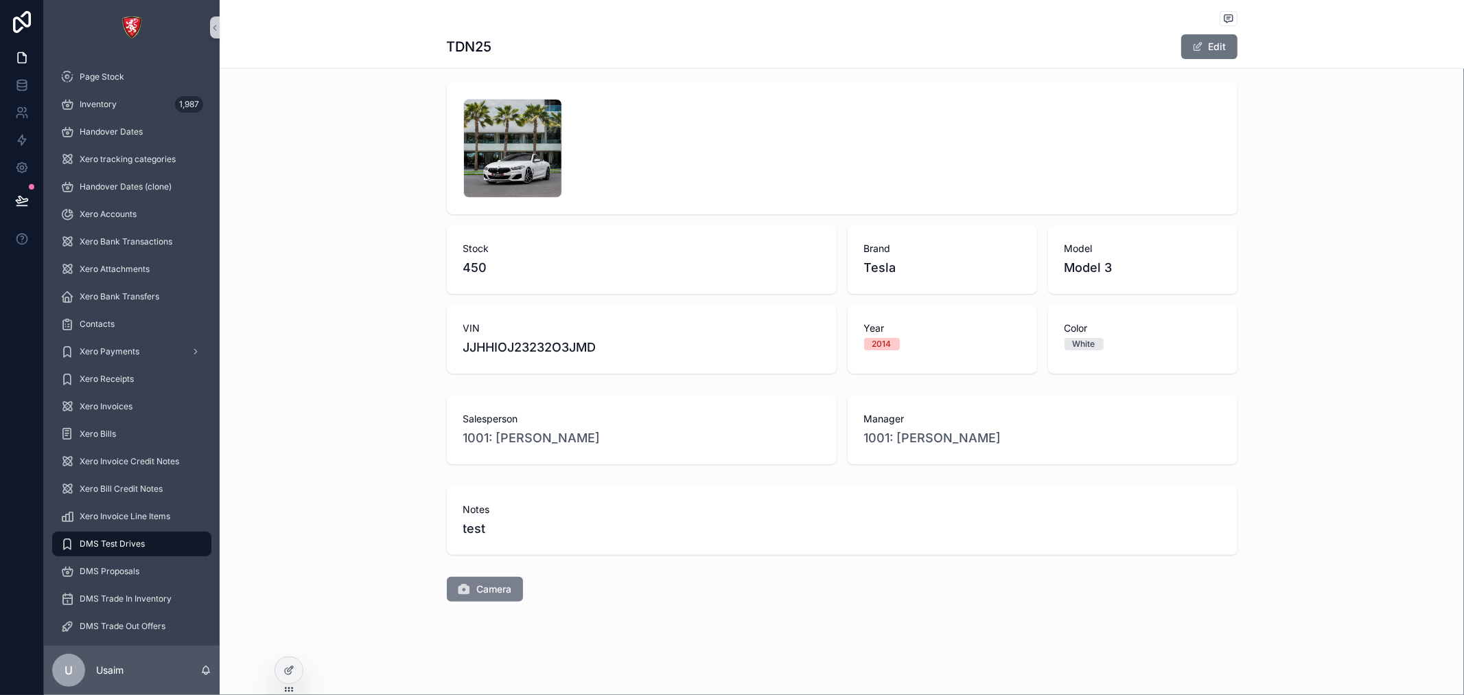
click at [493, 595] on span "Camera" at bounding box center [494, 589] width 35 height 14
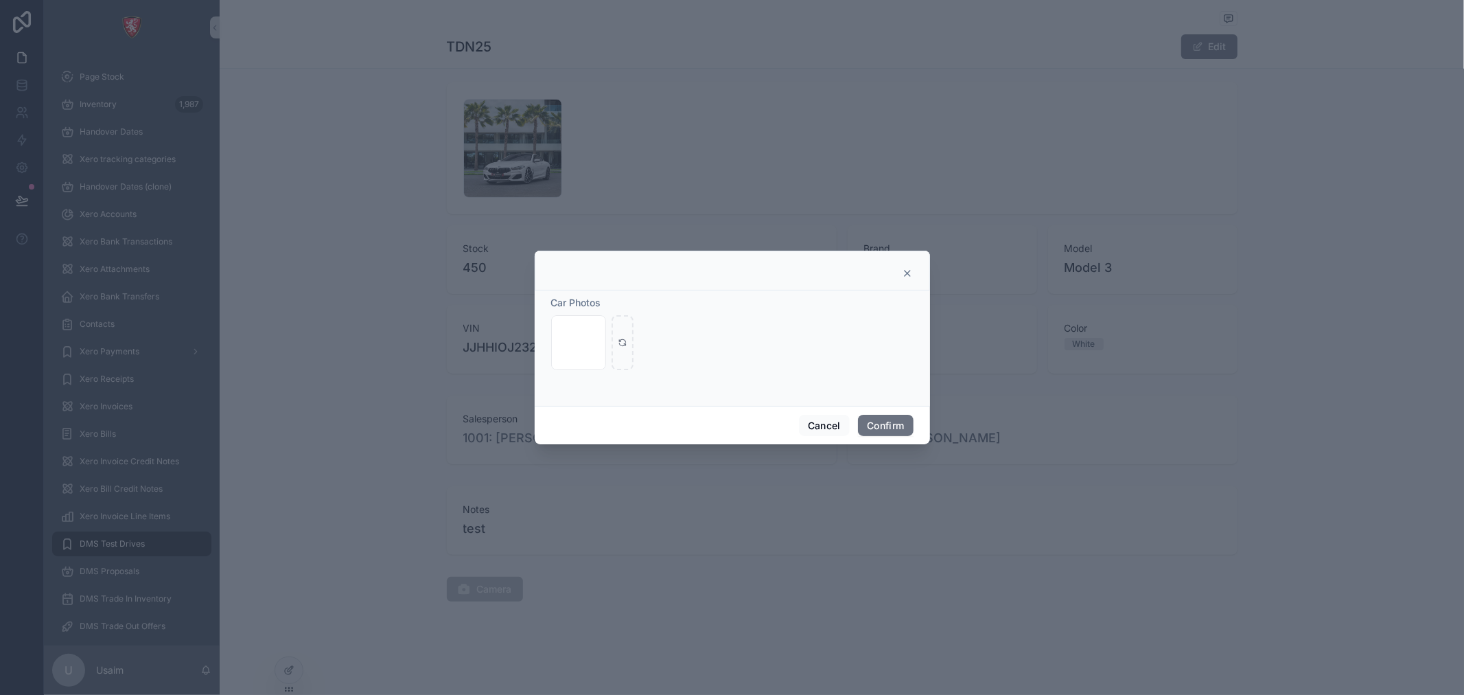
click at [906, 271] on icon at bounding box center [907, 272] width 5 height 5
